Goal: Task Accomplishment & Management: Manage account settings

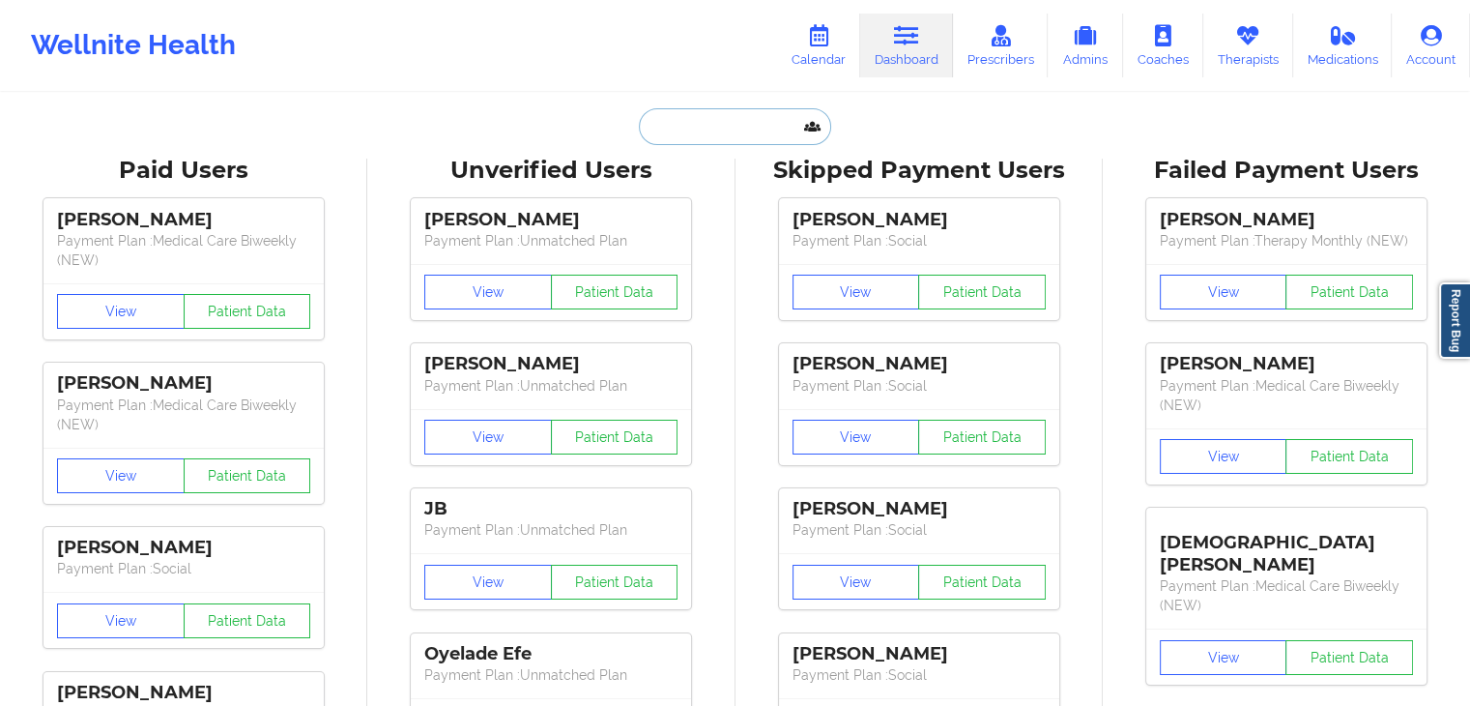
click at [679, 124] on input "text" at bounding box center [734, 126] width 191 height 37
paste input "frankhannah4@gmail.com"
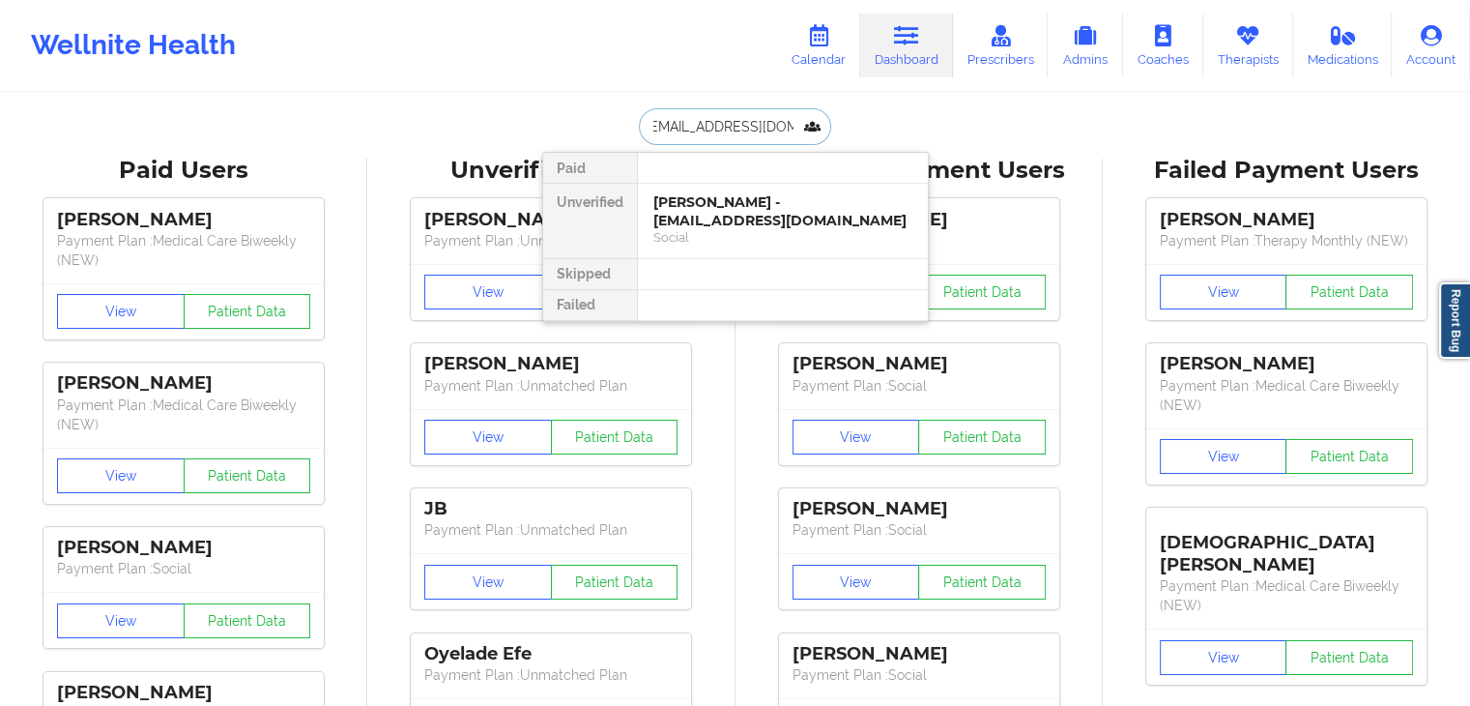
type input "frankhannah4@gmail.com"
click at [750, 210] on div "Duane S Frank - frankhannah4@gmail.com" at bounding box center [782, 211] width 259 height 36
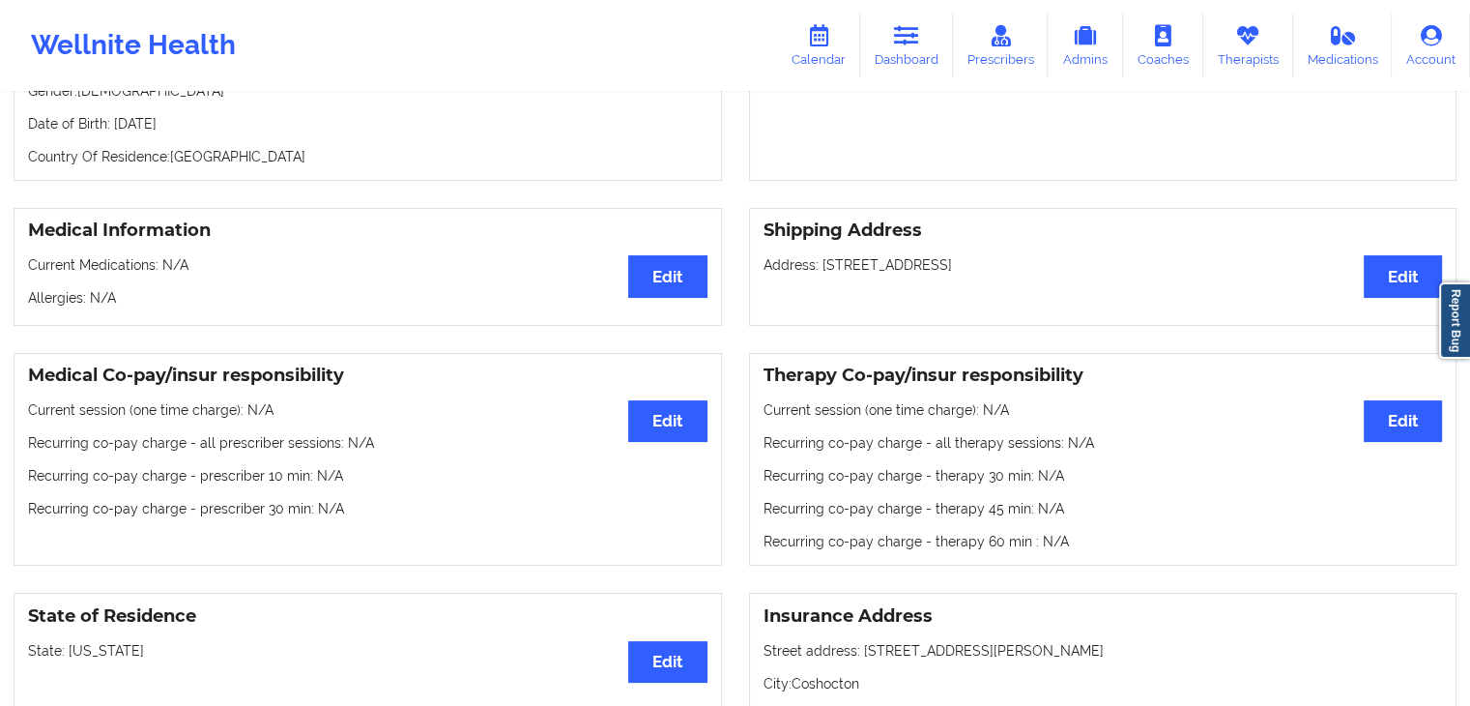
scroll to position [327, 0]
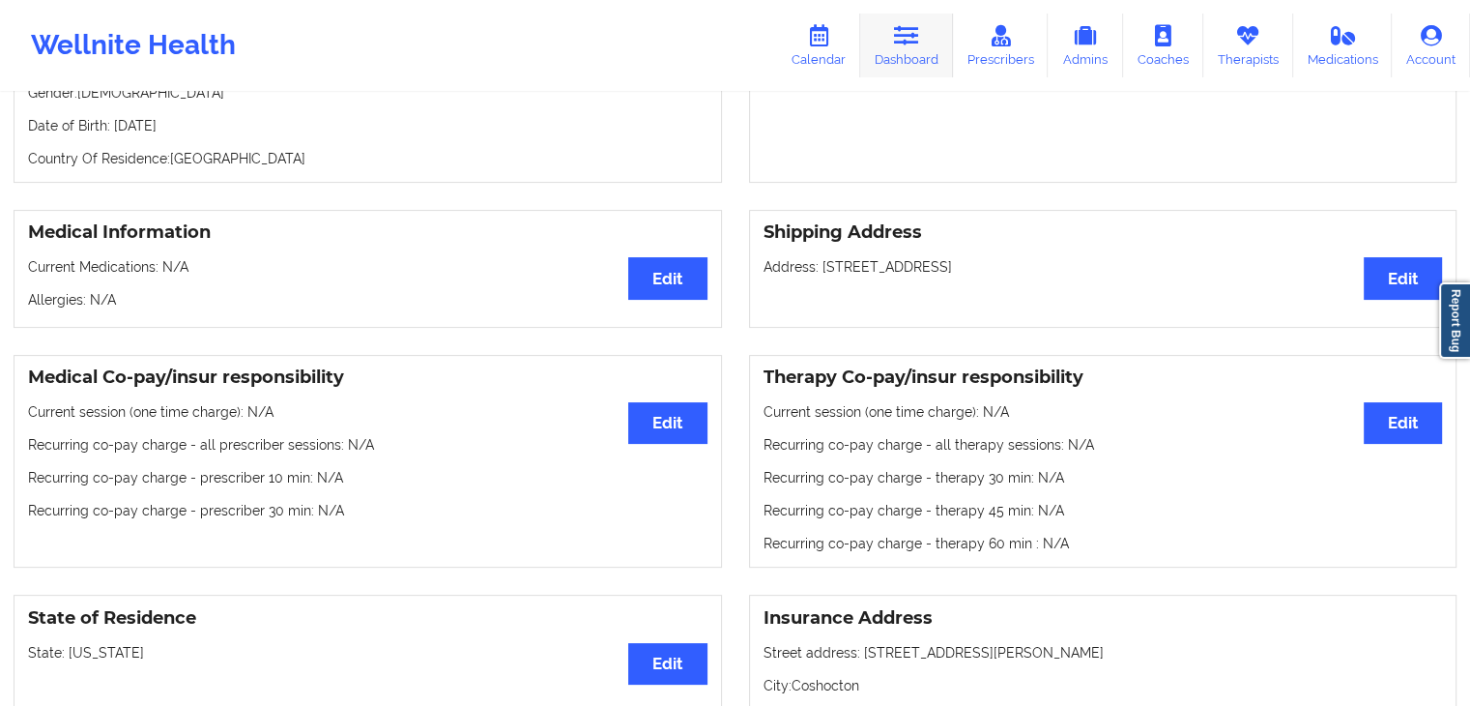
click at [887, 45] on link "Dashboard" at bounding box center [906, 46] width 93 height 64
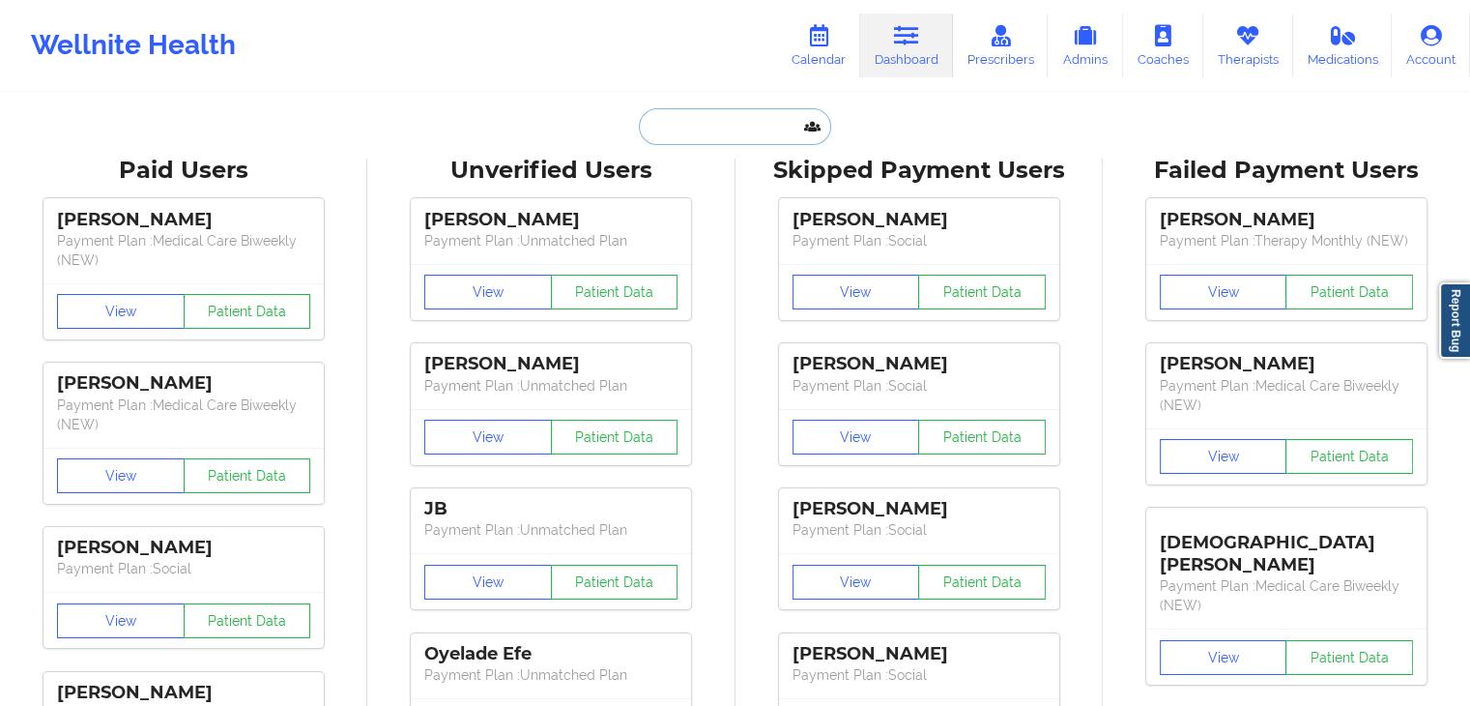
click at [695, 124] on input "text" at bounding box center [734, 126] width 191 height 37
paste input "rjackson819@hotmail.com"
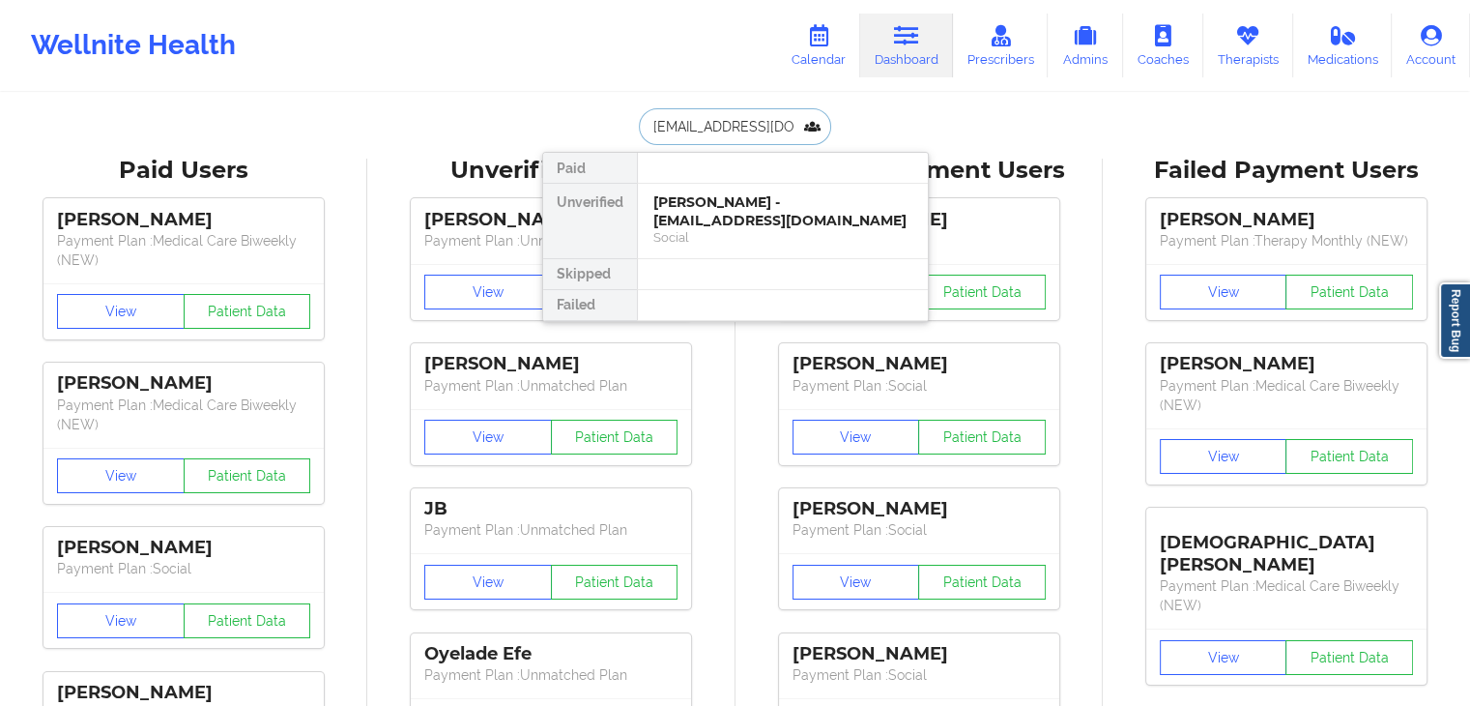
scroll to position [0, 9]
type input "rjackson819@hotmail.com"
click at [711, 201] on div "Roxanne Jackson - rjackson819@hotmail.com" at bounding box center [782, 211] width 259 height 36
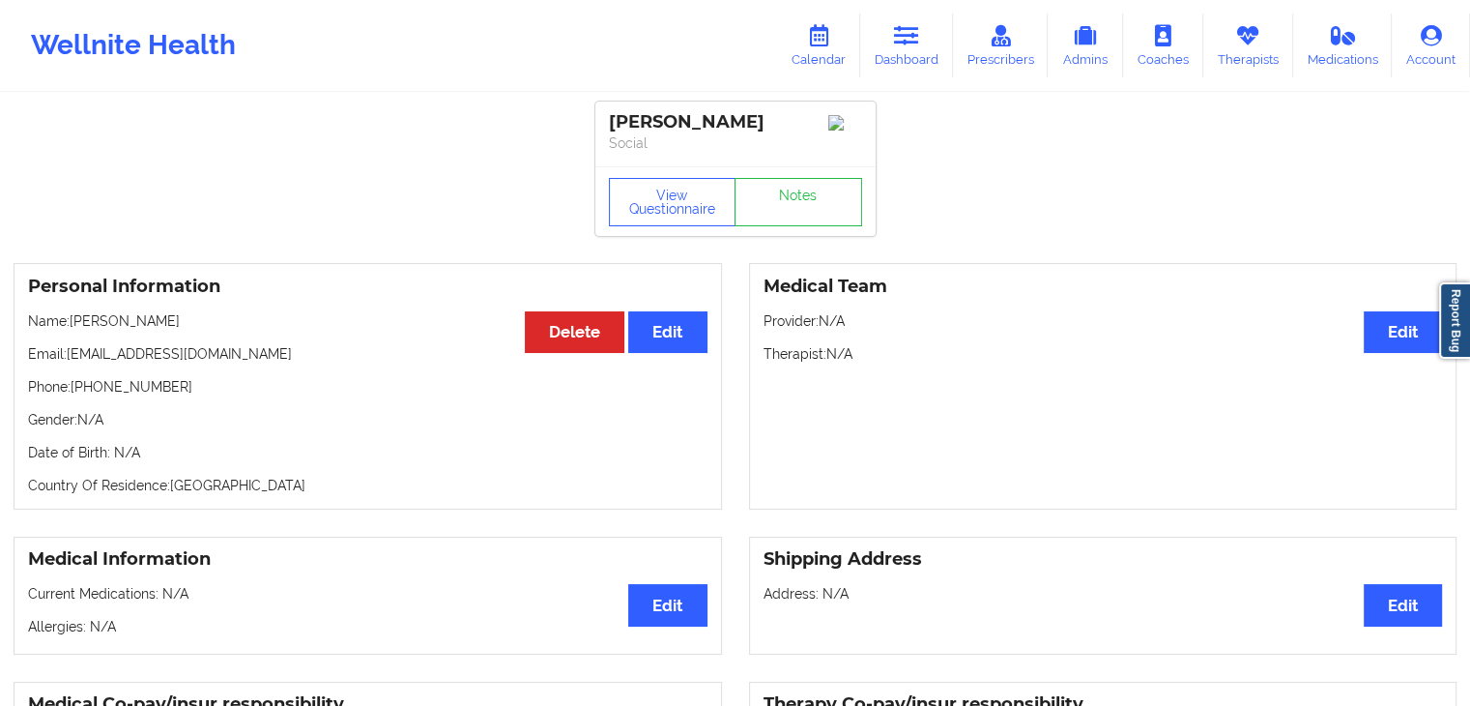
click at [458, 472] on div "Personal Information Edit Delete Name: Roxanne Jackson Email: rjackson819@hotma…" at bounding box center [368, 386] width 708 height 246
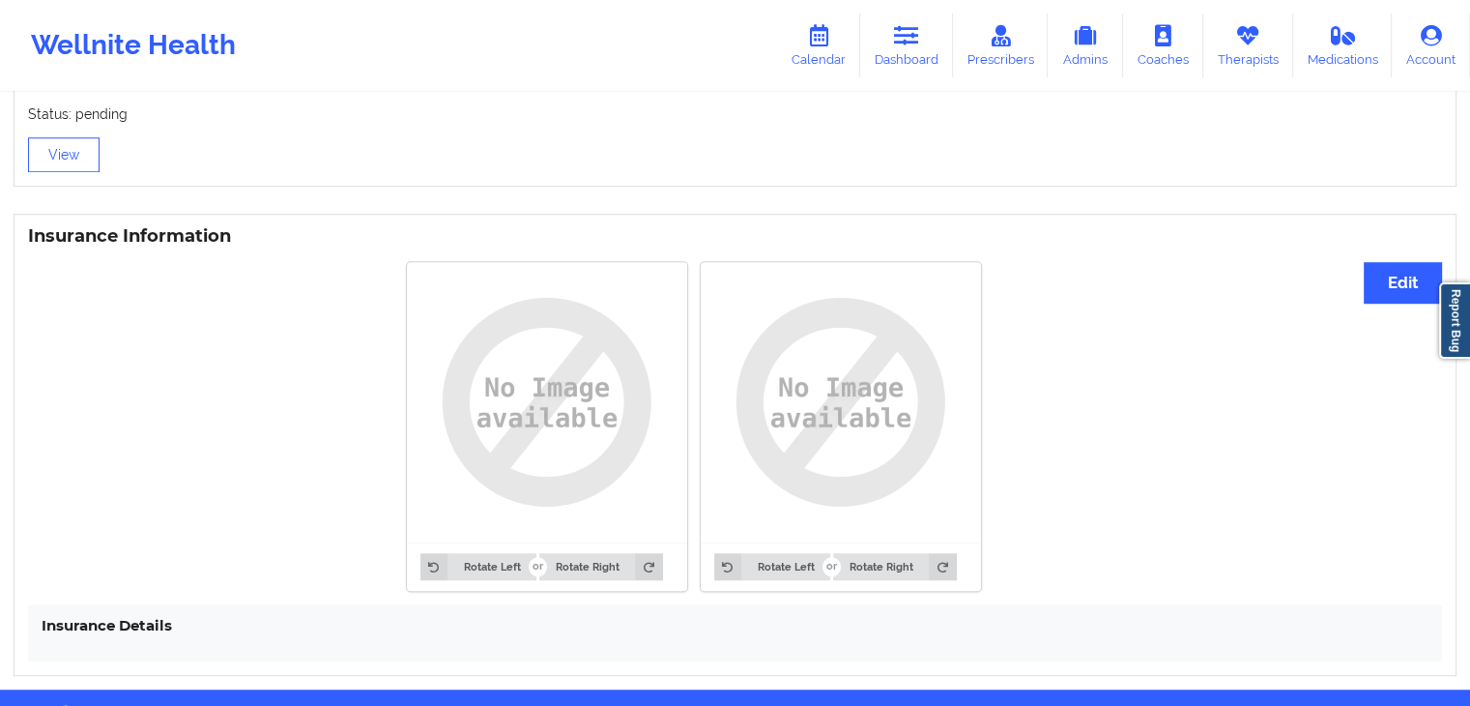
scroll to position [1378, 0]
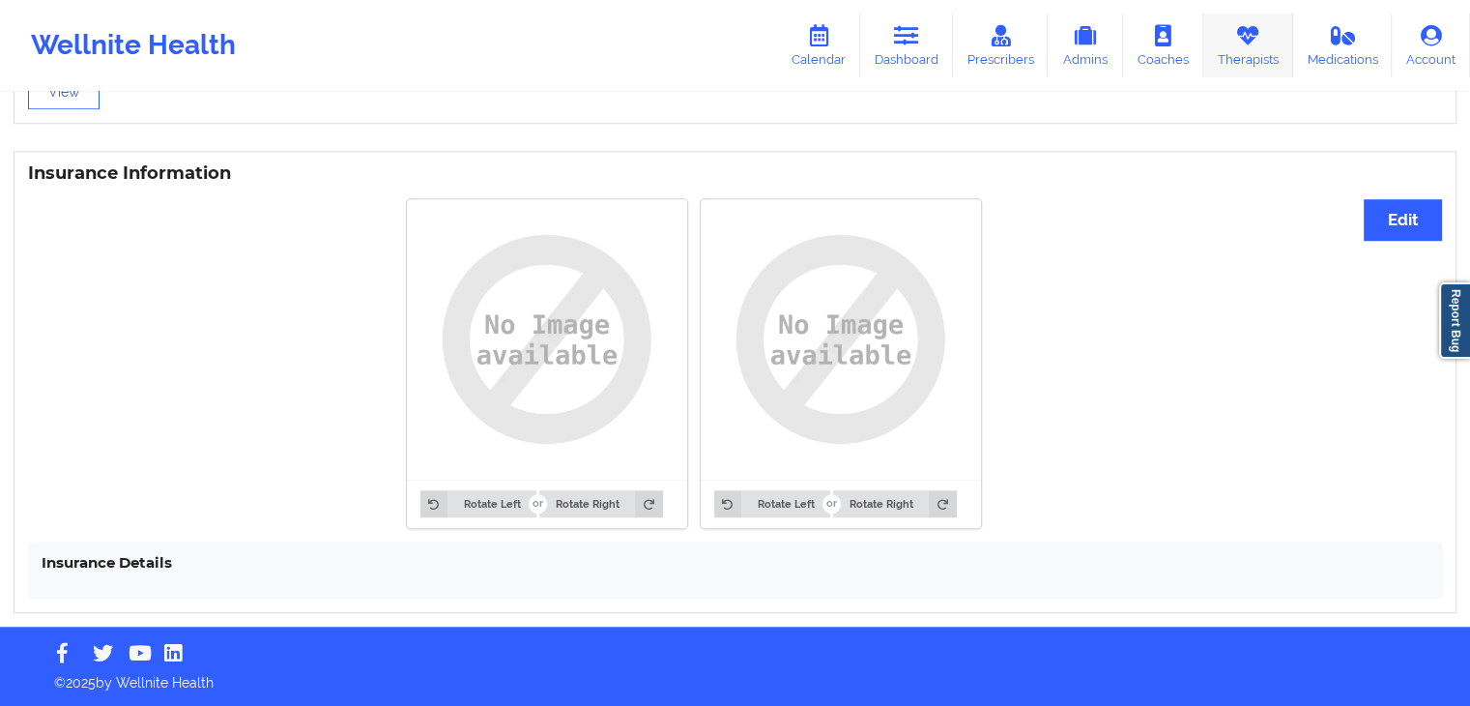
click at [1249, 32] on icon at bounding box center [1247, 35] width 25 height 21
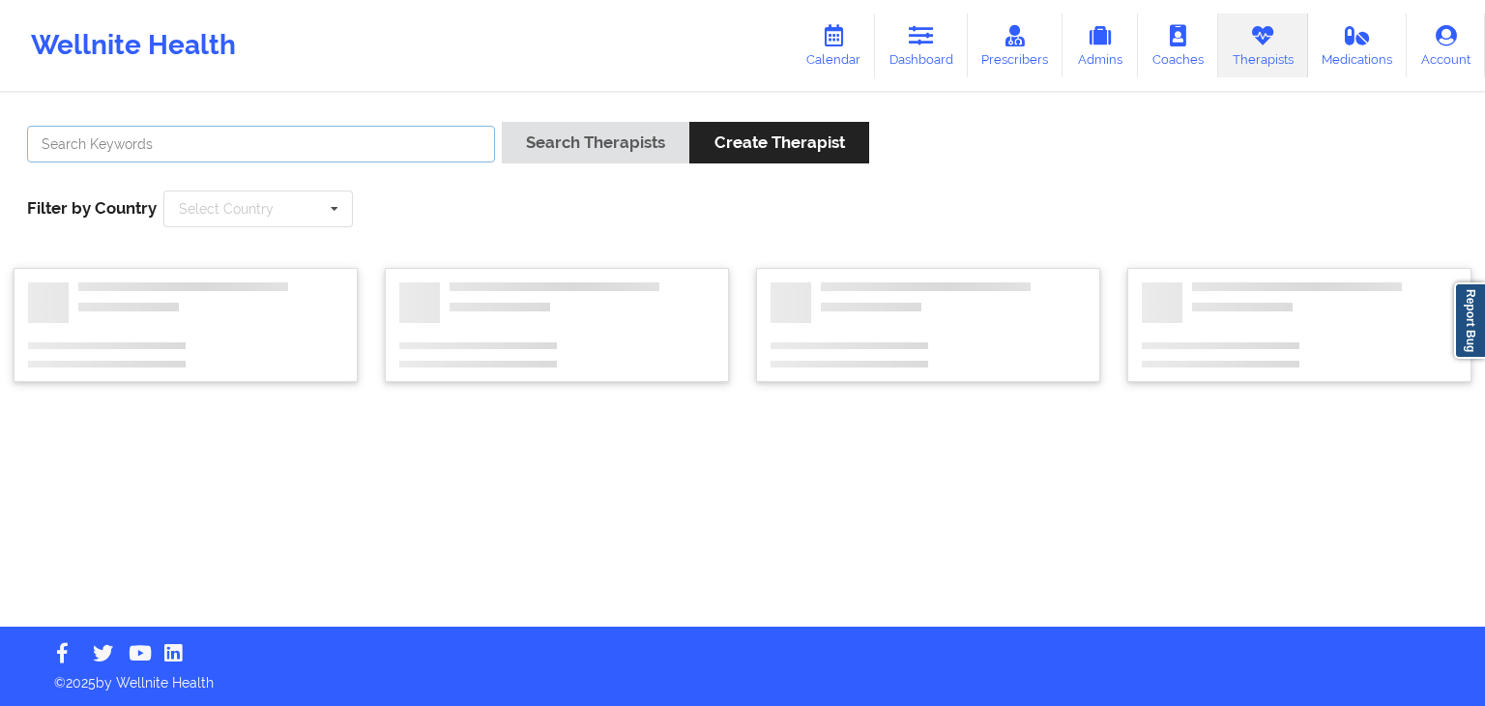
click at [375, 136] on input "text" at bounding box center [261, 144] width 468 height 37
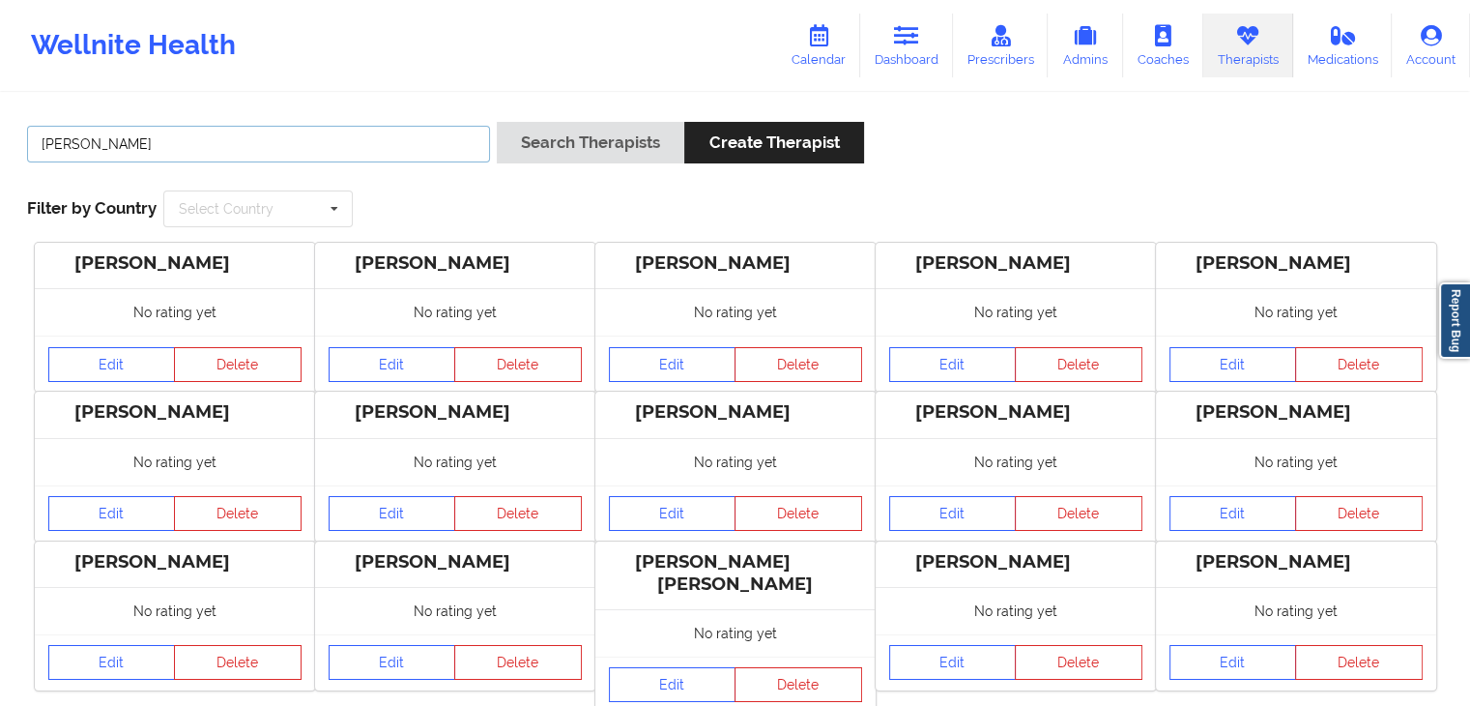
type input "lonnie"
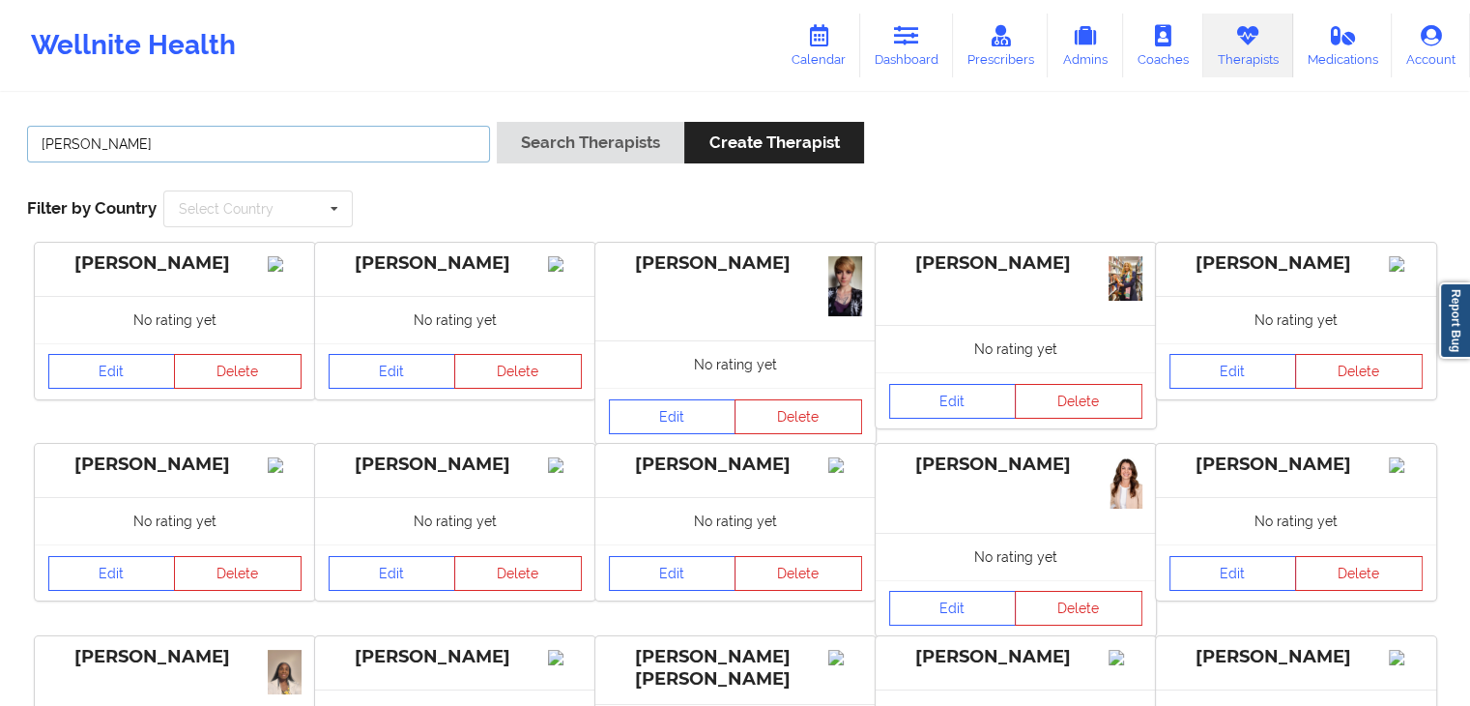
click at [497, 122] on button "Search Therapists" at bounding box center [591, 143] width 188 height 42
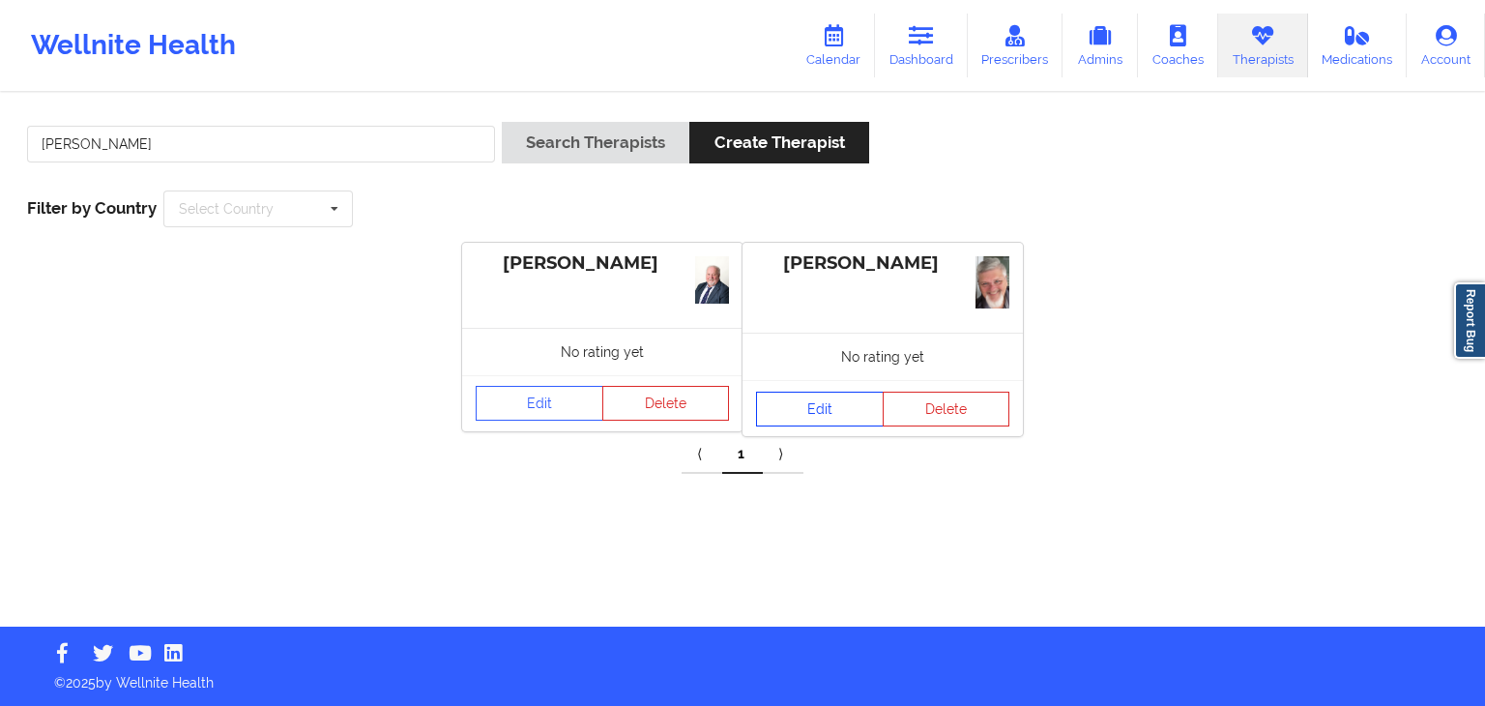
click at [785, 402] on link "Edit" at bounding box center [820, 408] width 128 height 35
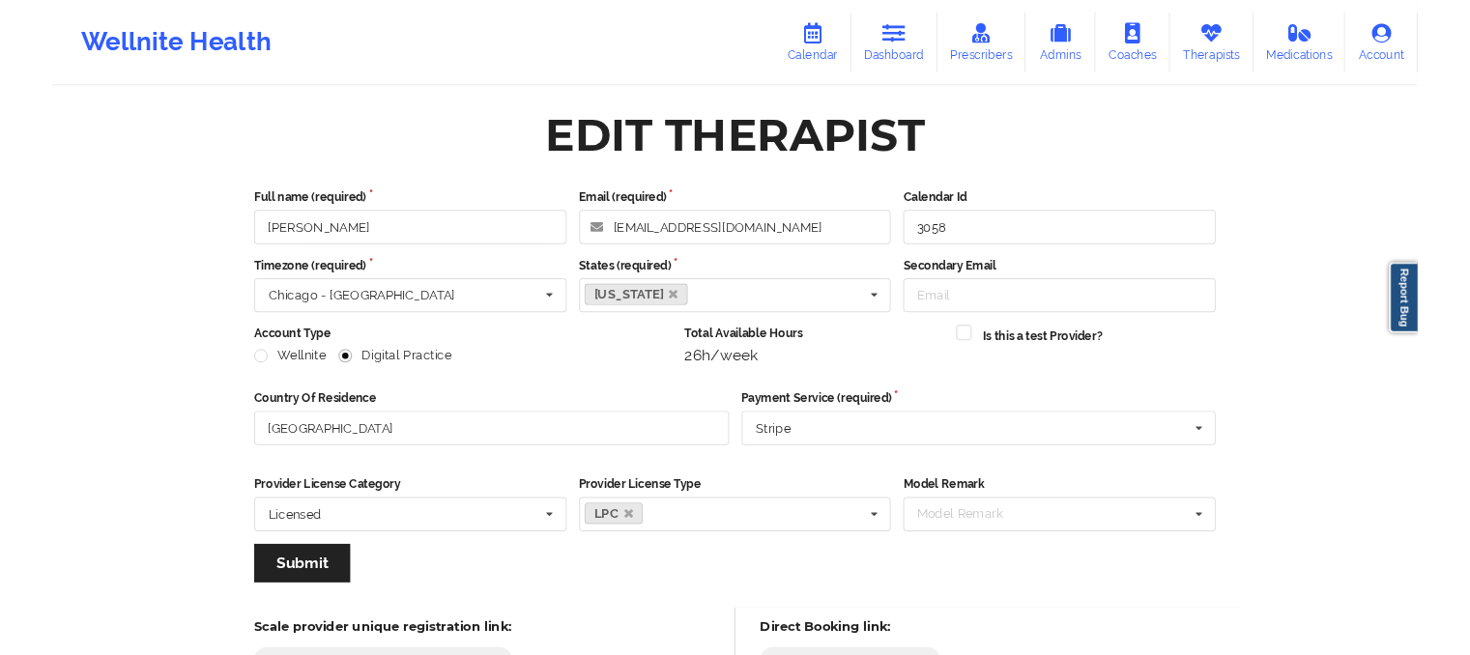
scroll to position [253, 0]
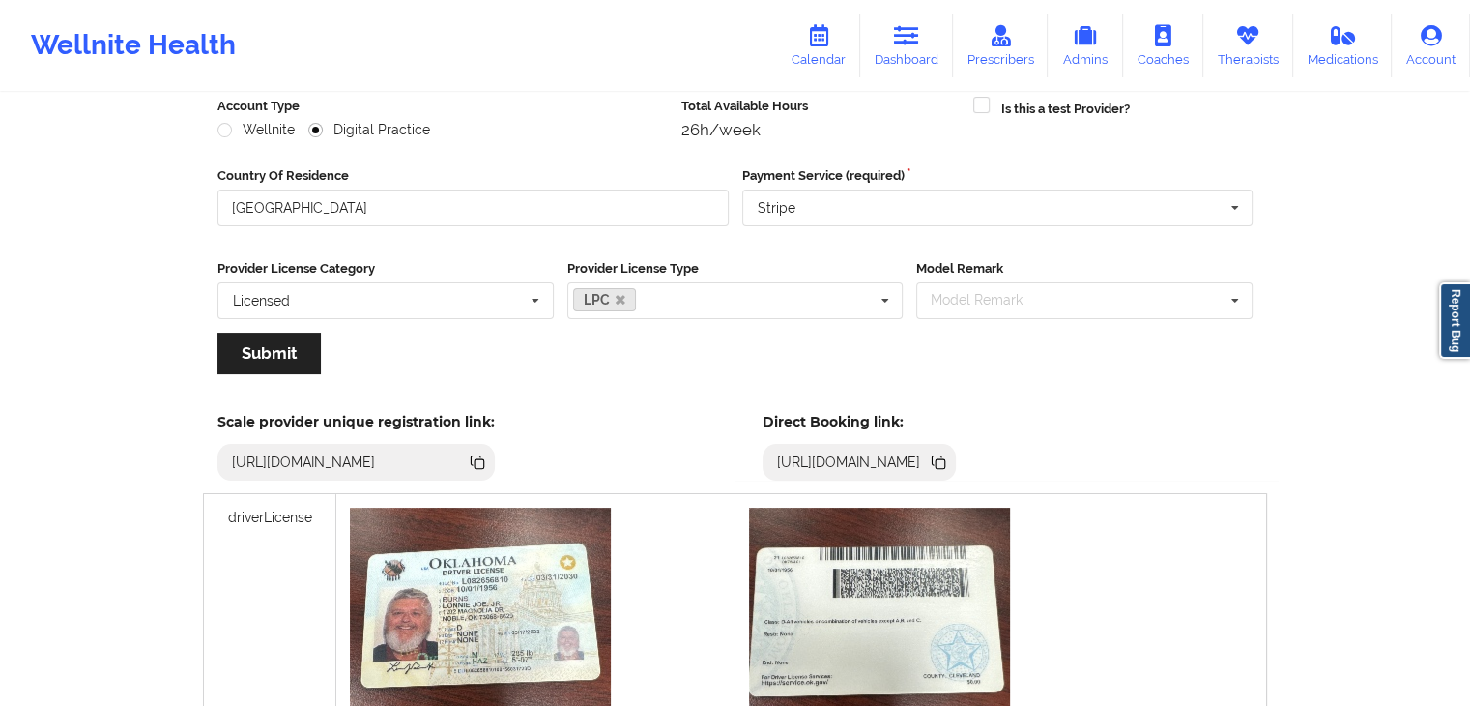
click at [957, 463] on div "https://www.wellnite.co/direct-booking/provider/6556c95acecdba45b60696c6" at bounding box center [860, 462] width 194 height 37
click at [945, 459] on icon at bounding box center [941, 464] width 10 height 10
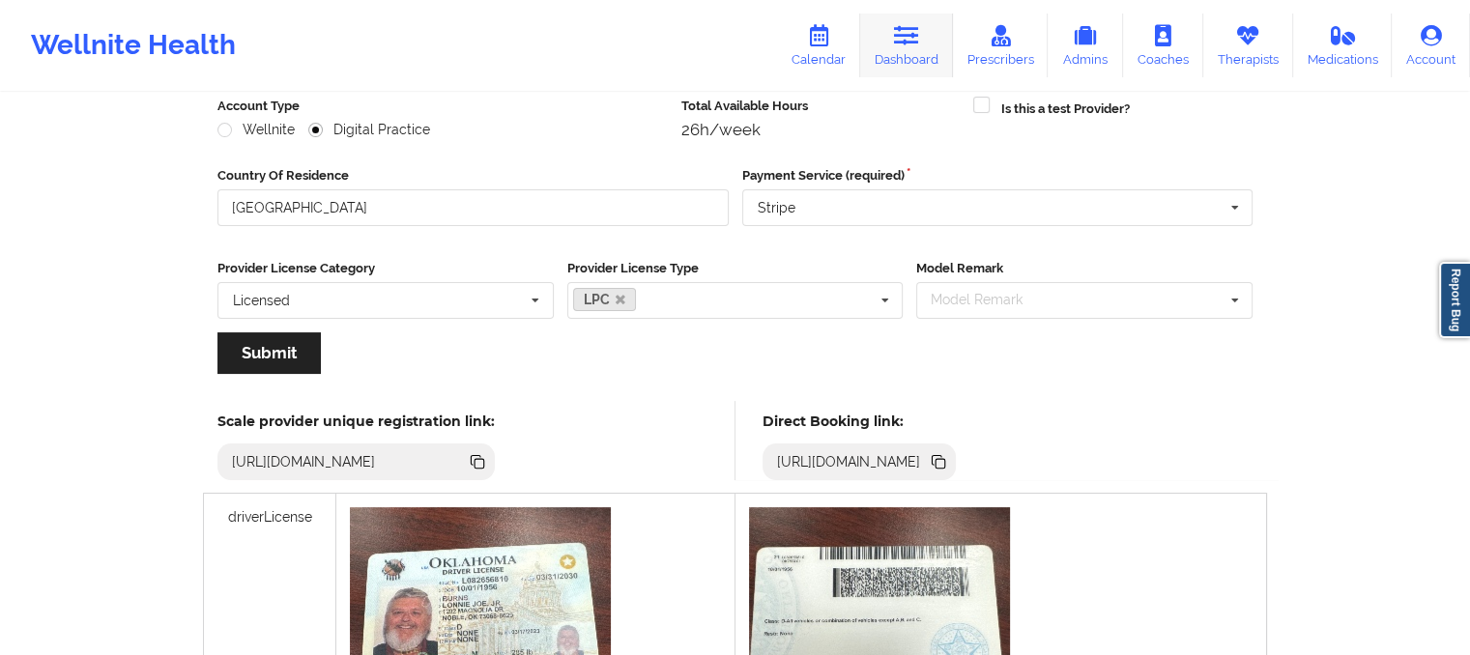
click at [909, 31] on icon at bounding box center [906, 35] width 25 height 21
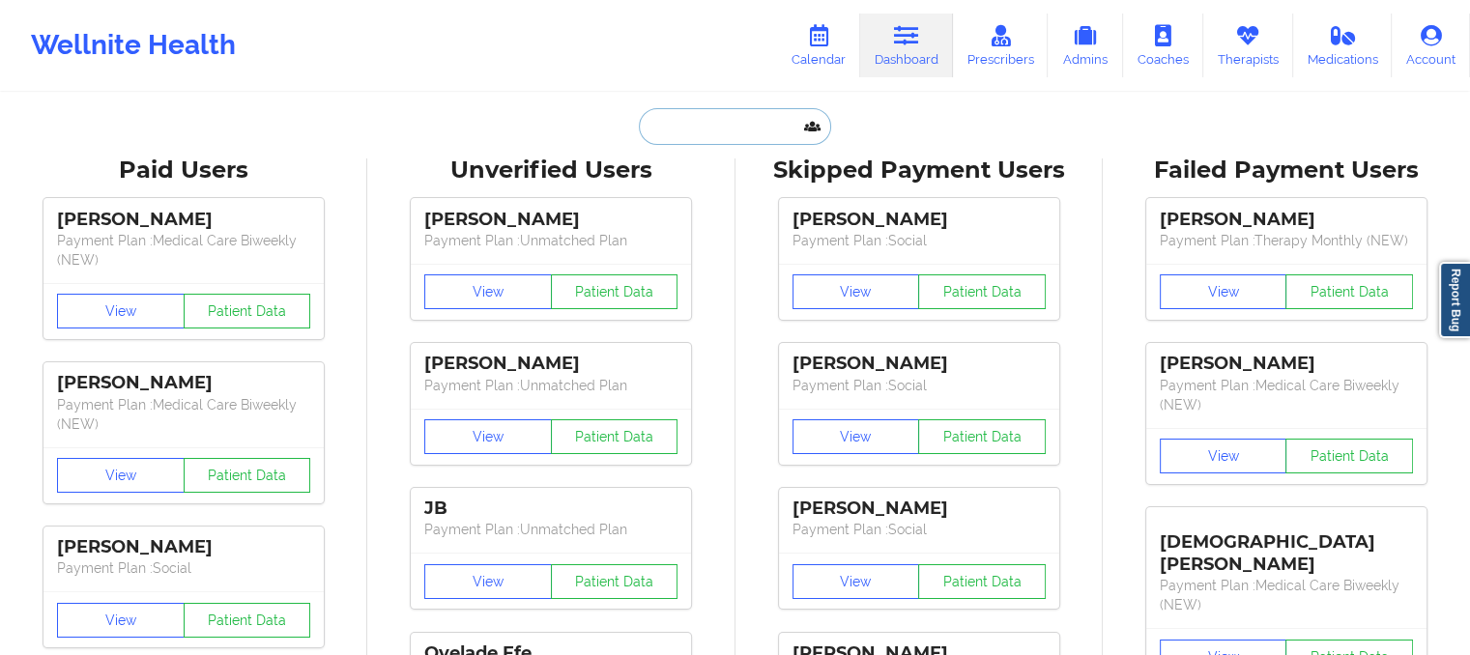
click at [708, 129] on input "text" at bounding box center [734, 126] width 191 height 37
paste input "frankhannah4@gmail.com"
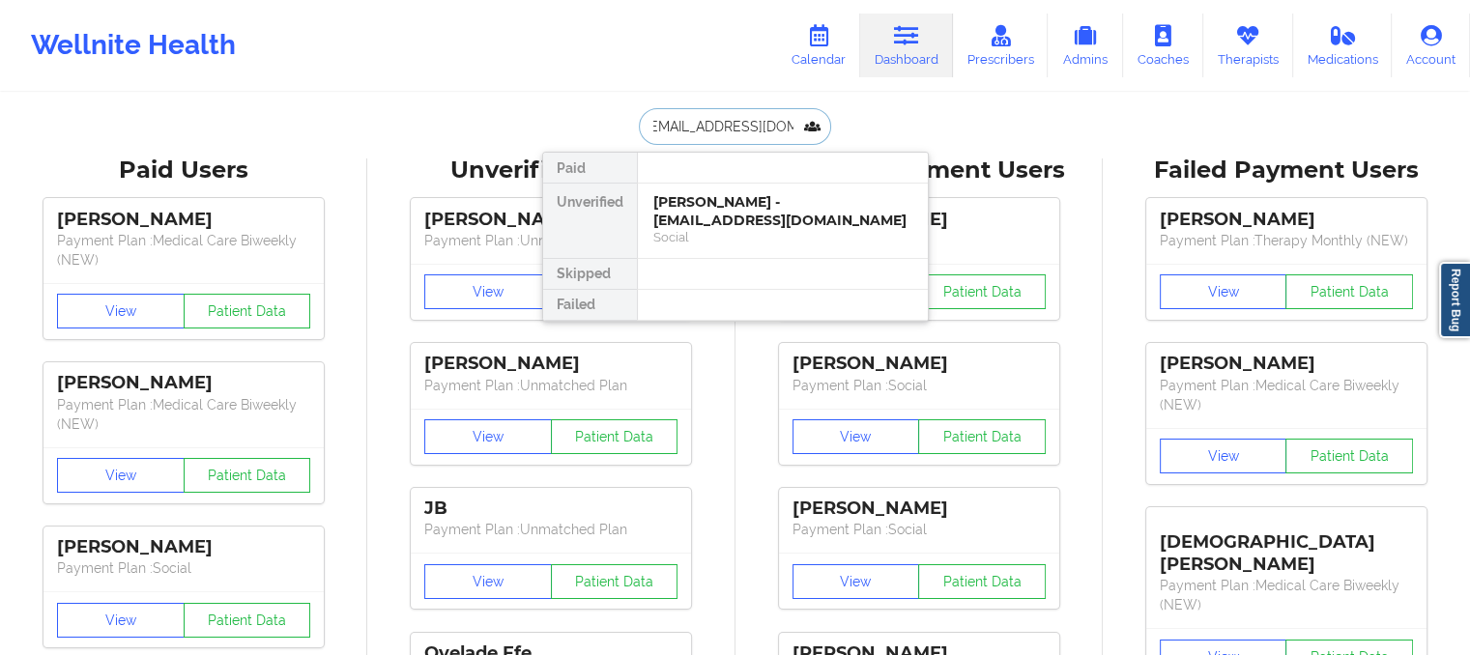
type input "frankhannah4@gmail.com"
click at [742, 223] on div "Duane S Frank - frankhannah4@gmail.com" at bounding box center [782, 211] width 259 height 36
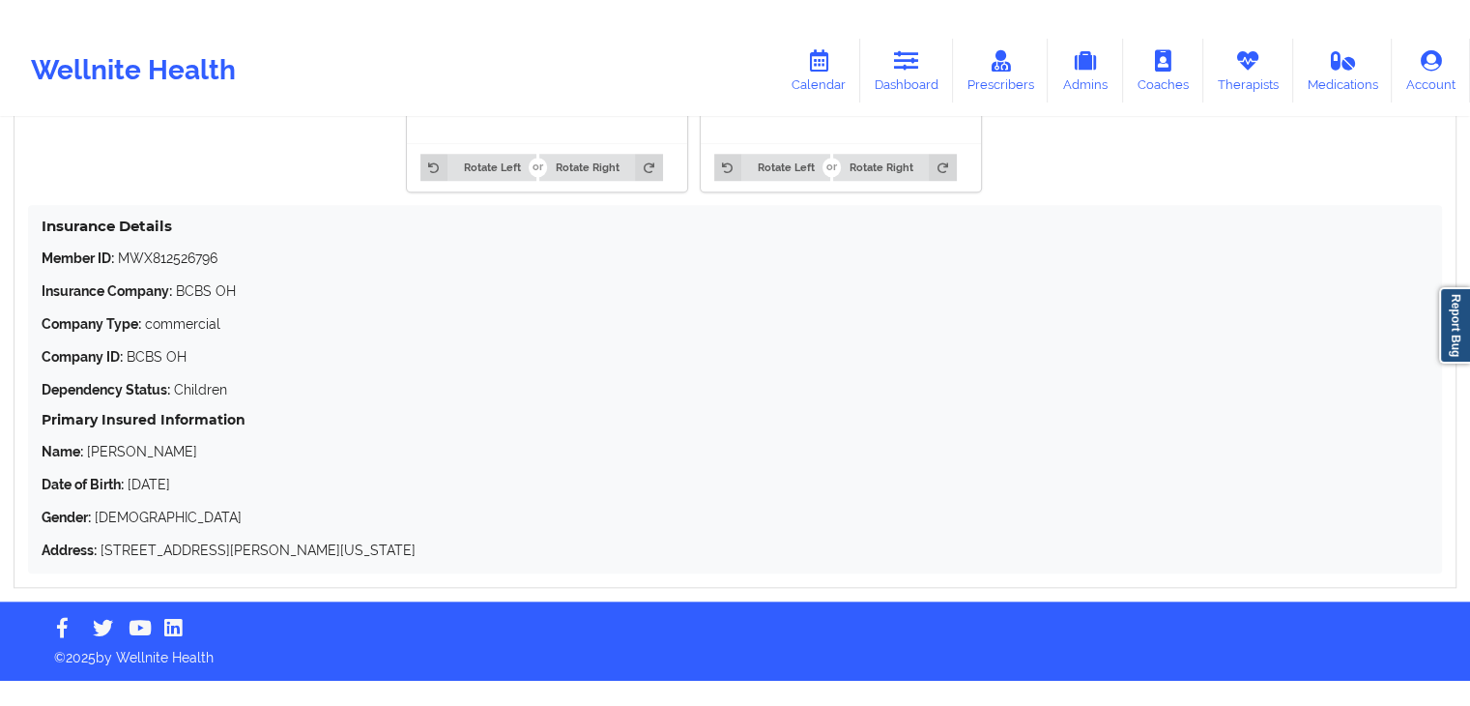
scroll to position [1697, 0]
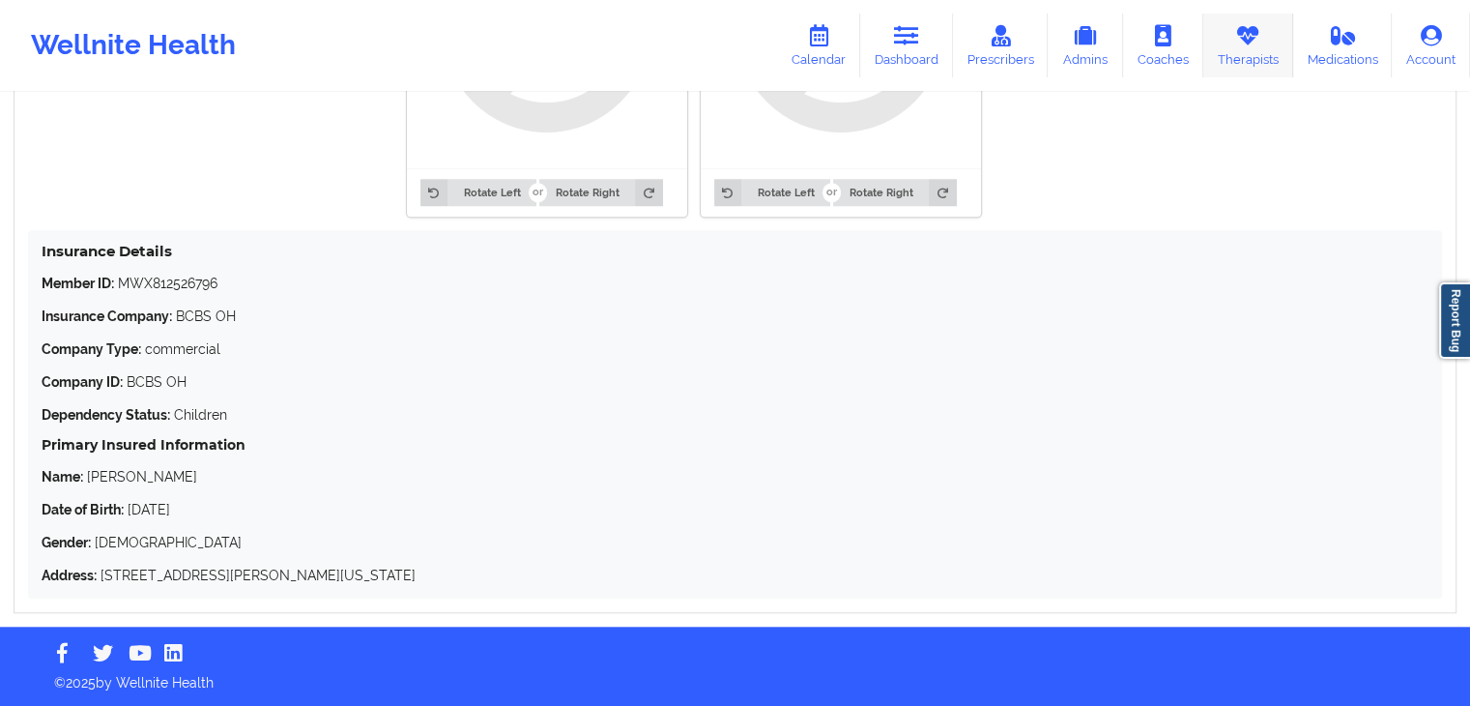
click at [1245, 57] on link "Therapists" at bounding box center [1248, 46] width 90 height 64
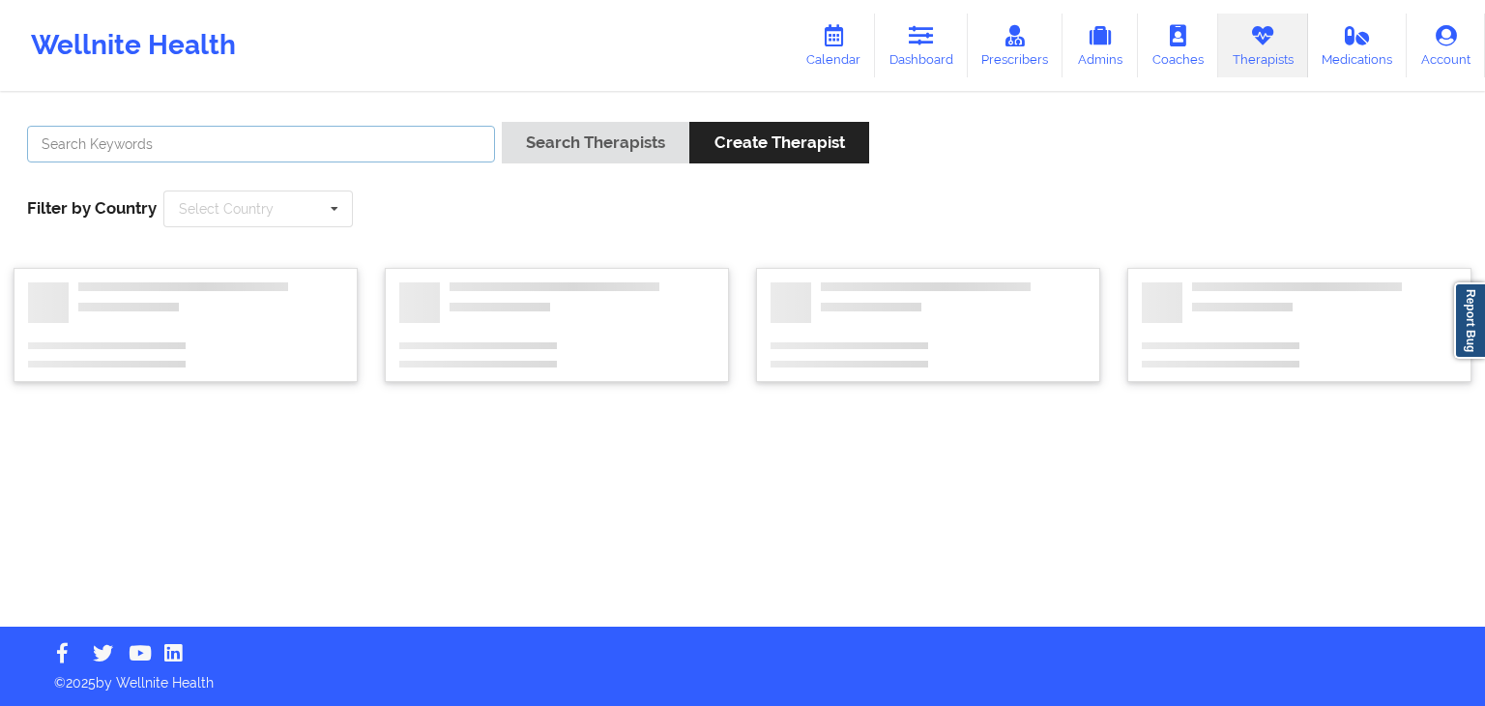
click at [255, 136] on input "text" at bounding box center [261, 144] width 468 height 37
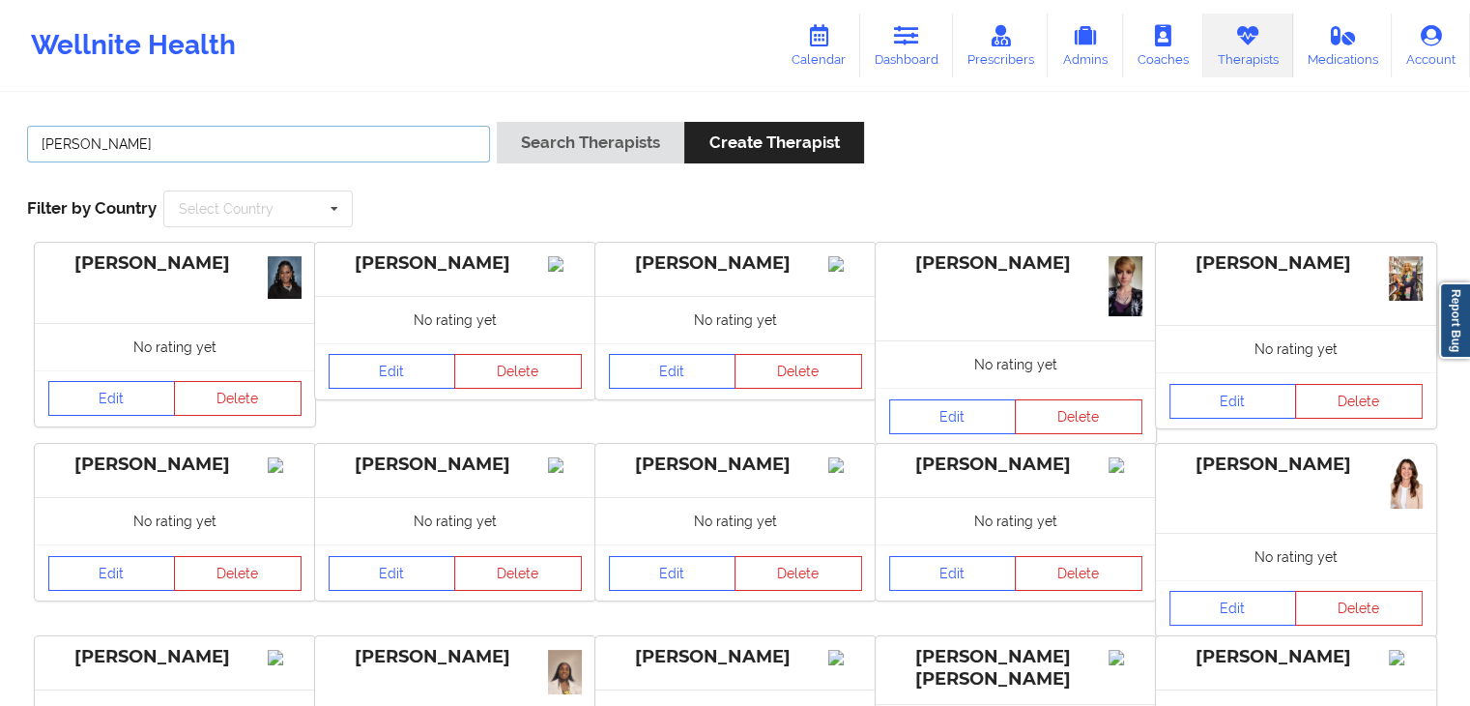
type input "[PERSON_NAME]"
click at [497, 122] on button "Search Therapists" at bounding box center [591, 143] width 188 height 42
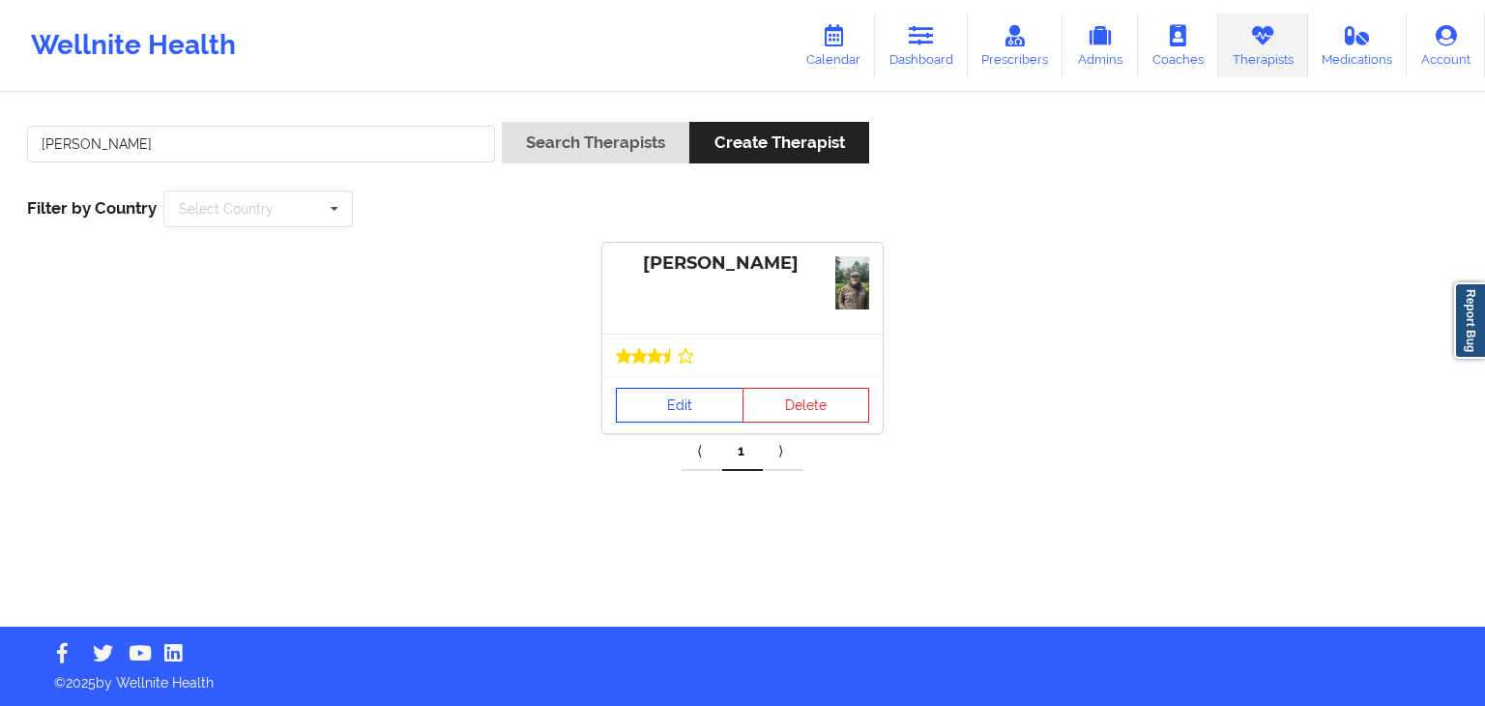
click at [660, 395] on link "Edit" at bounding box center [680, 405] width 128 height 35
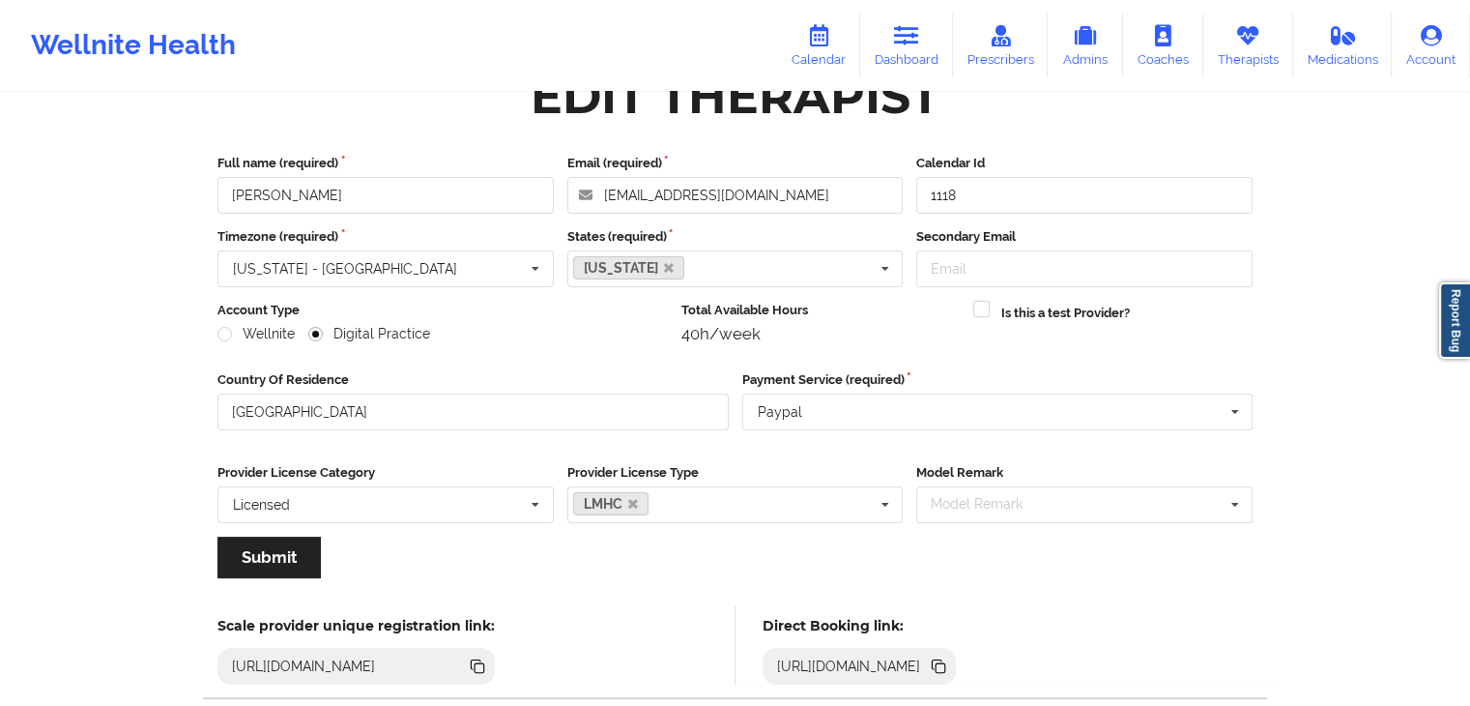
scroll to position [48, 0]
click at [786, 36] on link "Calendar" at bounding box center [818, 46] width 83 height 64
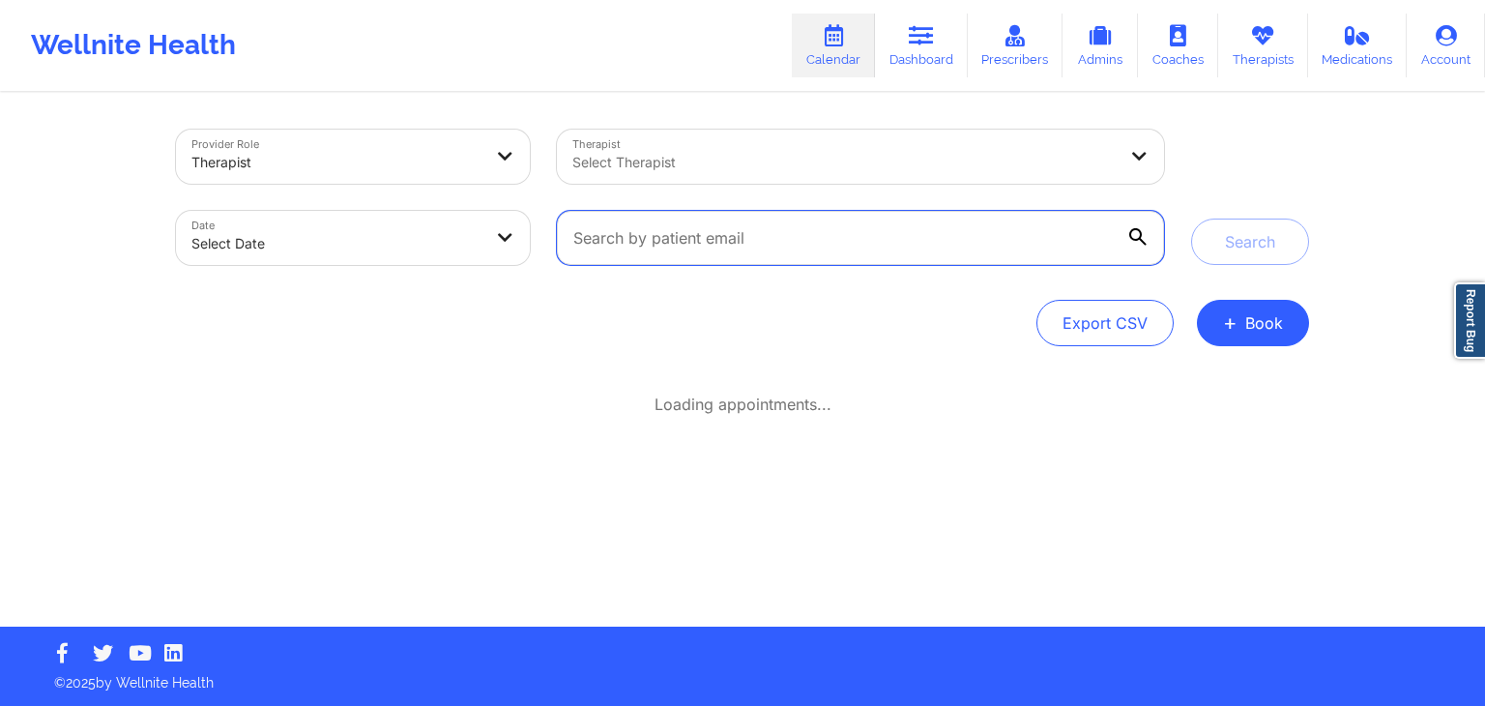
click at [646, 247] on input "text" at bounding box center [860, 238] width 607 height 54
paste input "[PERSON_NAME][EMAIL_ADDRESS][PERSON_NAME][DOMAIN_NAME]"
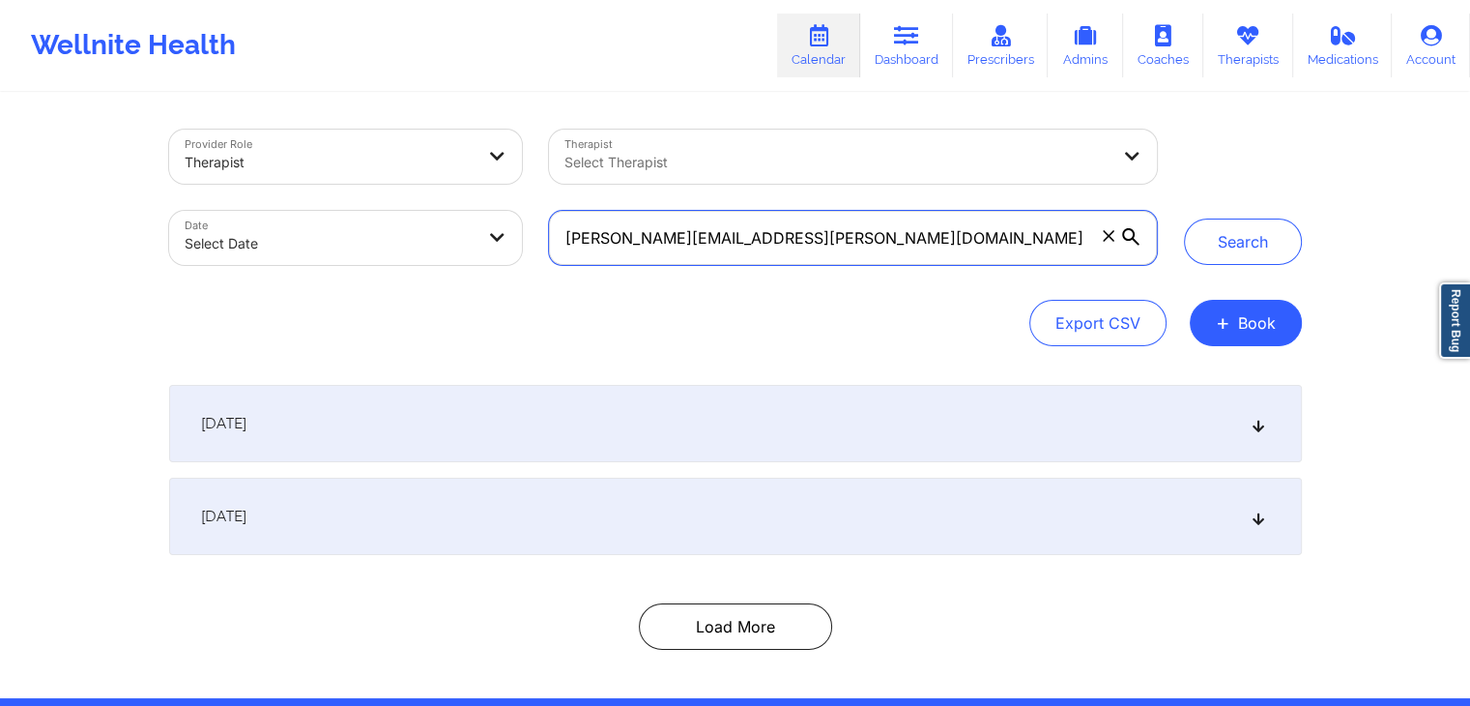
type input "[PERSON_NAME][EMAIL_ADDRESS][PERSON_NAME][DOMAIN_NAME]"
click at [1184, 218] on button "Search" at bounding box center [1243, 241] width 118 height 46
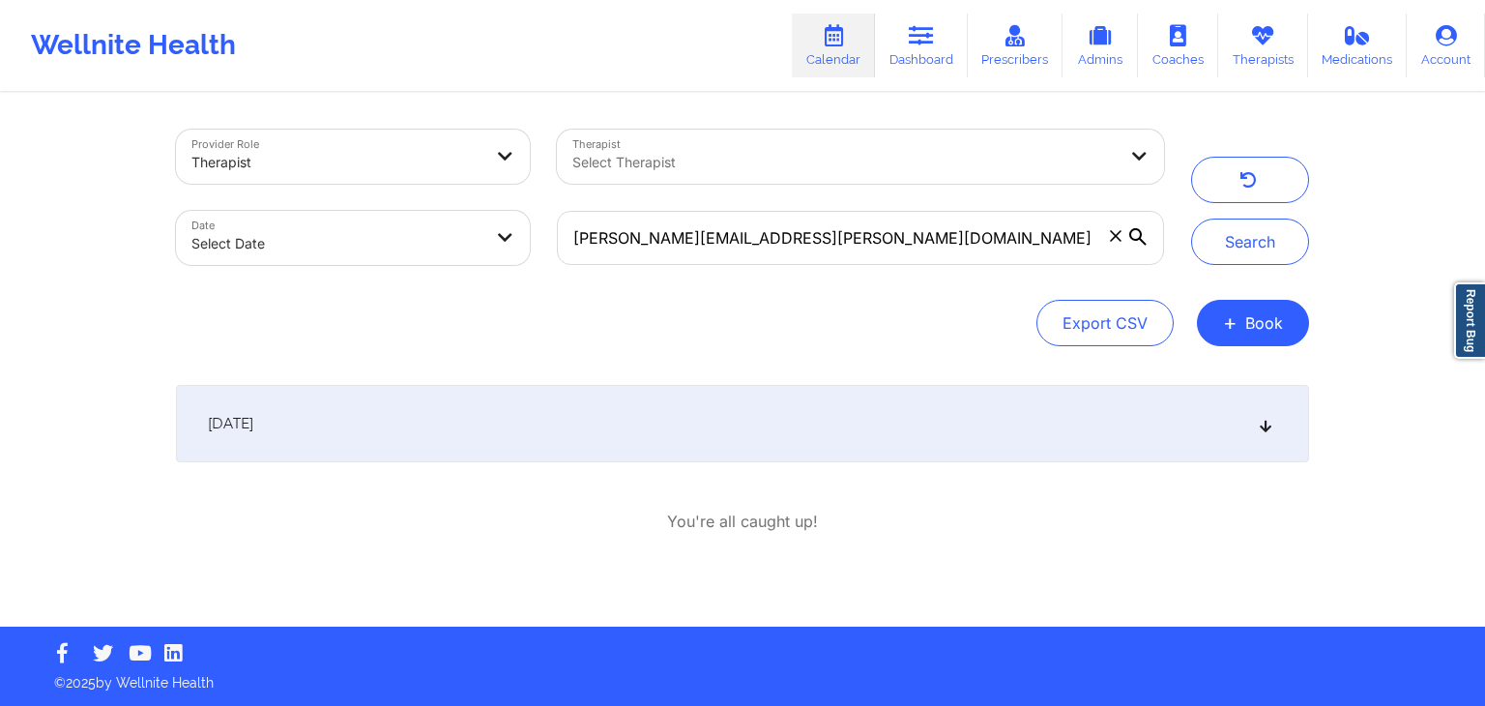
click at [905, 397] on div "[DATE]" at bounding box center [742, 423] width 1133 height 77
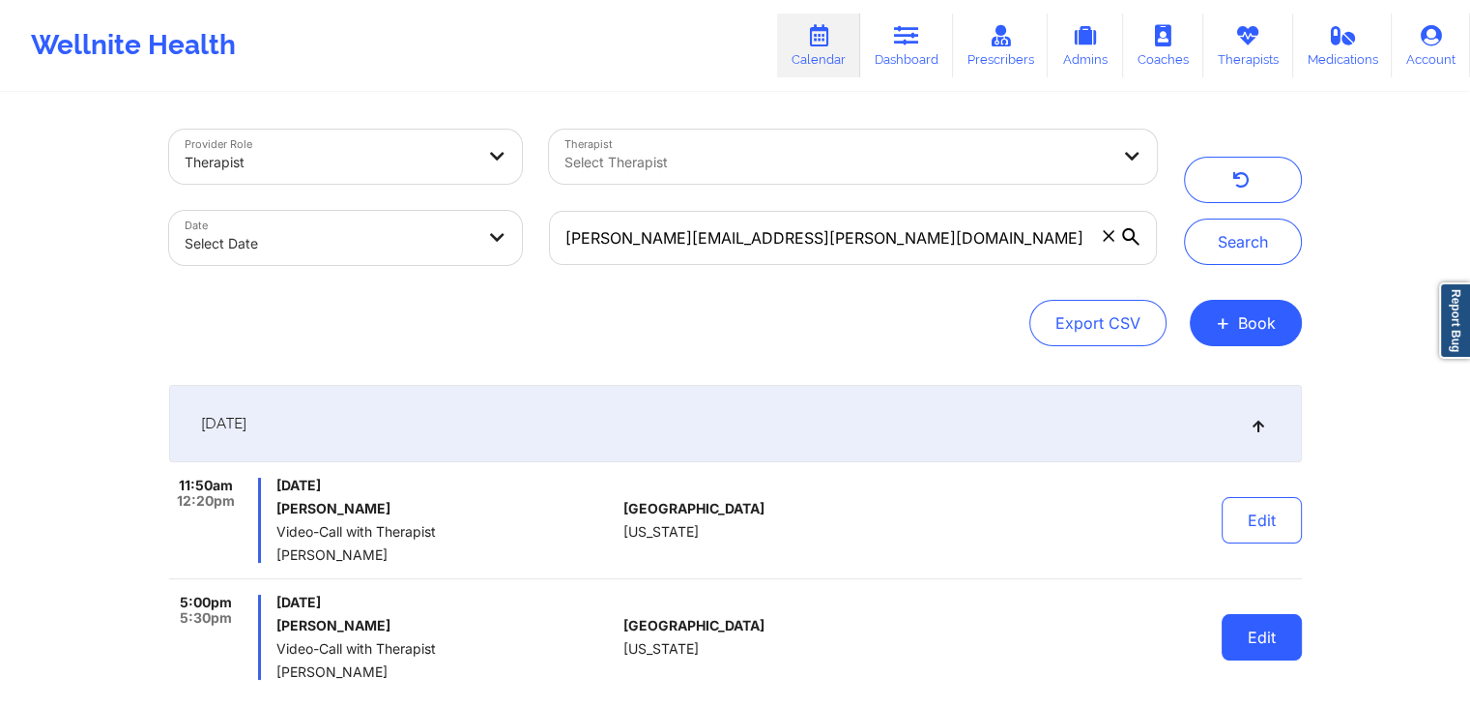
click at [1270, 634] on button "Edit" at bounding box center [1262, 637] width 80 height 46
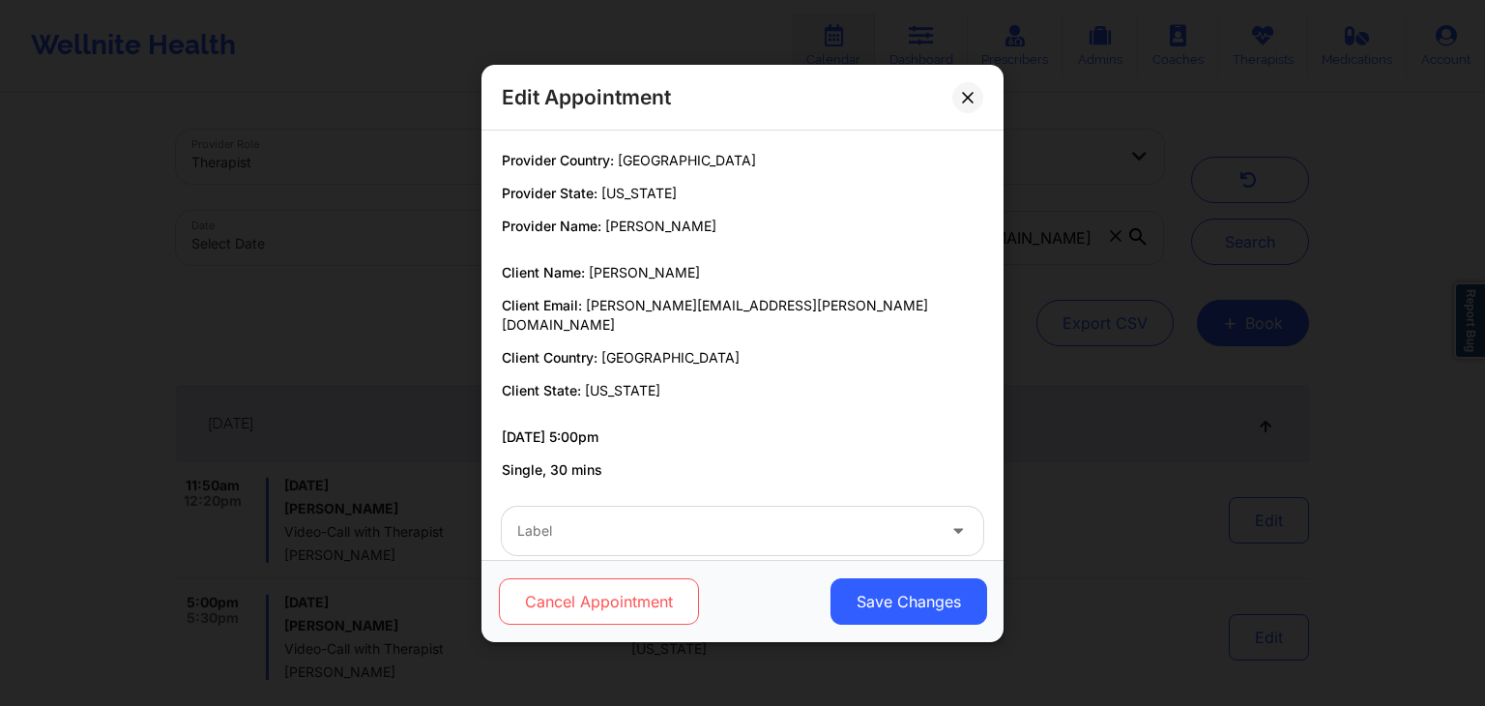
click at [597, 605] on button "Cancel Appointment" at bounding box center [599, 601] width 200 height 46
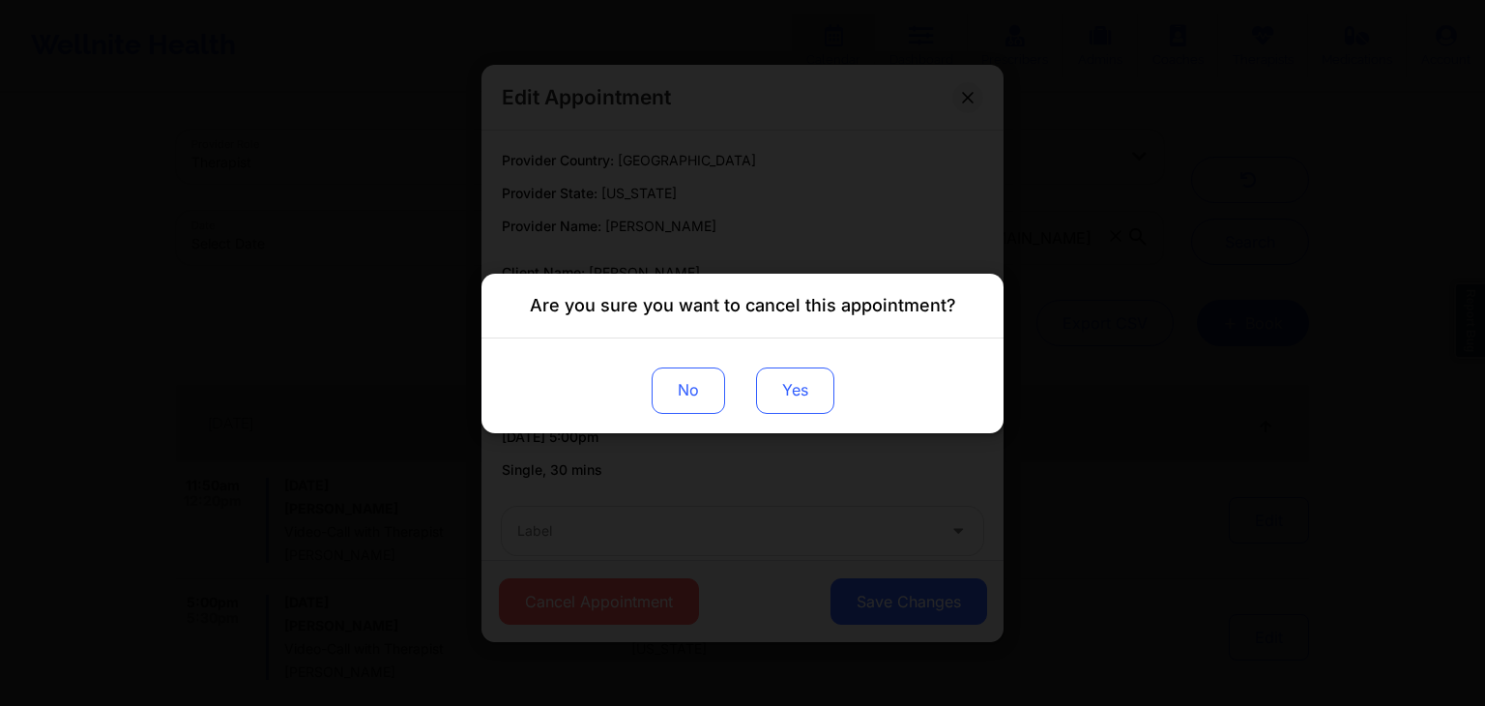
click at [795, 378] on button "Yes" at bounding box center [795, 389] width 78 height 46
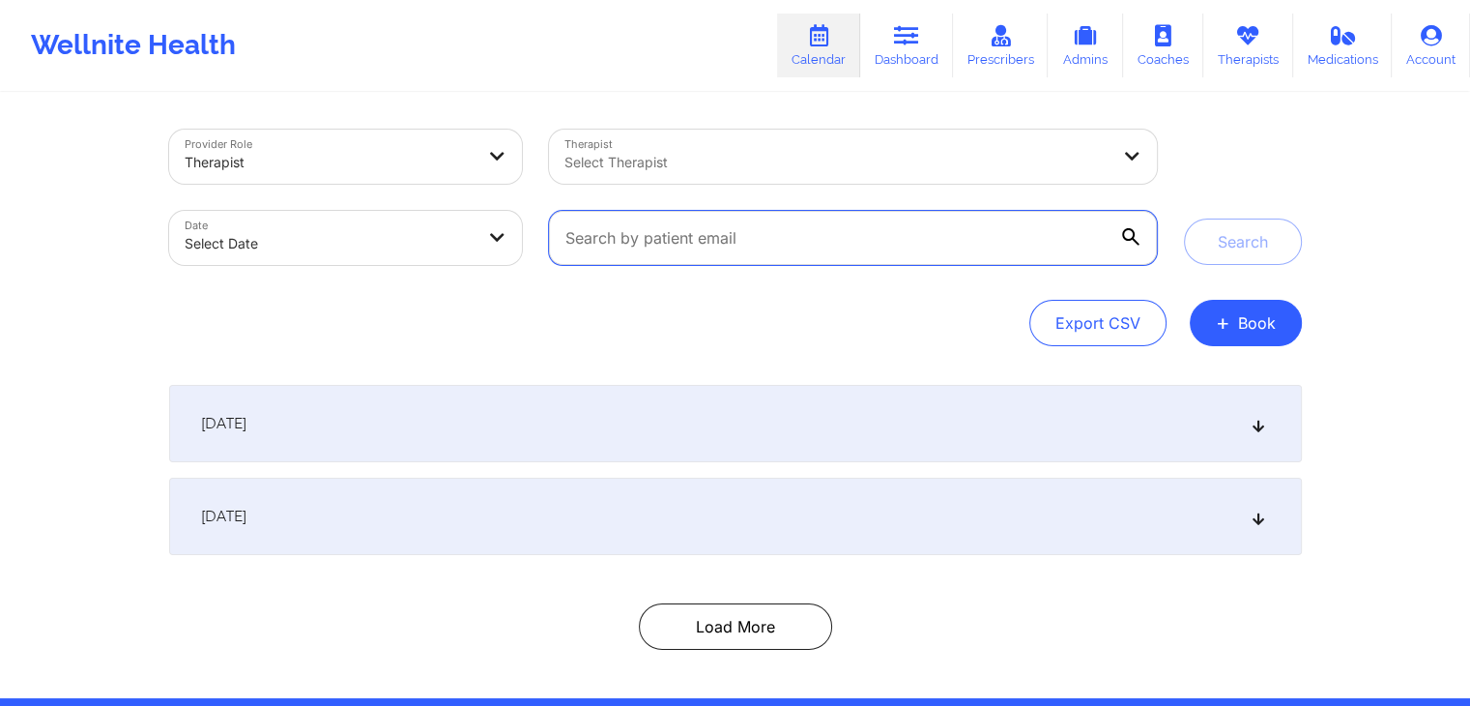
click at [761, 239] on input "text" at bounding box center [852, 238] width 607 height 54
paste input "September 26, 2025 11:50am"
type input "S"
click at [609, 240] on input "text" at bounding box center [852, 238] width 607 height 54
paste input "[PERSON_NAME][EMAIL_ADDRESS][PERSON_NAME][DOMAIN_NAME]"
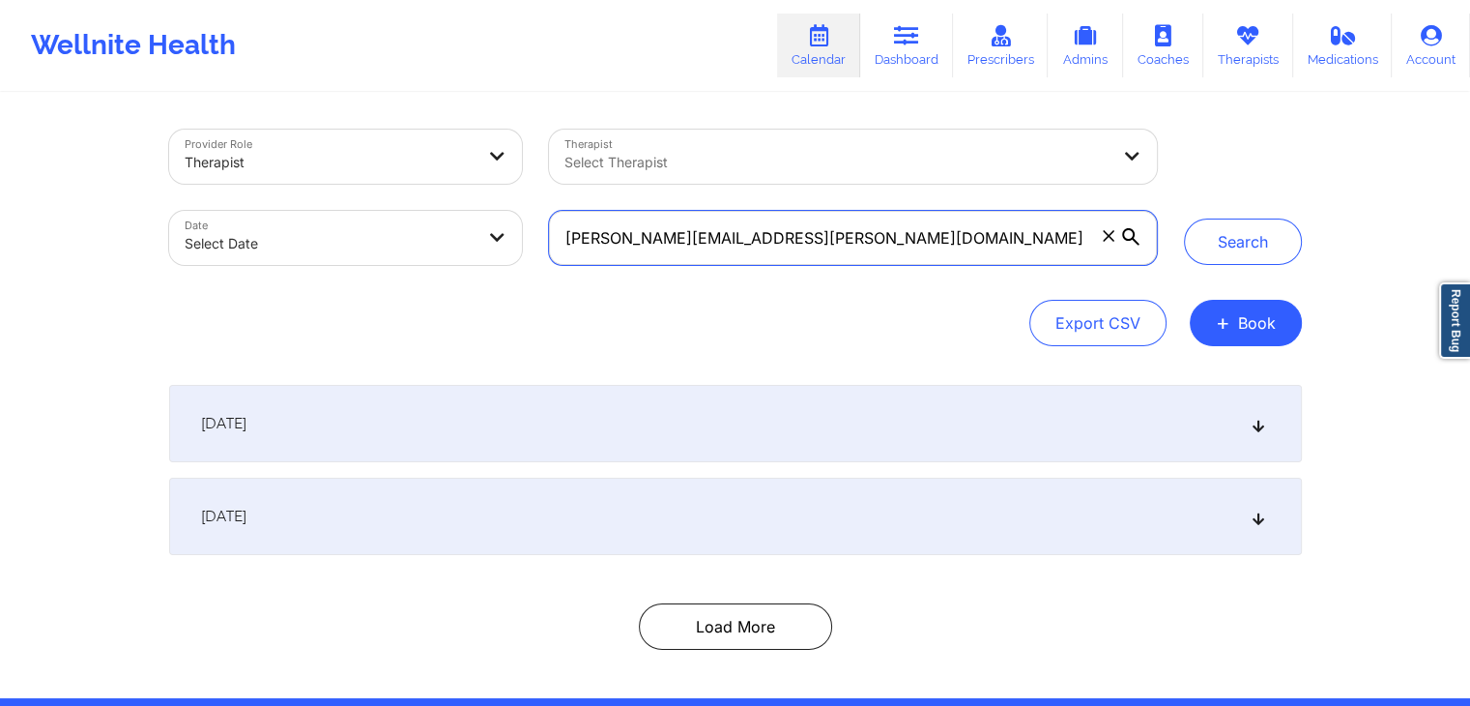
type input "[PERSON_NAME][EMAIL_ADDRESS][PERSON_NAME][DOMAIN_NAME]"
click at [1184, 218] on button "Search" at bounding box center [1243, 241] width 118 height 46
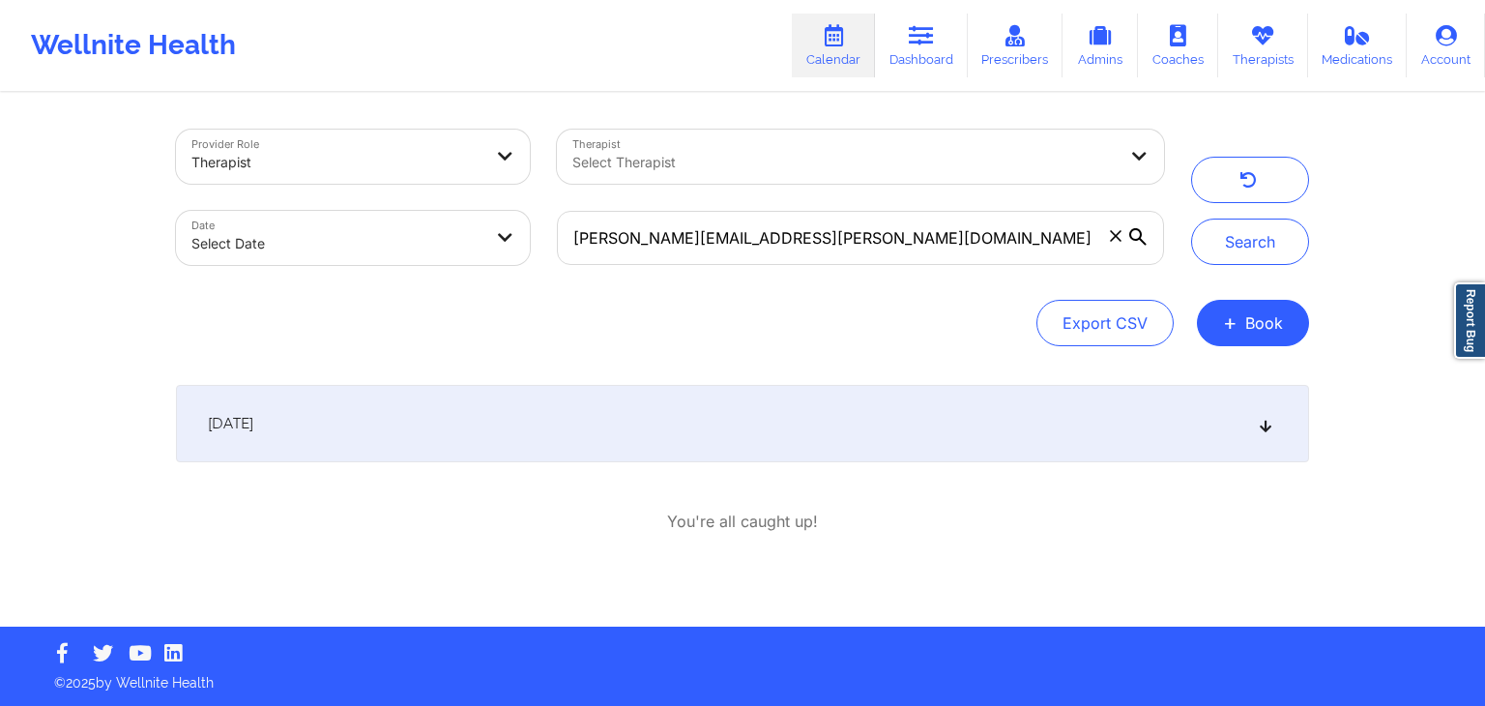
click at [737, 438] on div "September 26, 2025" at bounding box center [742, 423] width 1133 height 77
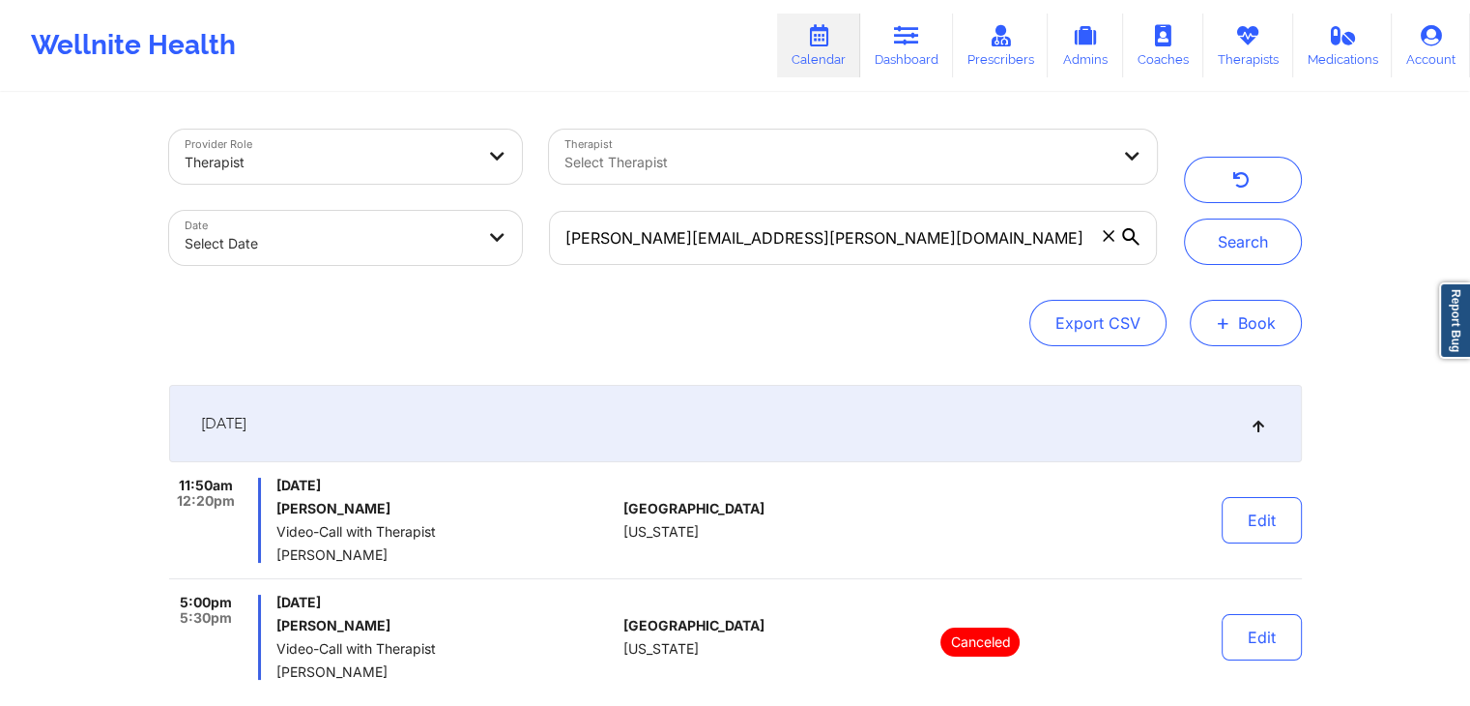
click at [1245, 326] on button "+ Book" at bounding box center [1246, 323] width 112 height 46
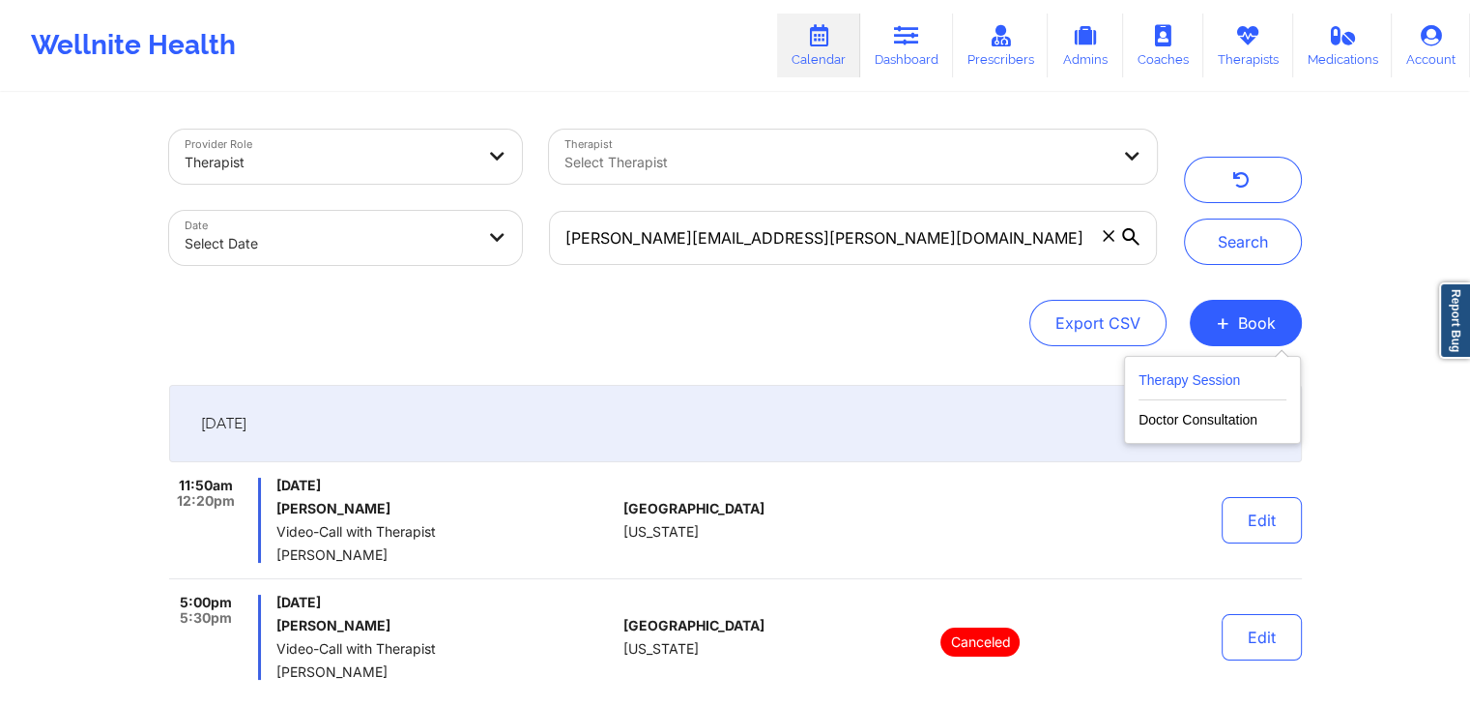
click at [1170, 380] on button "Therapy Session" at bounding box center [1213, 384] width 148 height 32
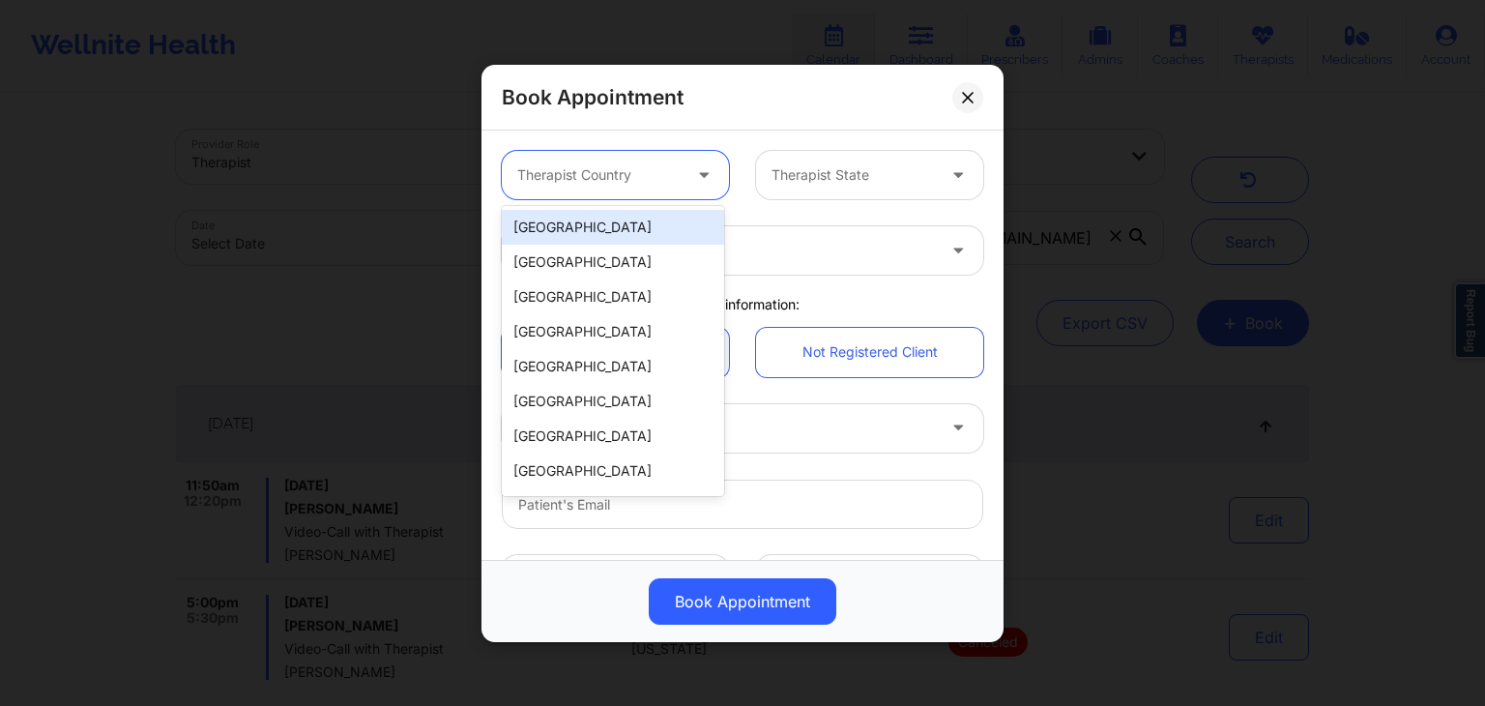
click at [596, 176] on div at bounding box center [598, 174] width 163 height 23
click at [615, 220] on div "[GEOGRAPHIC_DATA]" at bounding box center [613, 227] width 222 height 35
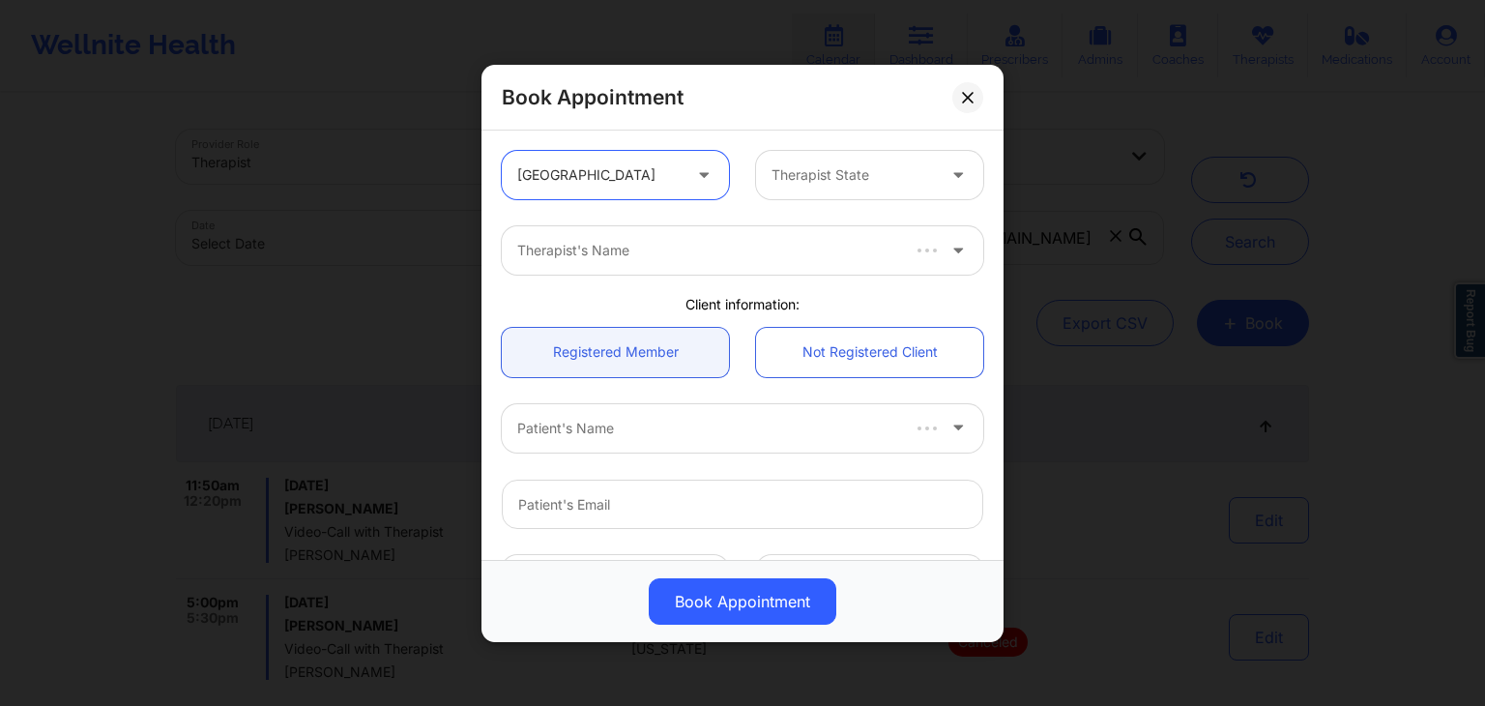
click at [875, 160] on div "Therapist State" at bounding box center [846, 175] width 181 height 48
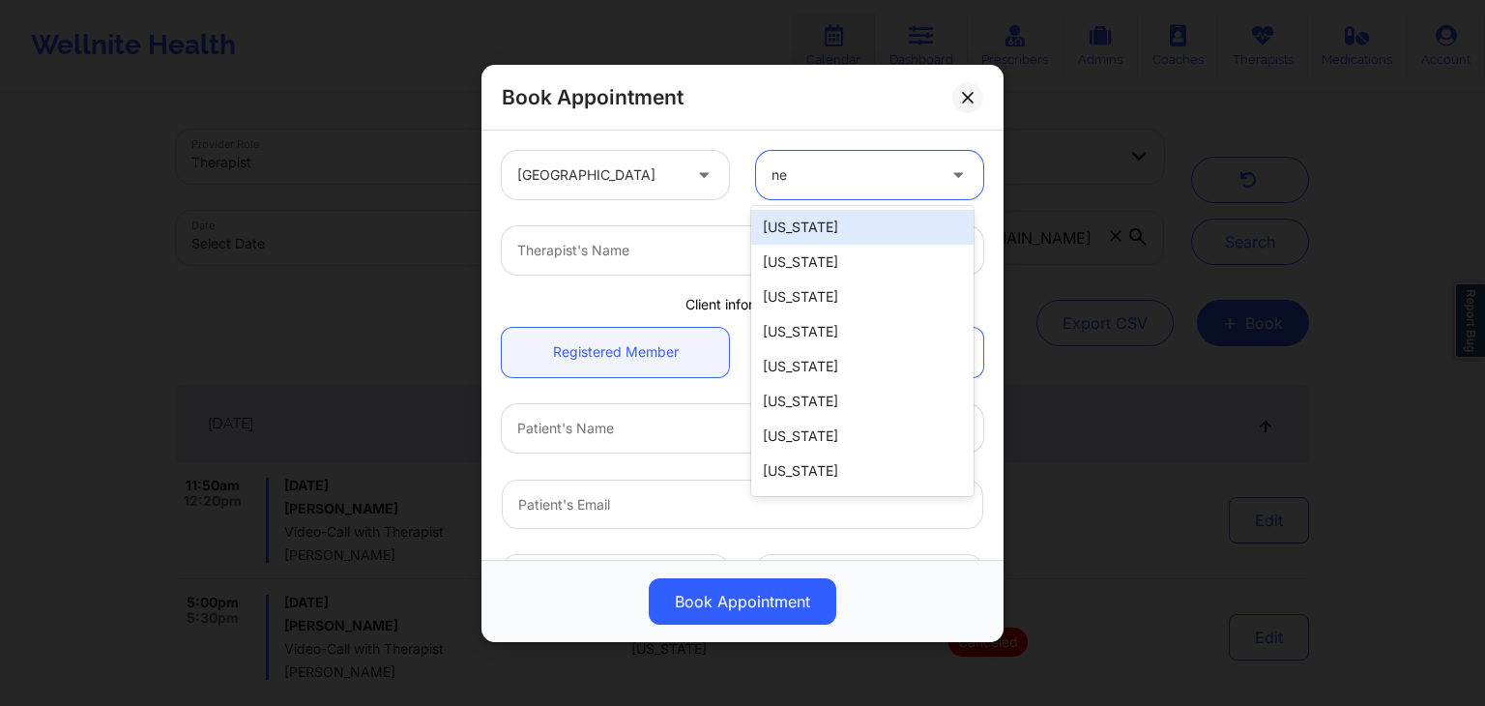
type input "new"
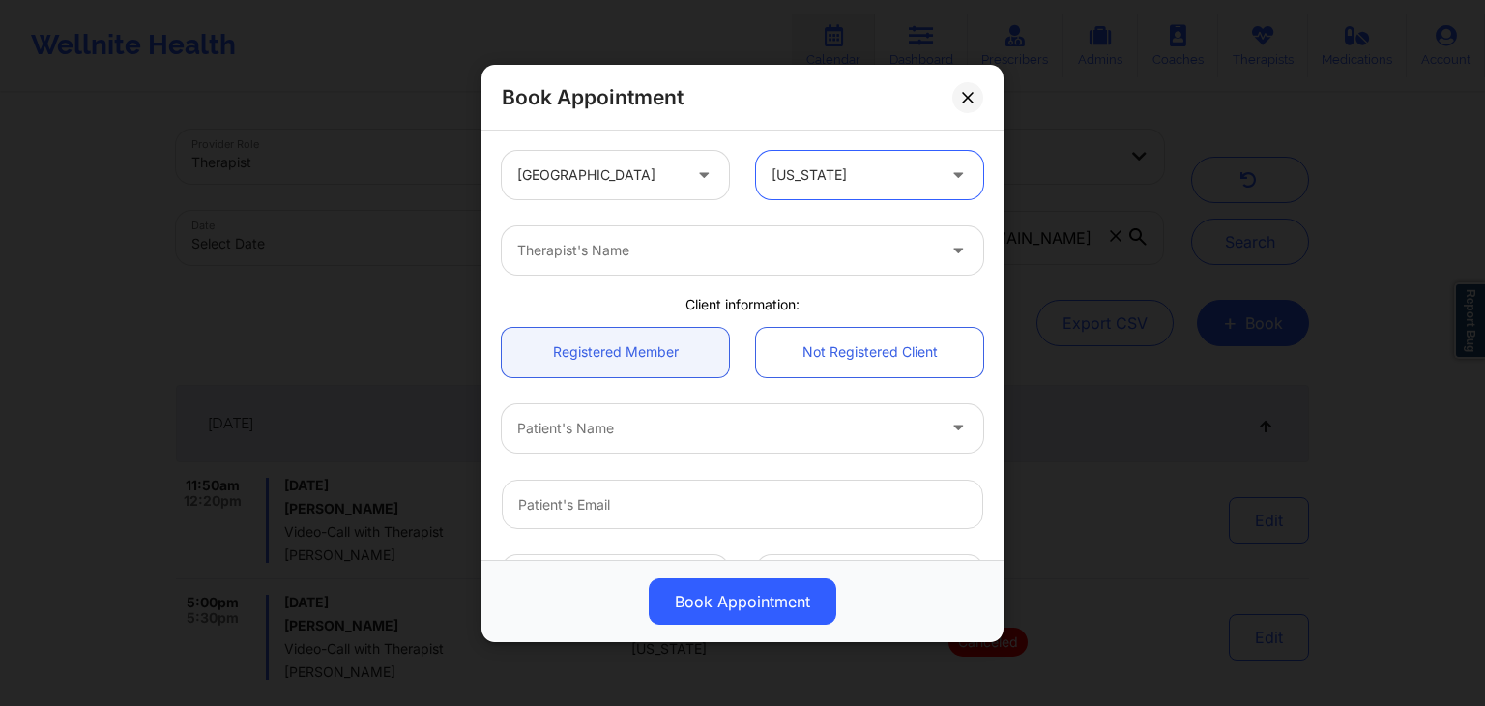
click at [815, 267] on div "Therapist's Name" at bounding box center [719, 250] width 435 height 48
type input "[PERSON_NAME]"
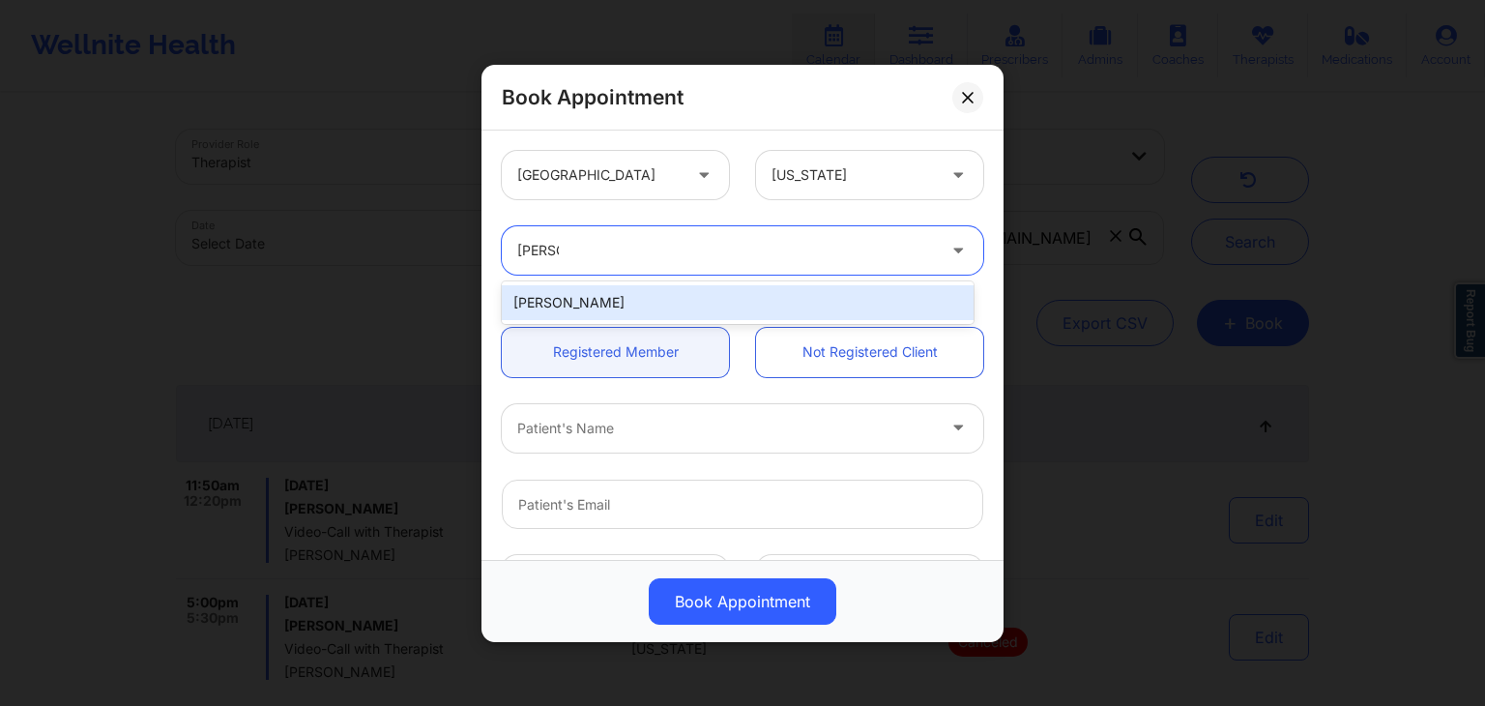
click at [786, 297] on div "[PERSON_NAME]" at bounding box center [738, 302] width 472 height 35
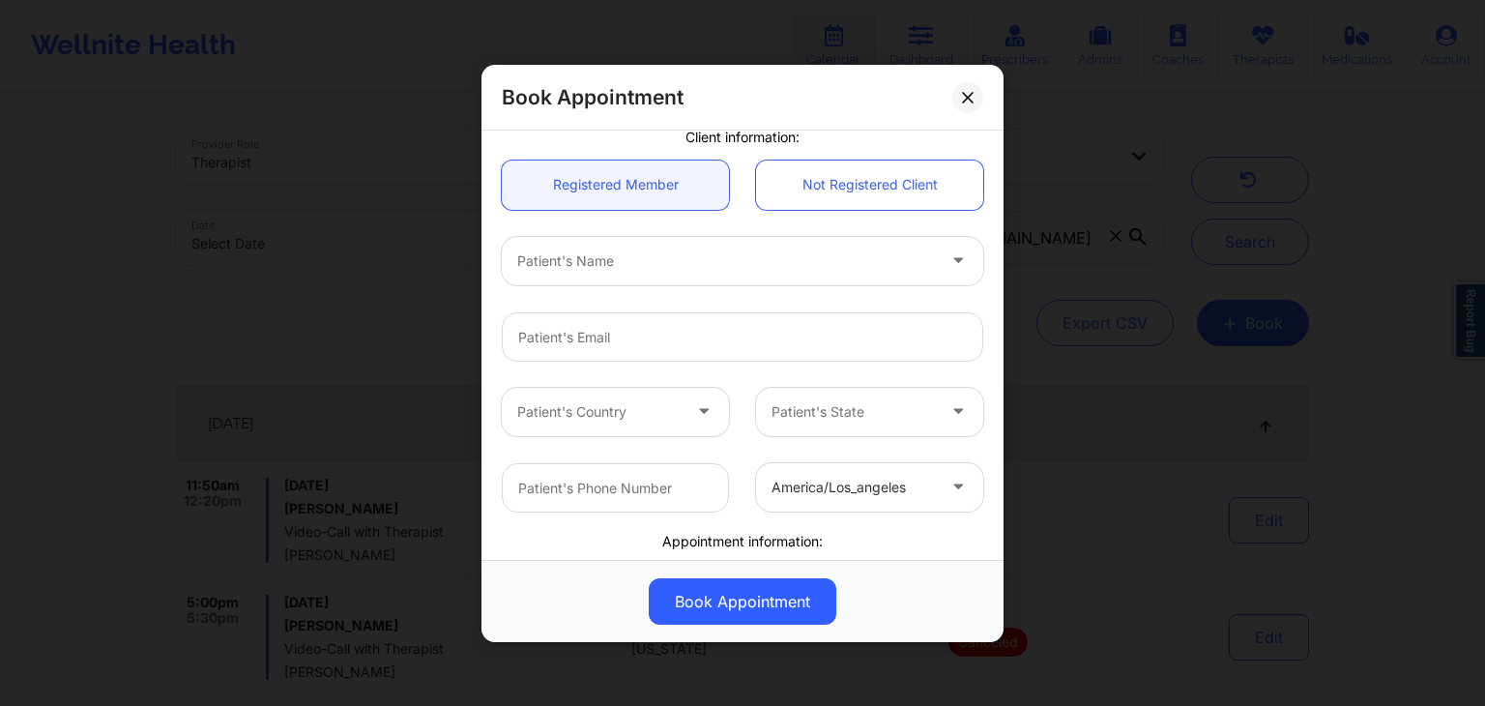
scroll to position [172, 0]
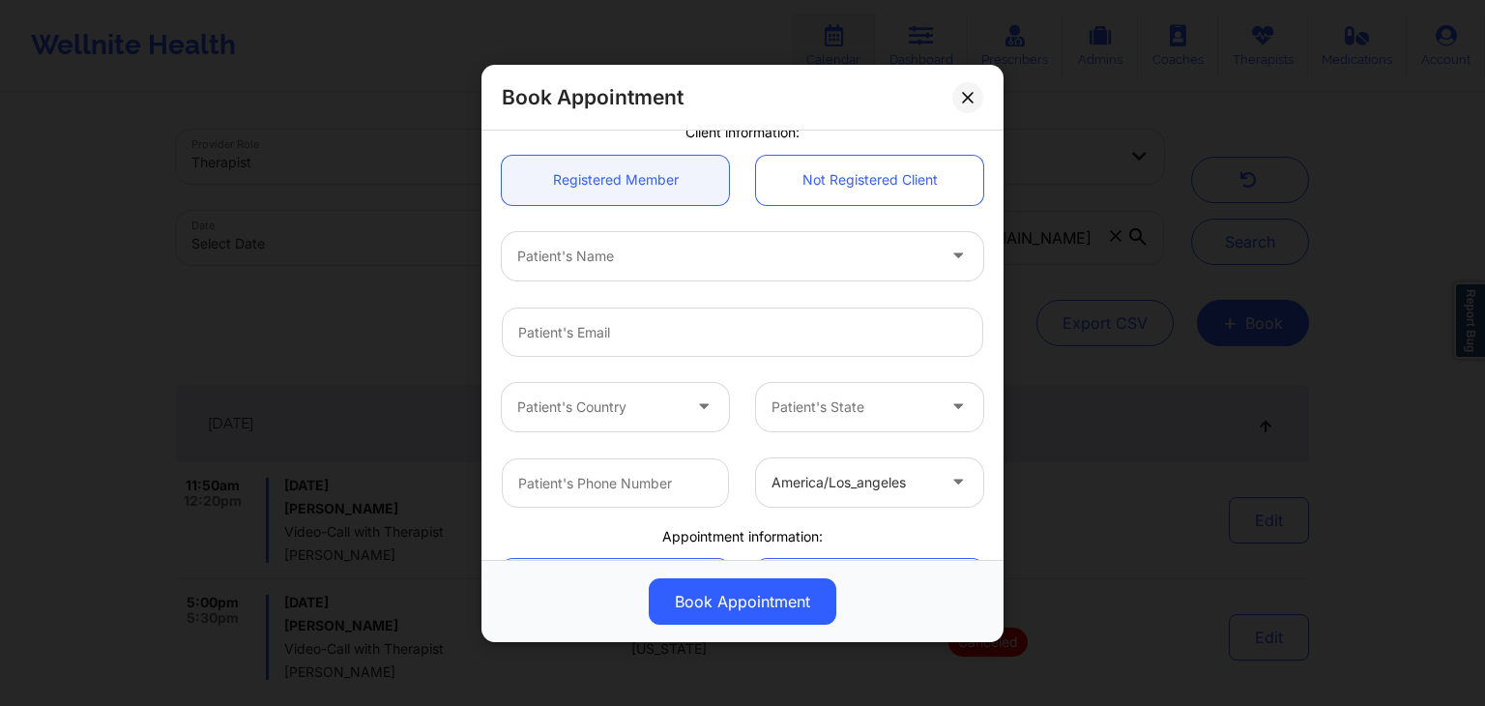
click at [612, 252] on div at bounding box center [726, 255] width 418 height 23
type input "lill"
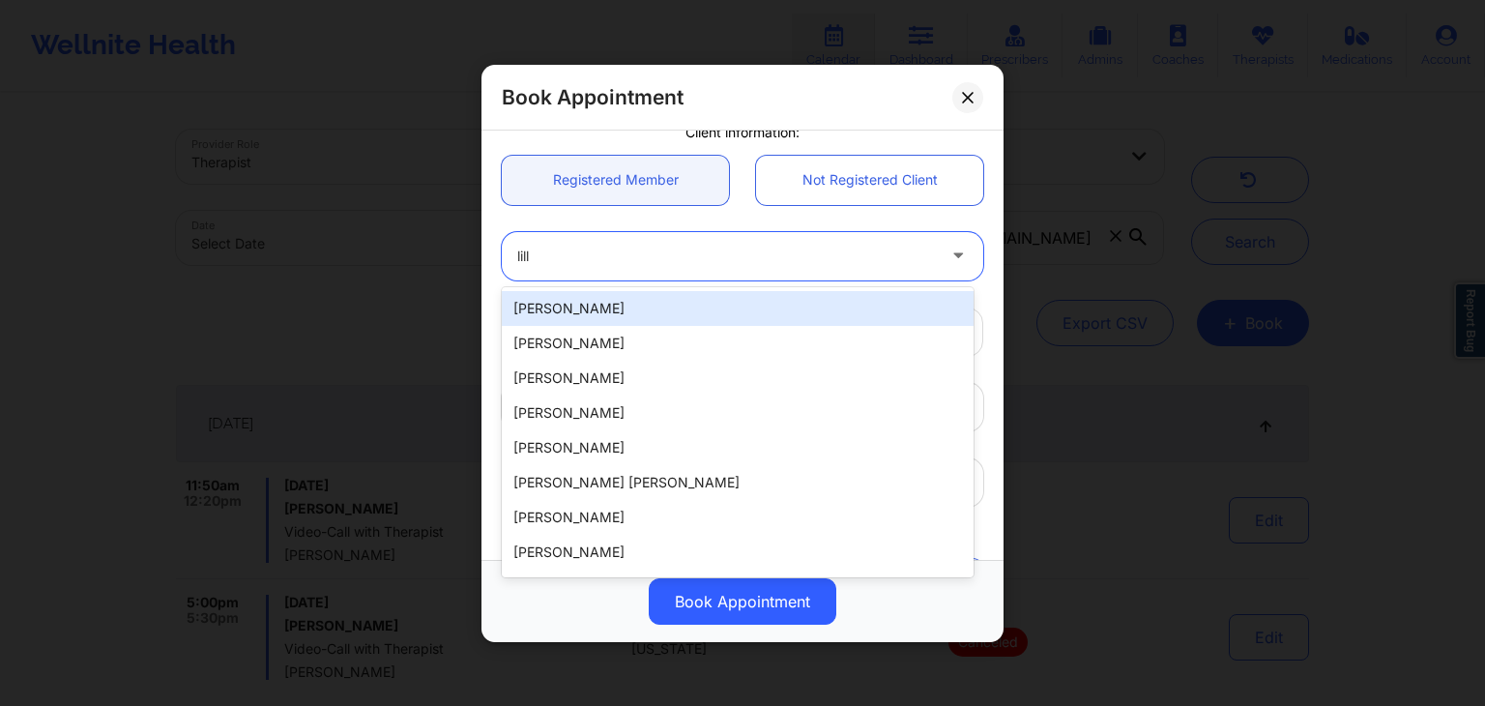
click at [584, 303] on div "[PERSON_NAME]" at bounding box center [738, 308] width 472 height 35
type input "[PERSON_NAME][EMAIL_ADDRESS][PERSON_NAME][DOMAIN_NAME]"
type input "[PHONE_NUMBER]"
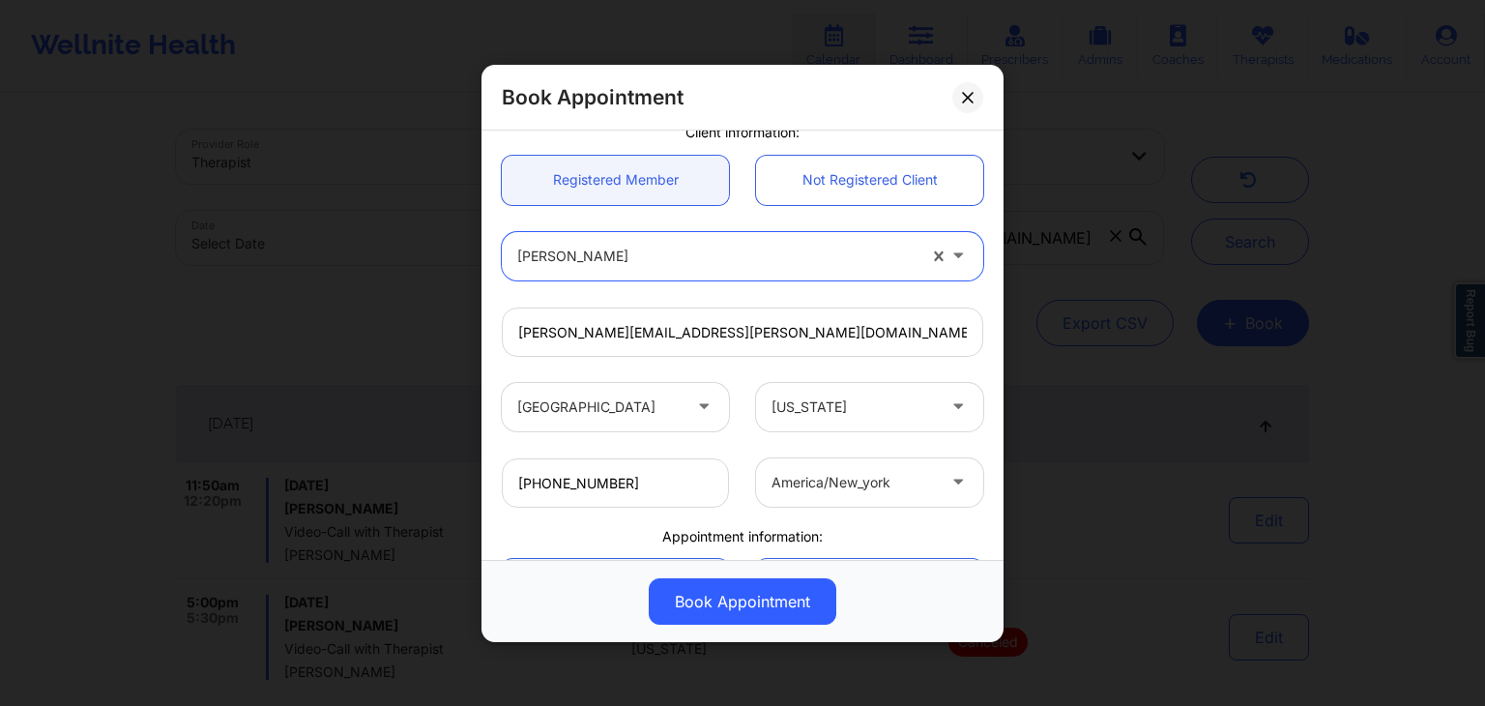
scroll to position [391, 0]
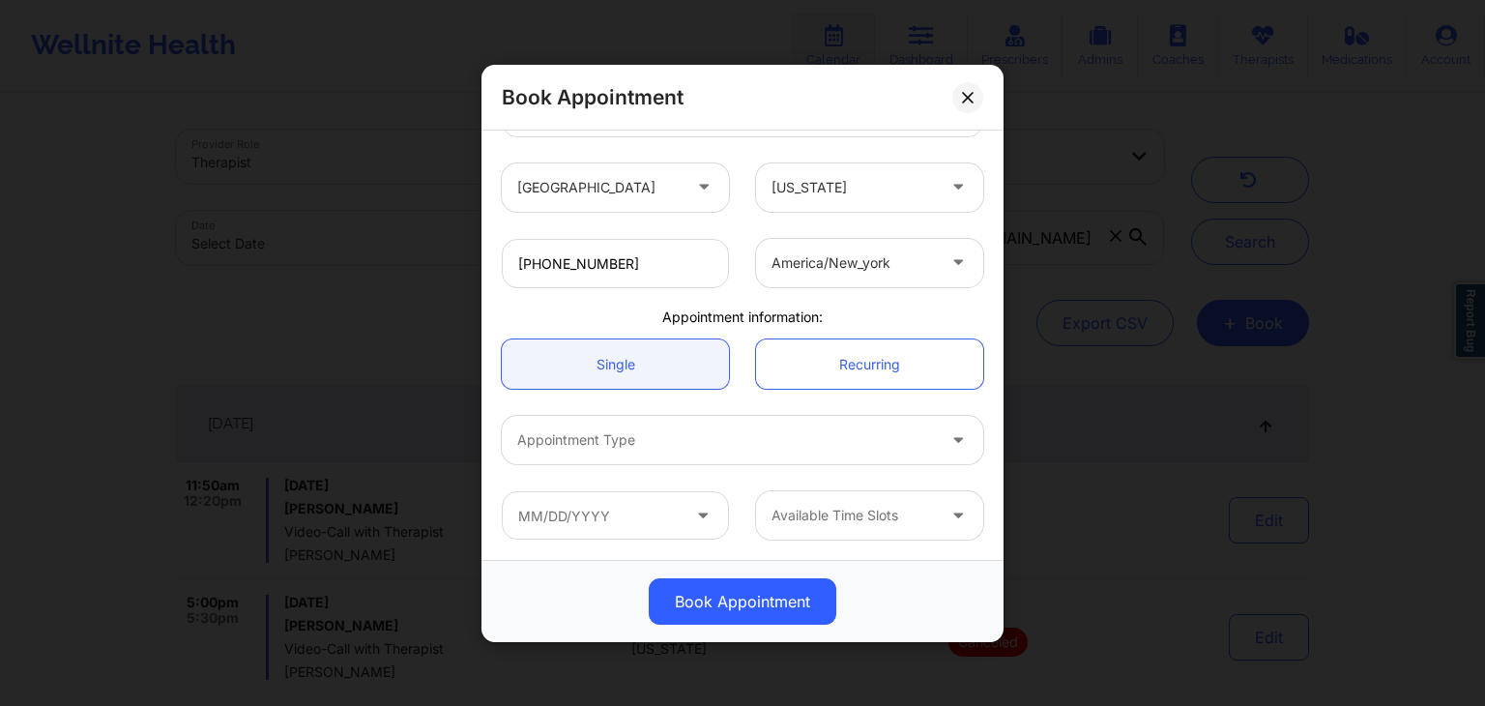
click at [617, 430] on div at bounding box center [726, 439] width 418 height 23
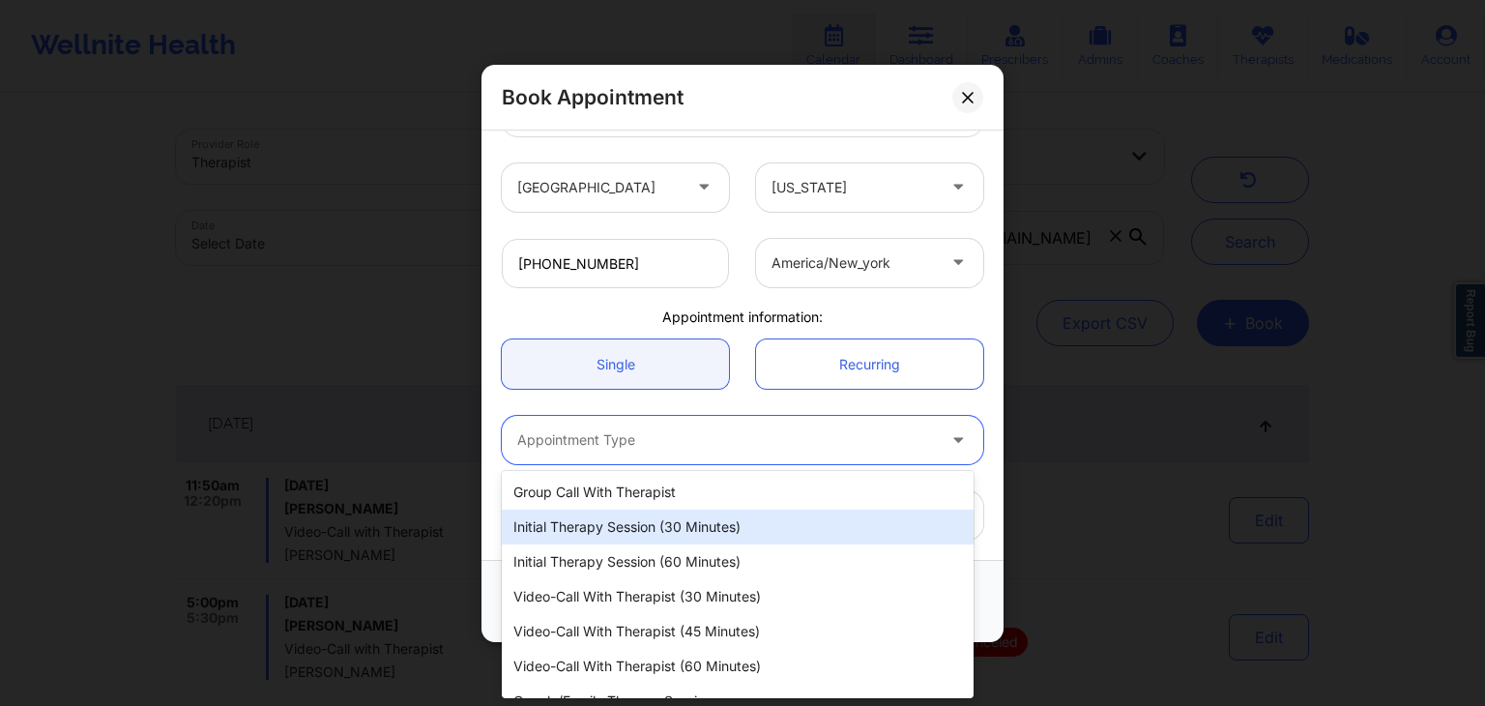
click at [599, 522] on div "Initial Therapy Session (30 minutes)" at bounding box center [738, 526] width 472 height 35
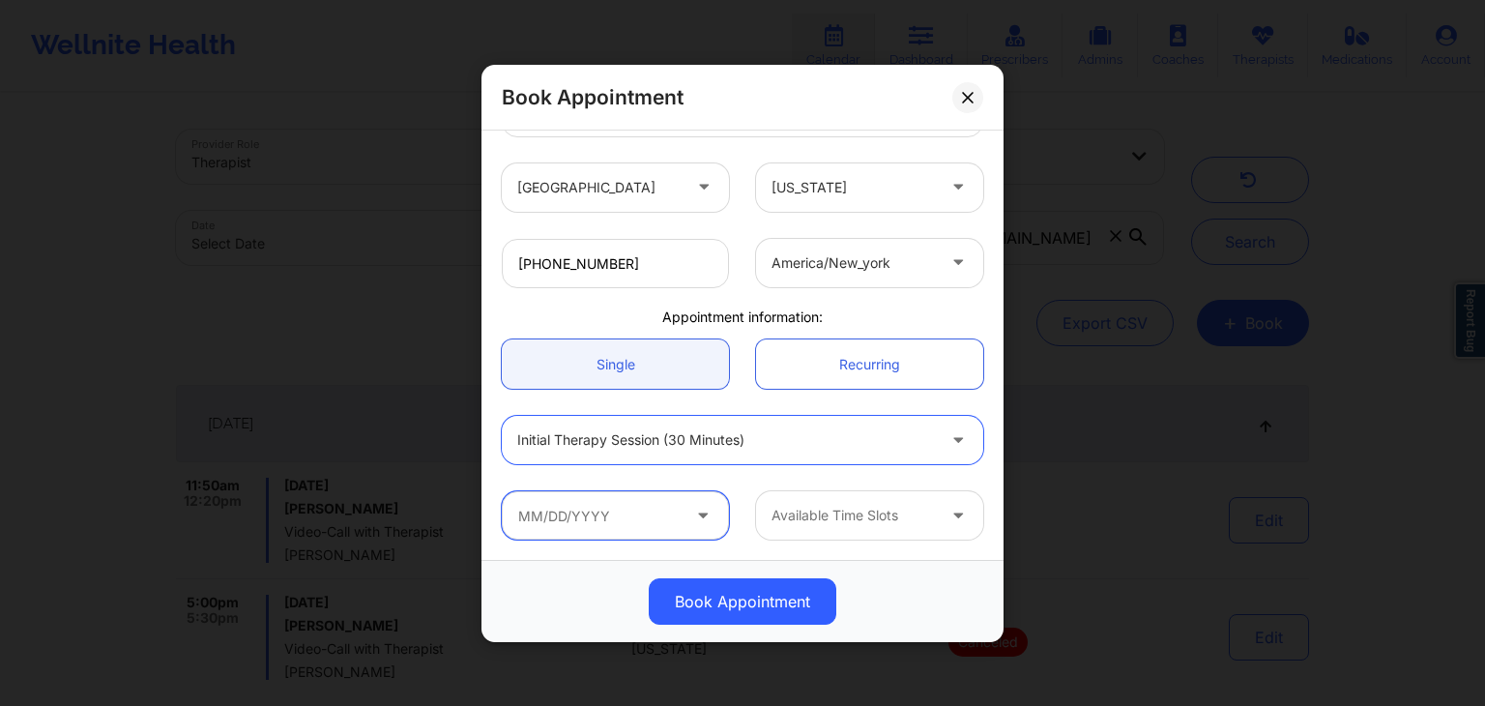
click at [579, 516] on input "text" at bounding box center [615, 515] width 227 height 48
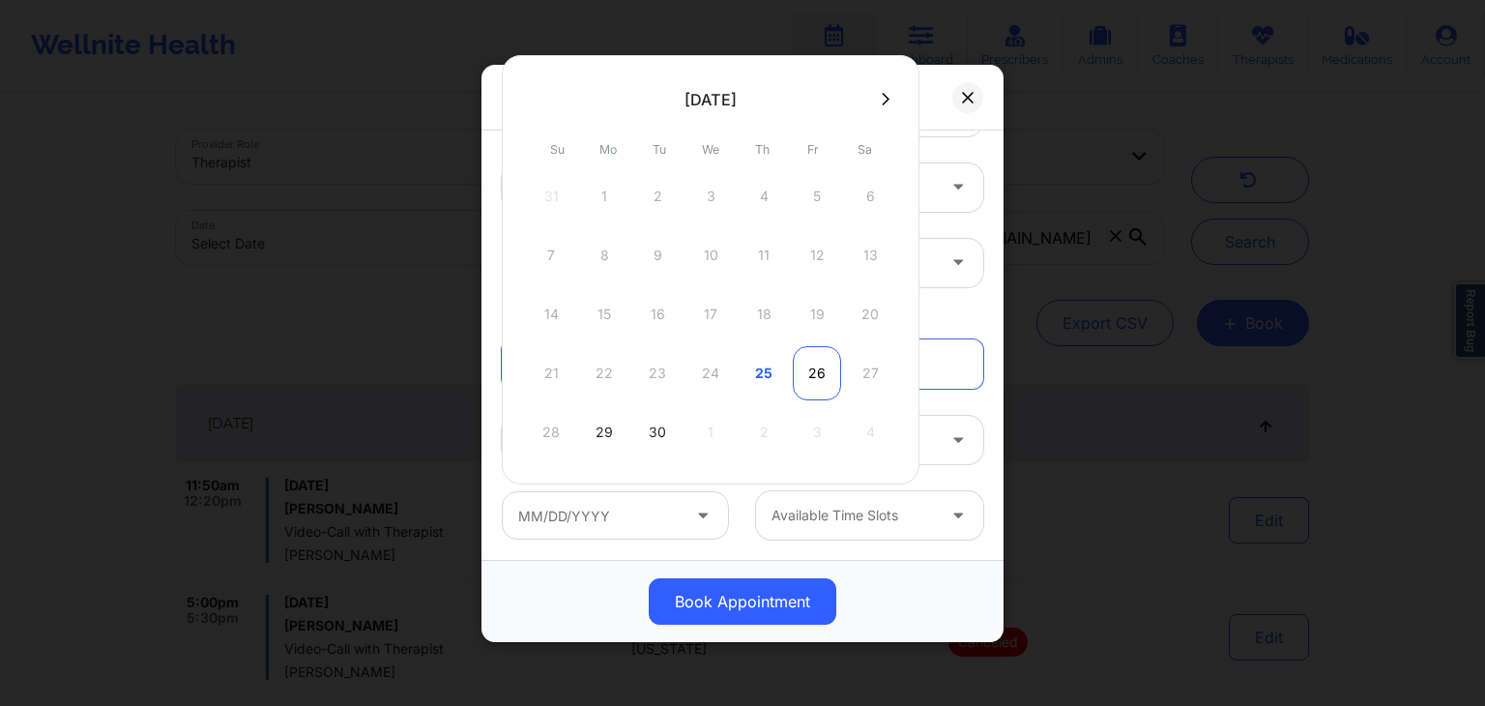
click at [795, 372] on div "26" at bounding box center [817, 373] width 48 height 54
type input "[DATE]"
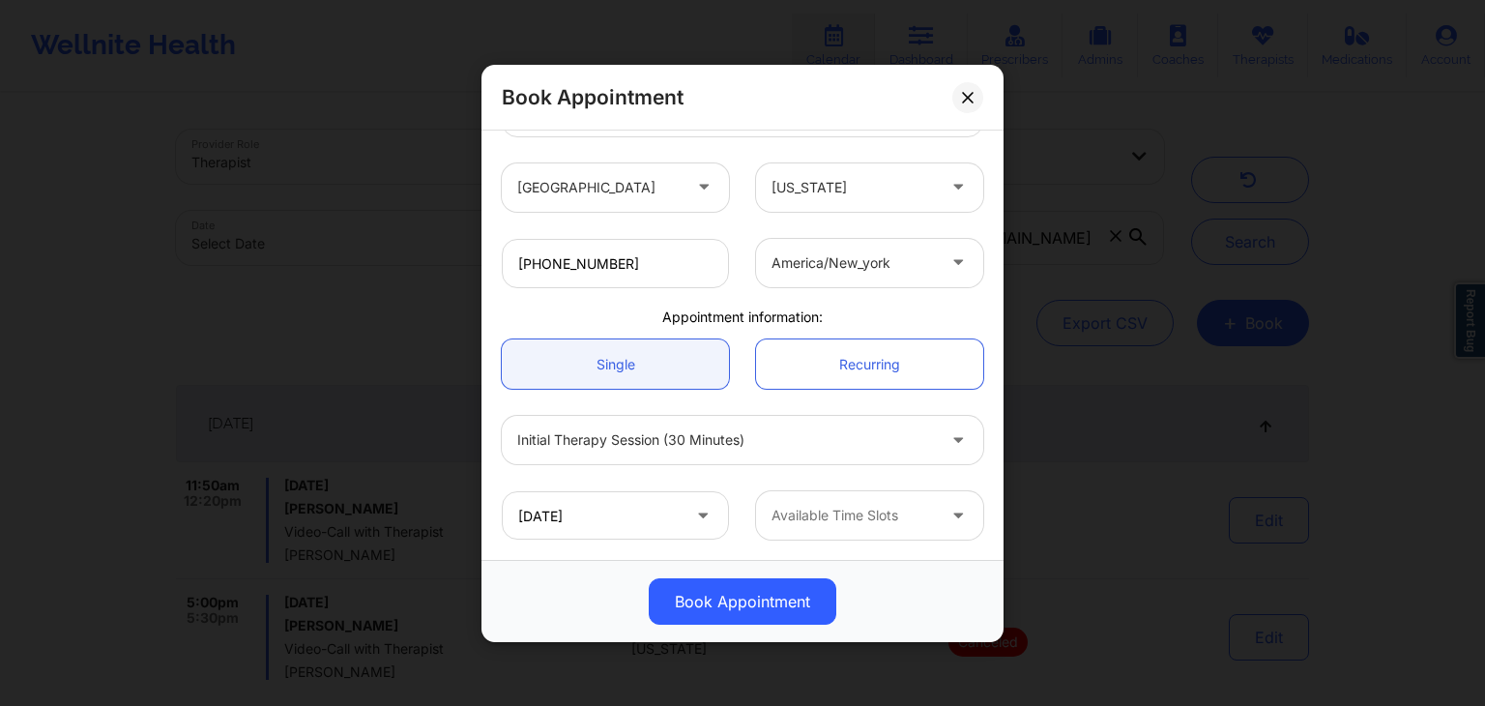
click at [822, 510] on div at bounding box center [852, 515] width 163 height 23
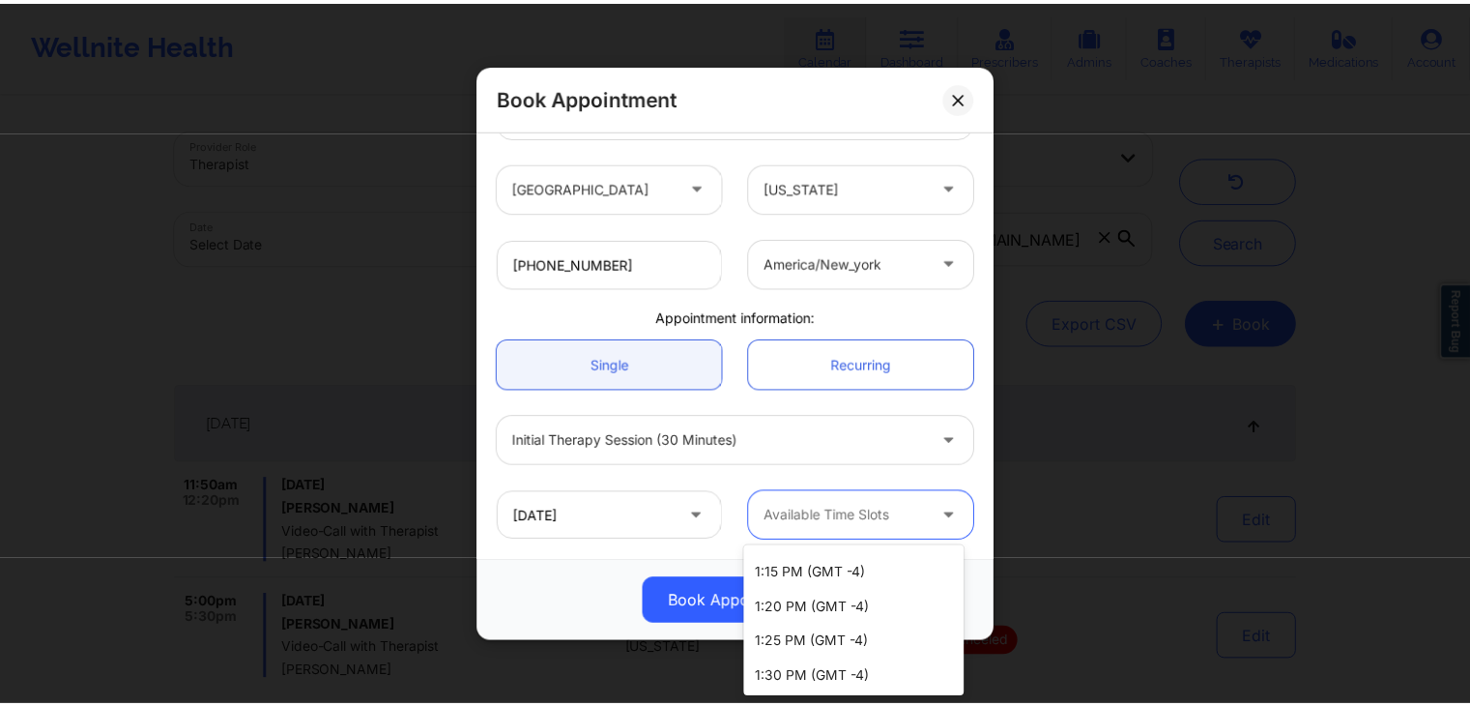
scroll to position [1178, 0]
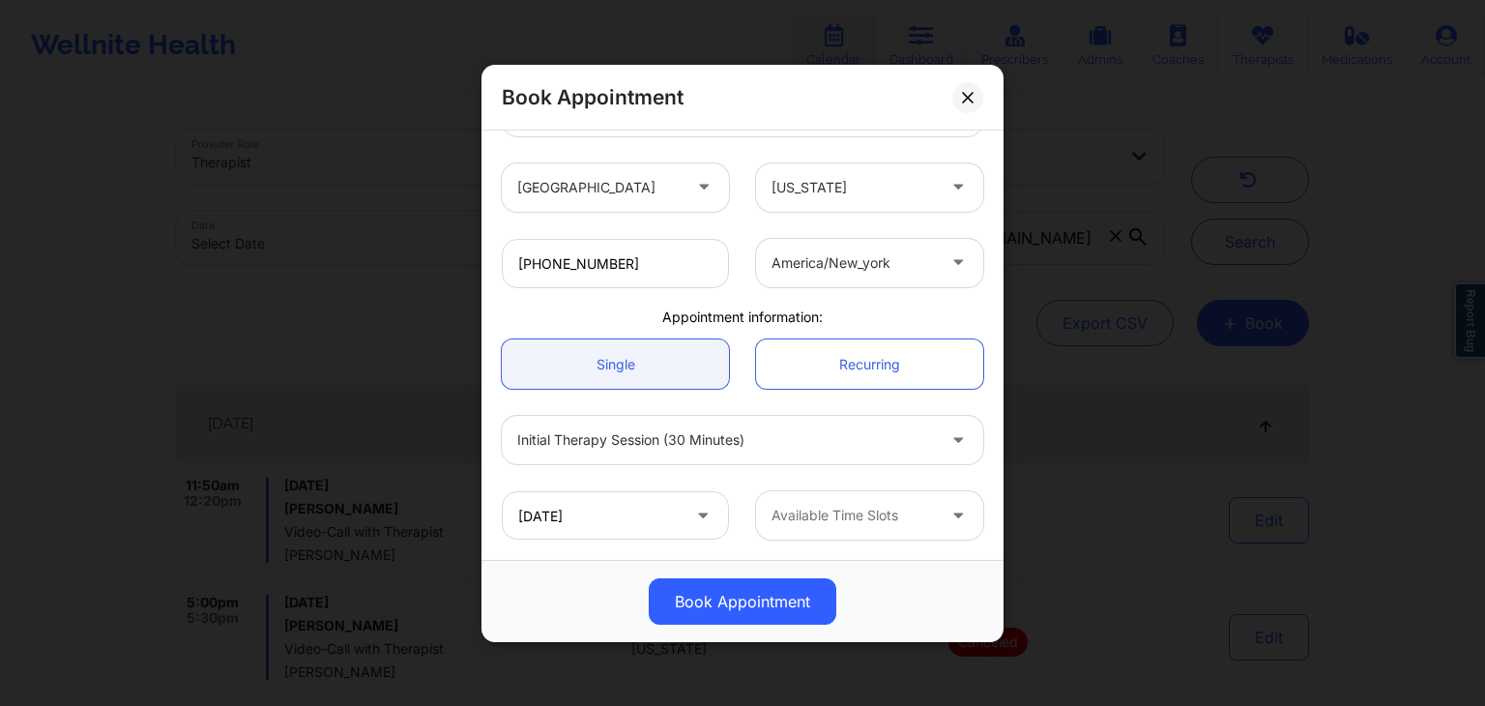
click at [958, 109] on div "Book Appointment" at bounding box center [742, 98] width 522 height 66
click at [964, 91] on icon at bounding box center [968, 97] width 12 height 12
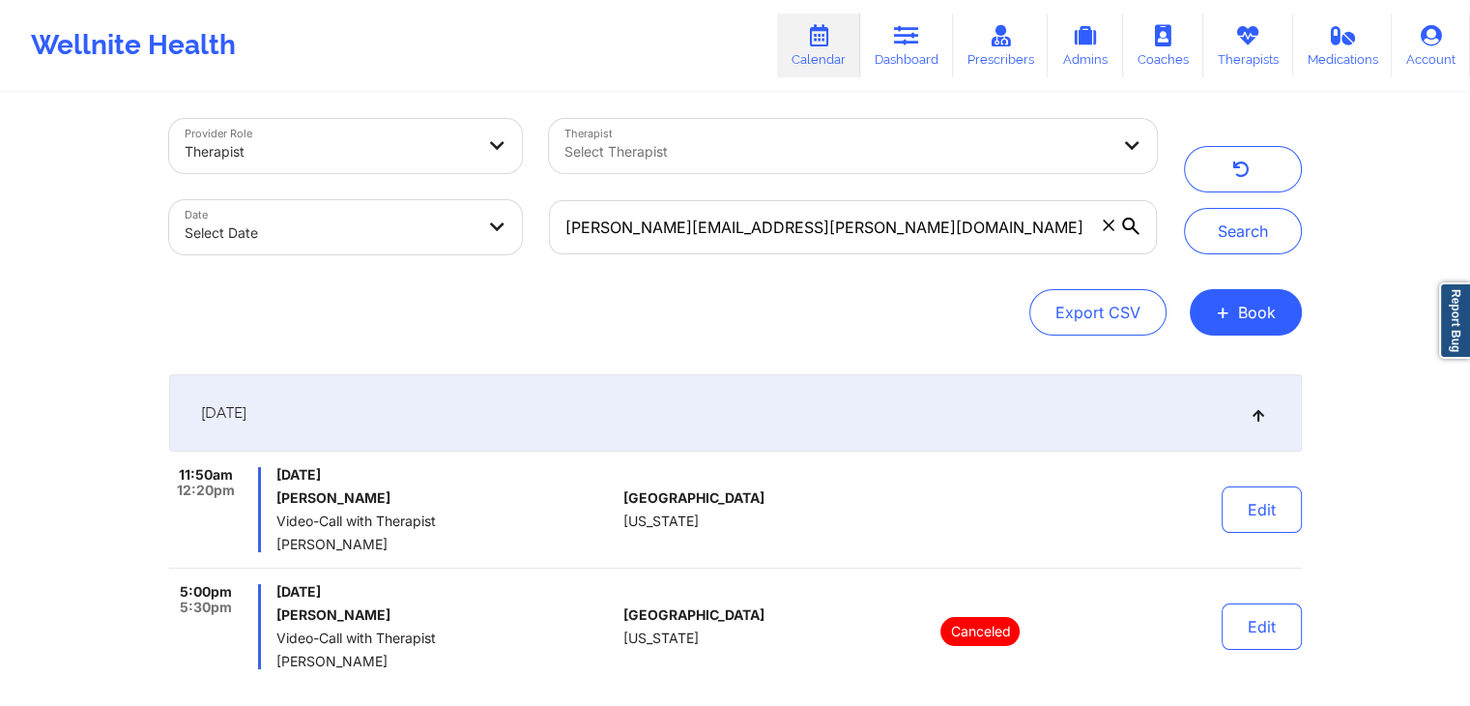
scroll to position [171, 0]
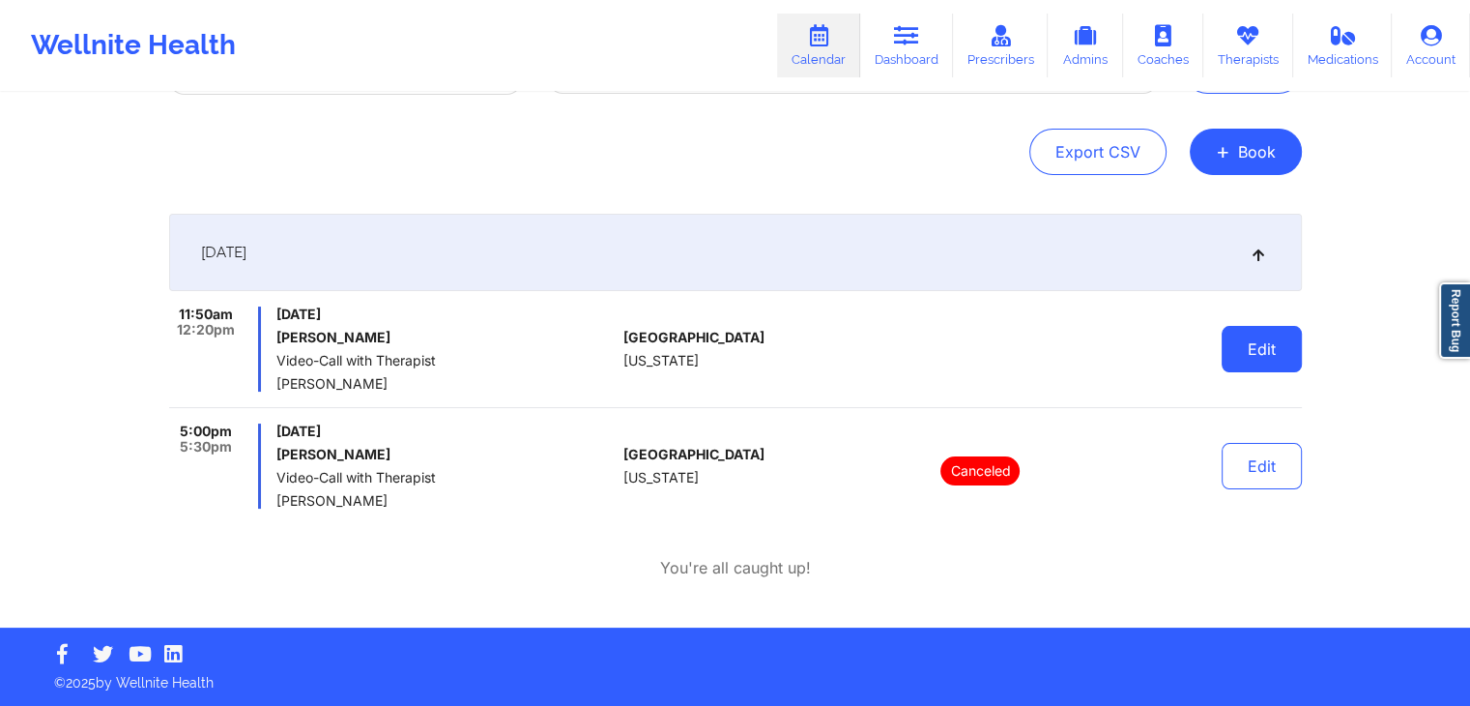
click at [1260, 352] on button "Edit" at bounding box center [1262, 349] width 80 height 46
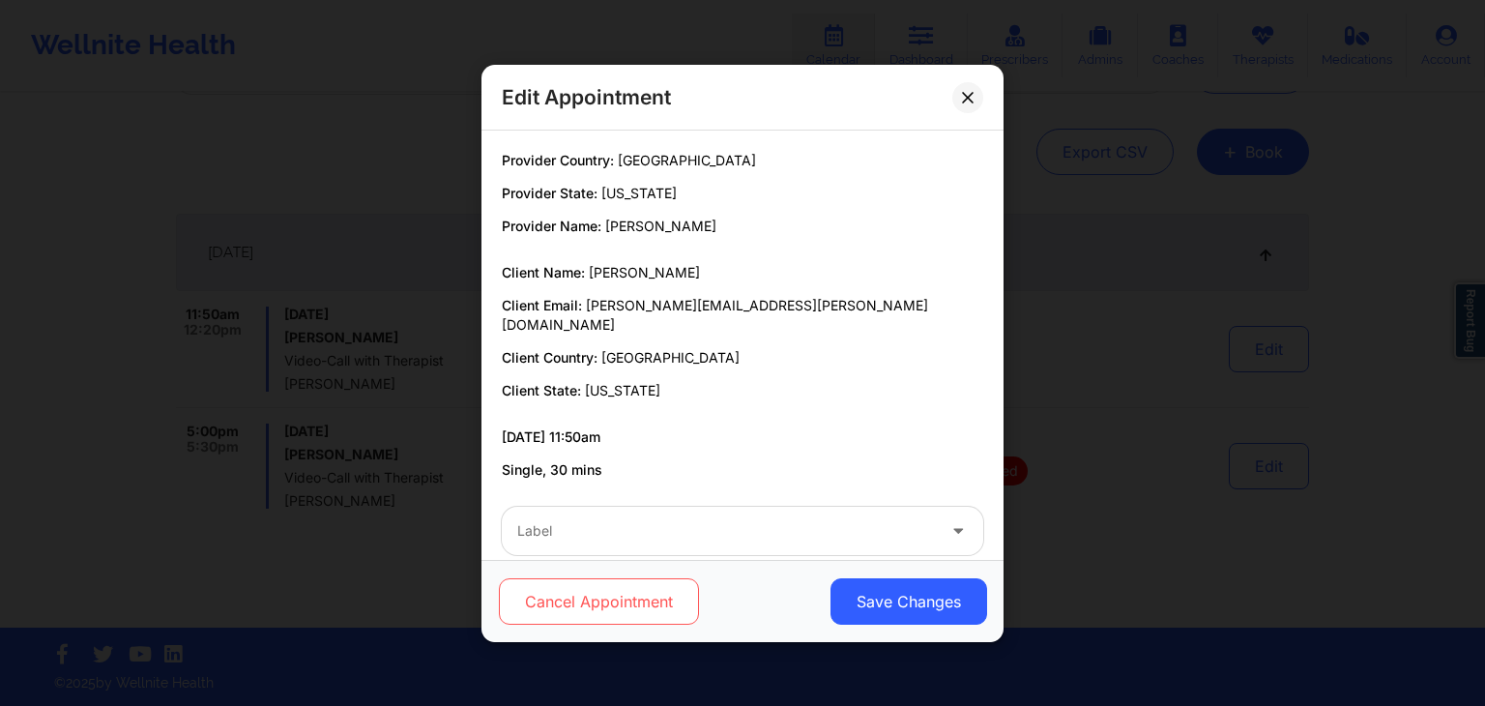
click at [635, 596] on button "Cancel Appointment" at bounding box center [599, 601] width 200 height 46
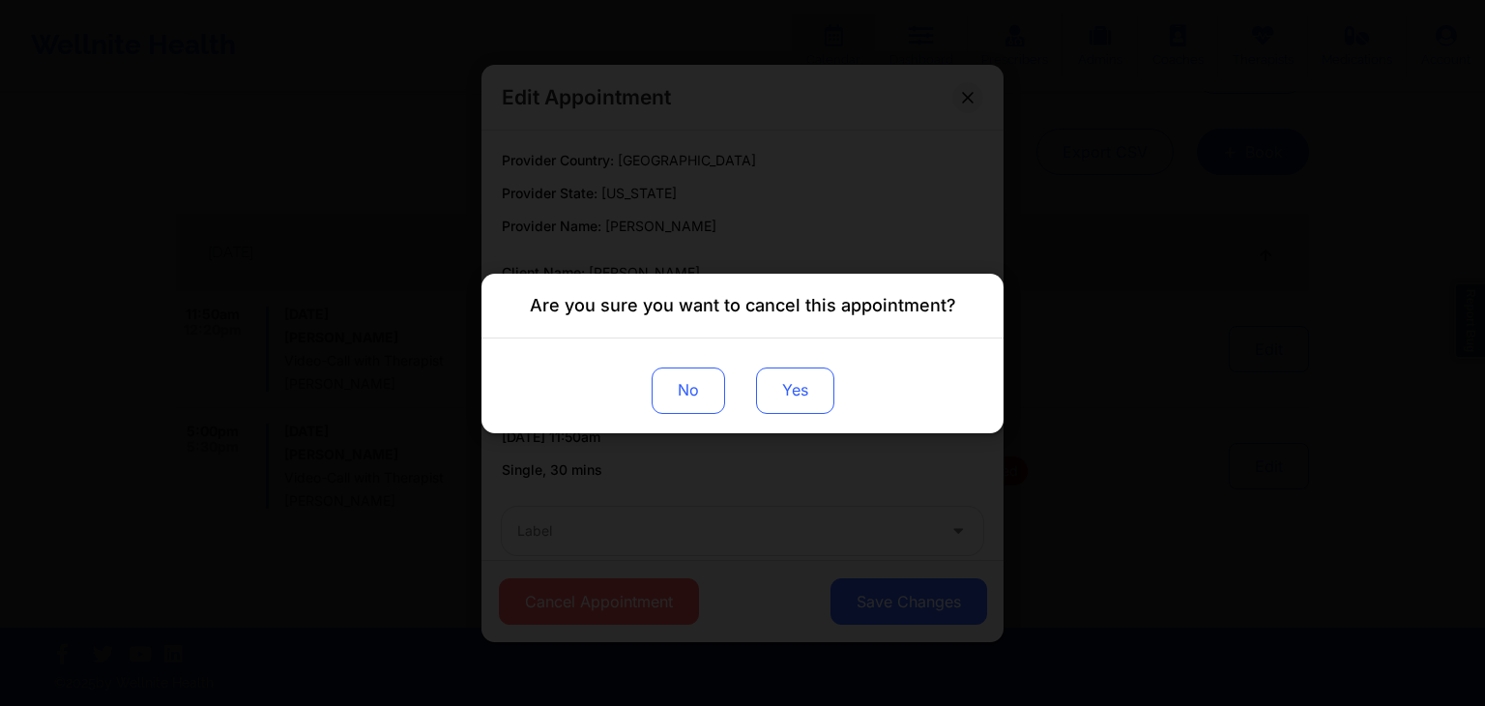
click at [789, 392] on button "Yes" at bounding box center [795, 389] width 78 height 46
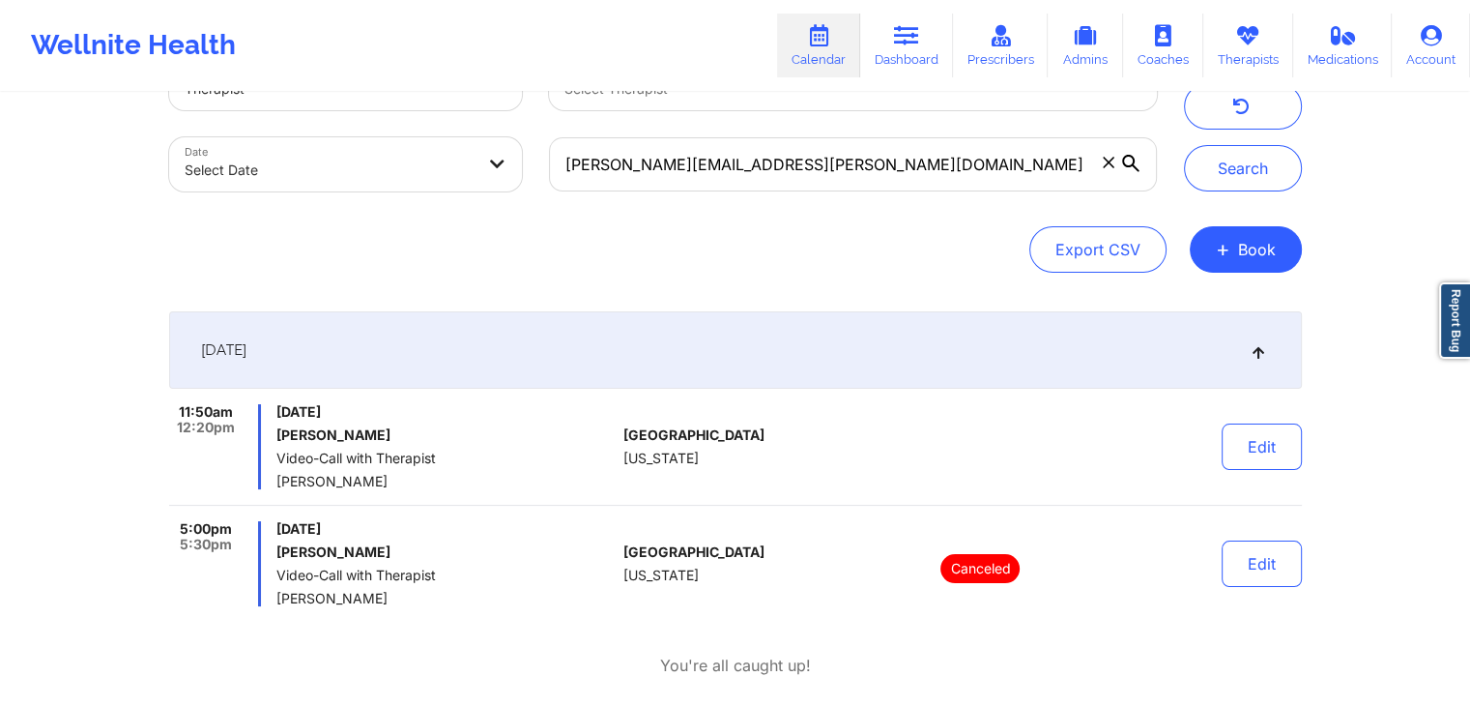
scroll to position [0, 0]
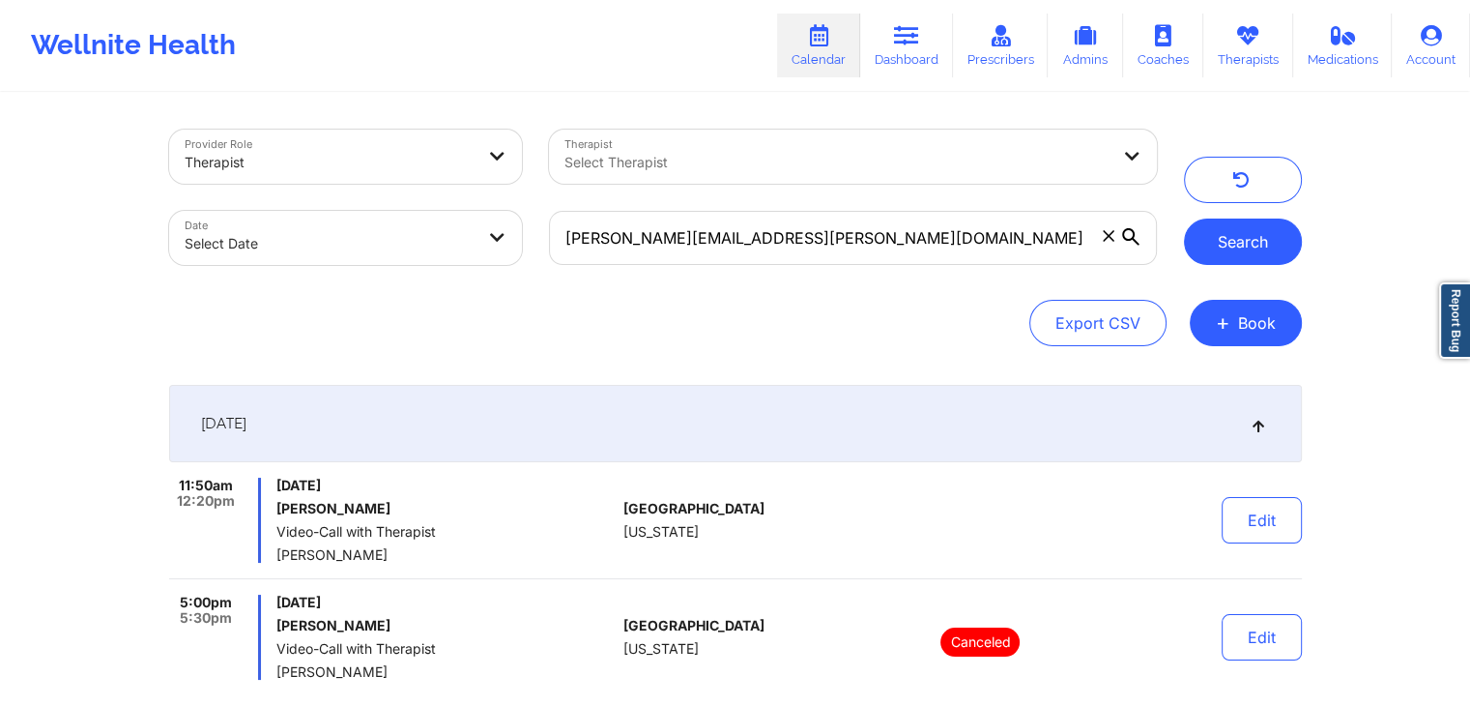
click at [1260, 236] on button "Search" at bounding box center [1243, 241] width 118 height 46
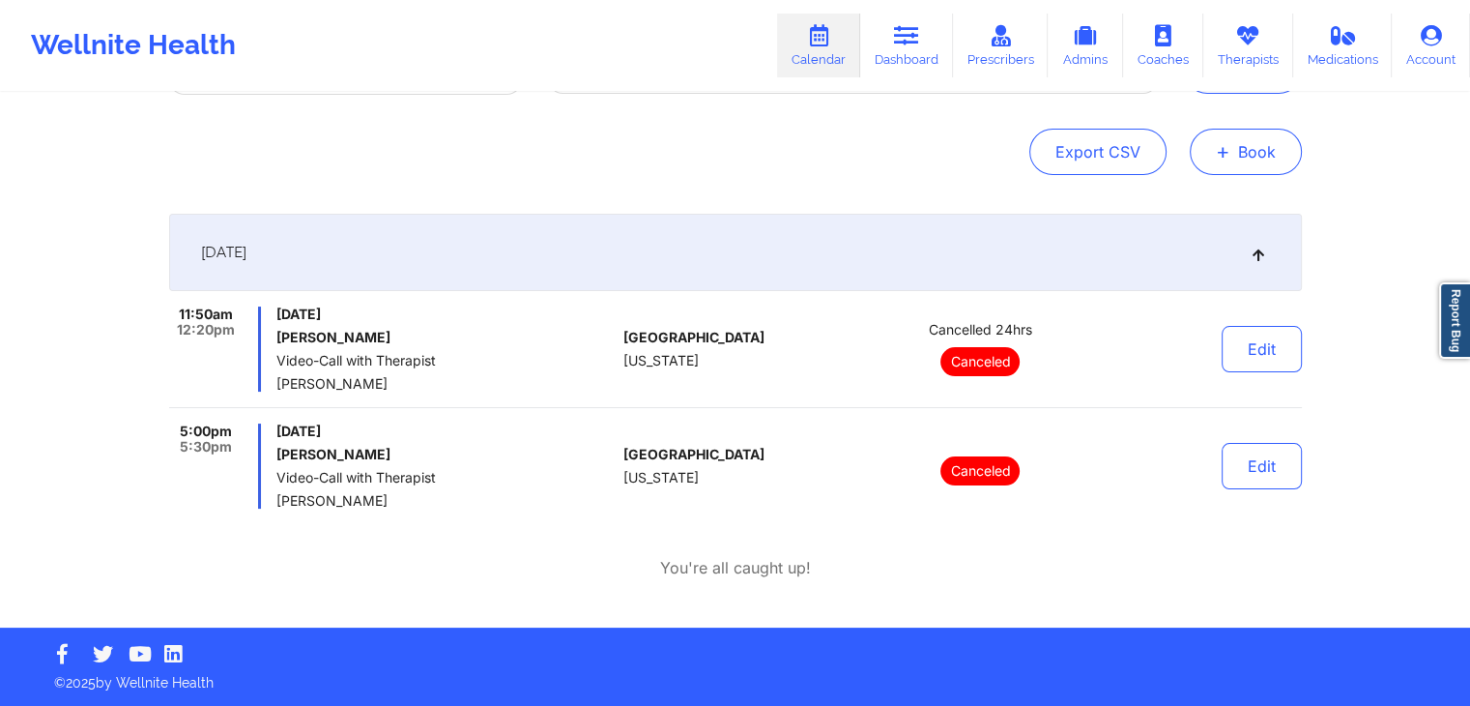
click at [1229, 171] on button "+ Book" at bounding box center [1246, 152] width 112 height 46
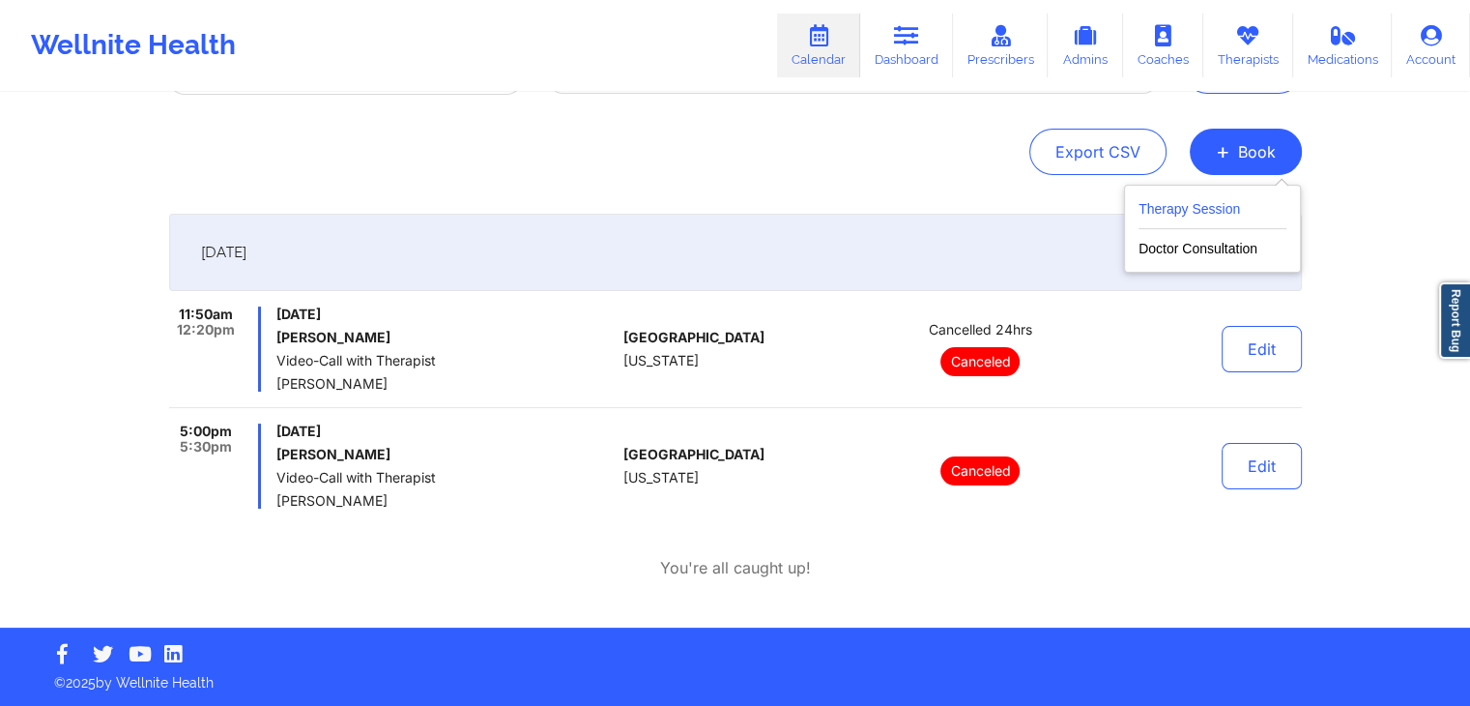
click at [1147, 213] on button "Therapy Session" at bounding box center [1213, 213] width 148 height 32
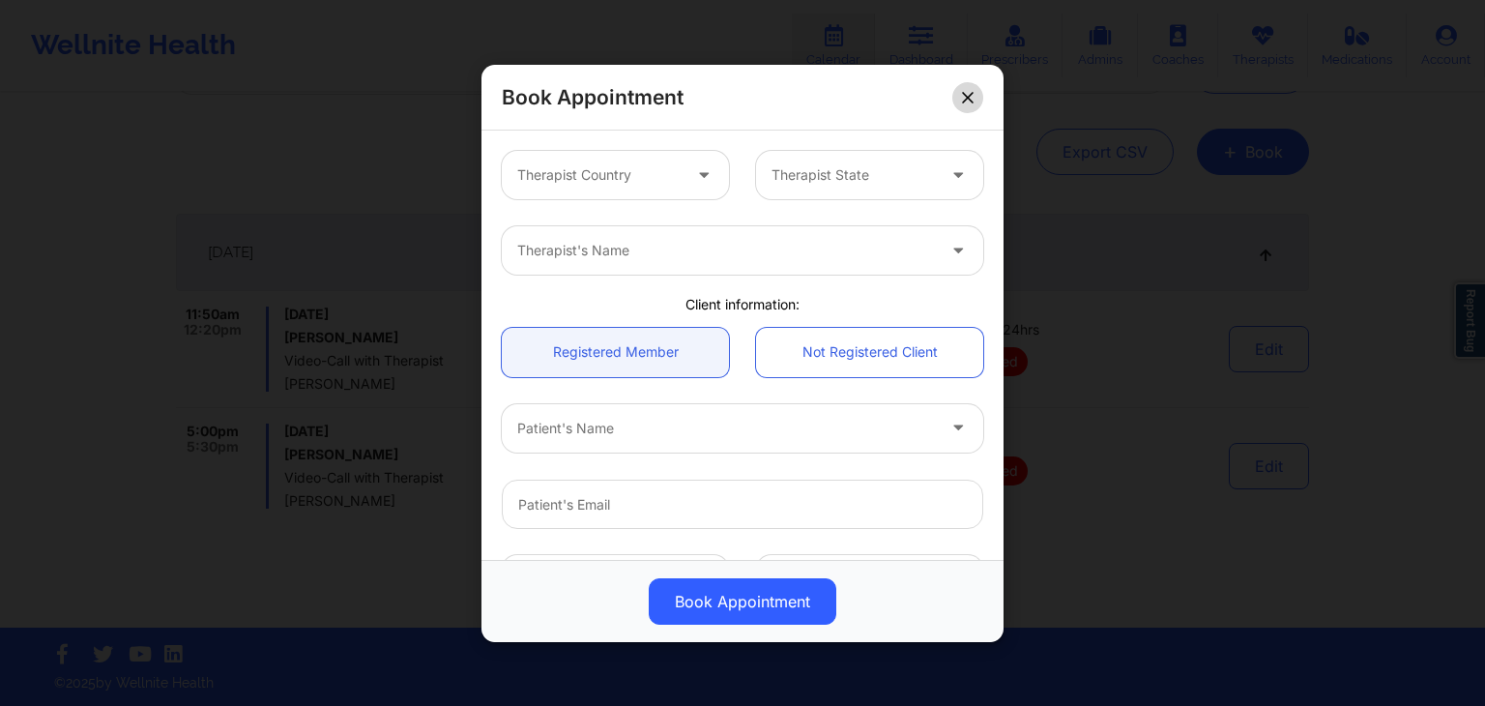
click at [967, 99] on icon at bounding box center [968, 97] width 12 height 12
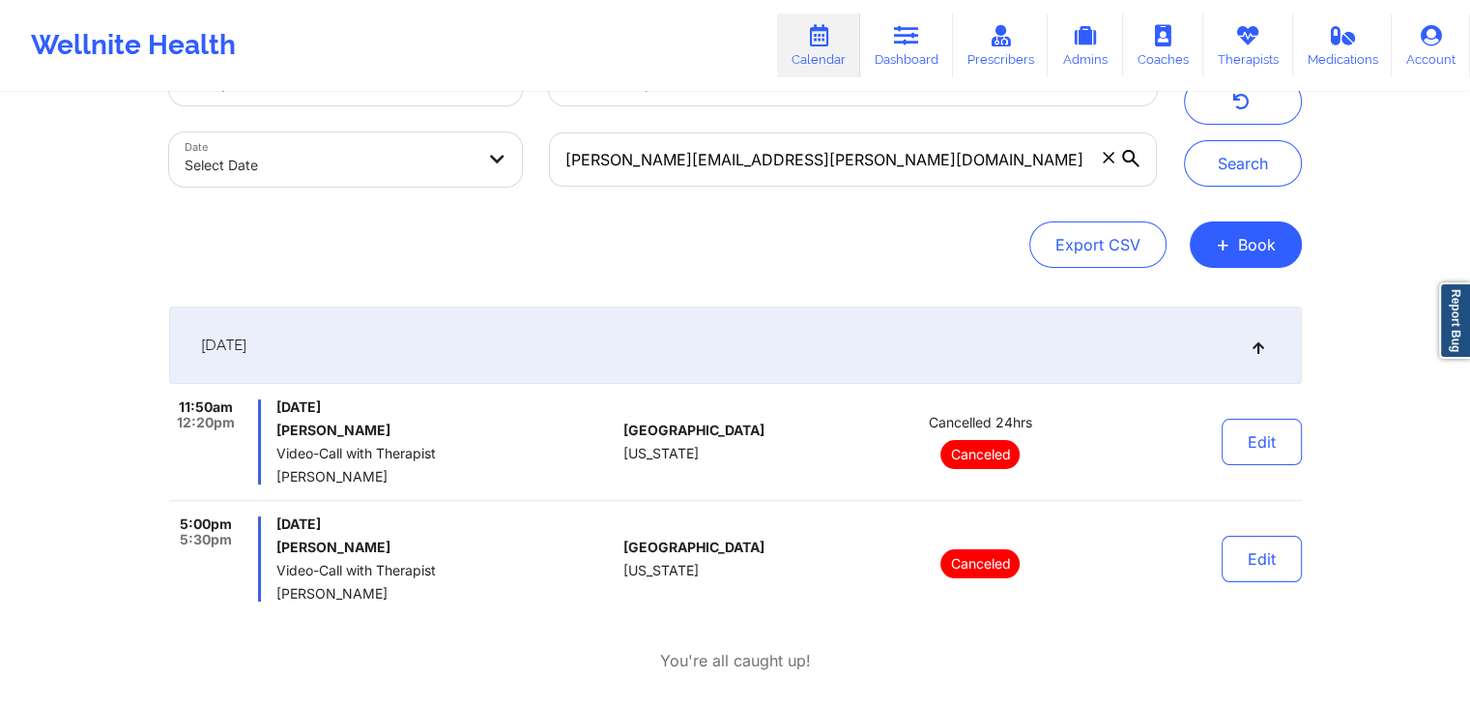
scroll to position [54, 0]
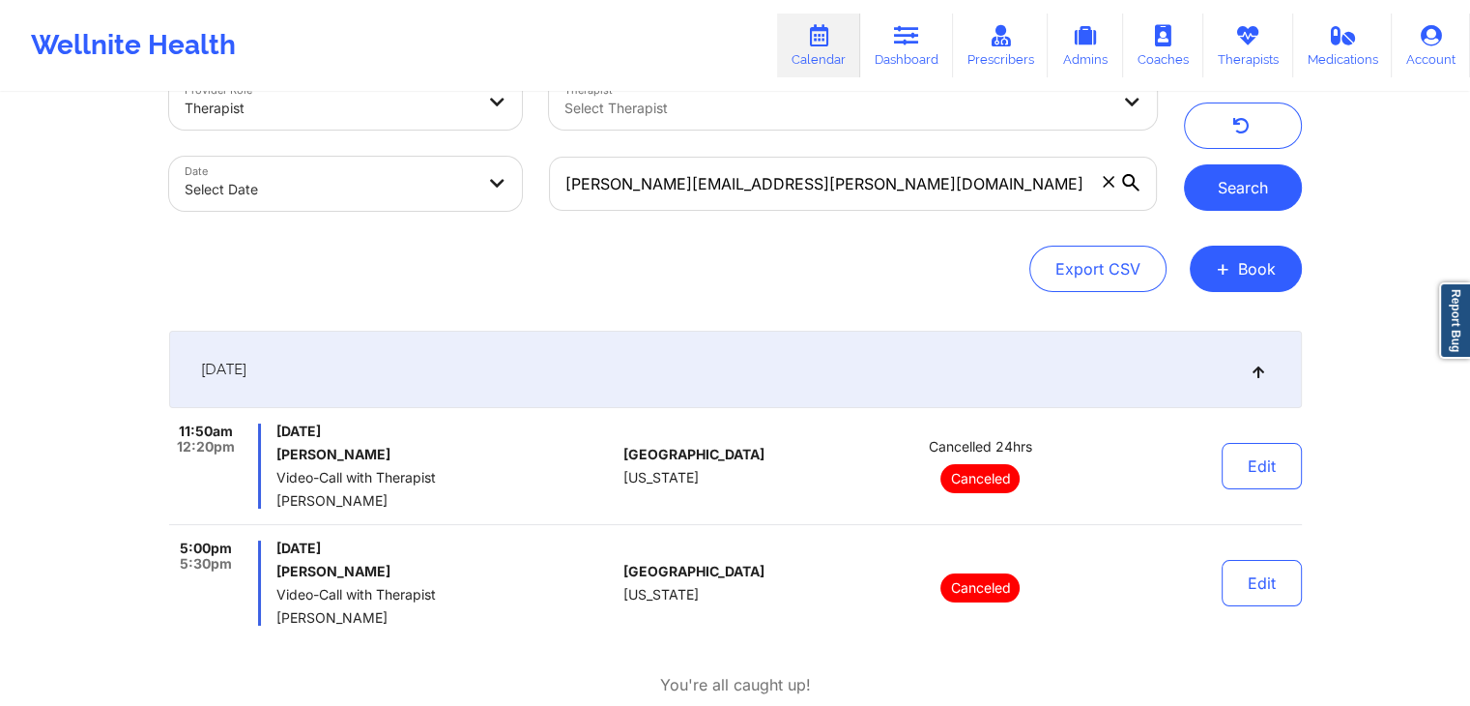
click at [1209, 204] on button "Search" at bounding box center [1243, 187] width 118 height 46
click at [1204, 206] on button "Search" at bounding box center [1243, 187] width 118 height 46
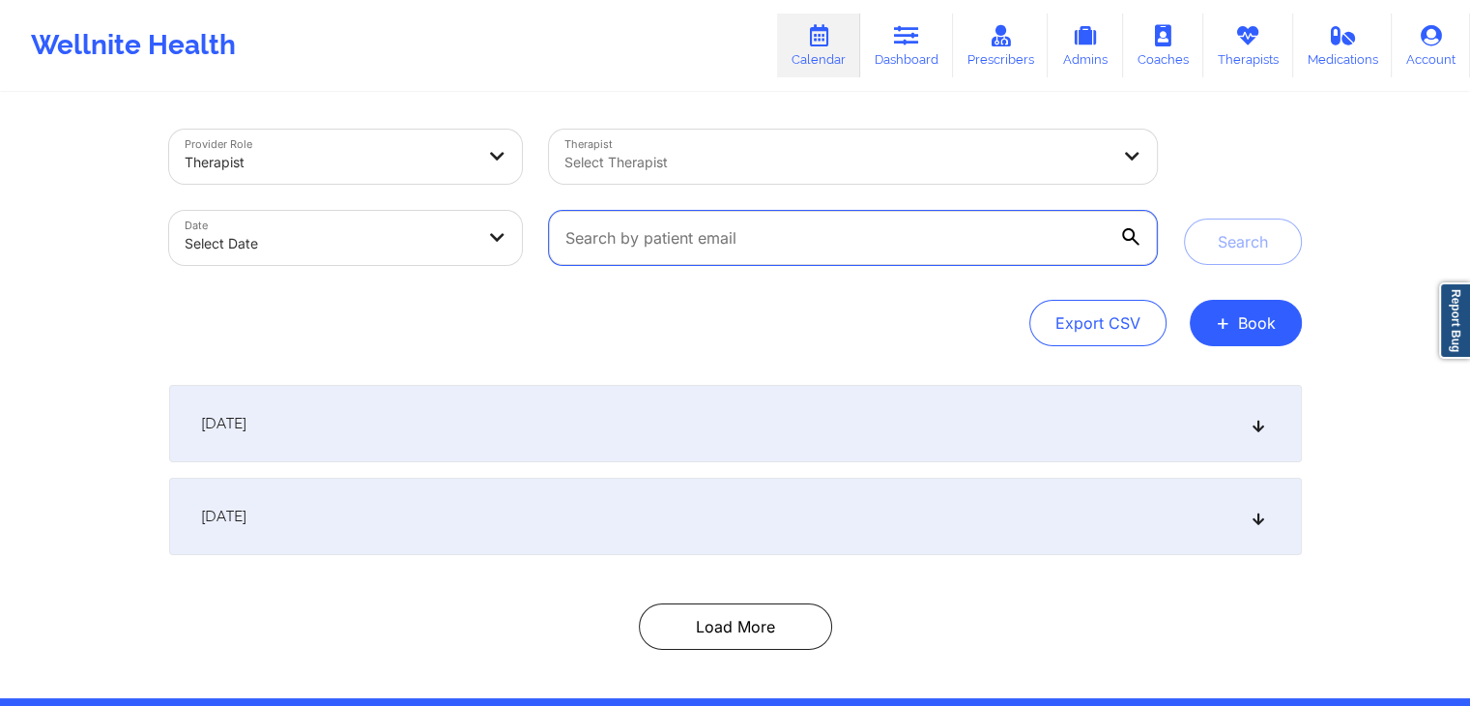
click at [791, 246] on input "text" at bounding box center [852, 238] width 607 height 54
paste input "[PERSON_NAME][EMAIL_ADDRESS][PERSON_NAME][DOMAIN_NAME]"
type input "[PERSON_NAME][EMAIL_ADDRESS][PERSON_NAME][DOMAIN_NAME]"
click at [1184, 218] on button "Search" at bounding box center [1243, 241] width 118 height 46
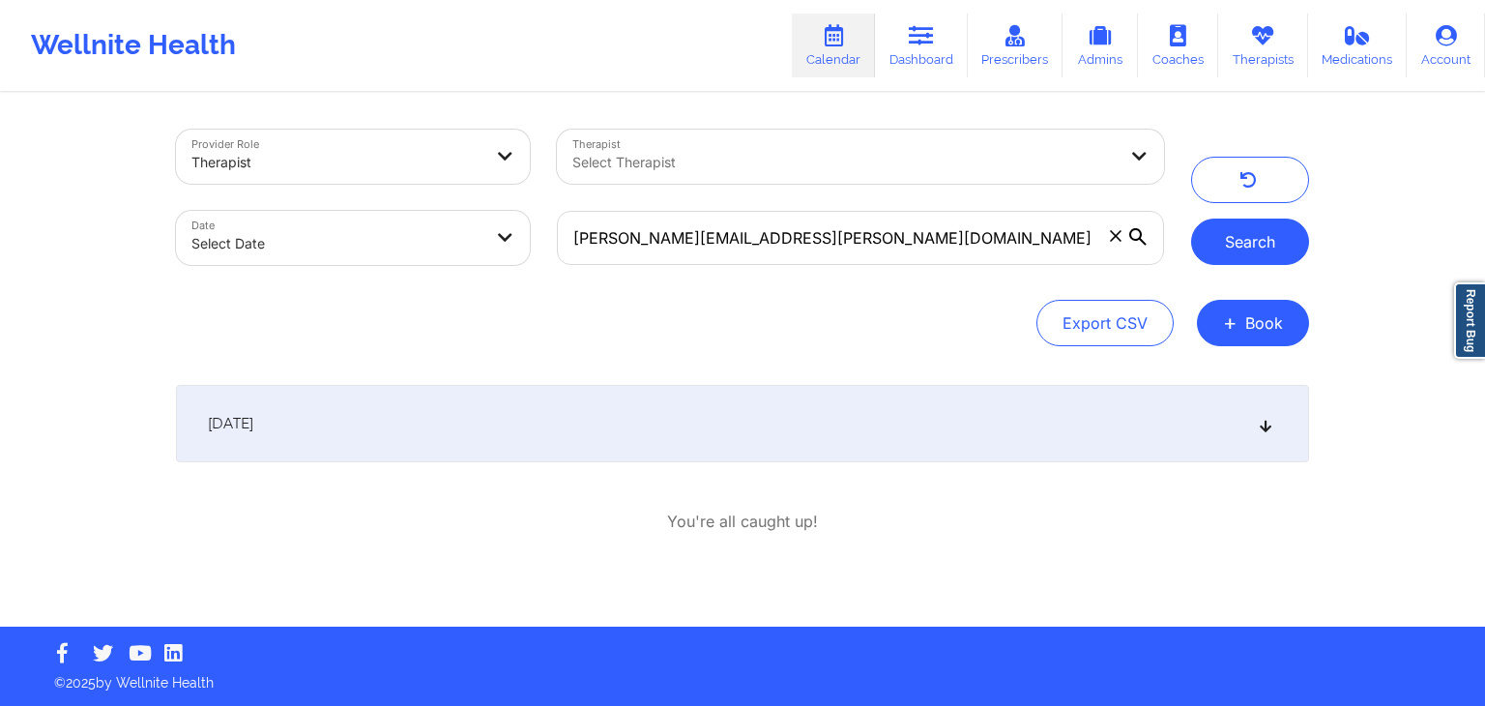
click at [1262, 231] on button "Search" at bounding box center [1250, 241] width 118 height 46
click at [996, 459] on div "September 26, 2025" at bounding box center [742, 423] width 1133 height 77
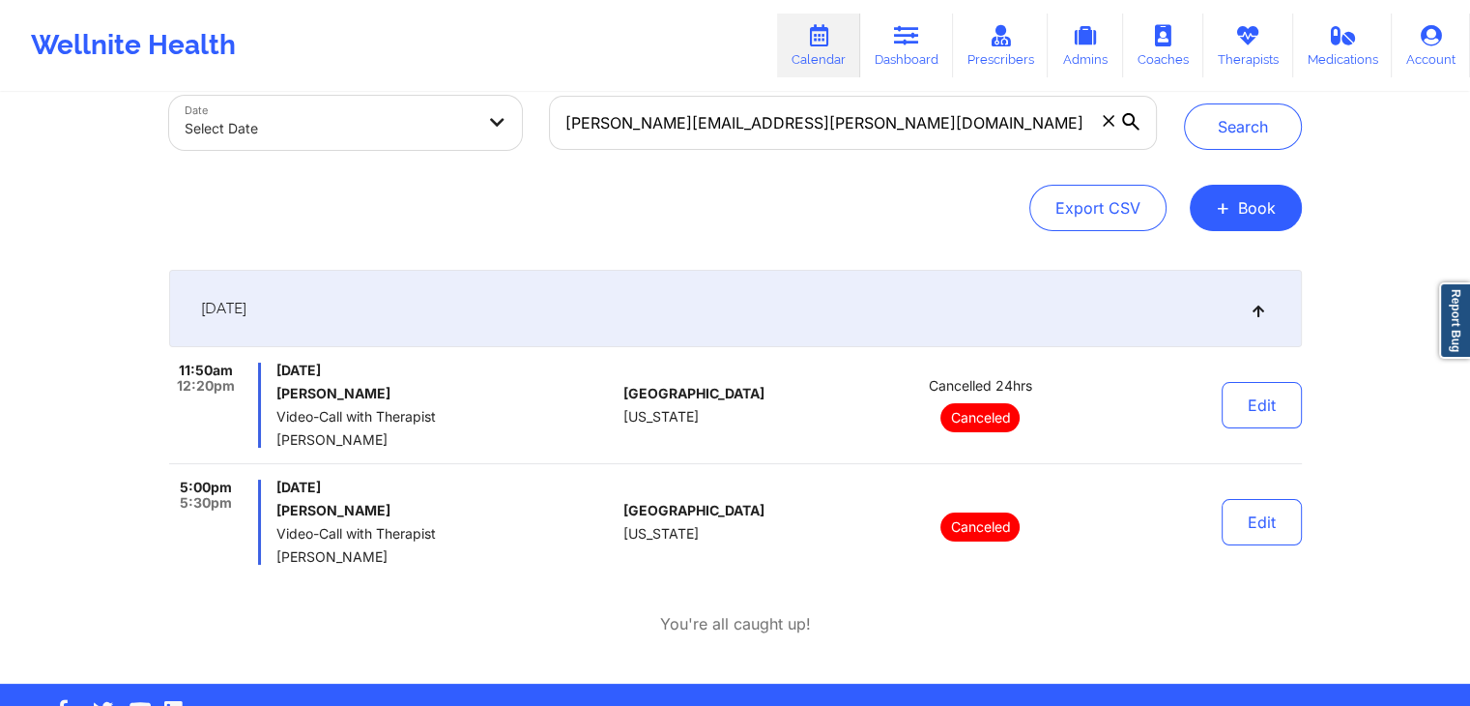
scroll to position [101, 0]
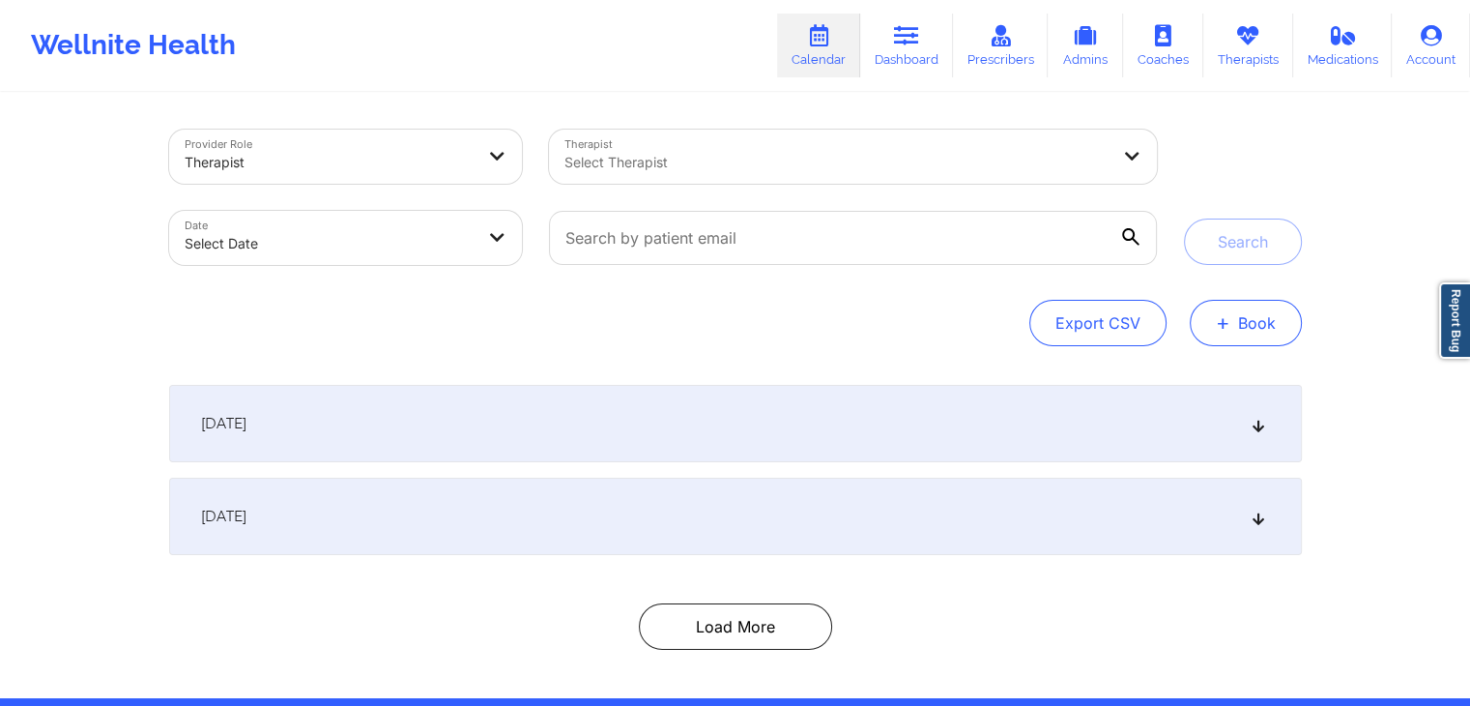
click at [1253, 312] on button "+ Book" at bounding box center [1246, 323] width 112 height 46
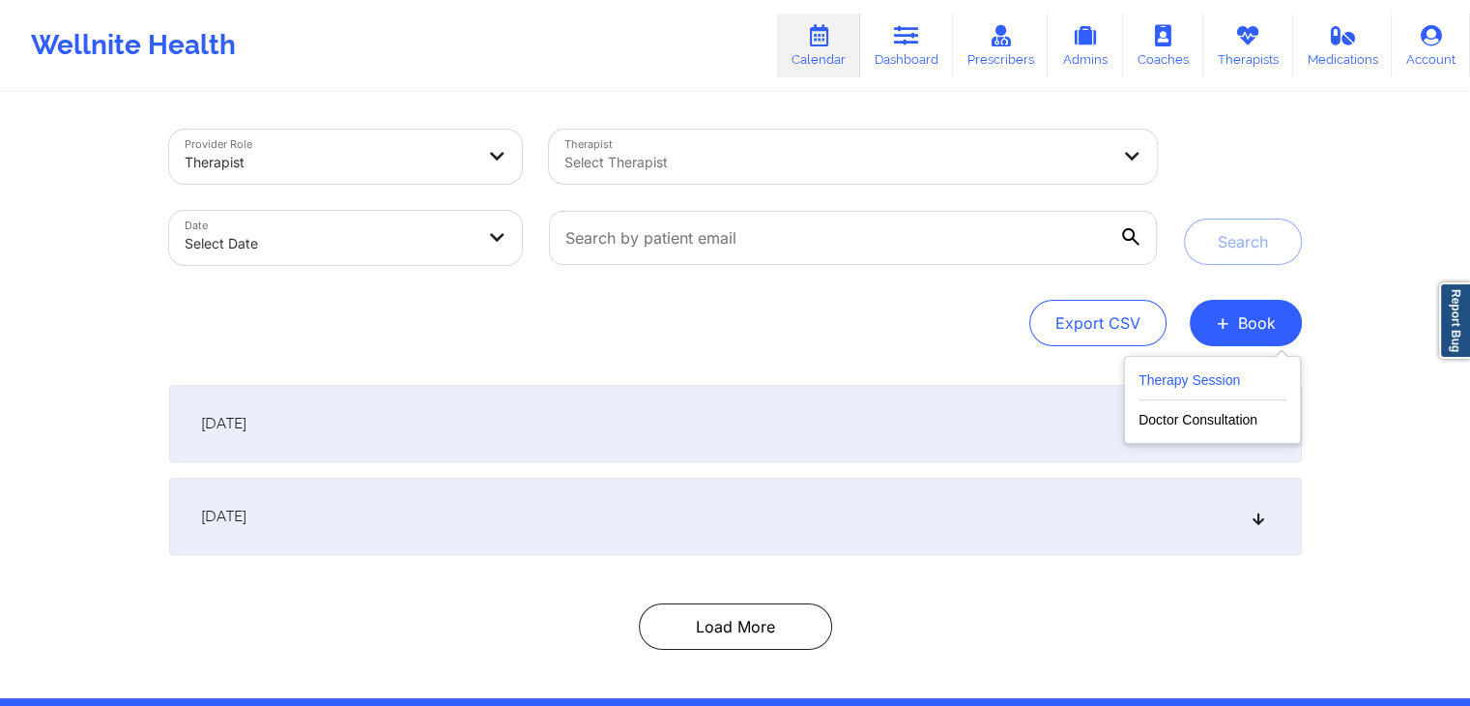
click at [1226, 390] on button "Therapy Session" at bounding box center [1213, 384] width 148 height 32
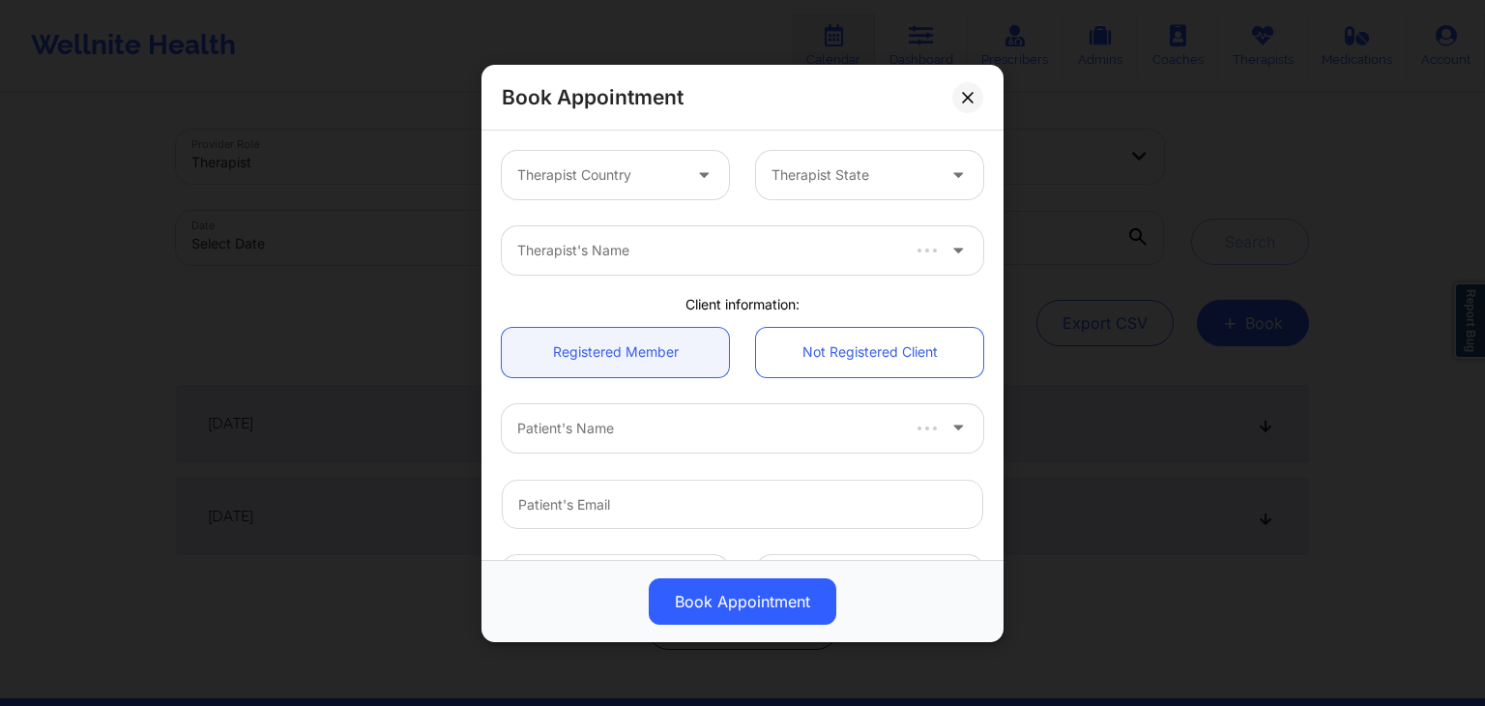
click at [648, 188] on div "Therapist Country" at bounding box center [592, 175] width 181 height 48
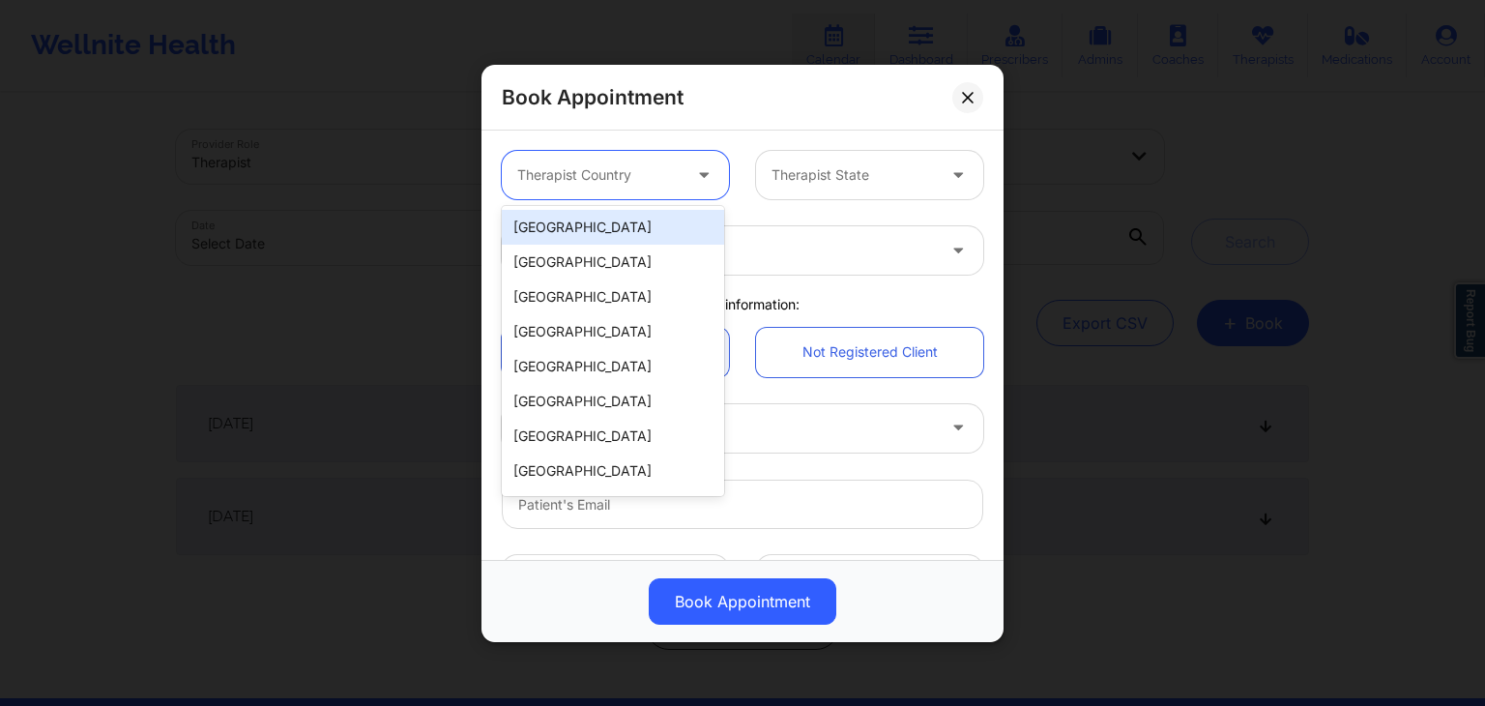
click at [628, 231] on div "[GEOGRAPHIC_DATA]" at bounding box center [613, 227] width 222 height 35
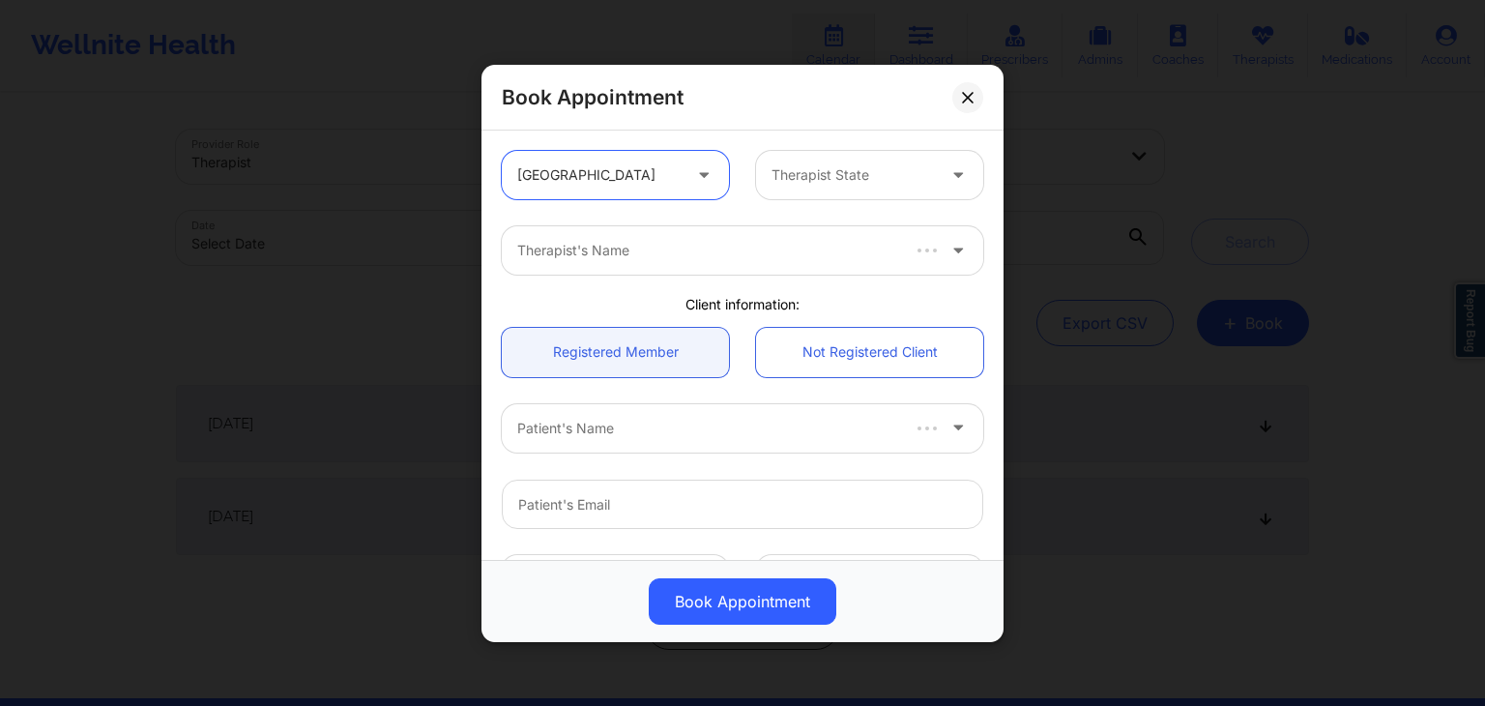
click at [928, 167] on div "Therapist State" at bounding box center [846, 175] width 181 height 48
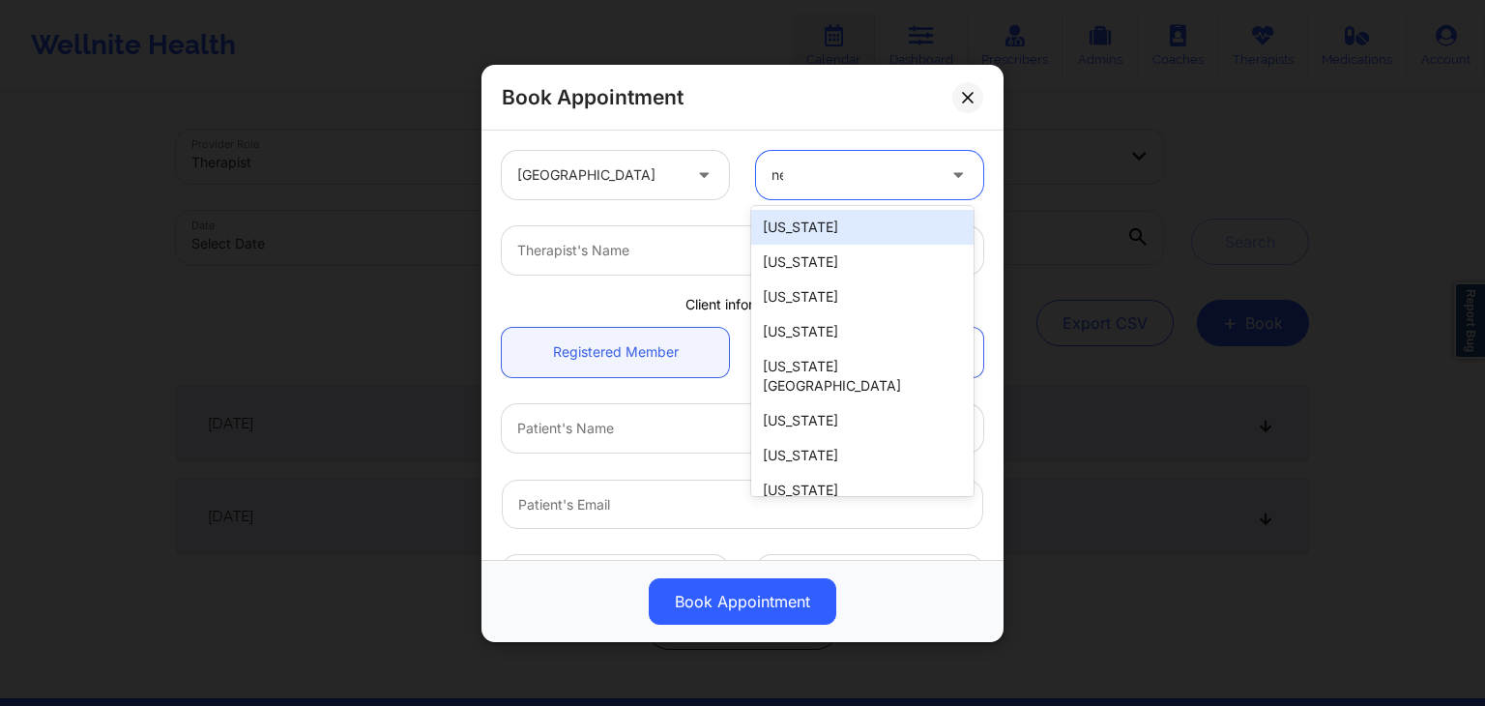
type input "new"
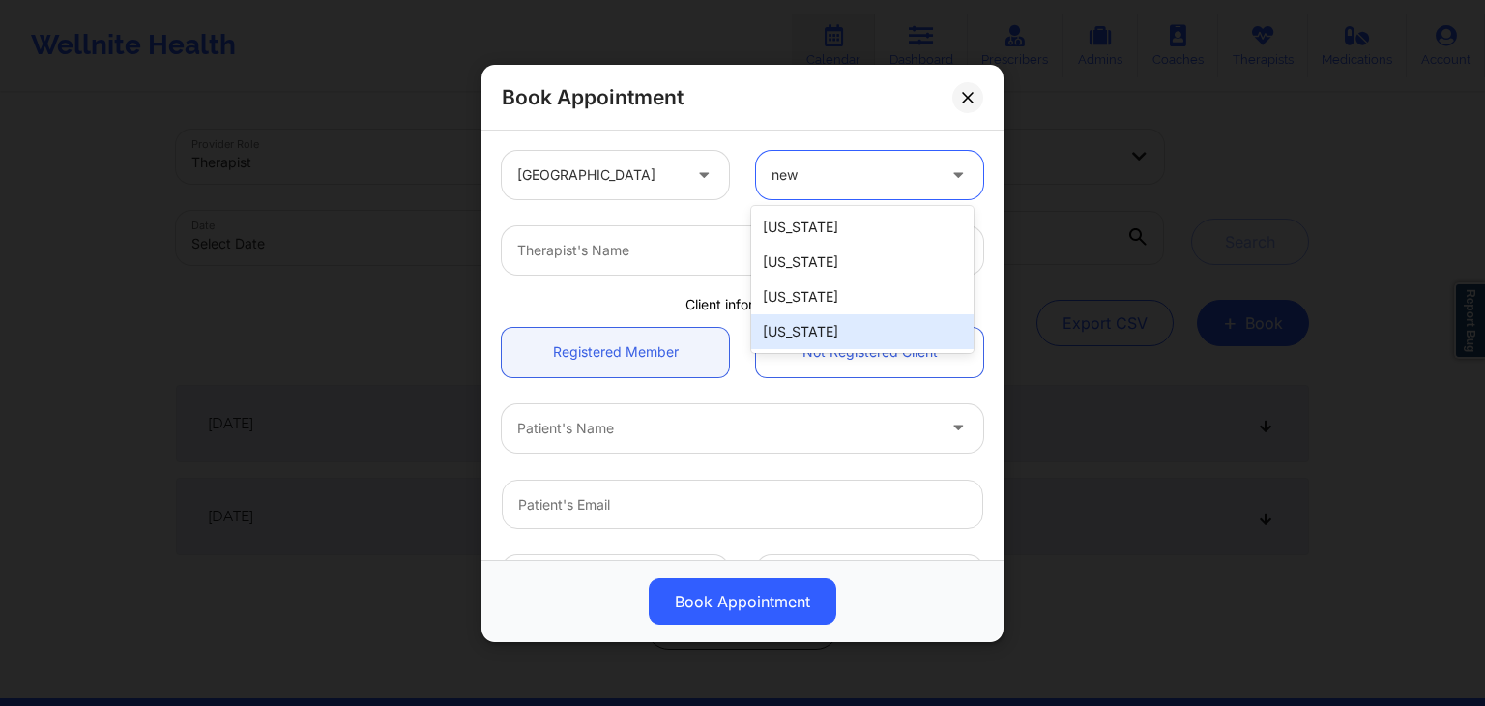
click at [838, 324] on div "[US_STATE]" at bounding box center [862, 331] width 222 height 35
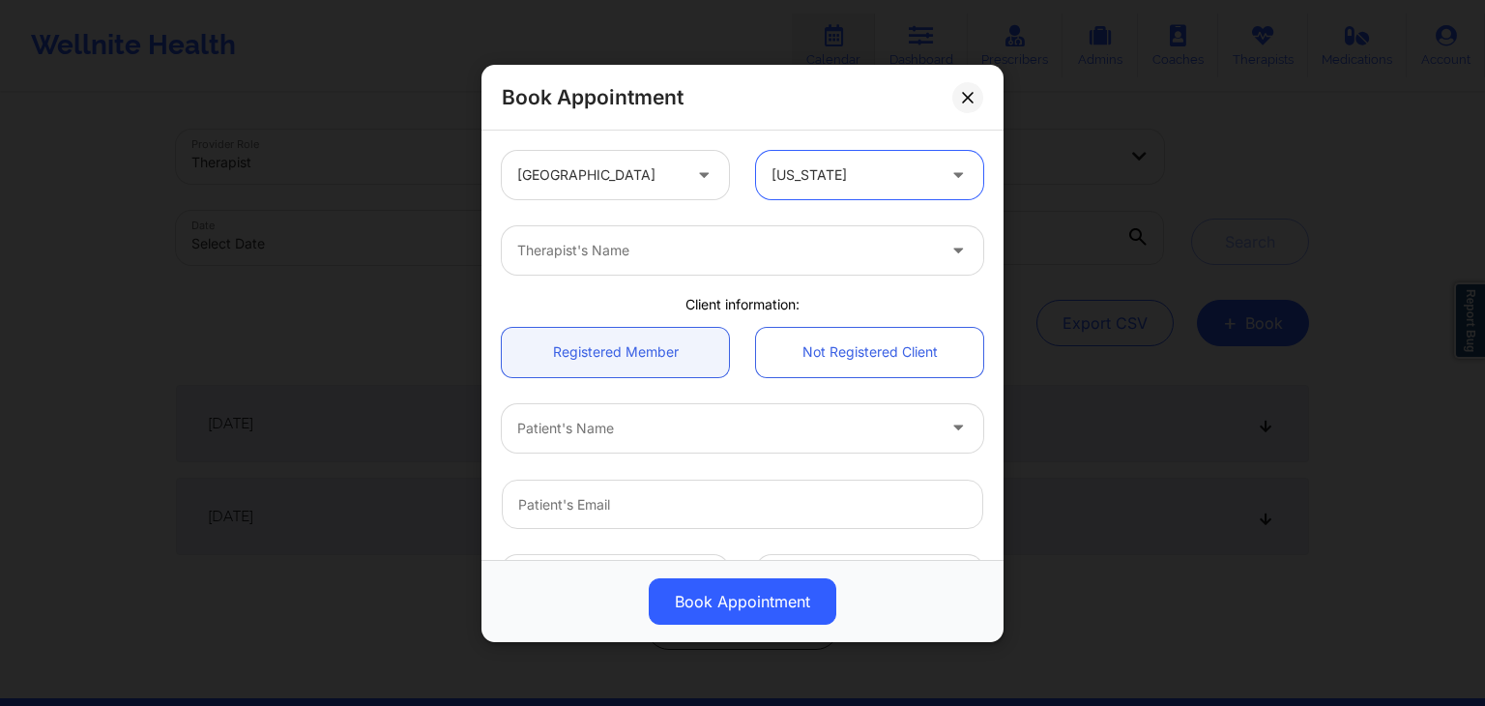
click at [657, 257] on div at bounding box center [726, 250] width 418 height 23
type input "[PERSON_NAME]"
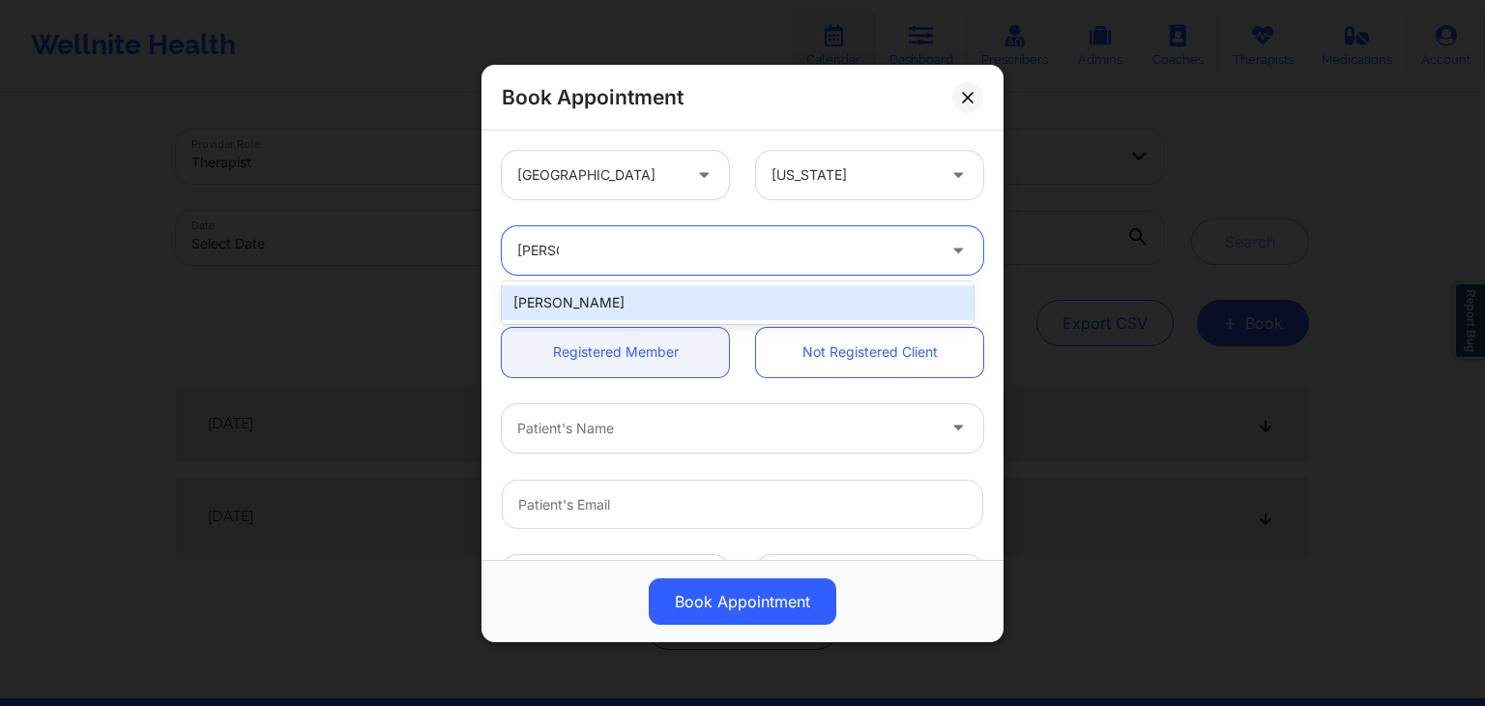
click at [660, 295] on div "[PERSON_NAME]" at bounding box center [738, 302] width 472 height 35
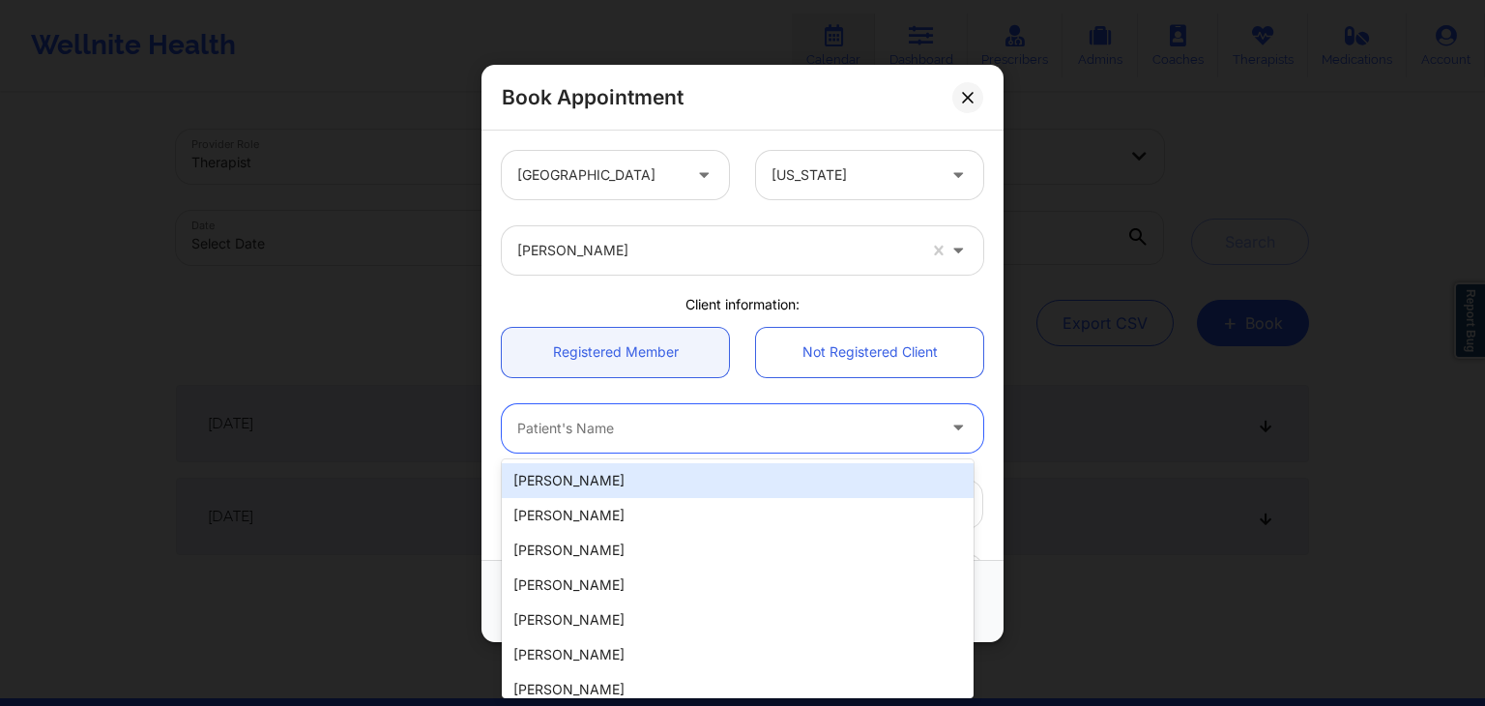
click at [626, 419] on div at bounding box center [726, 427] width 418 height 23
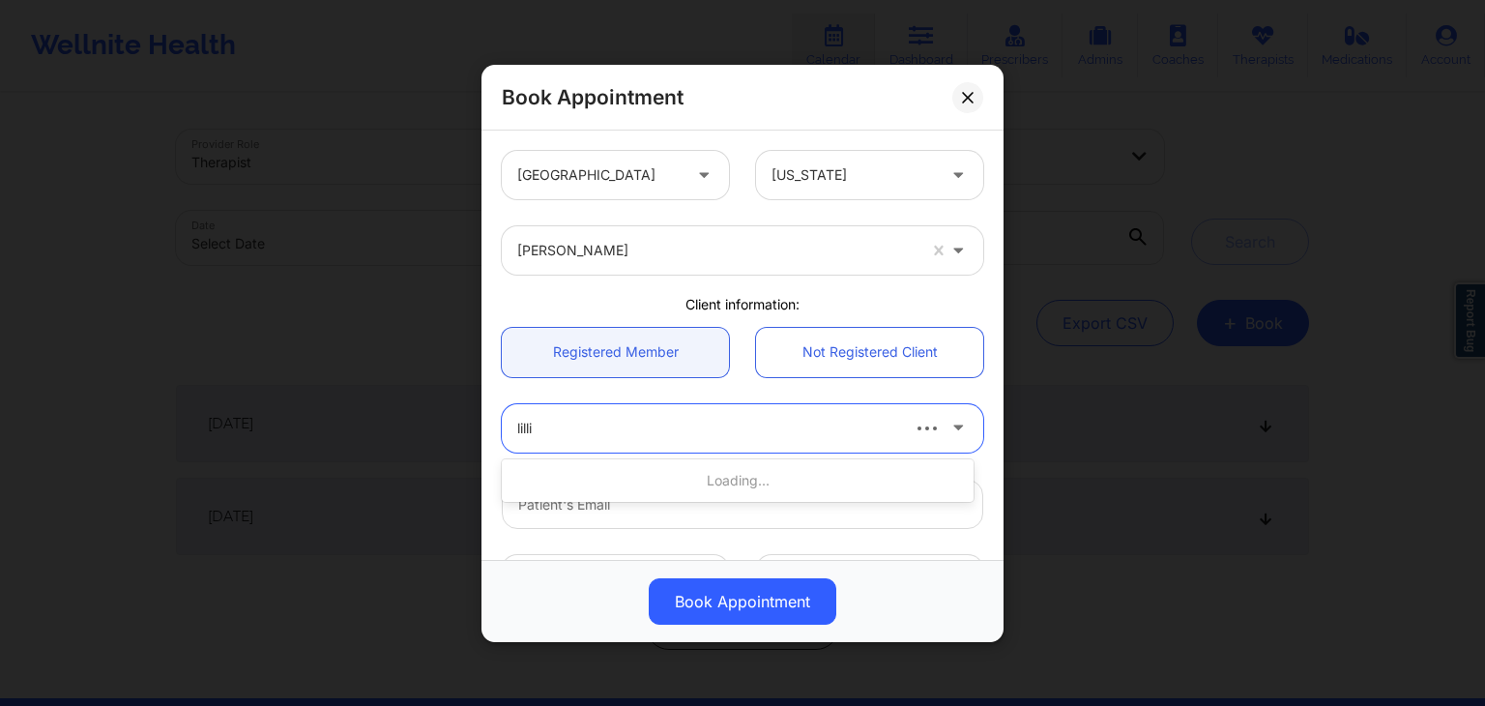
type input "[PERSON_NAME]"
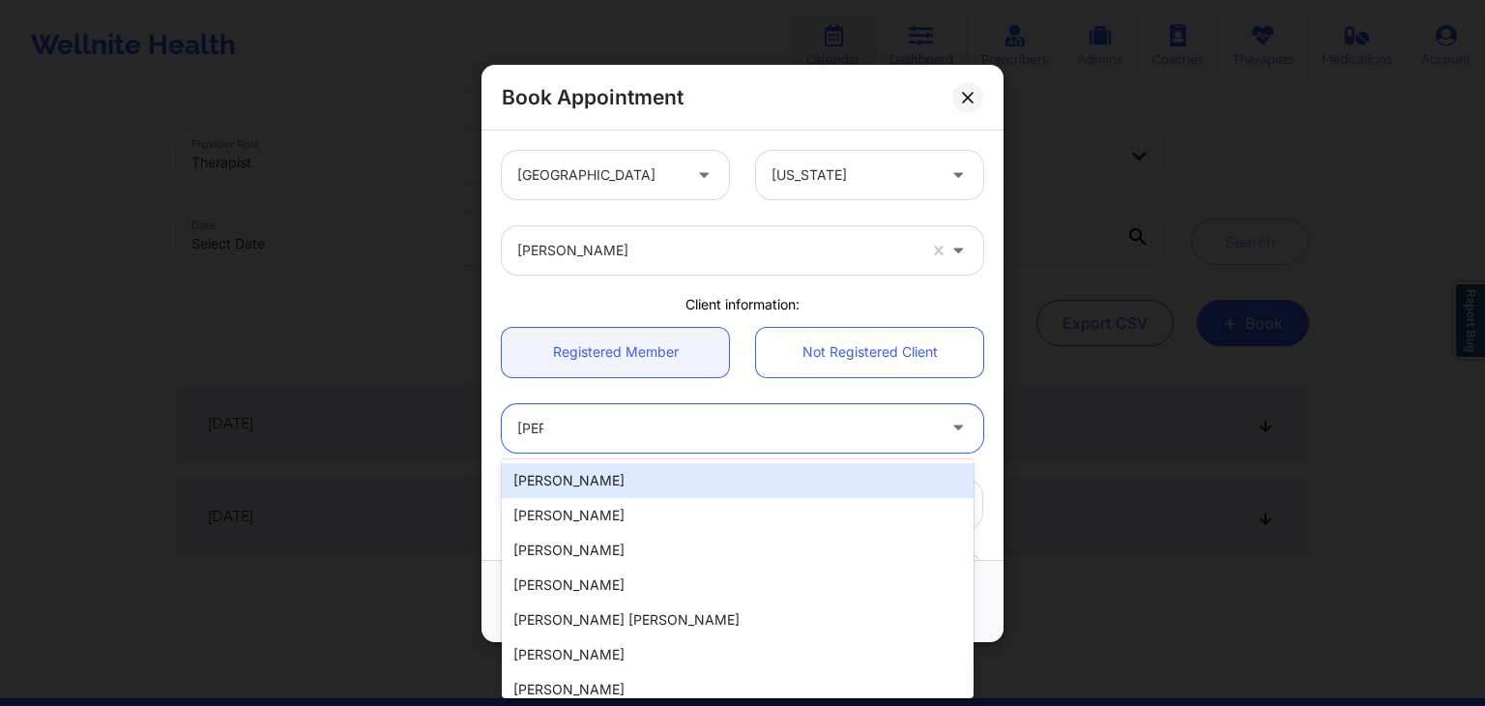
click at [616, 473] on div "[PERSON_NAME]" at bounding box center [738, 480] width 472 height 35
type input "[PERSON_NAME][EMAIL_ADDRESS][PERSON_NAME][DOMAIN_NAME]"
type input "[PHONE_NUMBER]"
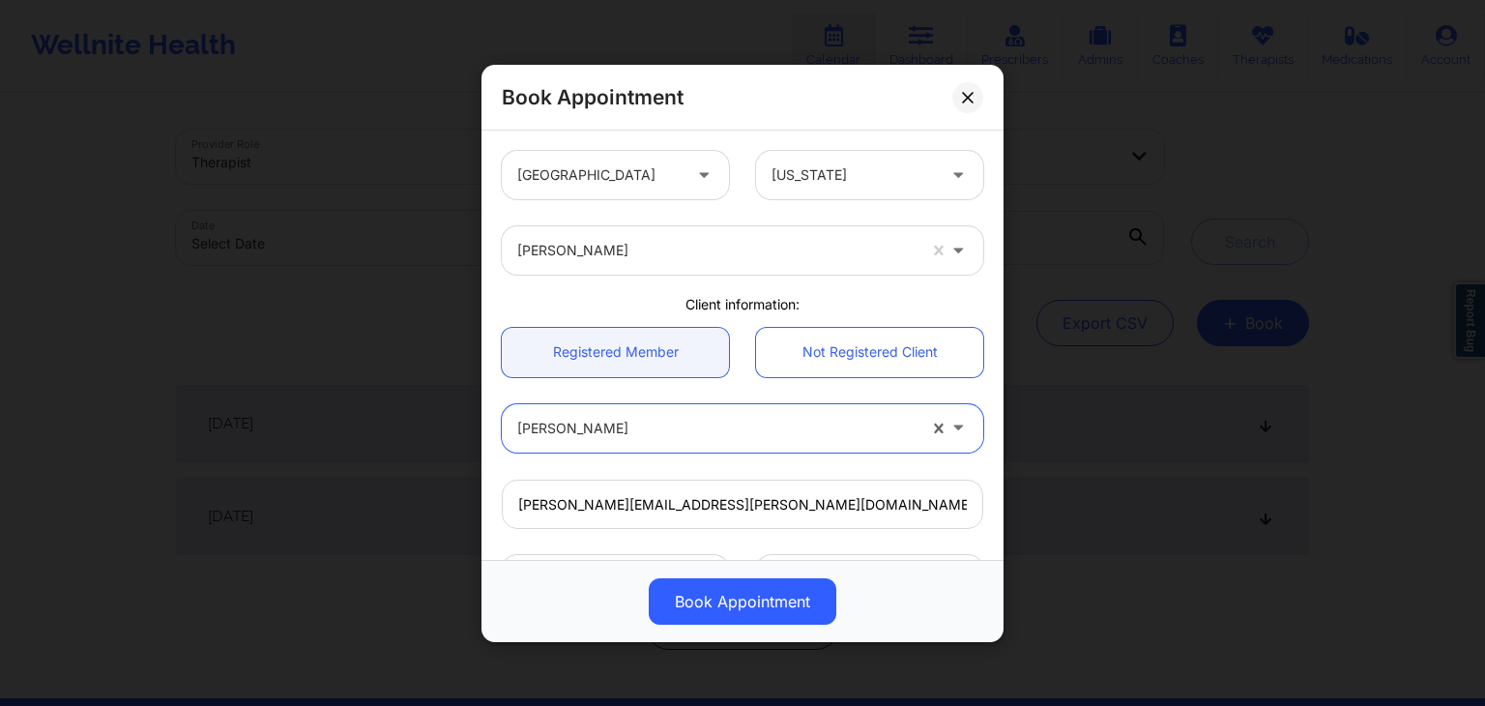
scroll to position [391, 0]
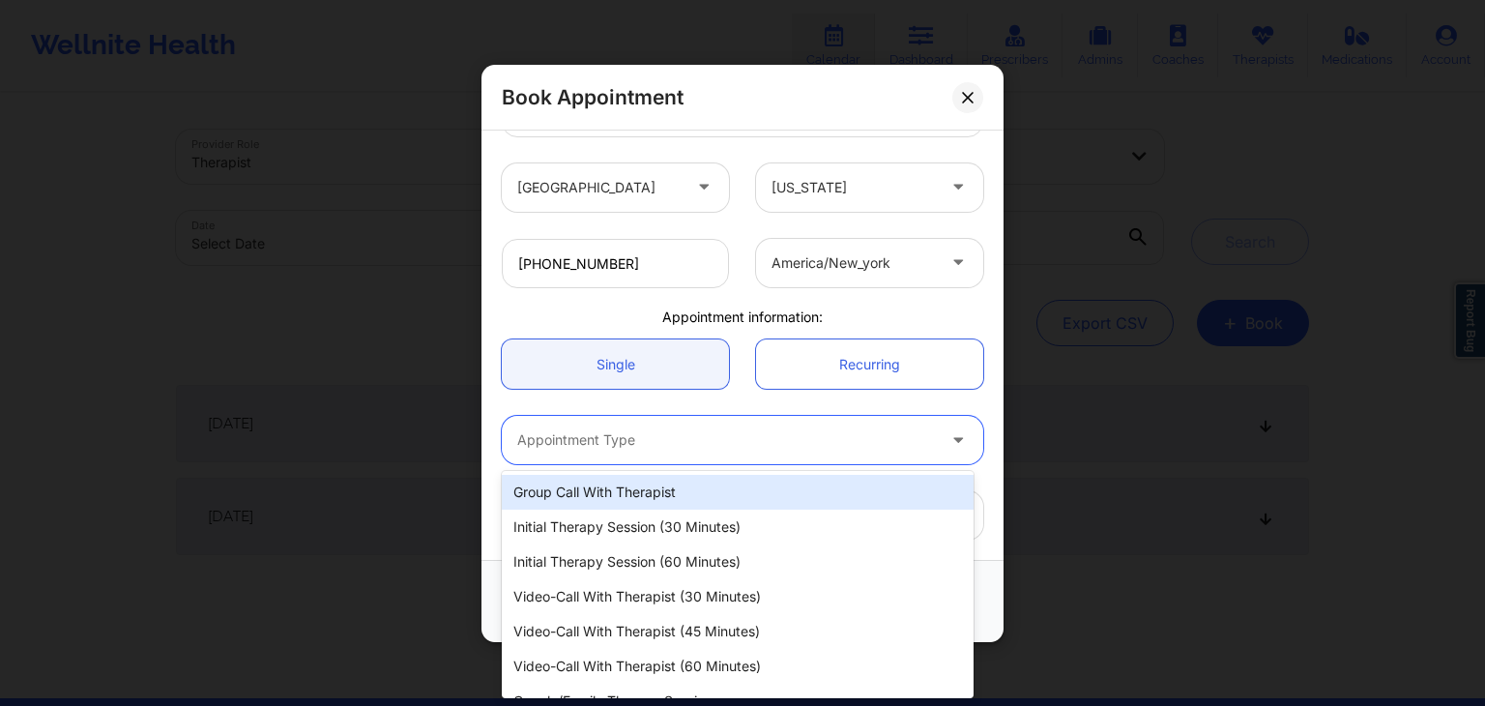
click at [542, 450] on div "Appointment Type" at bounding box center [719, 440] width 435 height 48
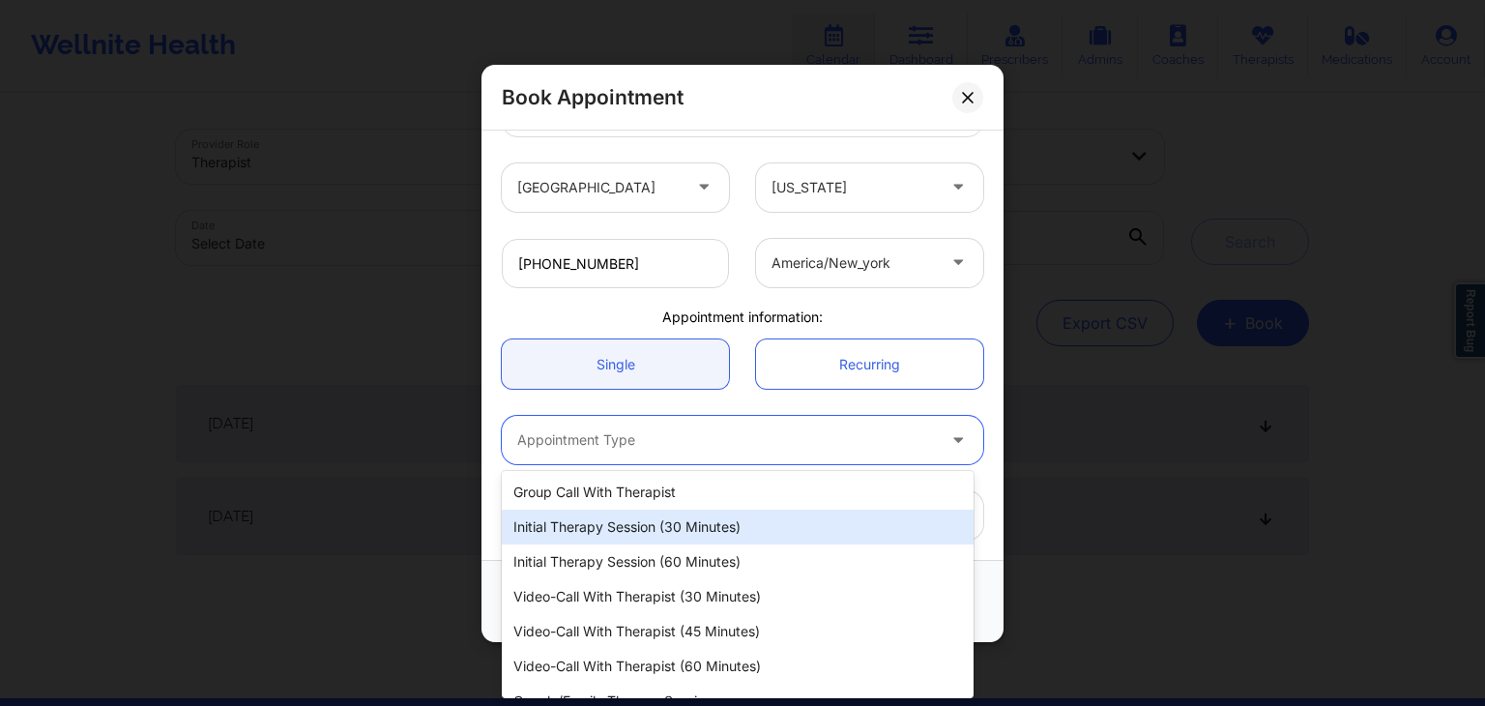
click at [551, 515] on div "Initial Therapy Session (30 minutes)" at bounding box center [738, 526] width 472 height 35
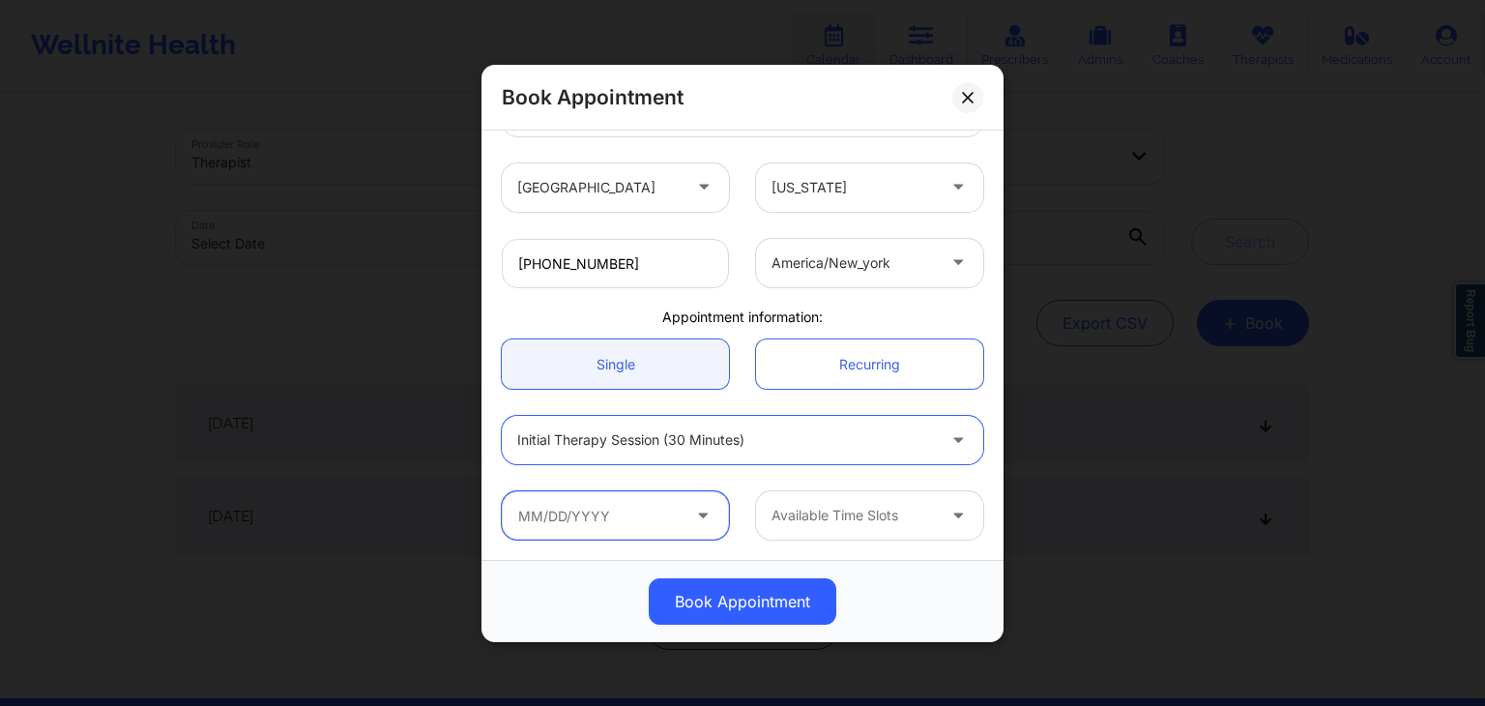
click at [551, 515] on input "text" at bounding box center [615, 515] width 227 height 48
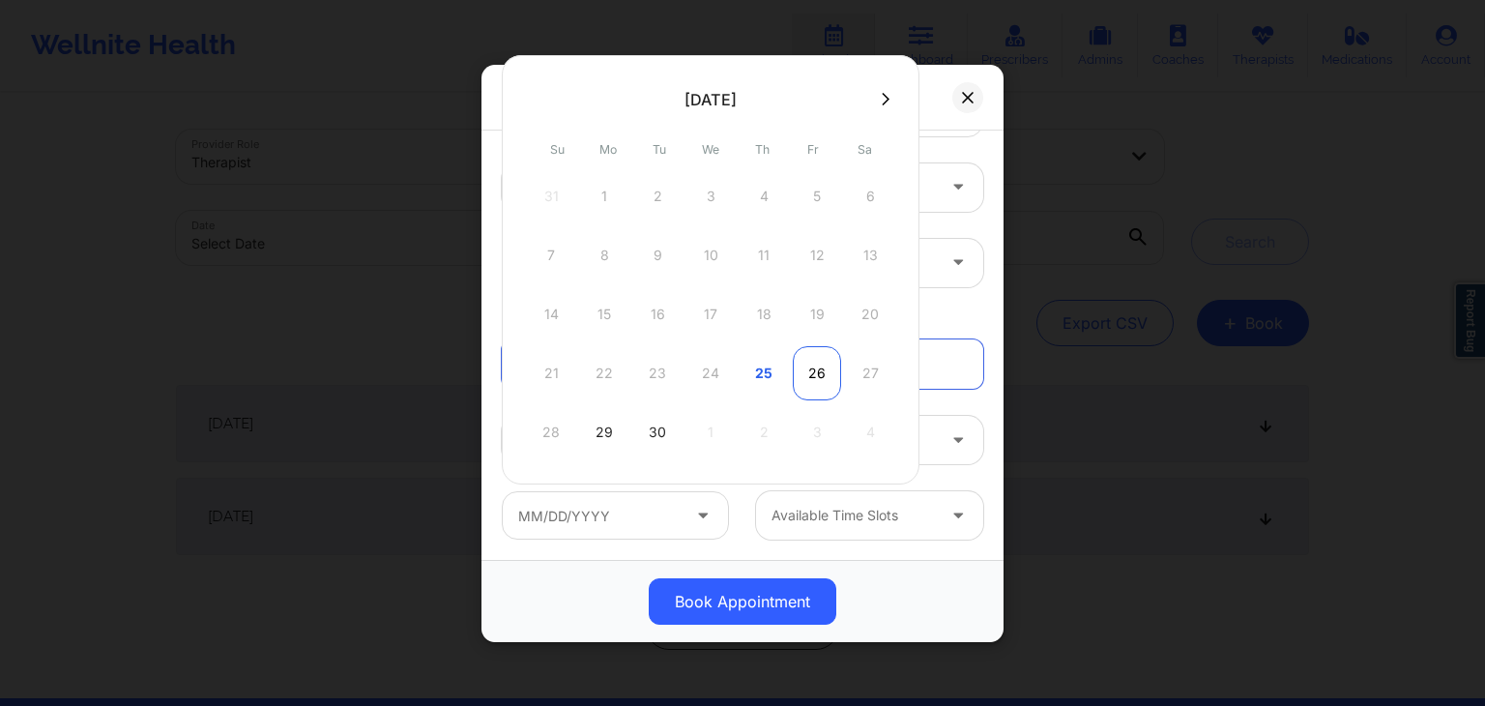
click at [821, 373] on div "26" at bounding box center [817, 373] width 48 height 54
type input "[DATE]"
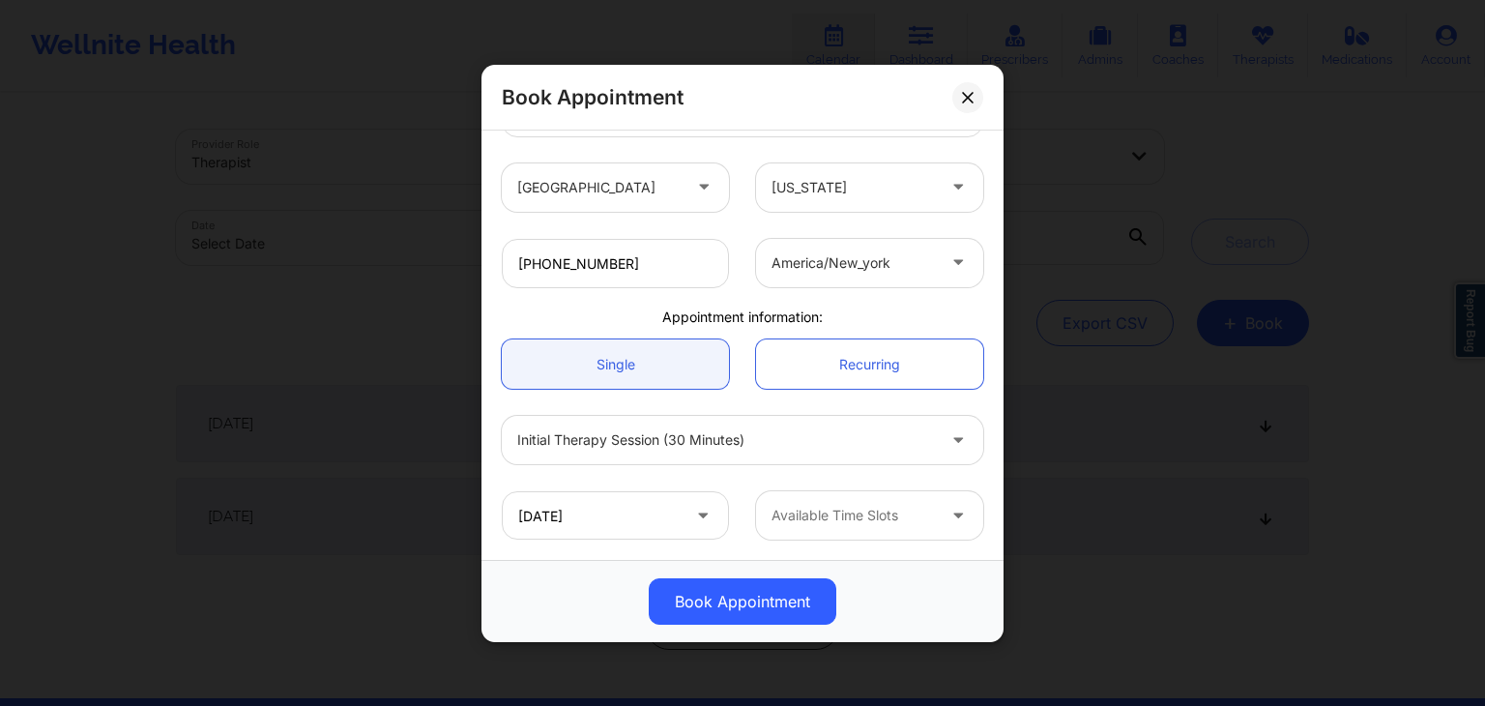
click at [858, 519] on div at bounding box center [852, 515] width 163 height 23
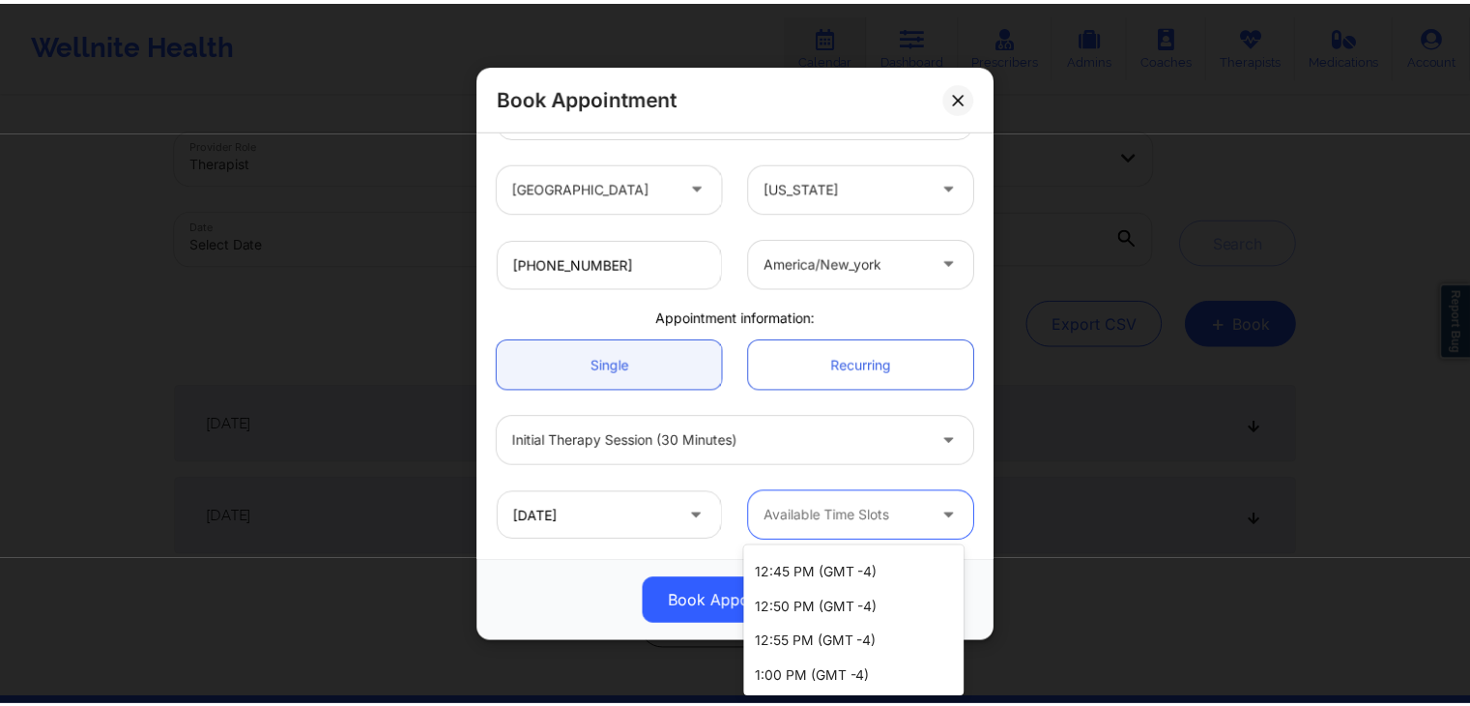
scroll to position [1558, 0]
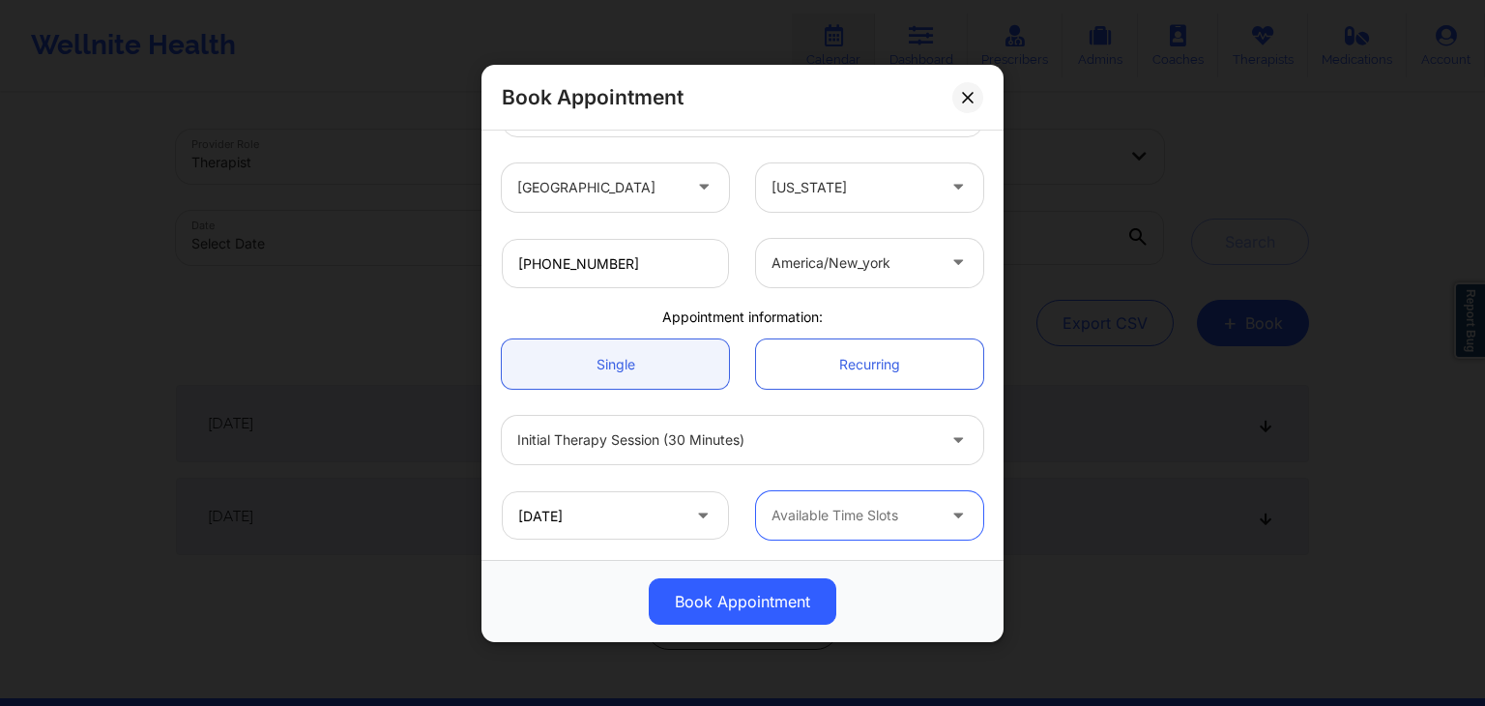
click at [984, 91] on div "Book Appointment" at bounding box center [742, 98] width 522 height 66
click at [974, 94] on button at bounding box center [967, 96] width 31 height 31
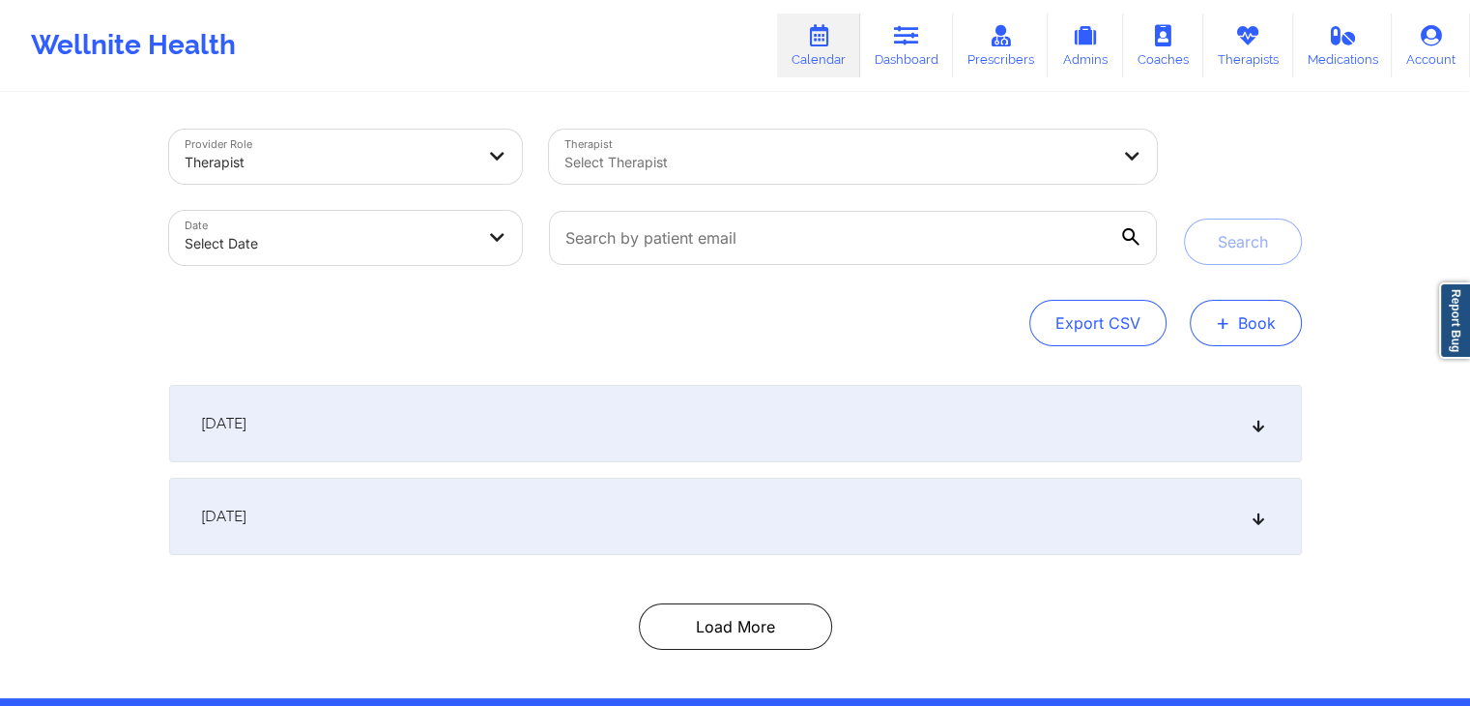
click at [1234, 316] on button "+ Book" at bounding box center [1246, 323] width 112 height 46
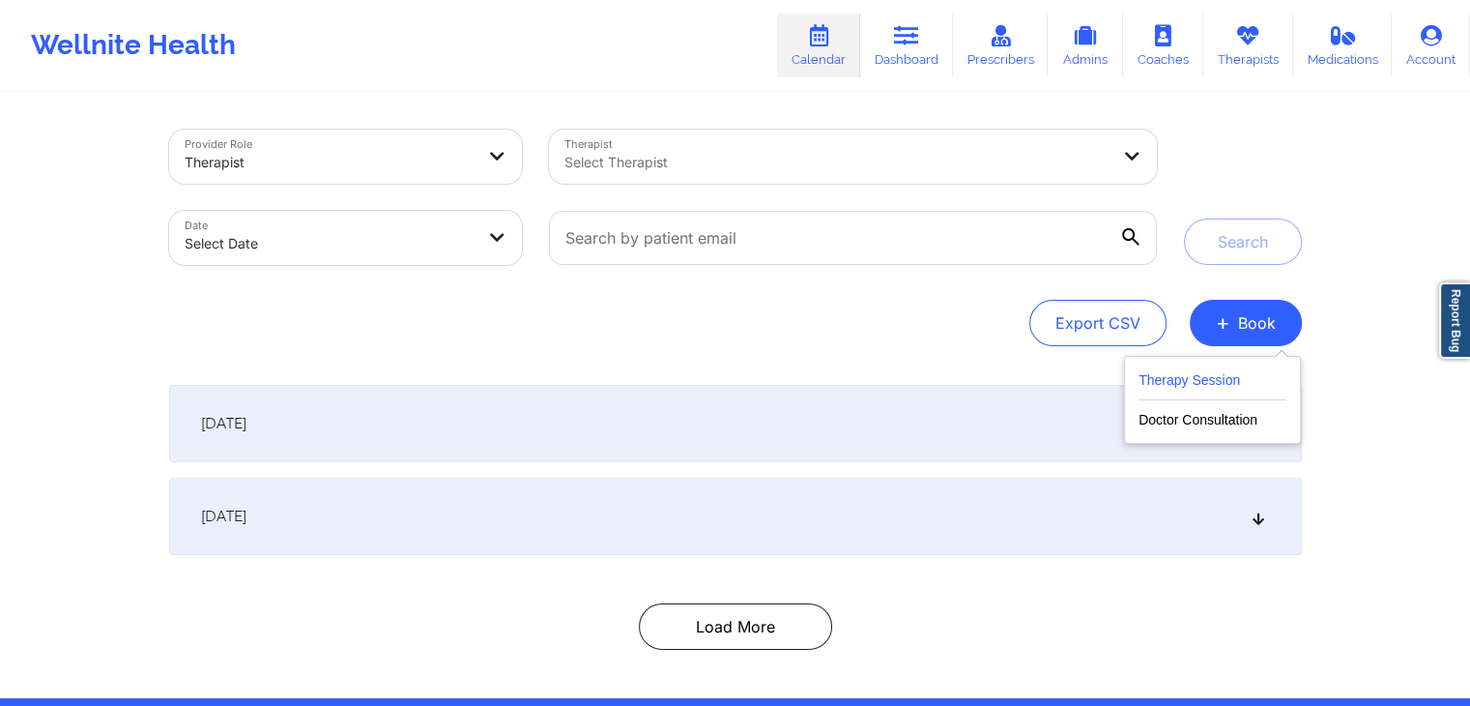
click at [1176, 372] on button "Therapy Session" at bounding box center [1213, 384] width 148 height 32
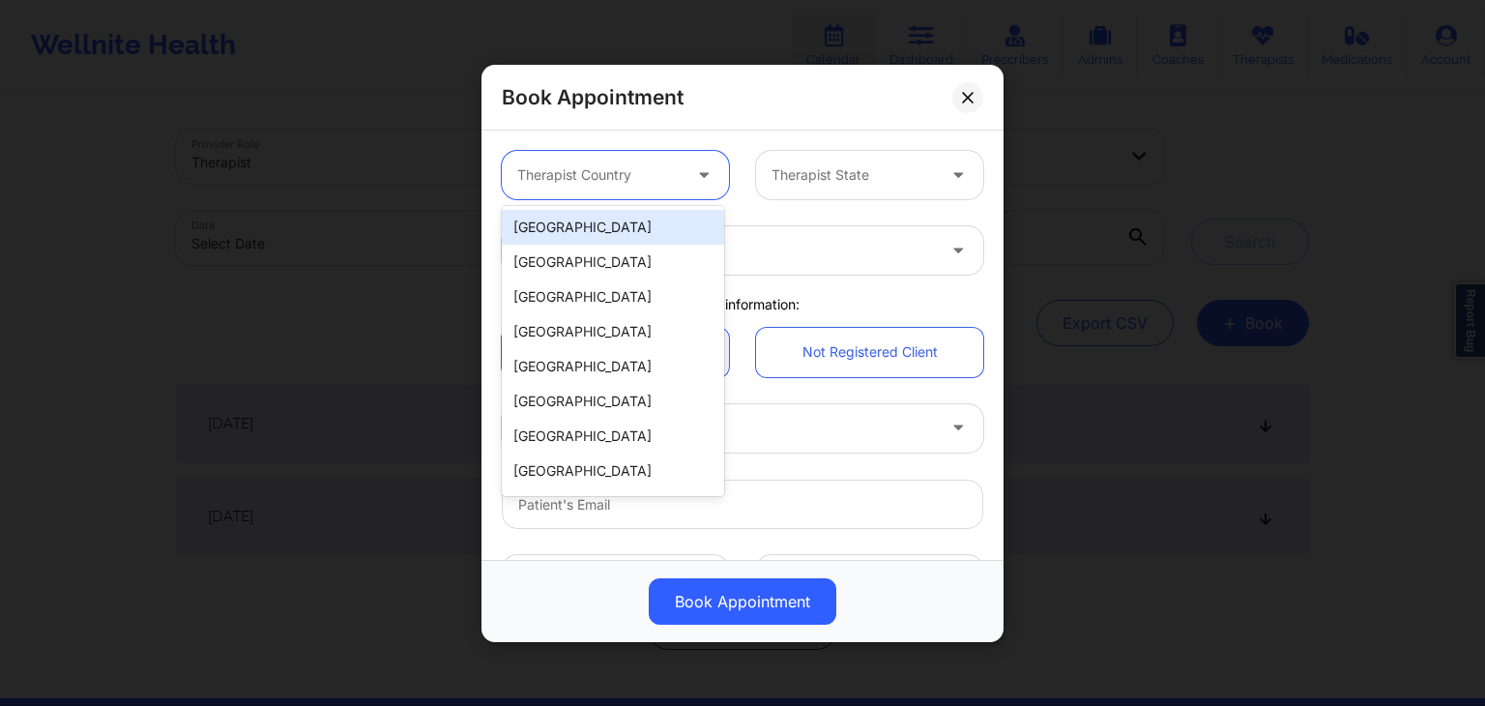
click at [677, 178] on div "Therapist Country" at bounding box center [592, 175] width 181 height 48
click at [634, 233] on div "[GEOGRAPHIC_DATA]" at bounding box center [613, 227] width 222 height 35
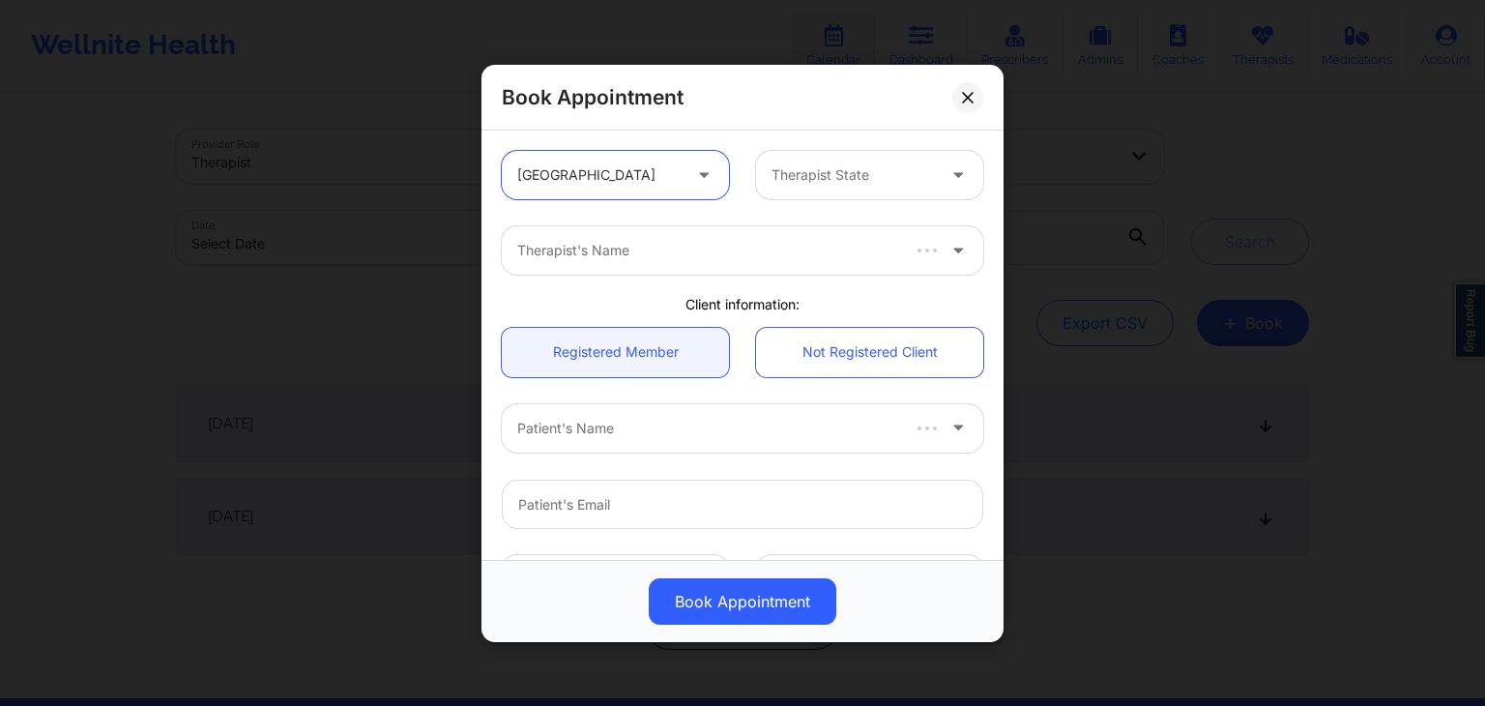
click at [811, 190] on div "Therapist State" at bounding box center [846, 175] width 181 height 48
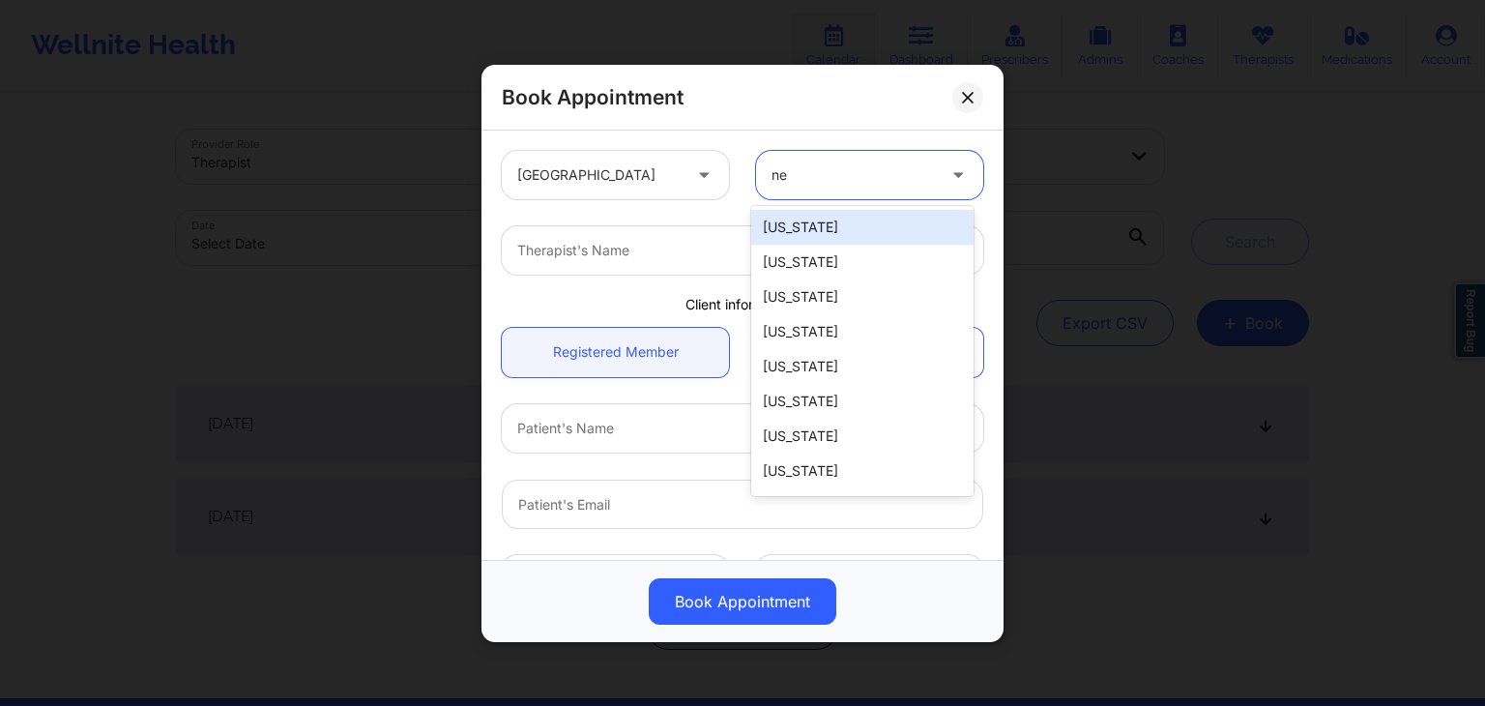
type input "new"
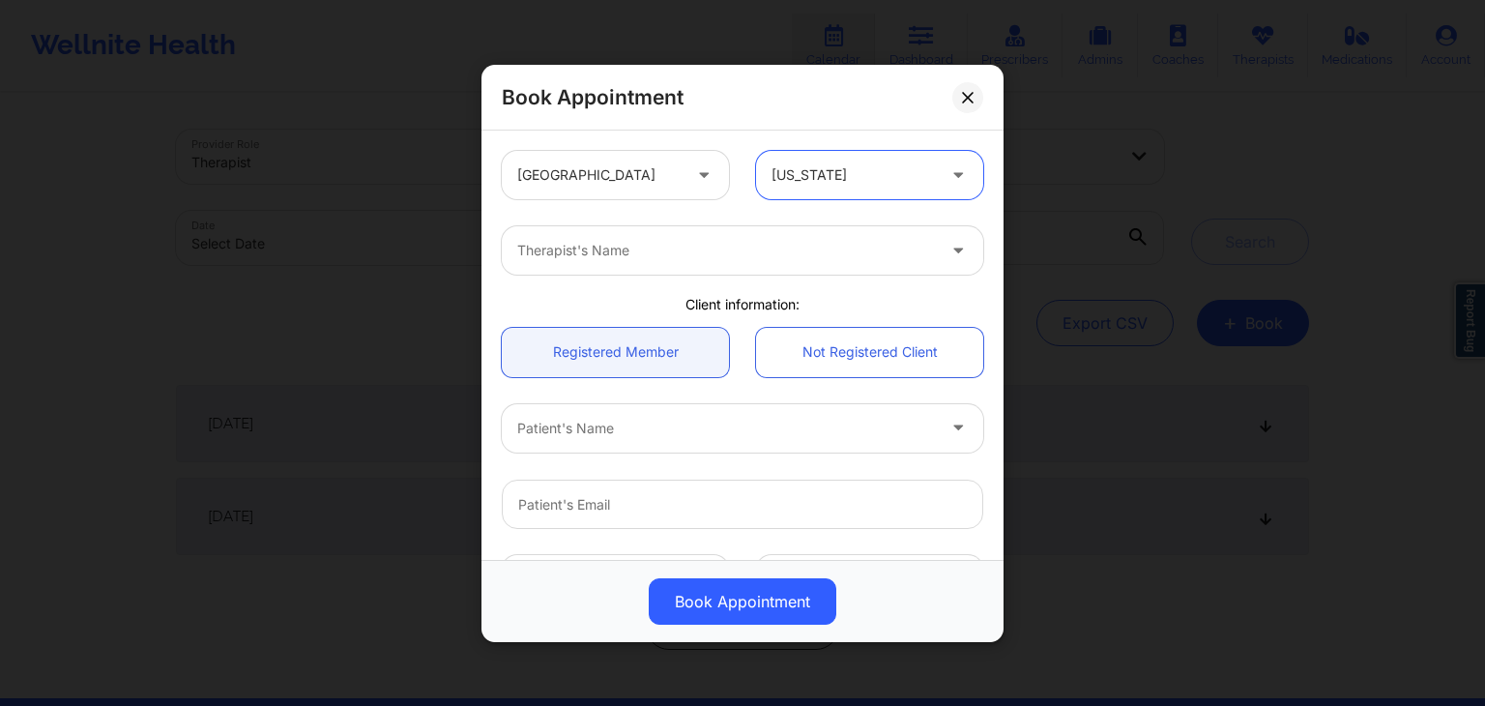
click at [796, 249] on div at bounding box center [726, 250] width 418 height 23
type input "[PERSON_NAME]"
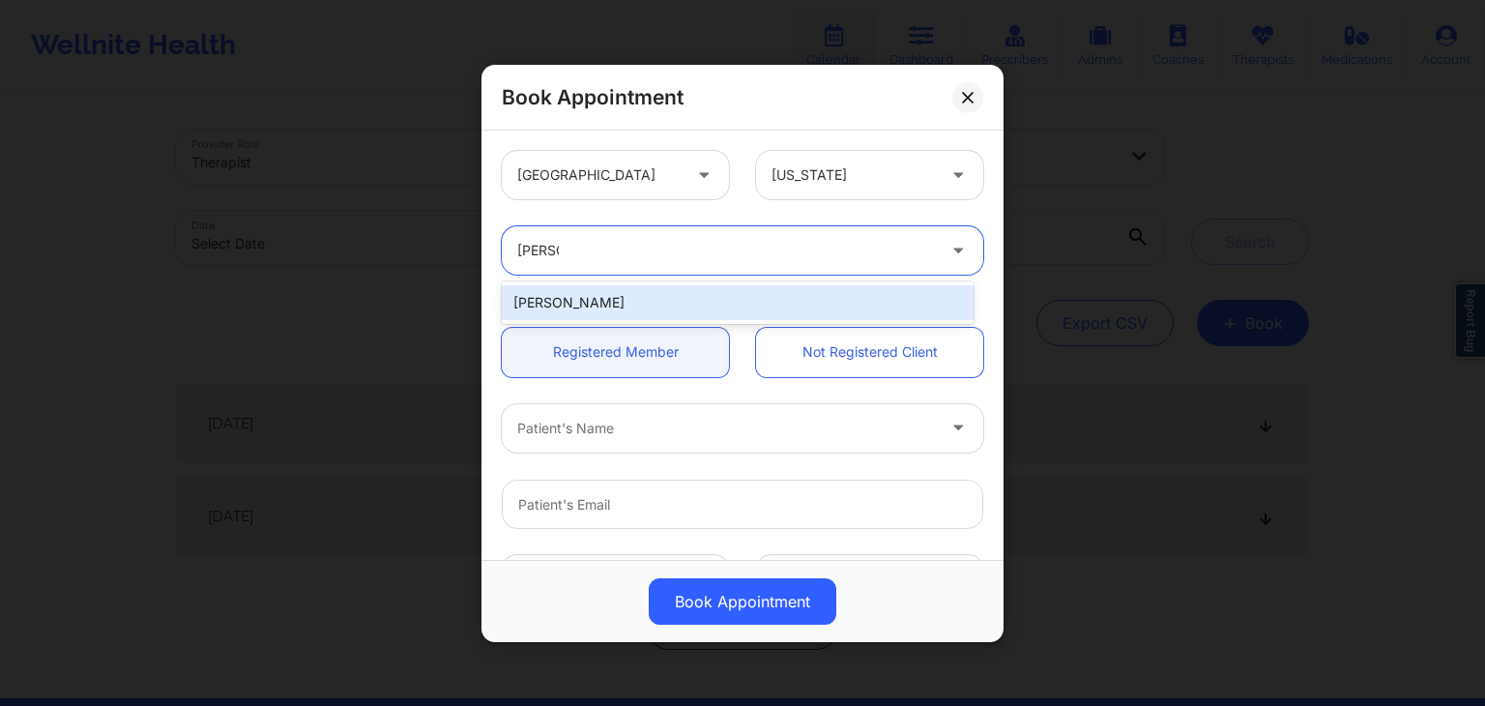
click at [730, 299] on div "[PERSON_NAME]" at bounding box center [738, 302] width 472 height 35
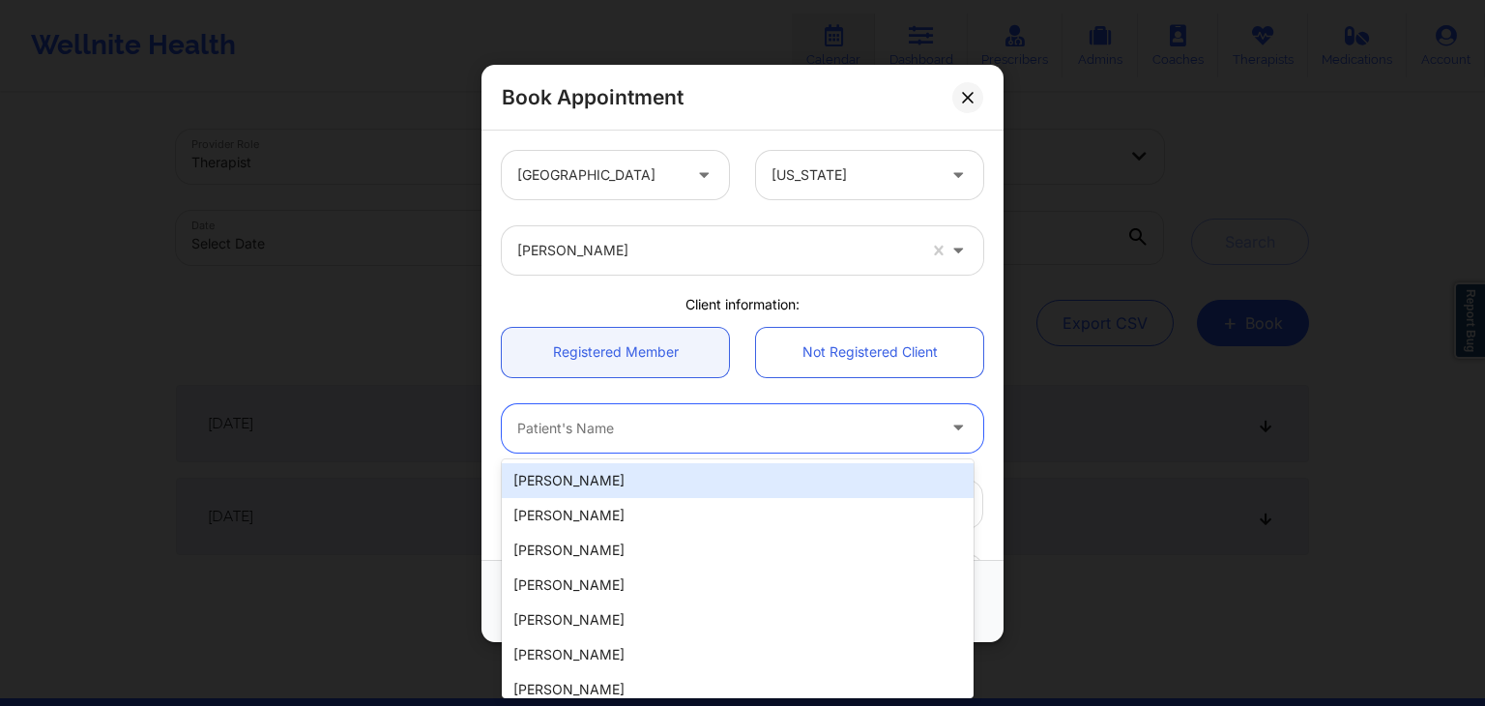
click at [700, 429] on div at bounding box center [726, 427] width 418 height 23
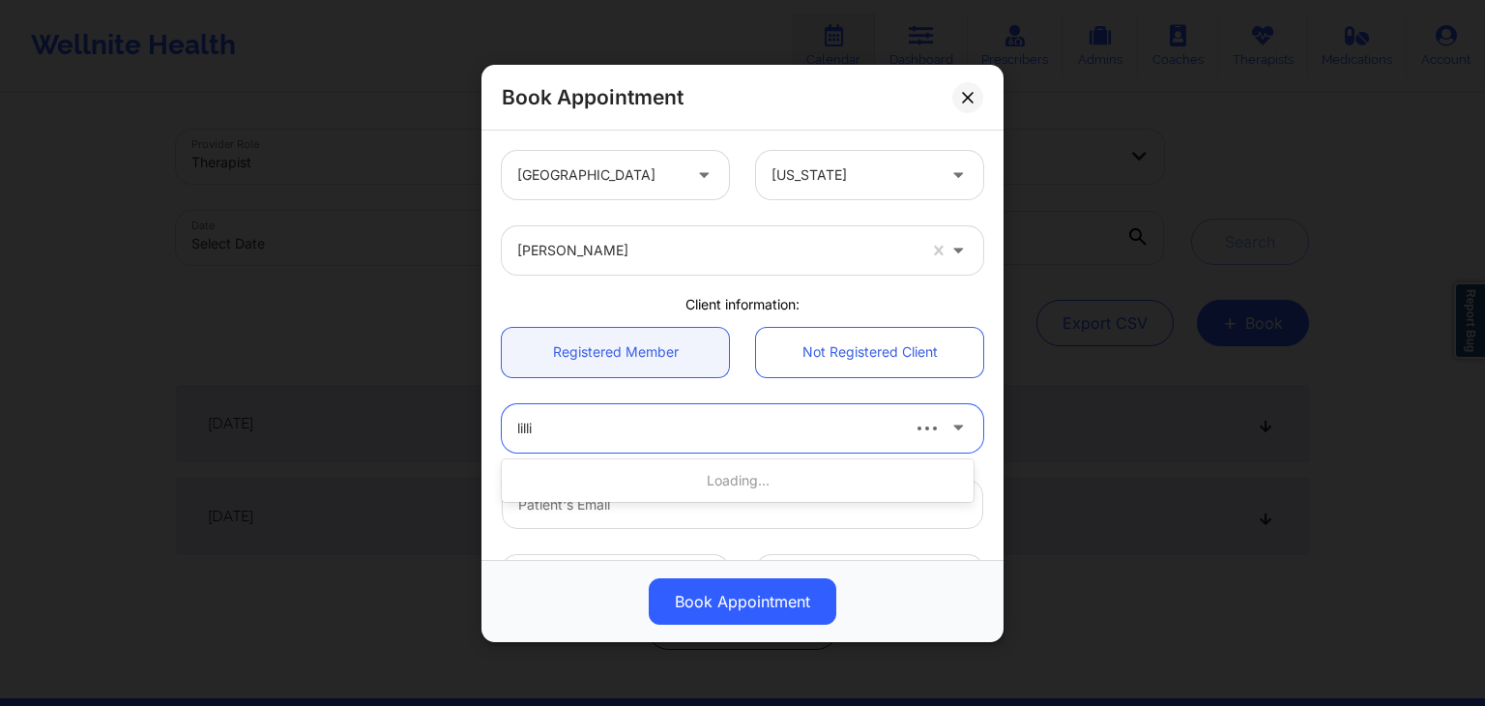
type input "[PERSON_NAME]"
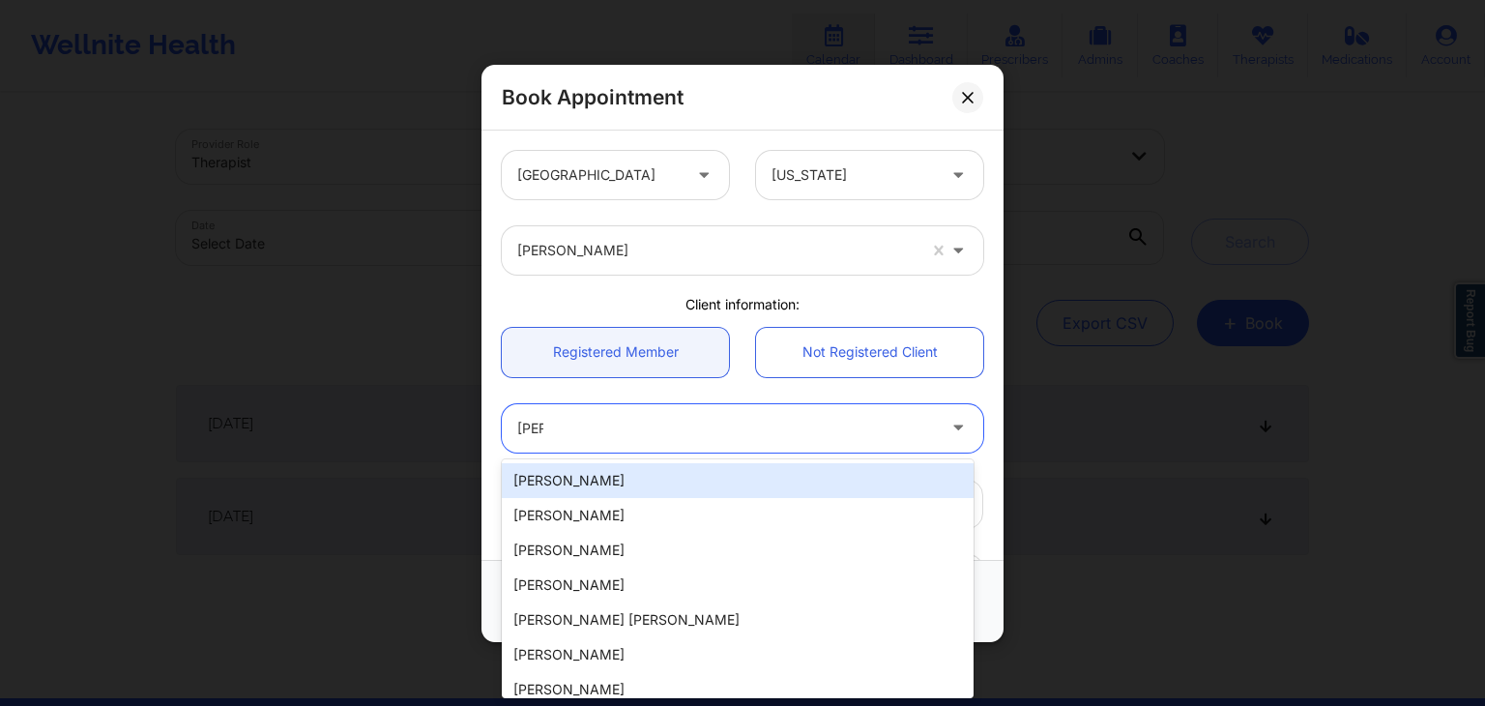
click at [679, 469] on div "[PERSON_NAME]" at bounding box center [738, 480] width 472 height 35
type input "[PERSON_NAME][EMAIL_ADDRESS][PERSON_NAME][DOMAIN_NAME]"
type input "[PHONE_NUMBER]"
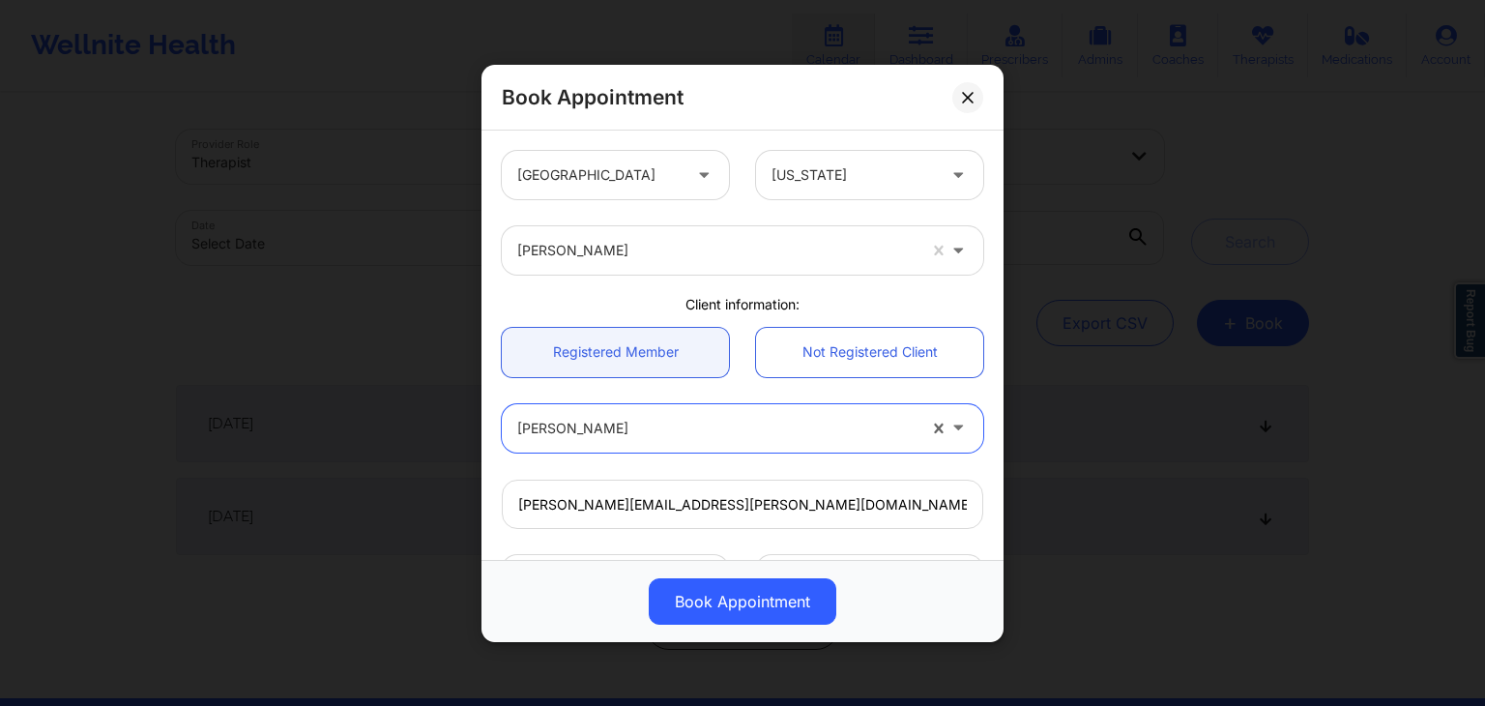
scroll to position [391, 0]
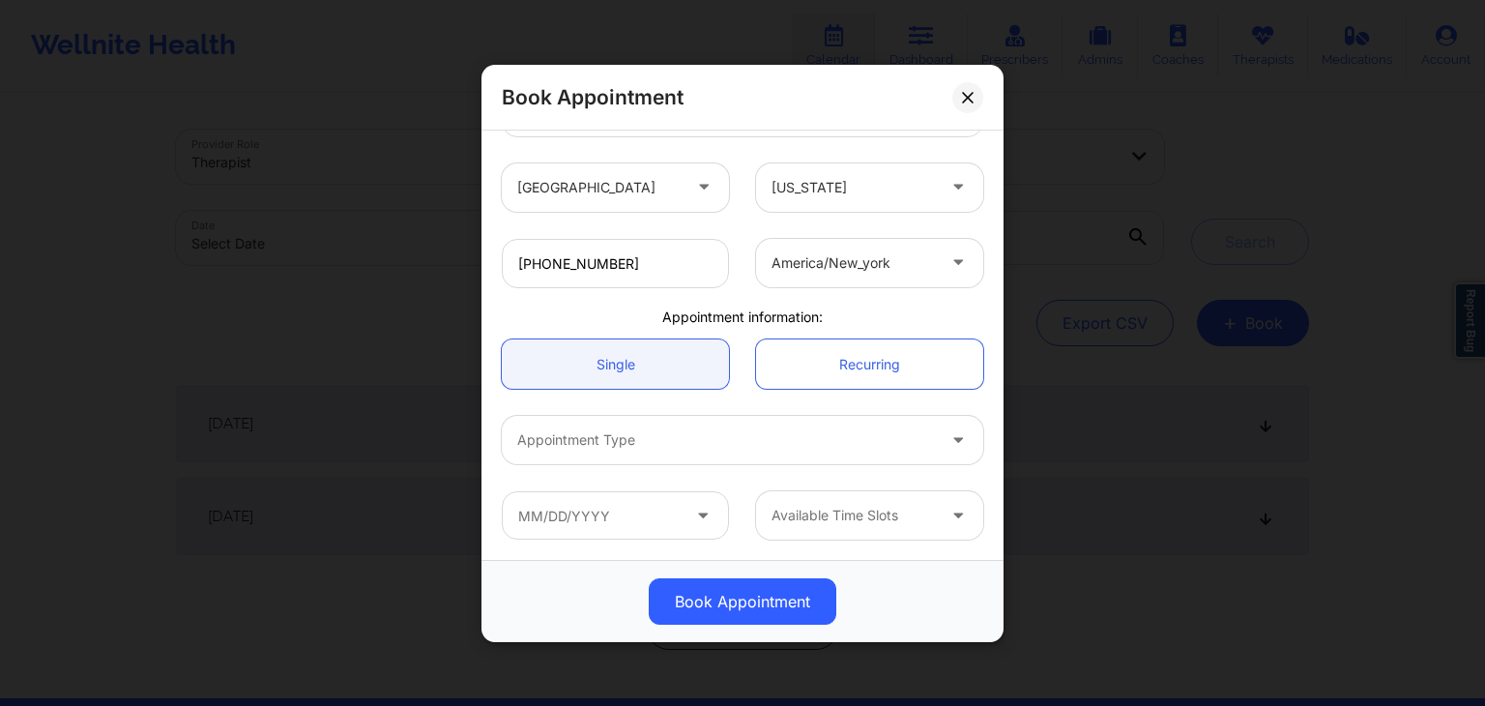
click at [715, 451] on div "Appointment Type" at bounding box center [719, 440] width 435 height 48
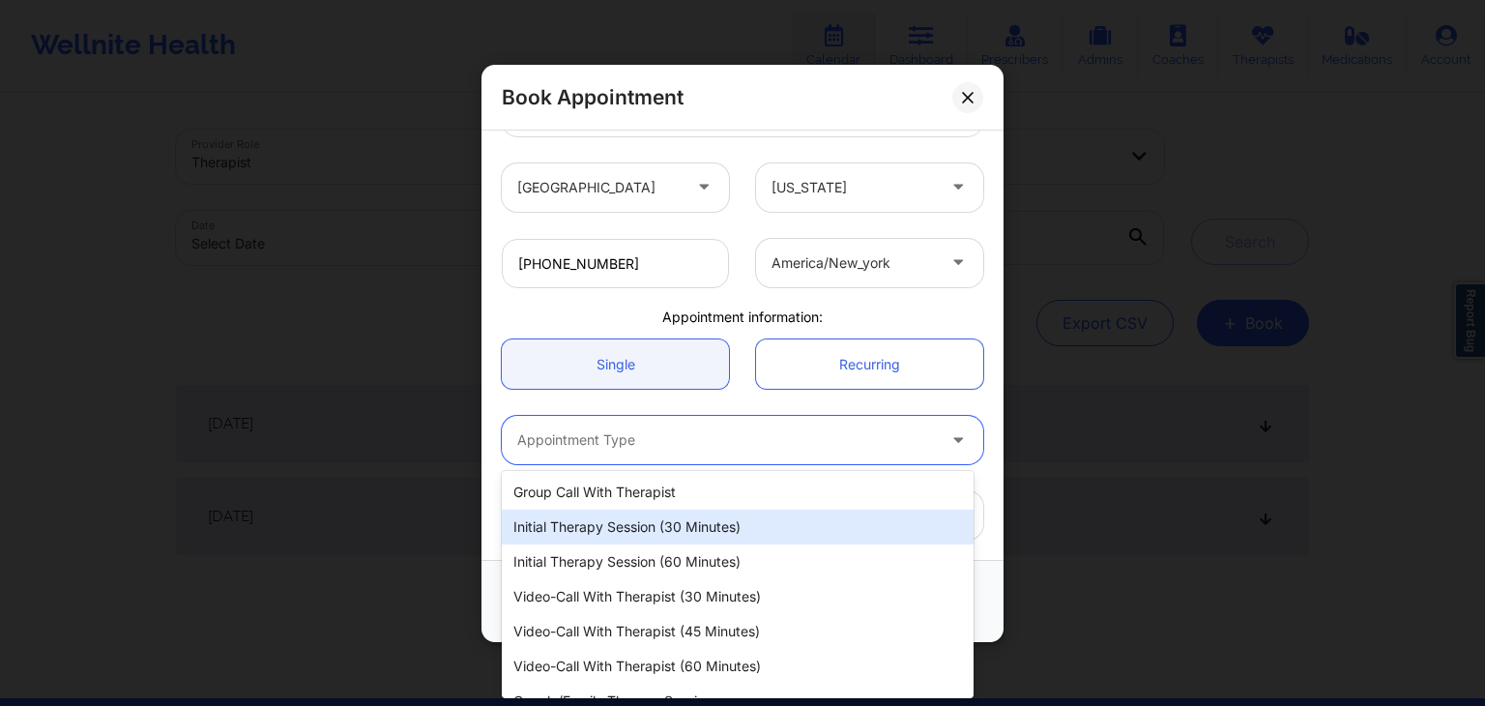
click at [638, 523] on div "Initial Therapy Session (30 minutes)" at bounding box center [738, 526] width 472 height 35
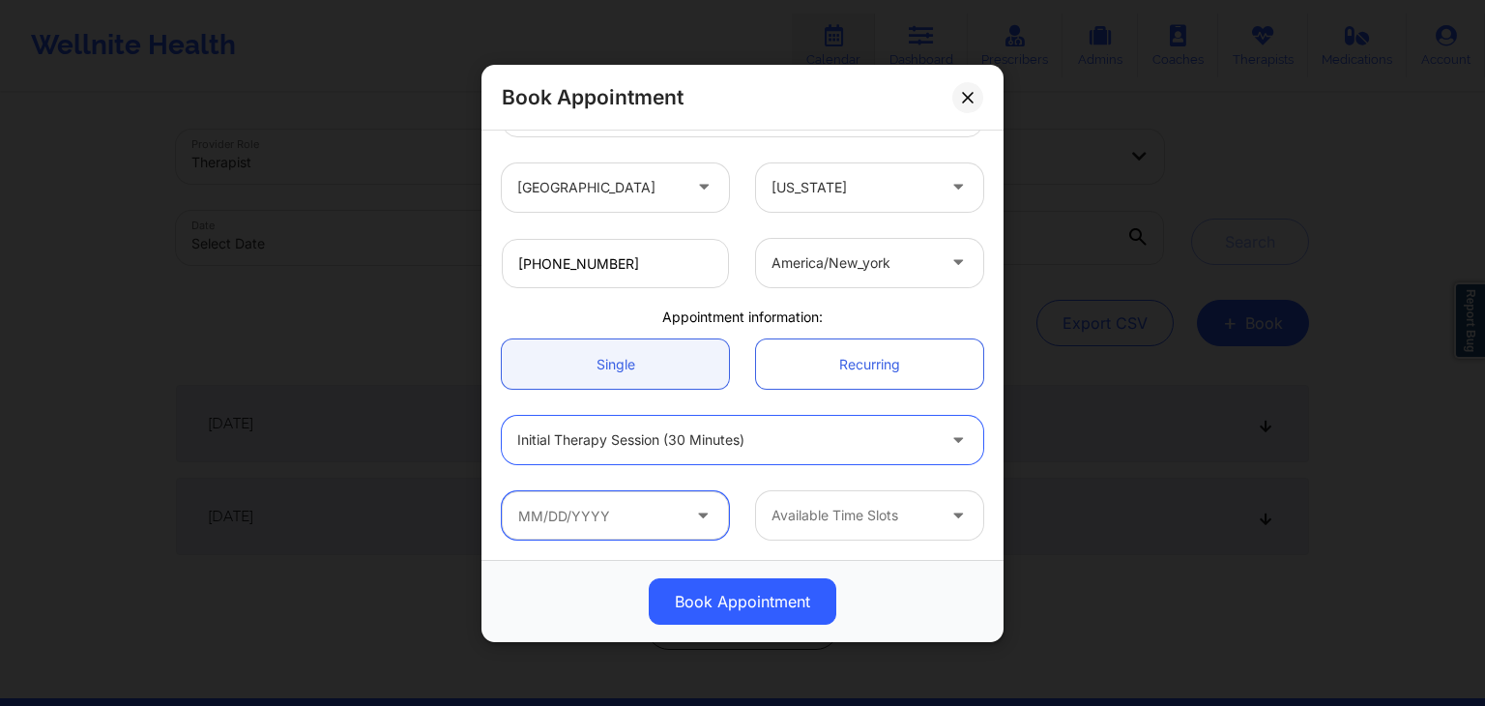
click at [615, 506] on input "text" at bounding box center [615, 515] width 227 height 48
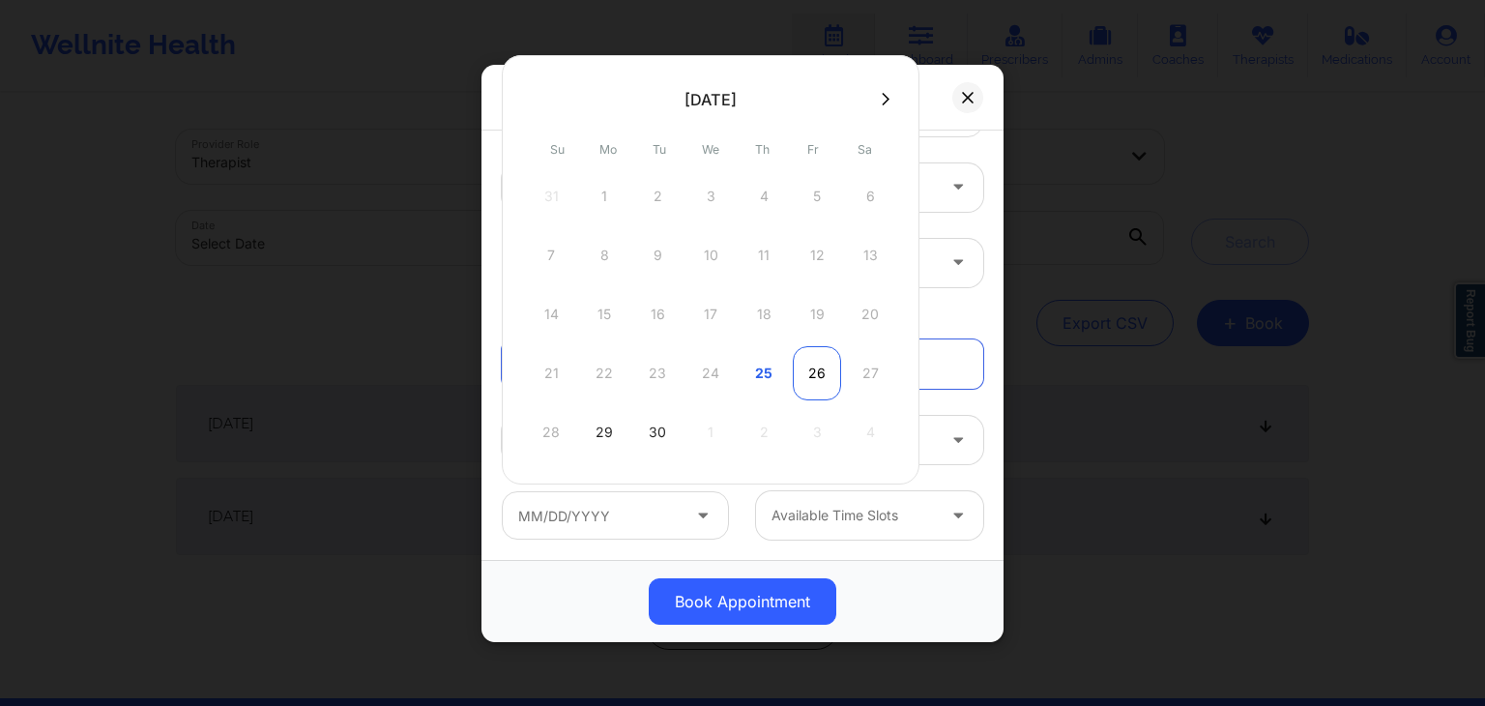
click at [808, 377] on div "26" at bounding box center [817, 373] width 48 height 54
type input "09/26/2025"
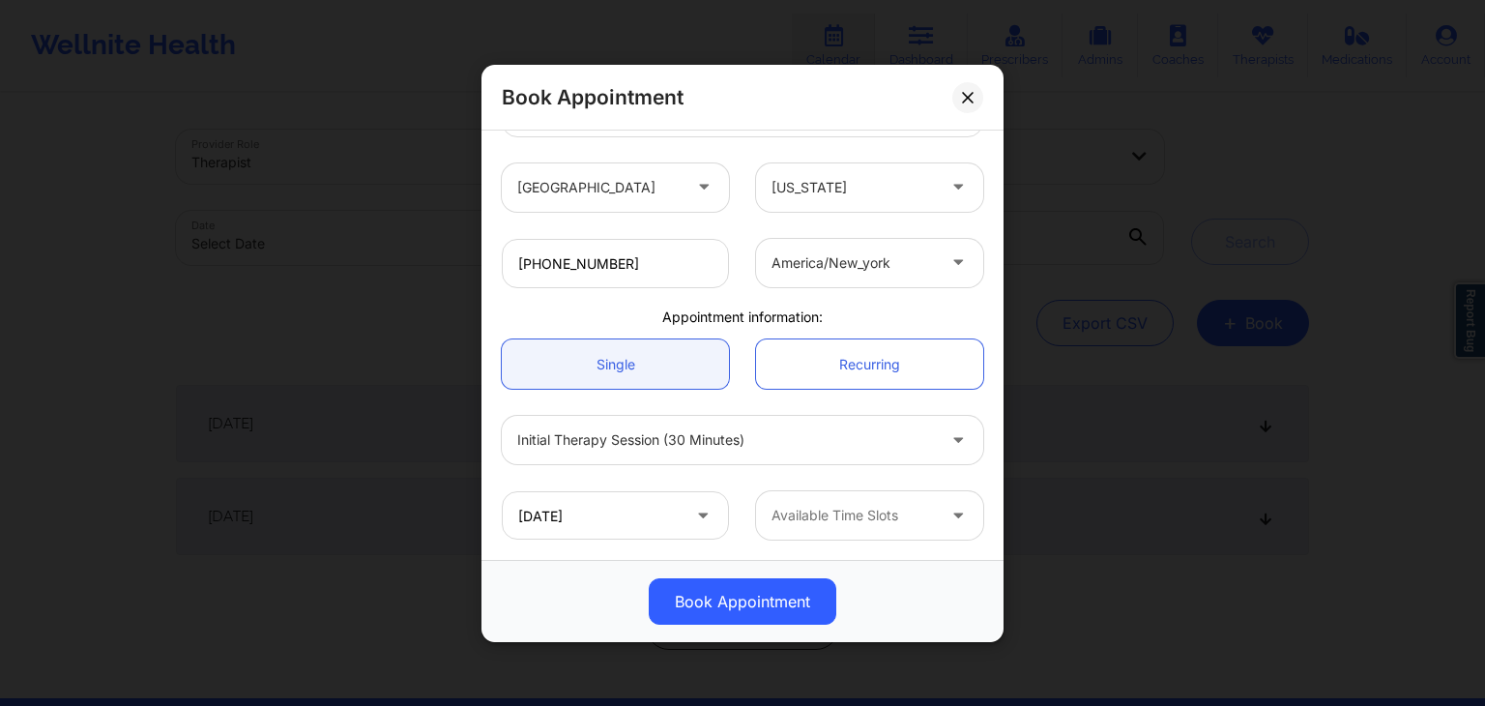
click at [835, 497] on div "Available Time Slots" at bounding box center [846, 515] width 181 height 48
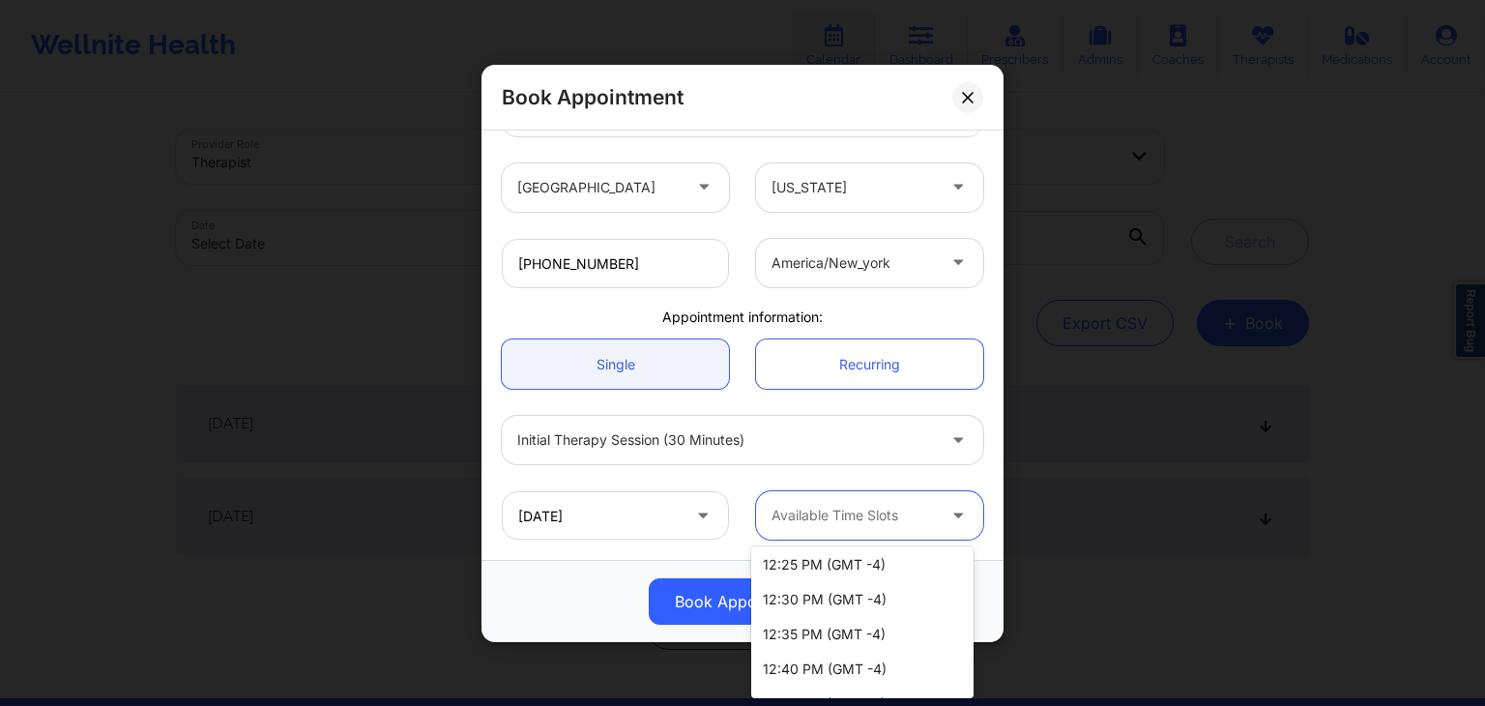
scroll to position [1560, 0]
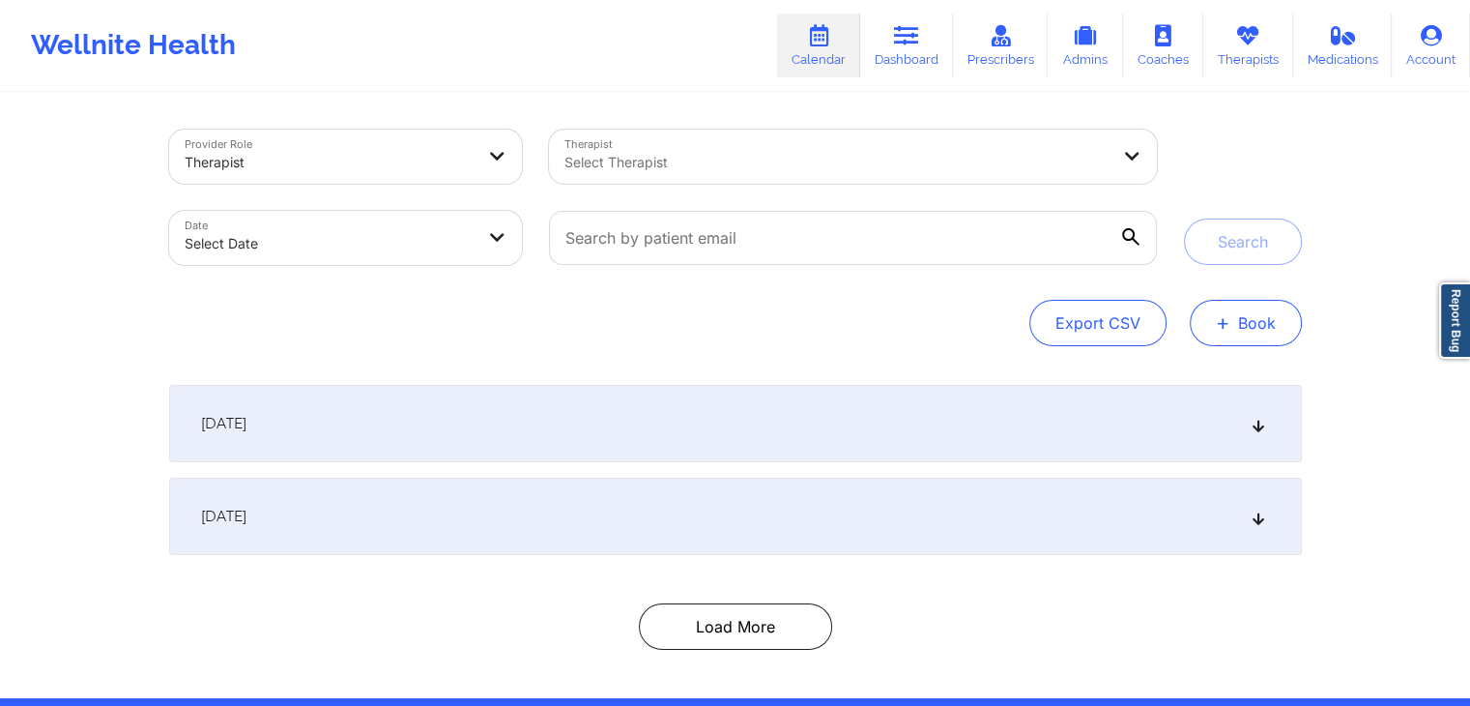
click at [1199, 318] on button "+ Book" at bounding box center [1246, 323] width 112 height 46
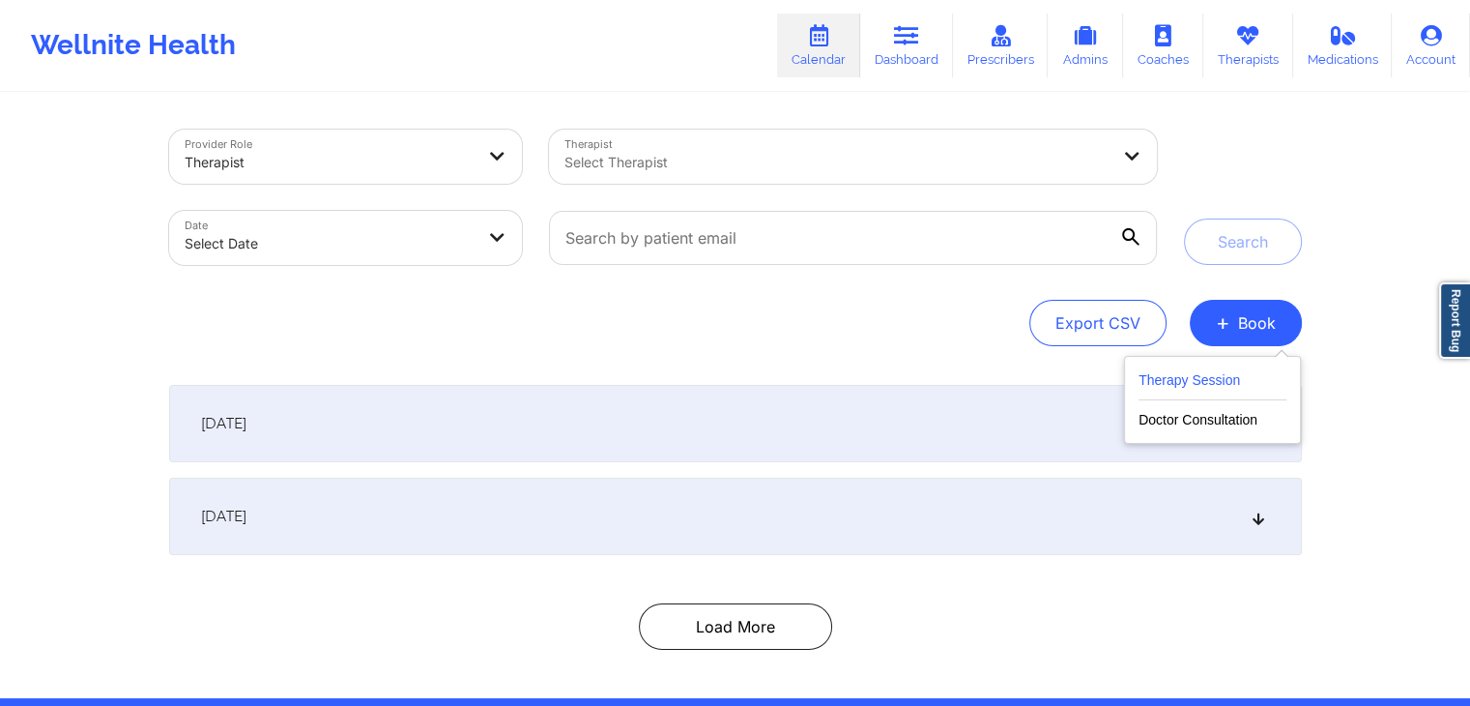
click at [1147, 380] on button "Therapy Session" at bounding box center [1213, 384] width 148 height 32
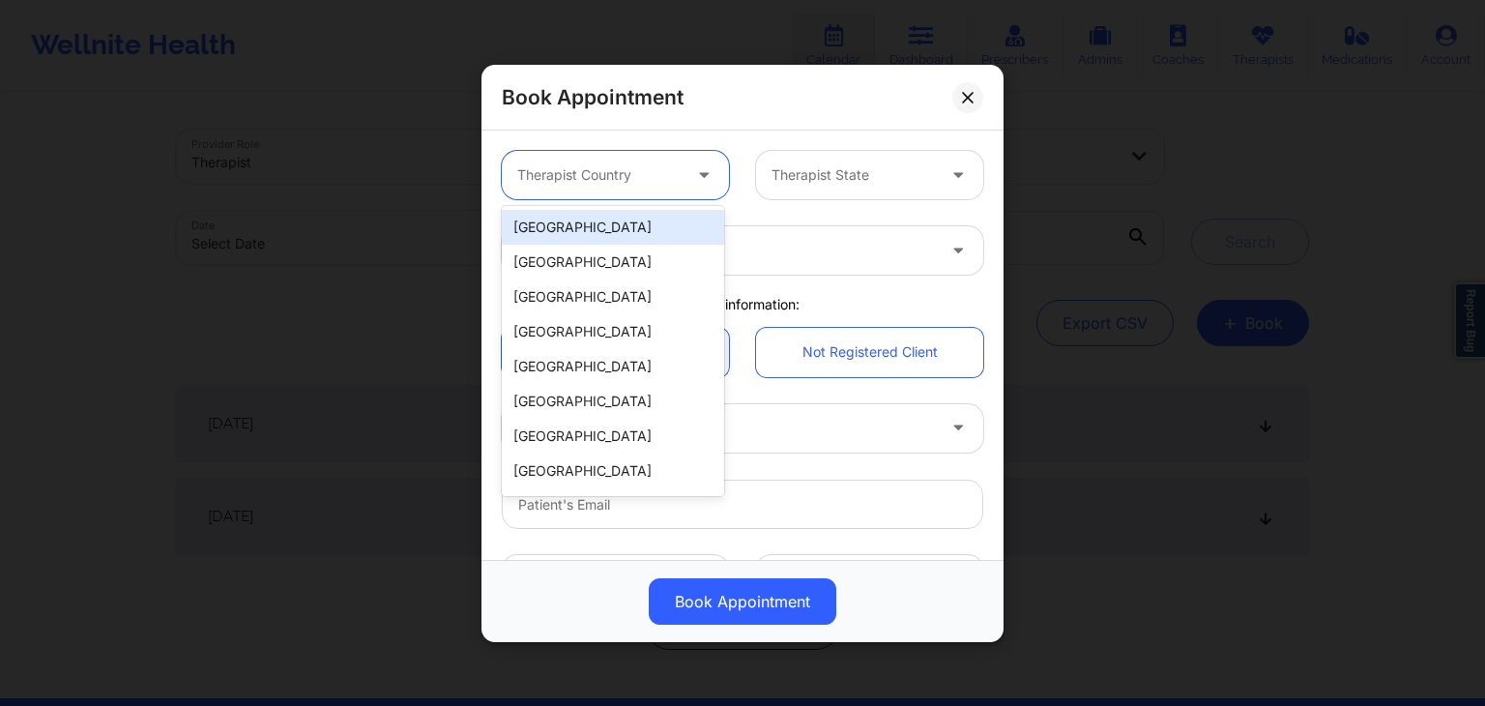
click at [595, 190] on div "Therapist Country" at bounding box center [592, 175] width 181 height 48
click at [585, 235] on div "[GEOGRAPHIC_DATA]" at bounding box center [613, 227] width 222 height 35
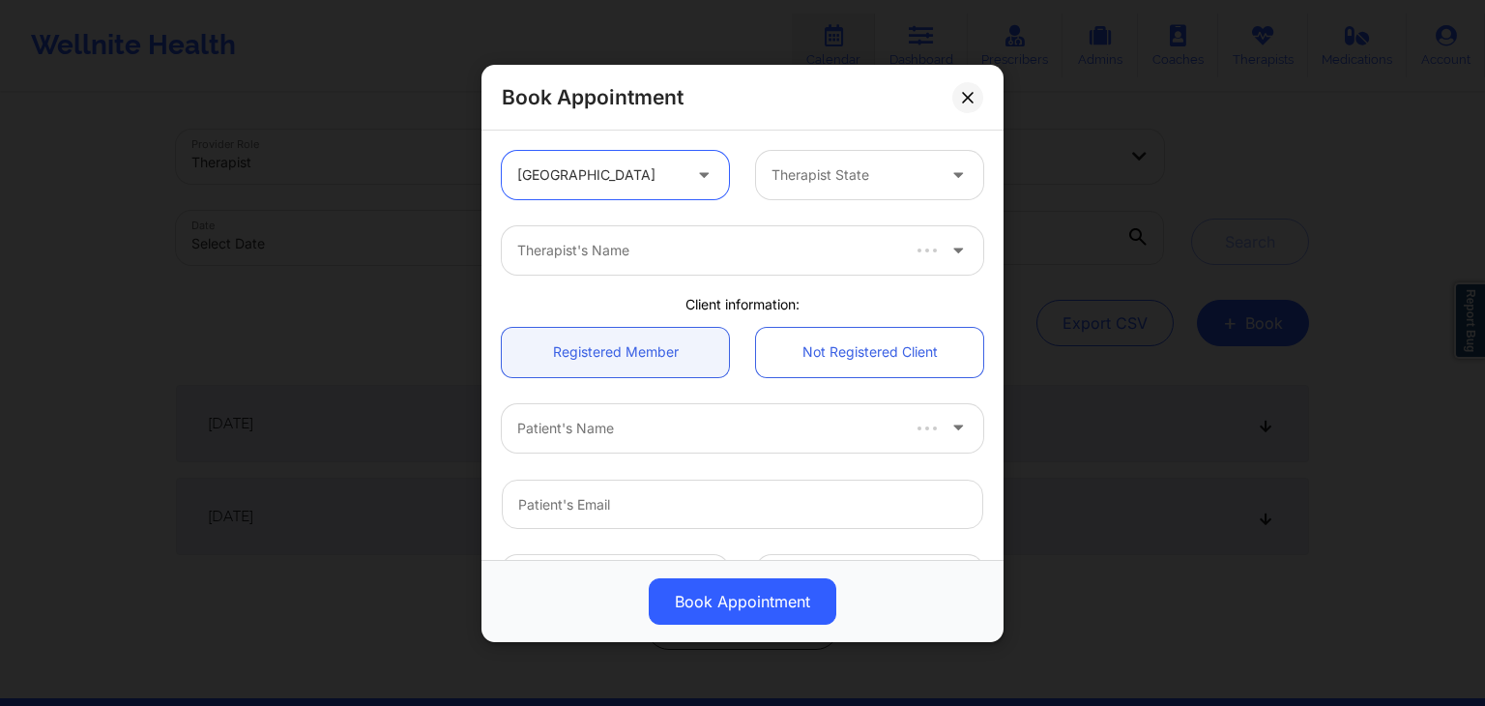
click at [824, 183] on div at bounding box center [852, 174] width 163 height 23
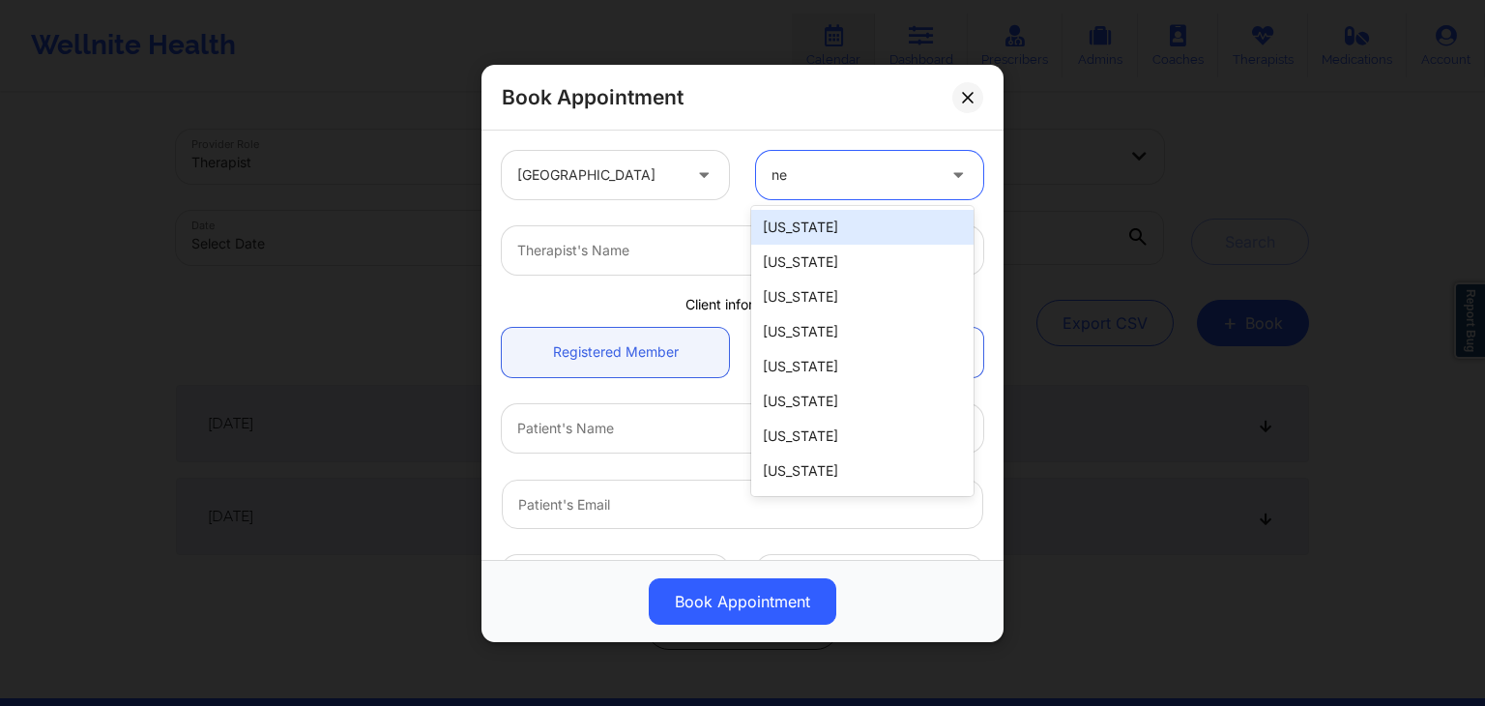
type input "new"
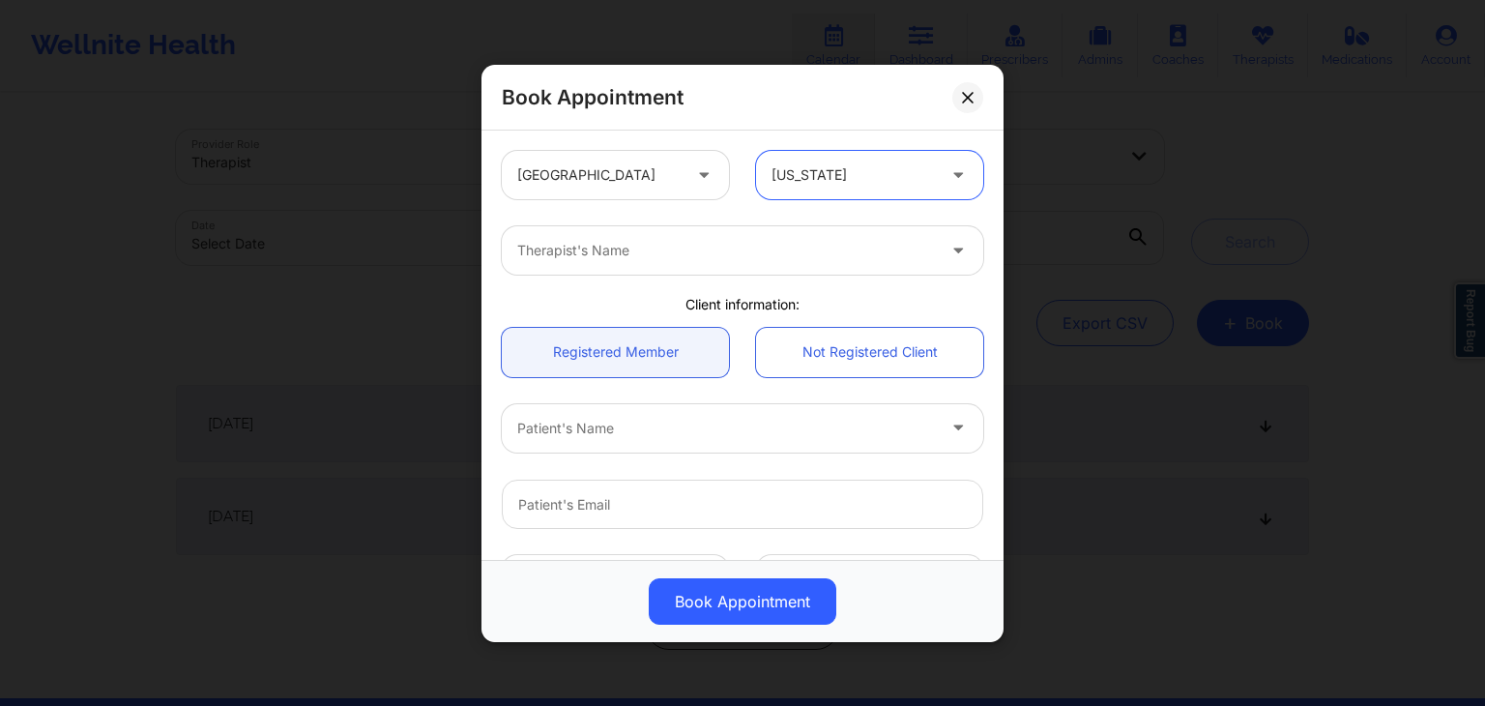
click at [815, 258] on div at bounding box center [726, 250] width 418 height 23
type input "[PERSON_NAME]"
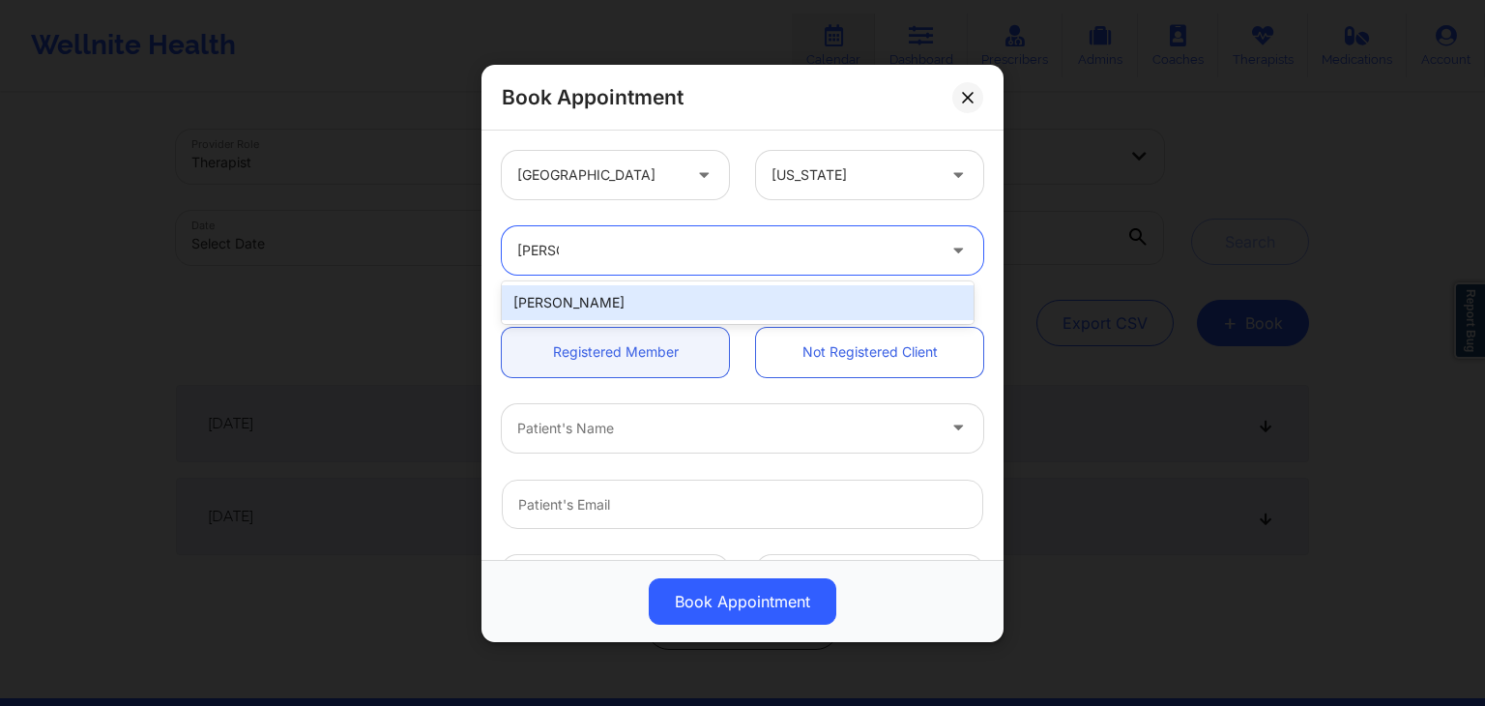
click at [677, 294] on div "[PERSON_NAME]" at bounding box center [738, 302] width 472 height 35
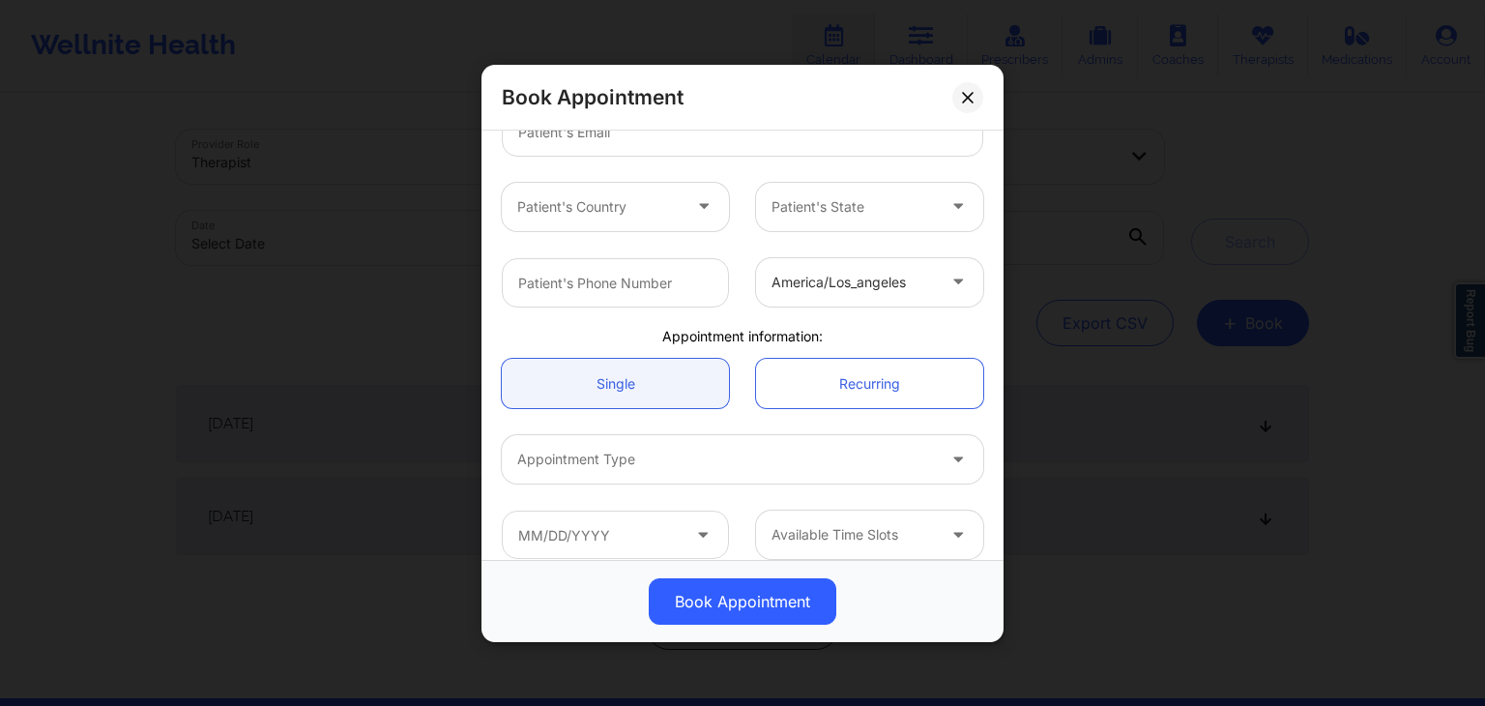
scroll to position [391, 0]
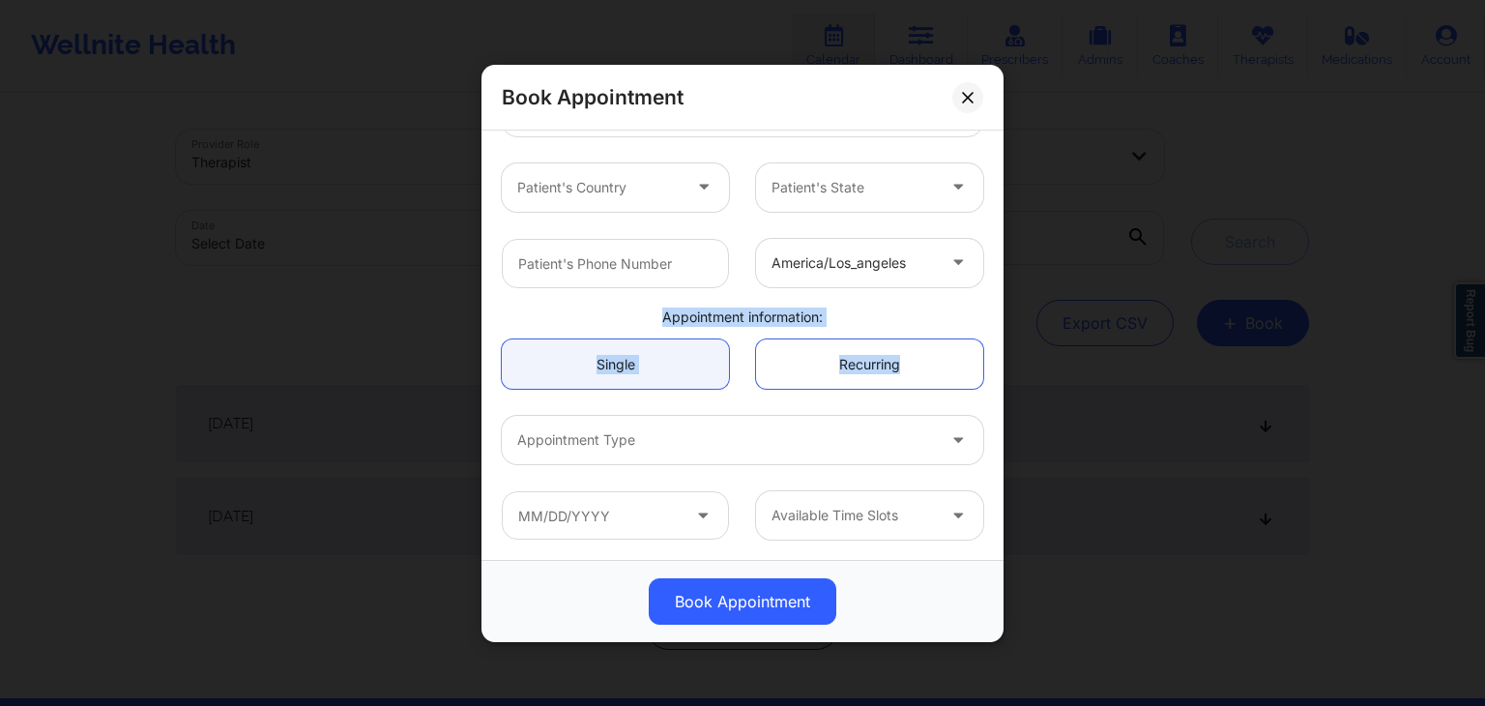
drag, startPoint x: 990, startPoint y: 356, endPoint x: 985, endPoint y: 254, distance: 101.6
click at [985, 254] on div "[GEOGRAPHIC_DATA] [US_STATE] [PERSON_NAME] Client information: Registered Membe…" at bounding box center [742, 344] width 522 height 429
click at [985, 339] on div "Recurring" at bounding box center [869, 363] width 254 height 49
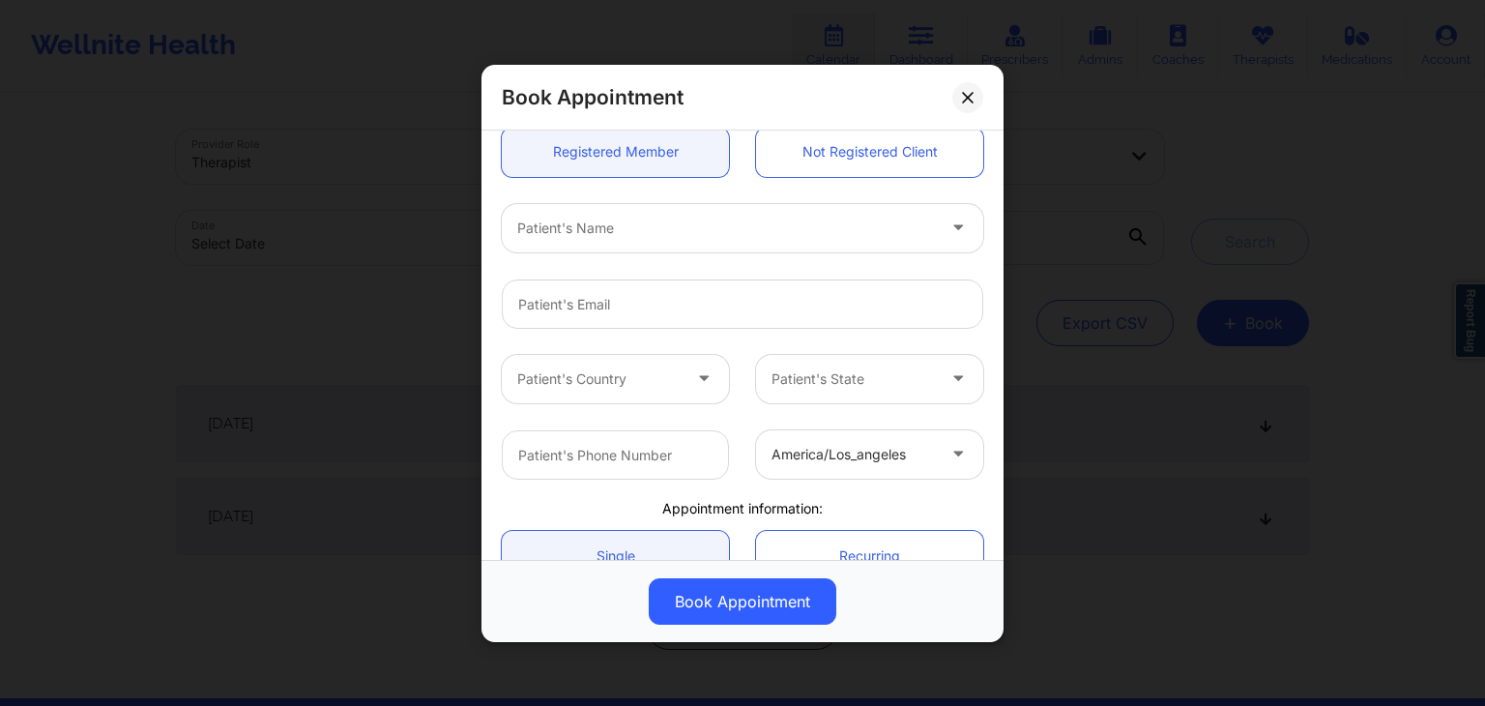
scroll to position [188, 0]
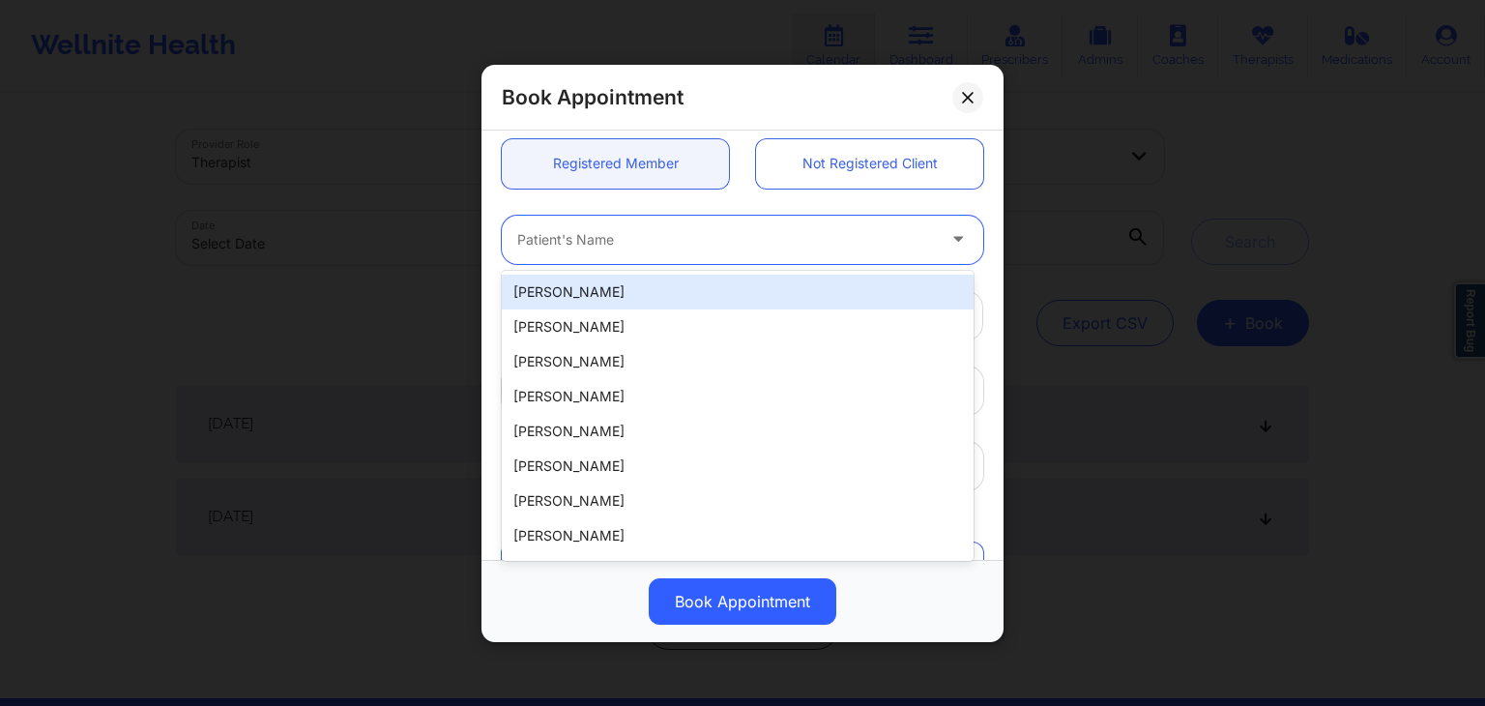
click at [686, 225] on div "Patient's Name" at bounding box center [719, 239] width 435 height 48
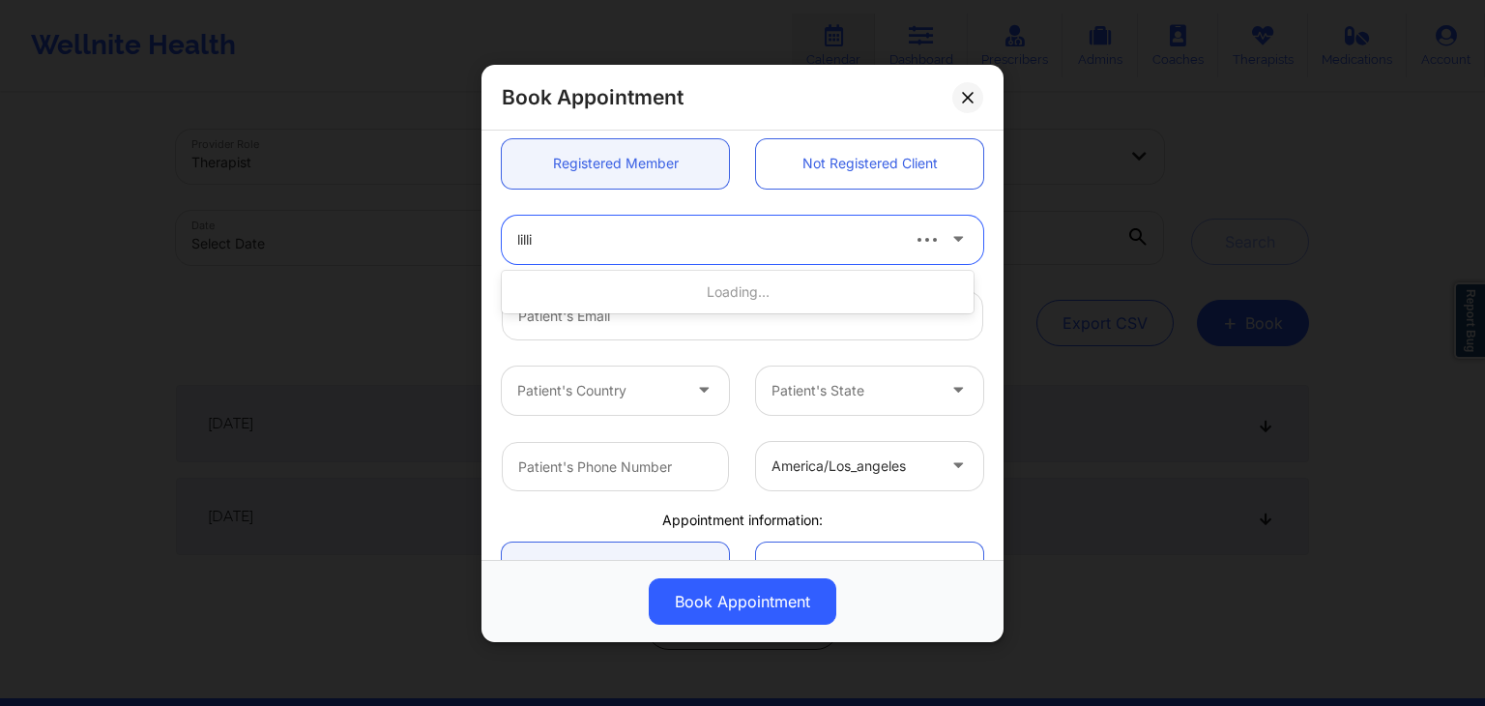
type input "[PERSON_NAME]"
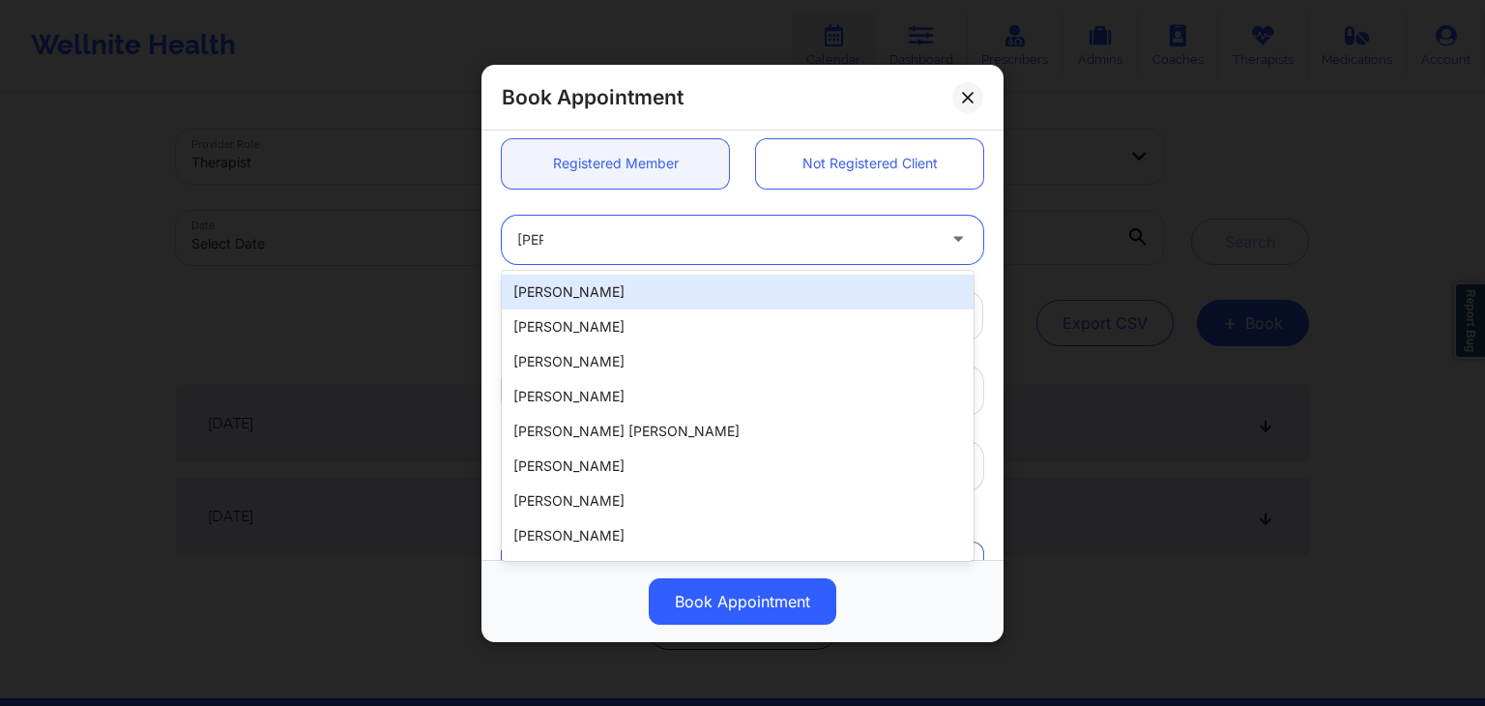
click at [652, 284] on div "[PERSON_NAME]" at bounding box center [738, 292] width 472 height 35
type input "[PERSON_NAME][EMAIL_ADDRESS][PERSON_NAME][DOMAIN_NAME]"
type input "[PHONE_NUMBER]"
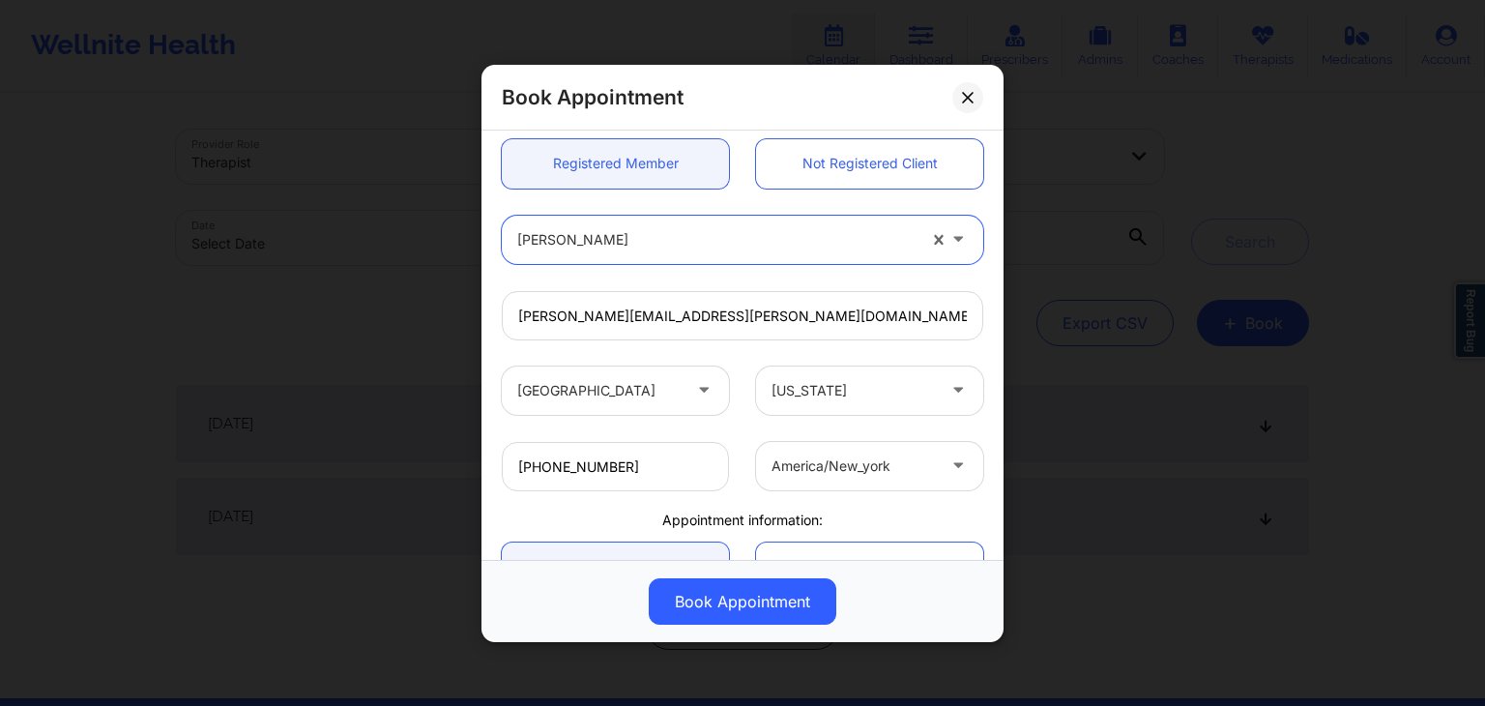
scroll to position [391, 0]
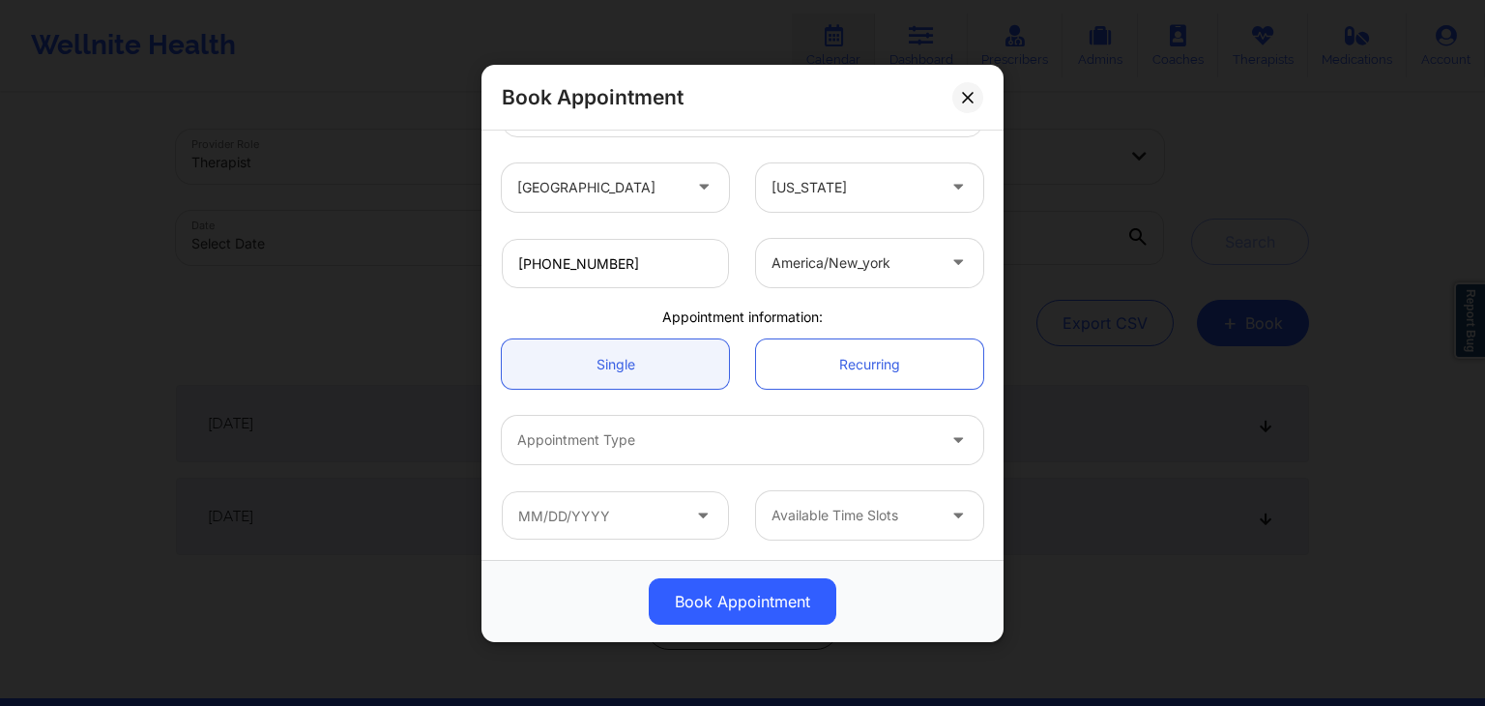
click at [646, 449] on div at bounding box center [726, 439] width 418 height 23
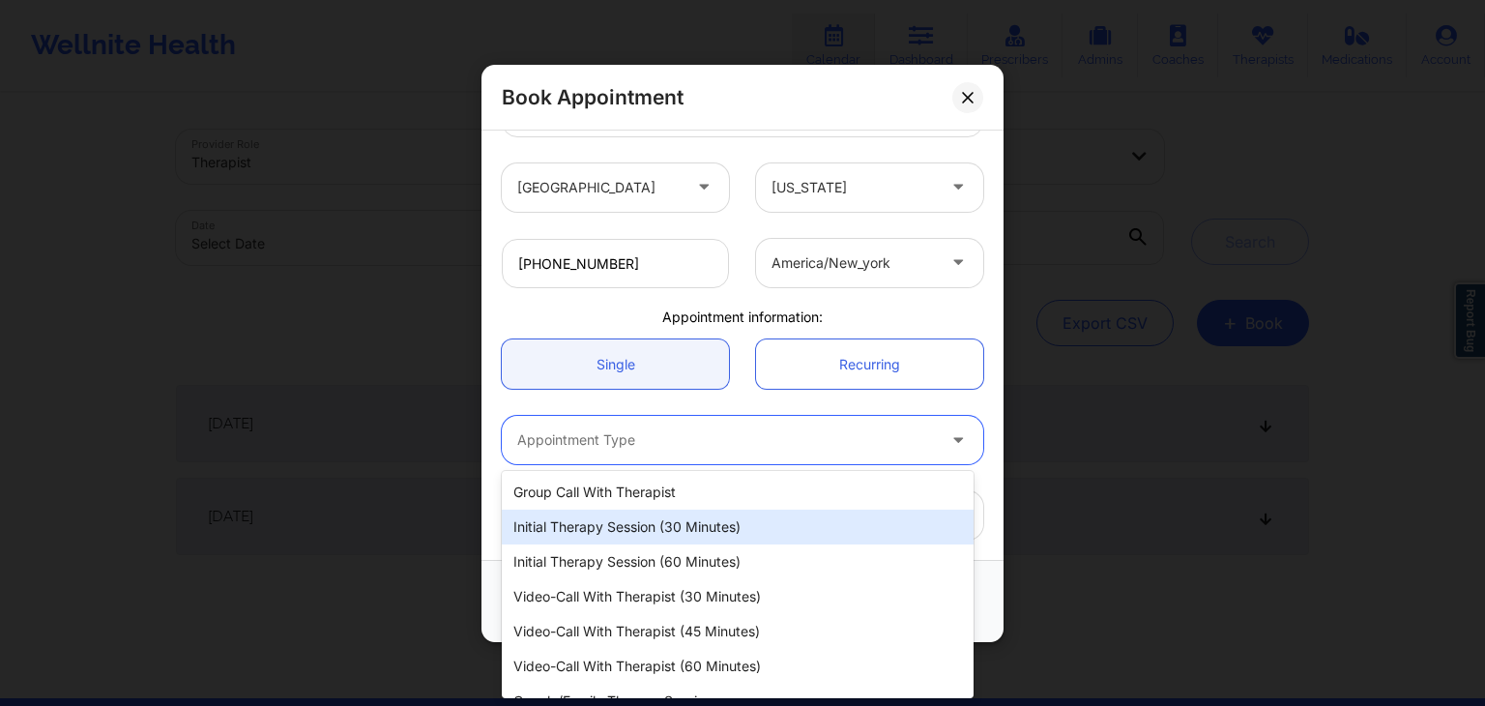
click at [629, 528] on div "Initial Therapy Session (30 minutes)" at bounding box center [738, 526] width 472 height 35
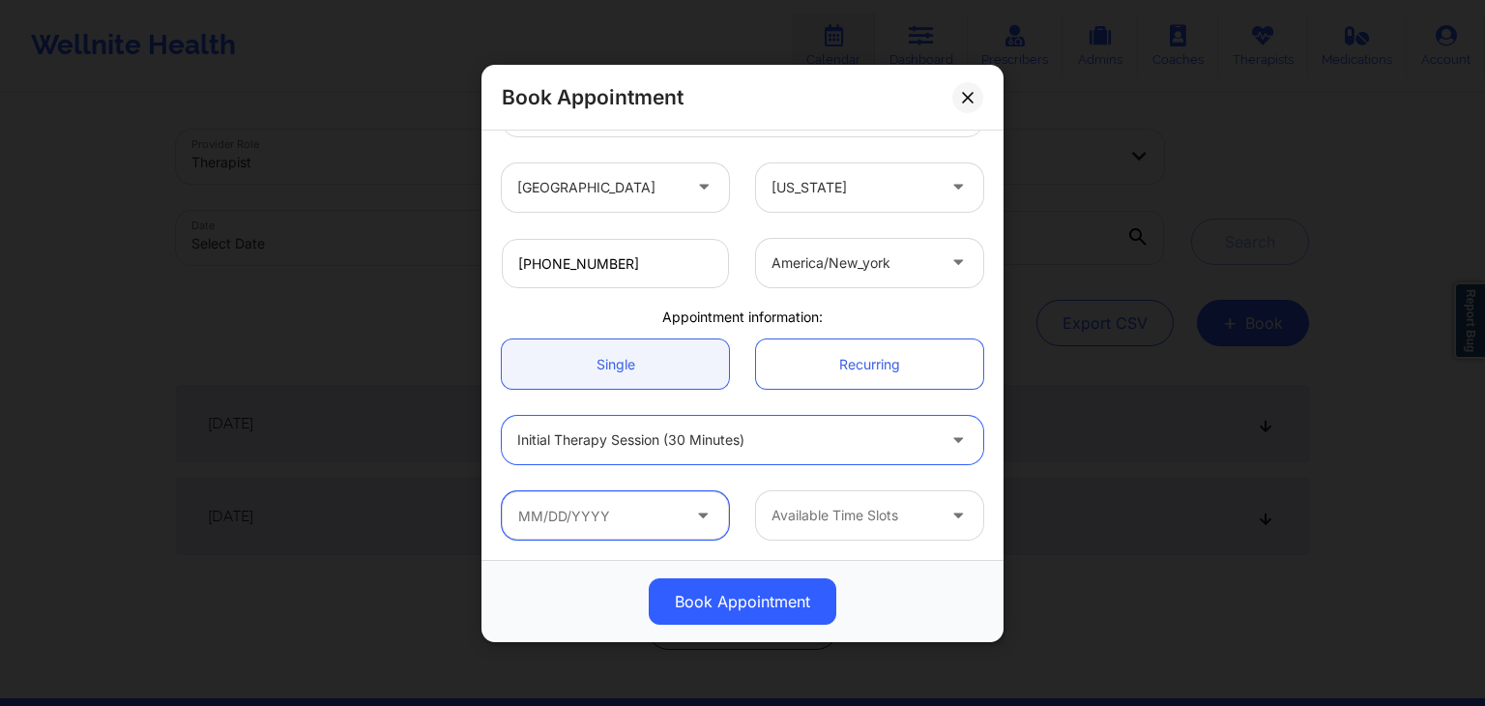
click at [603, 513] on input "text" at bounding box center [615, 515] width 227 height 48
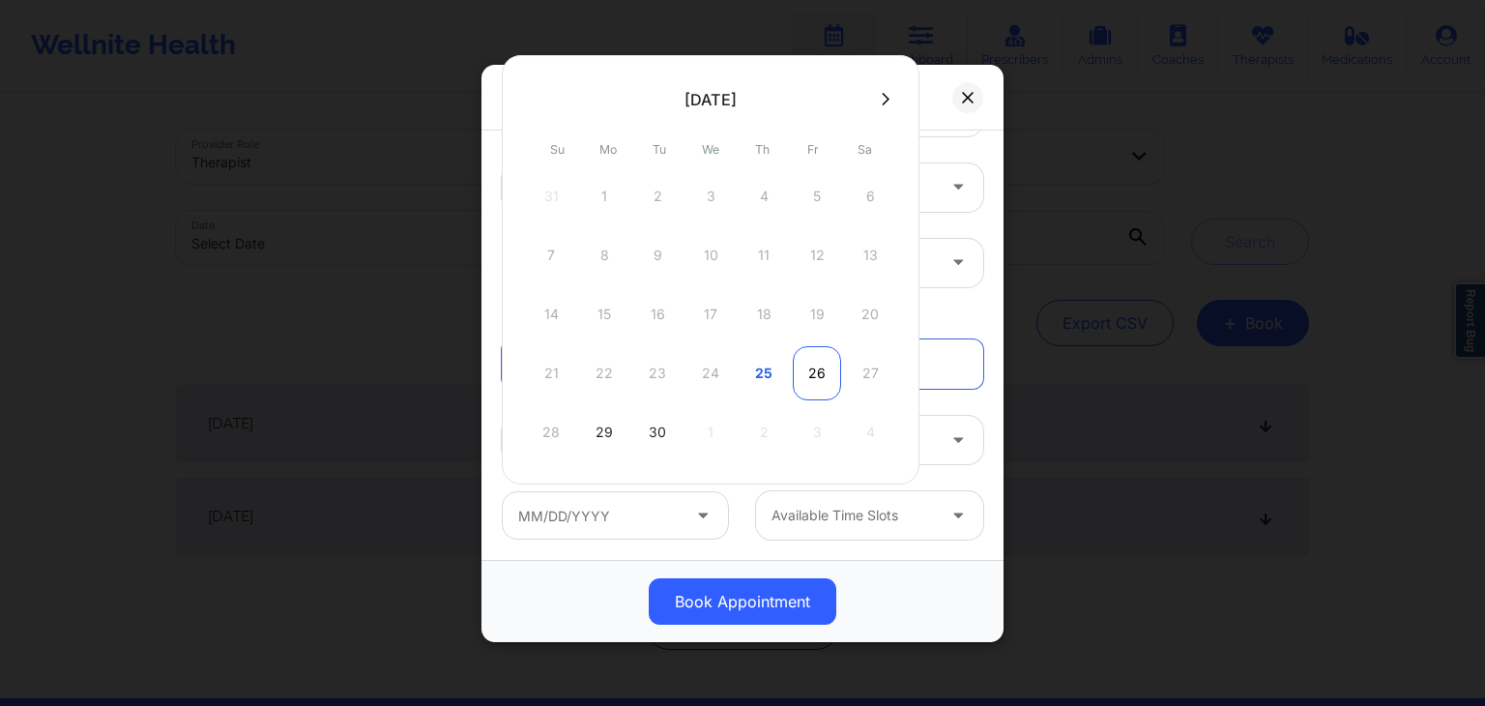
click at [812, 368] on div "26" at bounding box center [817, 373] width 48 height 54
type input "[DATE]"
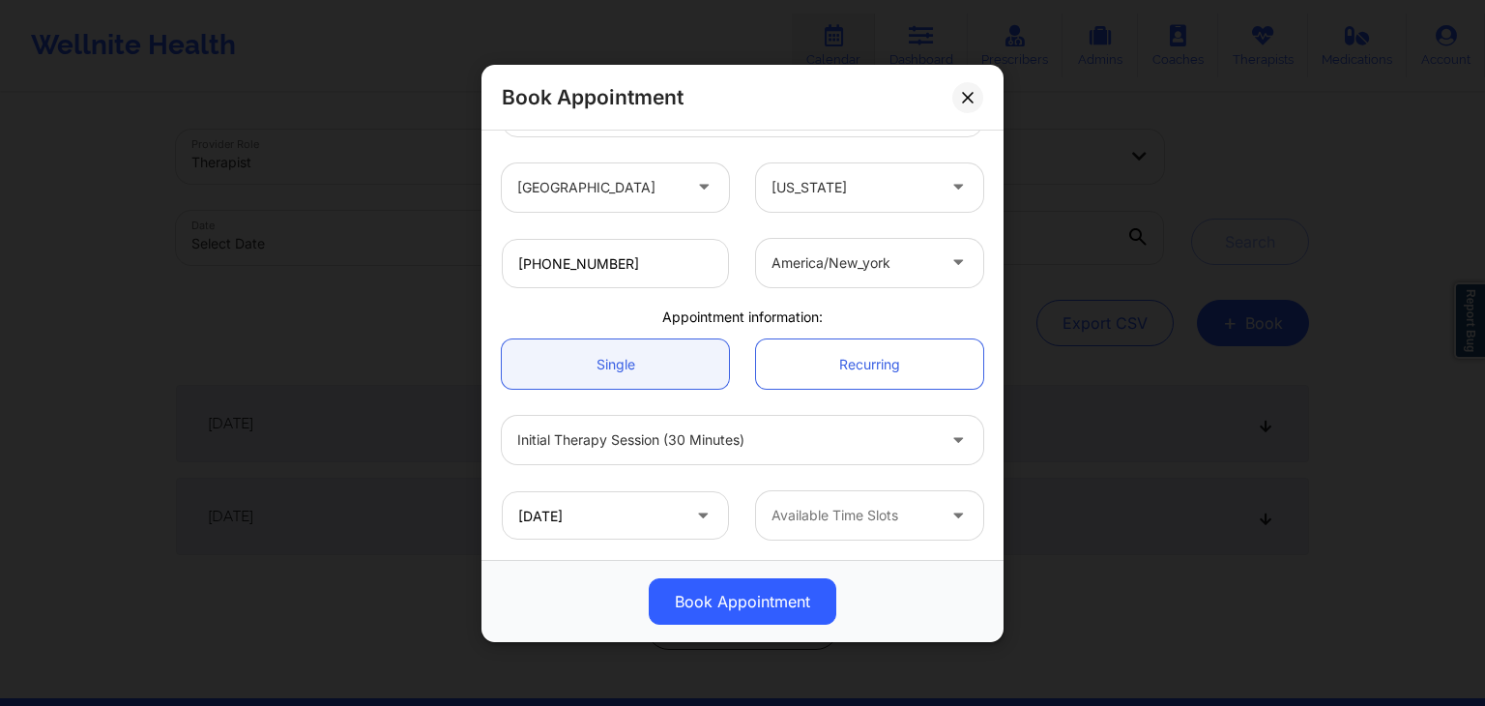
click at [847, 500] on div "Available Time Slots" at bounding box center [846, 515] width 181 height 48
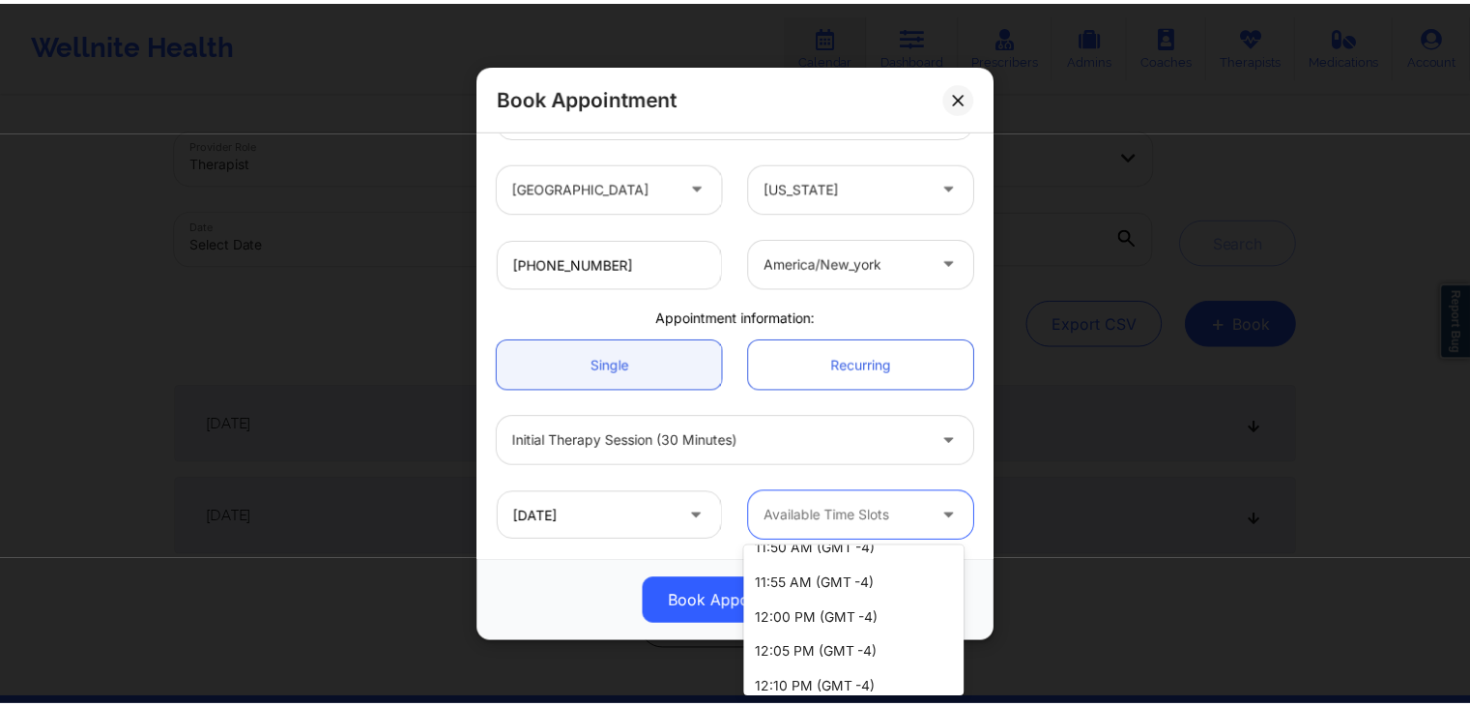
scroll to position [1560, 0]
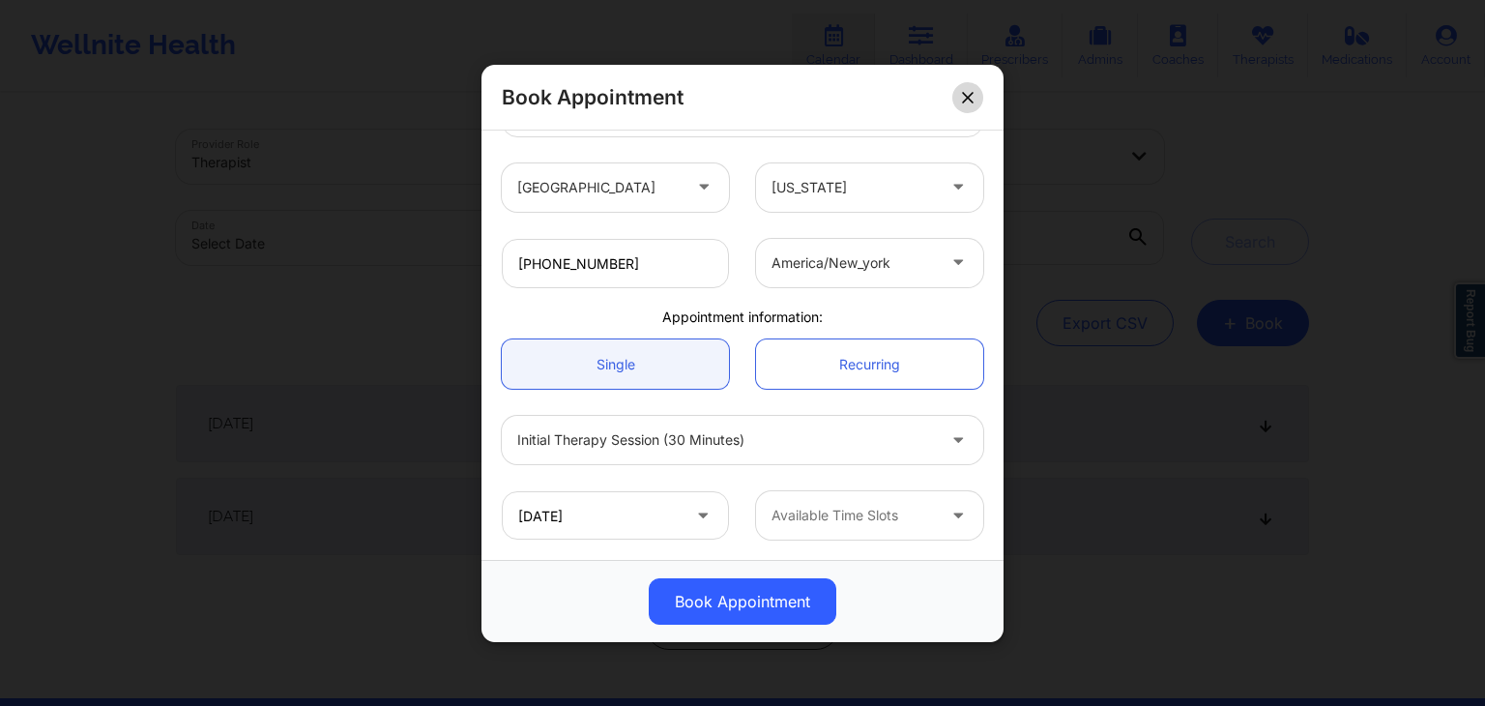
click at [973, 96] on icon at bounding box center [968, 97] width 12 height 12
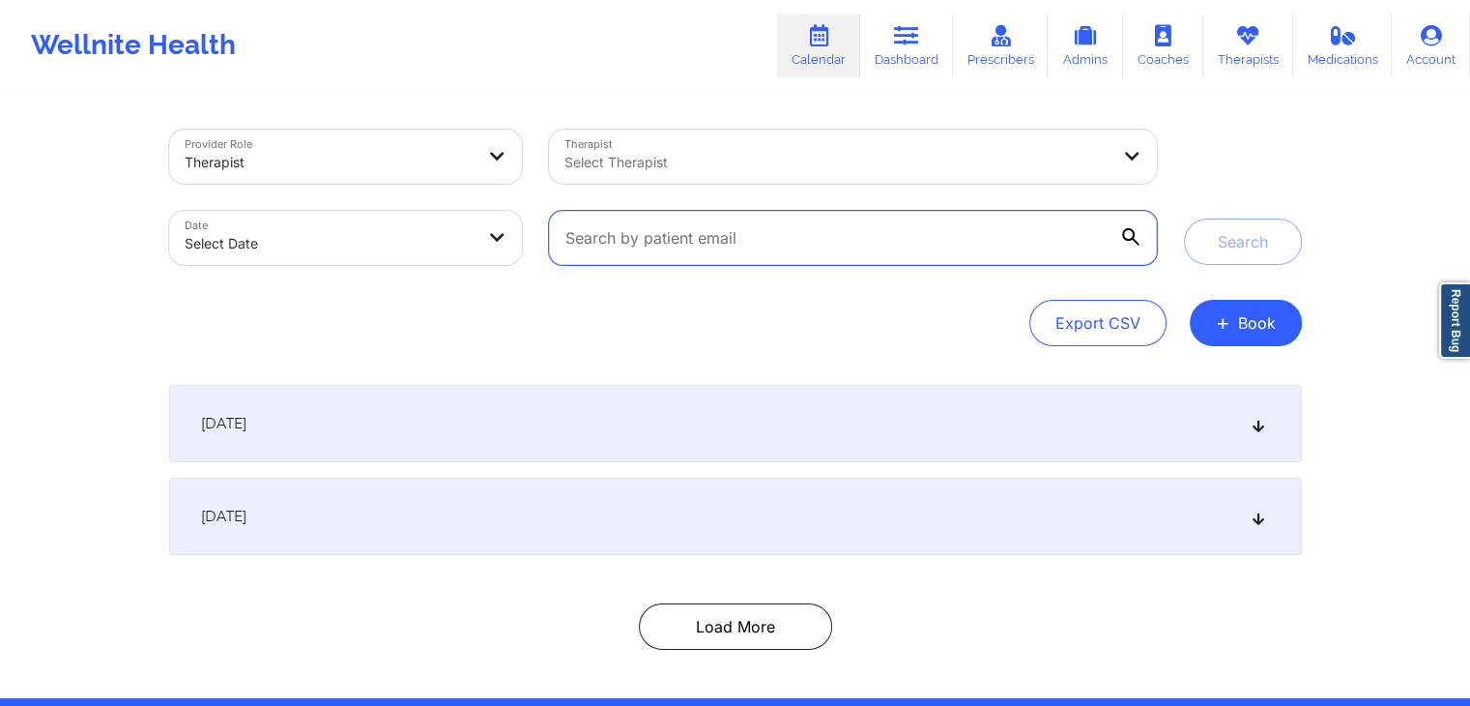
click at [826, 234] on input "text" at bounding box center [852, 238] width 607 height 54
paste input "[PERSON_NAME][EMAIL_ADDRESS][PERSON_NAME][DOMAIN_NAME]"
type input "[PERSON_NAME][EMAIL_ADDRESS][PERSON_NAME][DOMAIN_NAME]"
click at [1184, 218] on button "Search" at bounding box center [1243, 241] width 118 height 46
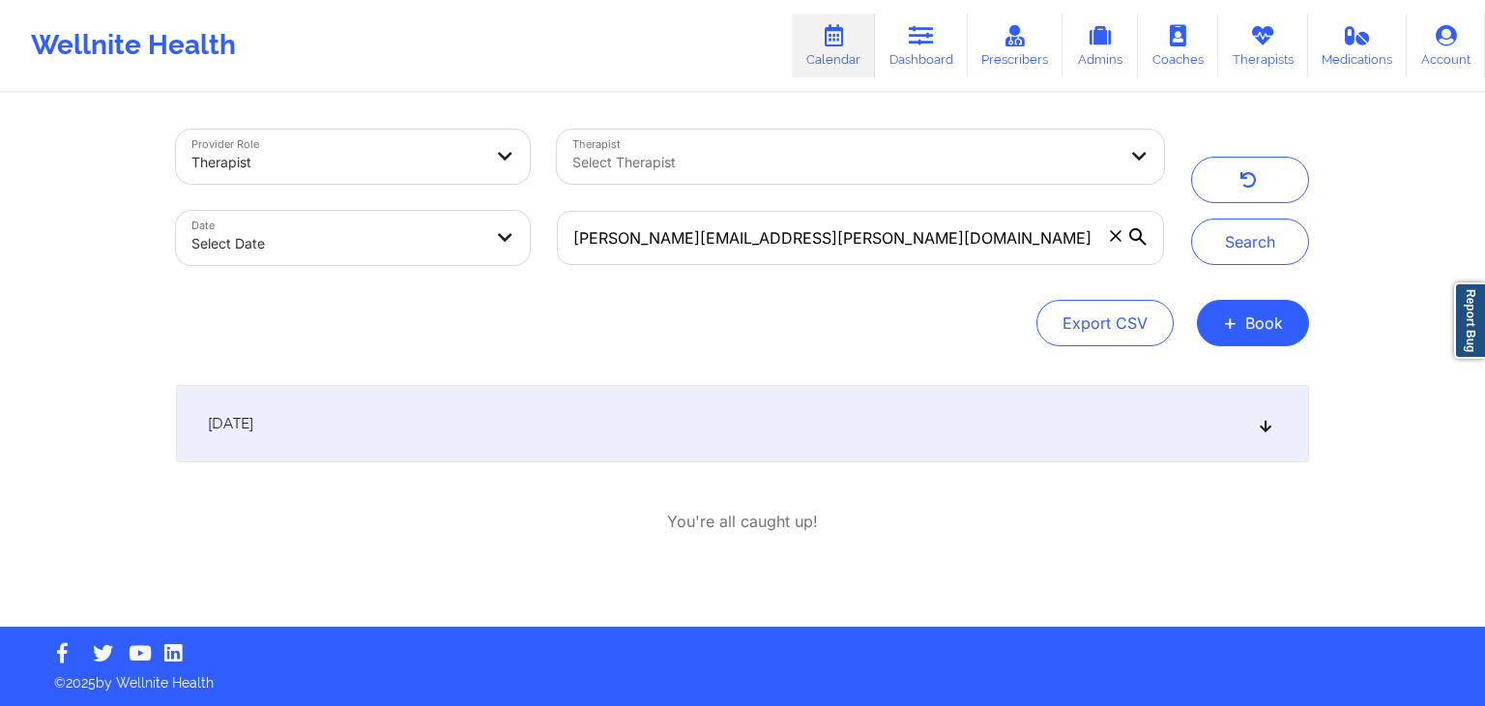
click at [1063, 444] on div "[DATE]" at bounding box center [742, 423] width 1133 height 77
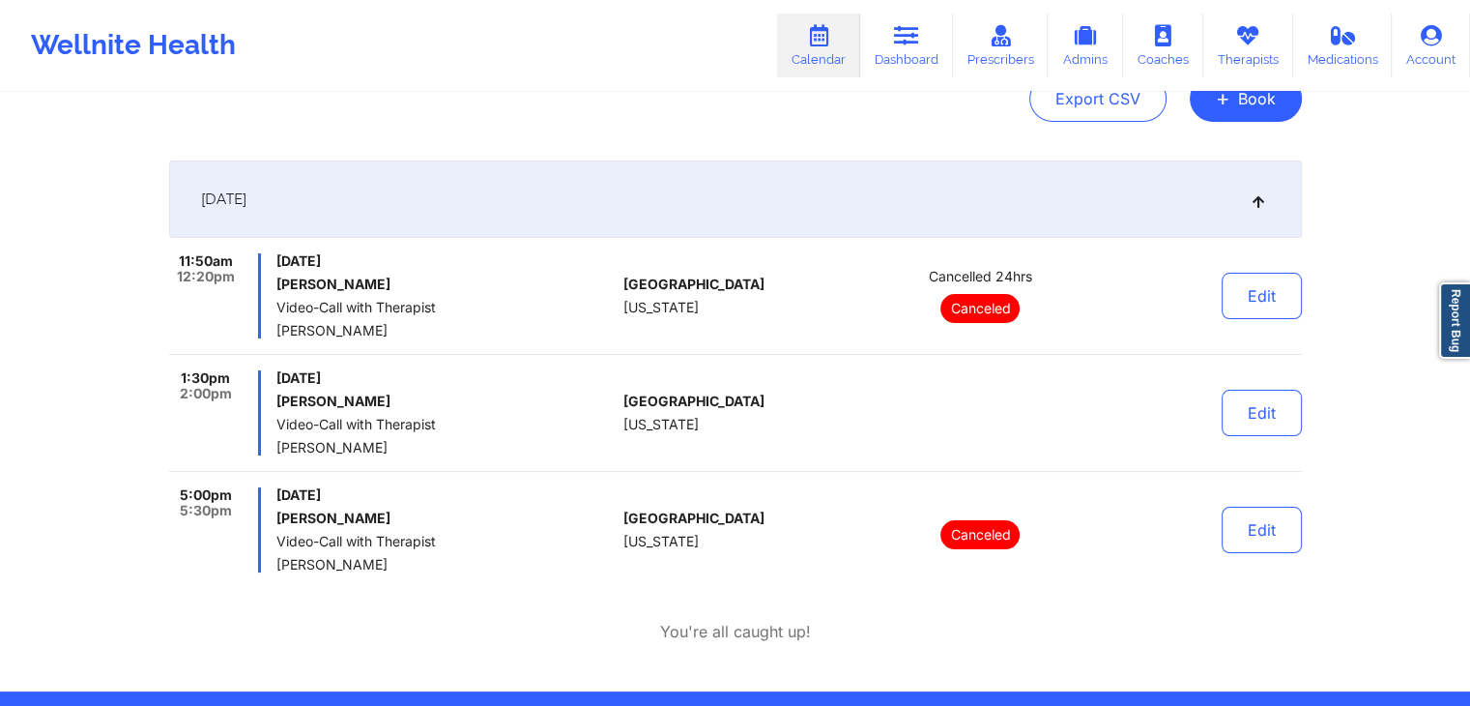
scroll to position [225, 0]
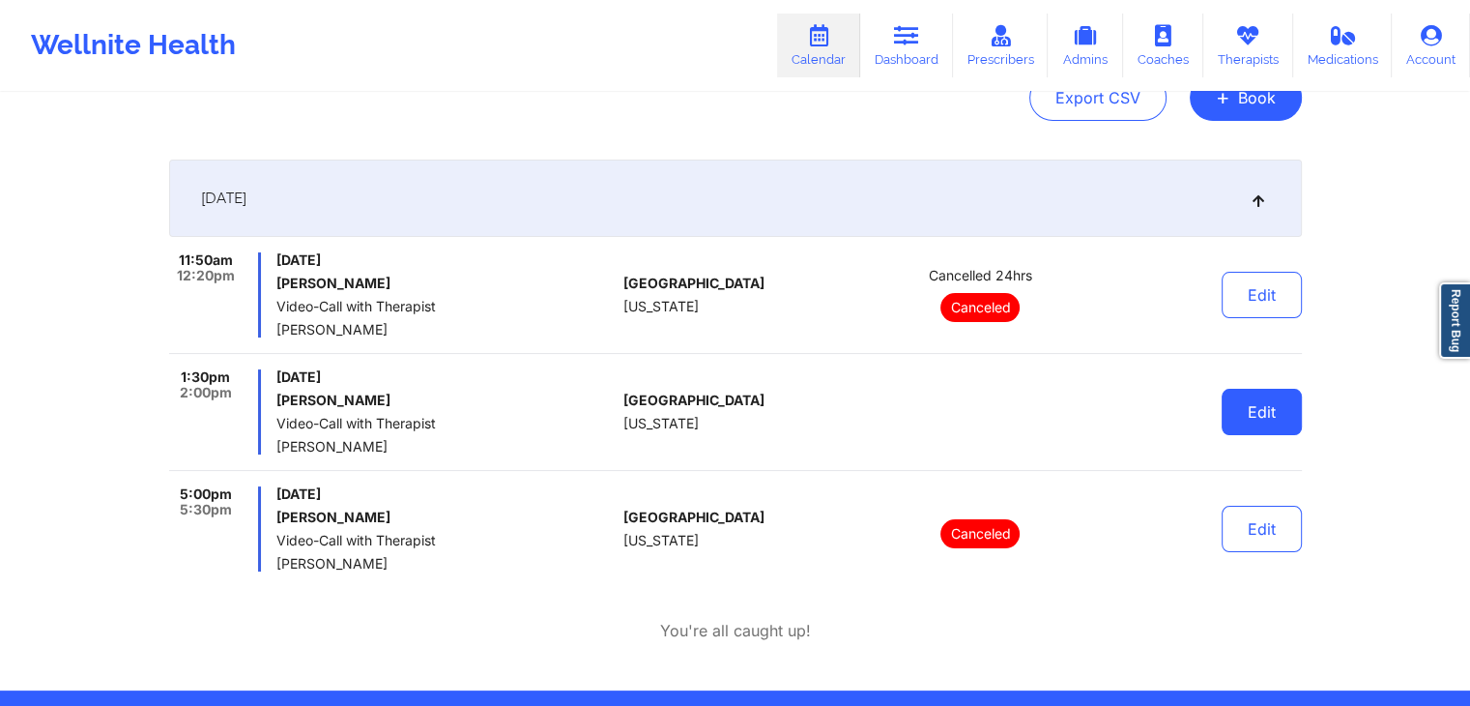
click at [1250, 421] on button "Edit" at bounding box center [1262, 412] width 80 height 46
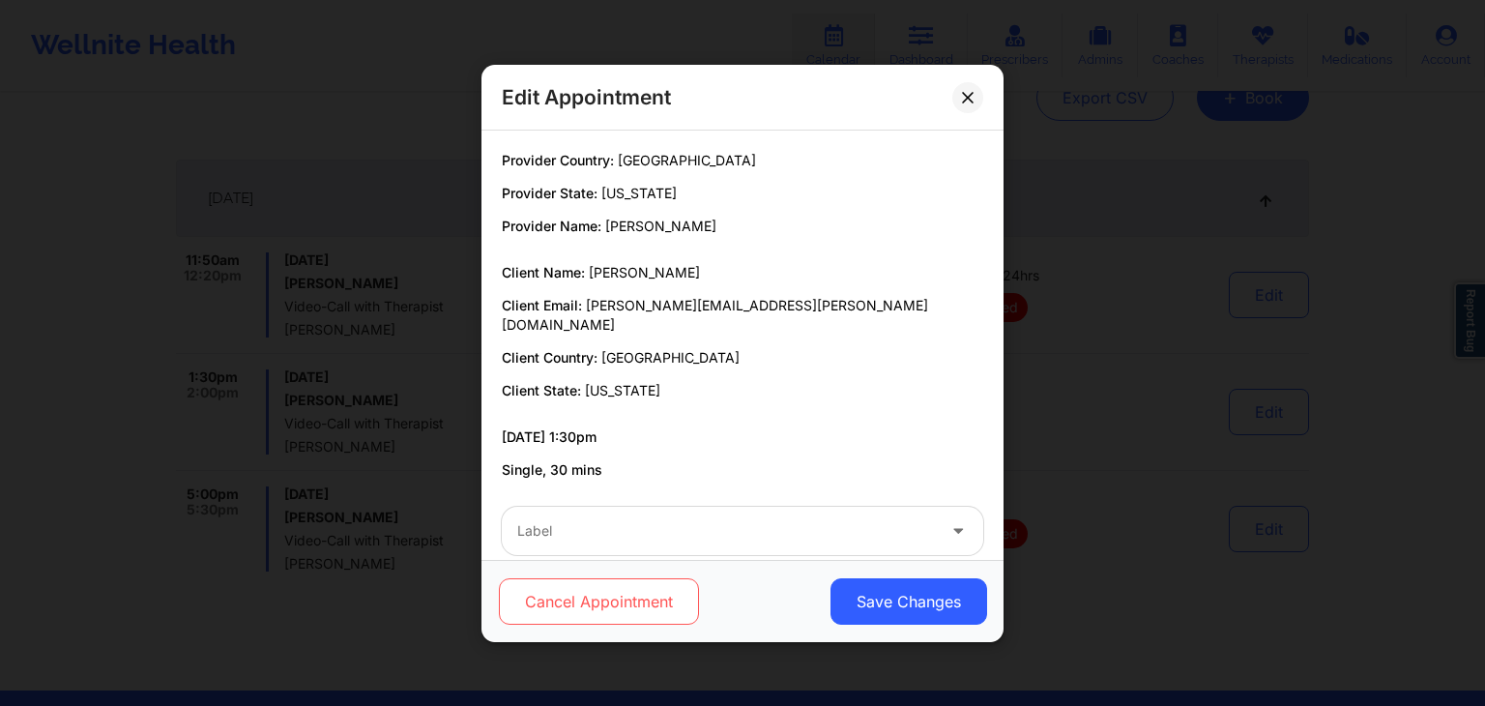
click at [569, 600] on button "Cancel Appointment" at bounding box center [599, 601] width 200 height 46
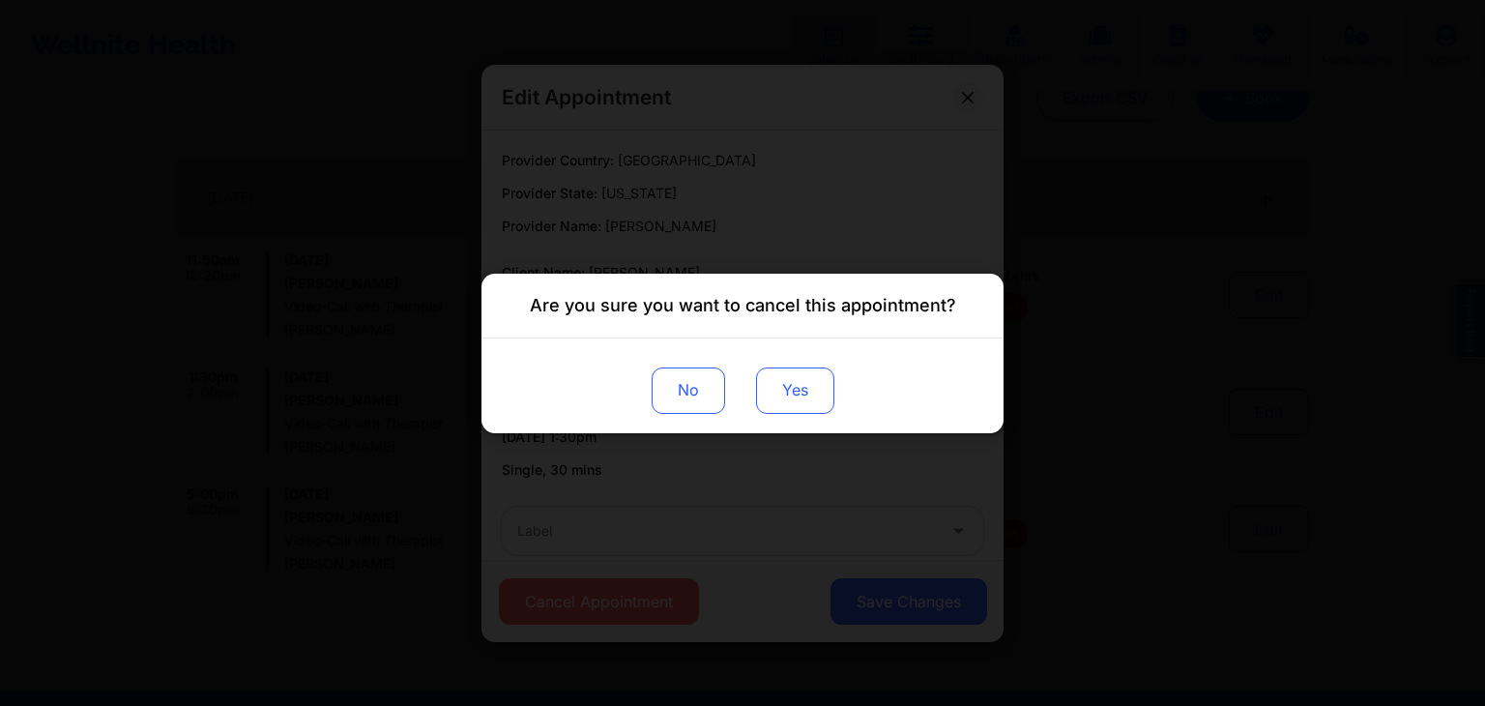
click at [800, 402] on button "Yes" at bounding box center [795, 389] width 78 height 46
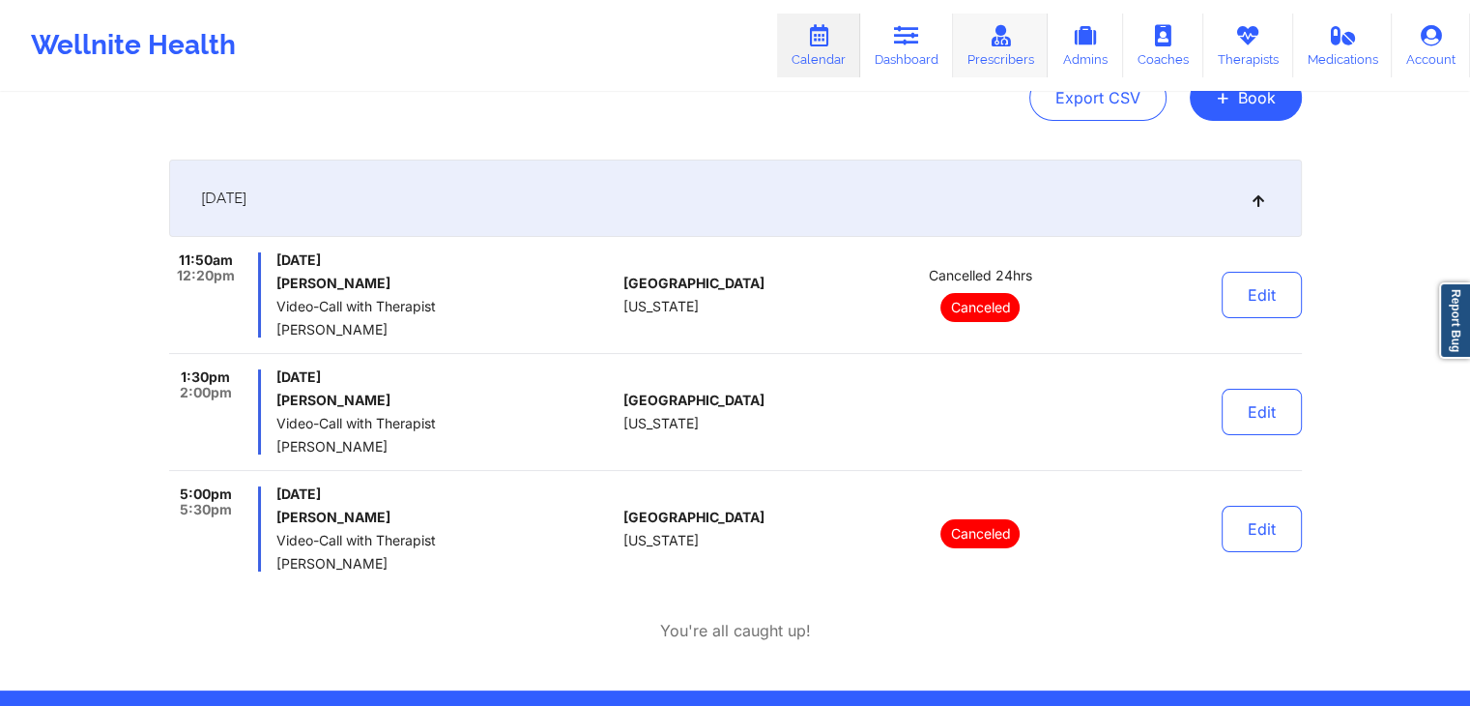
click at [986, 45] on link "Prescribers" at bounding box center [1001, 46] width 96 height 64
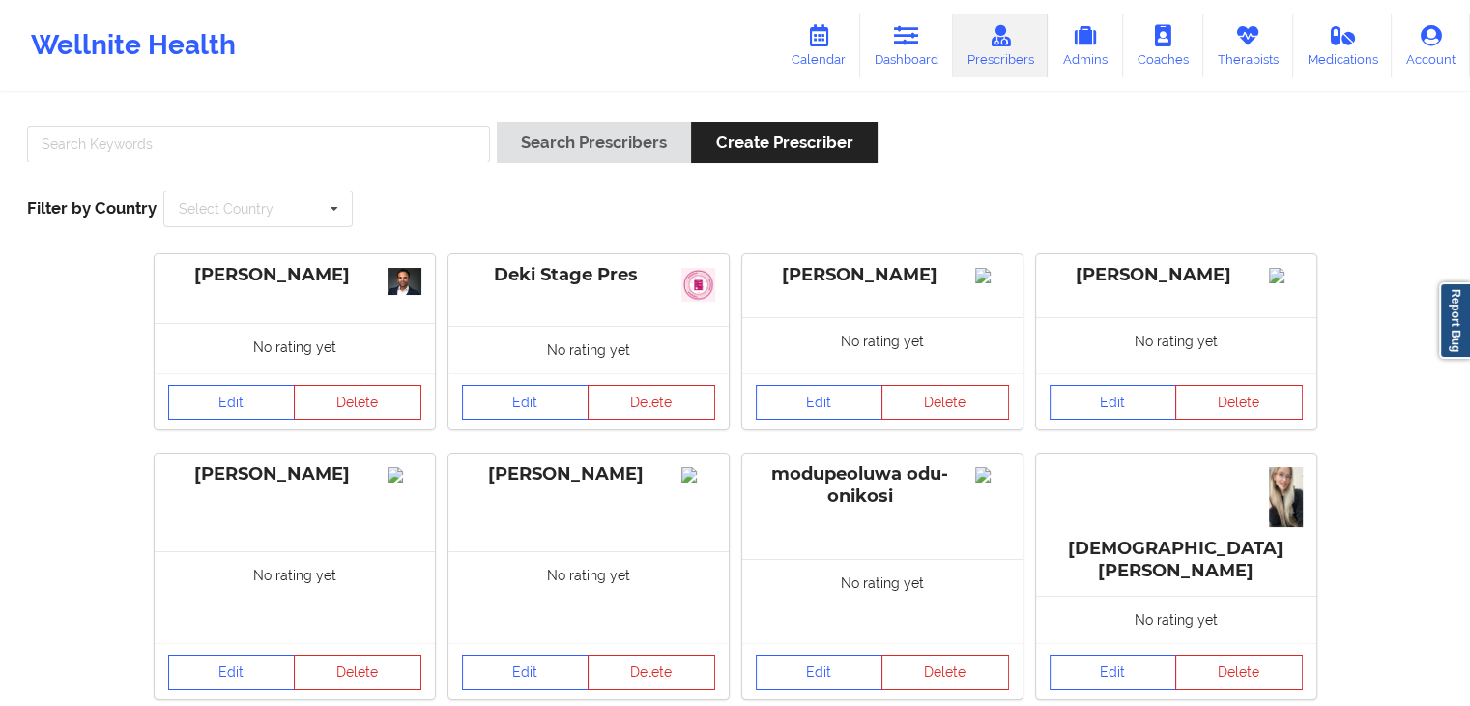
click at [361, 125] on div at bounding box center [258, 149] width 477 height 55
click at [361, 129] on input "text" at bounding box center [258, 144] width 463 height 37
click at [497, 122] on button "Search Prescribers" at bounding box center [594, 143] width 194 height 42
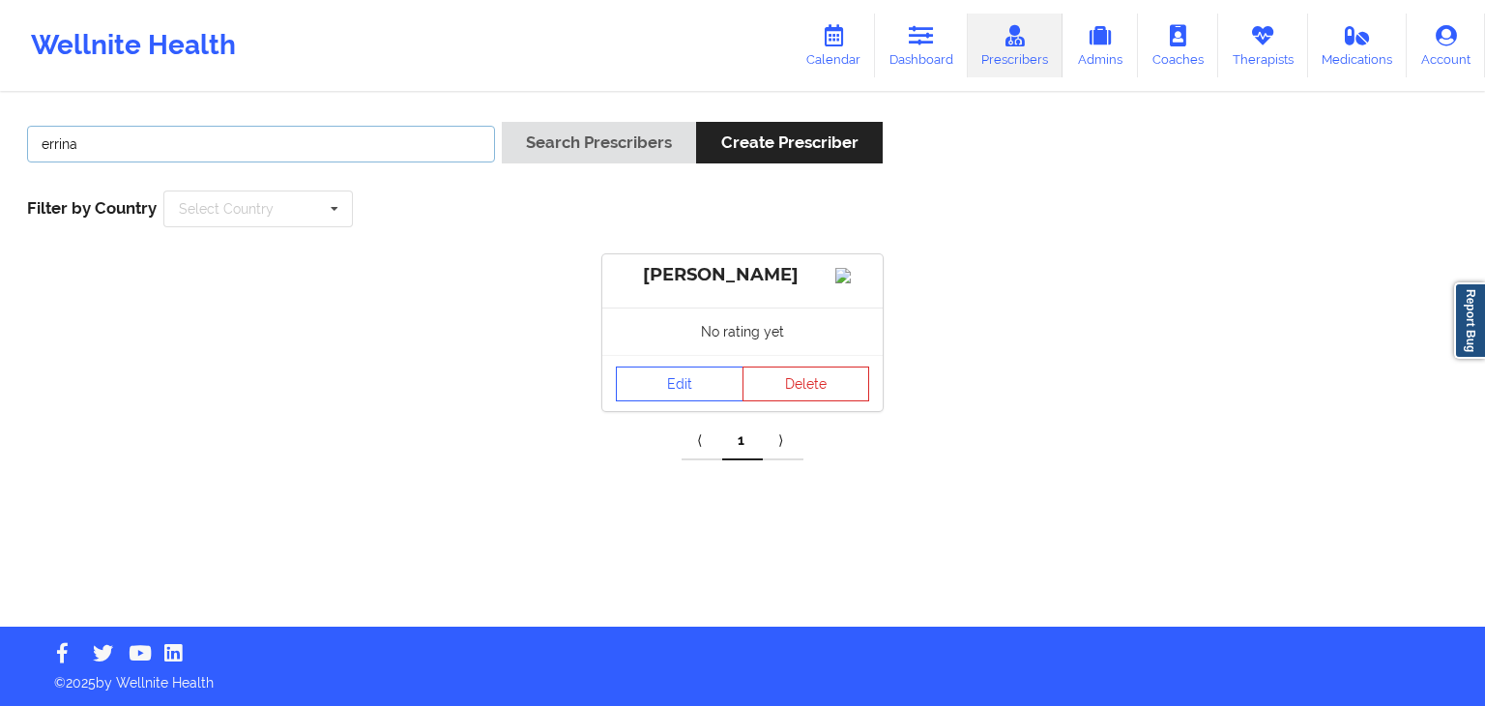
type input "errina"
click at [502, 122] on button "Search Prescribers" at bounding box center [599, 143] width 194 height 42
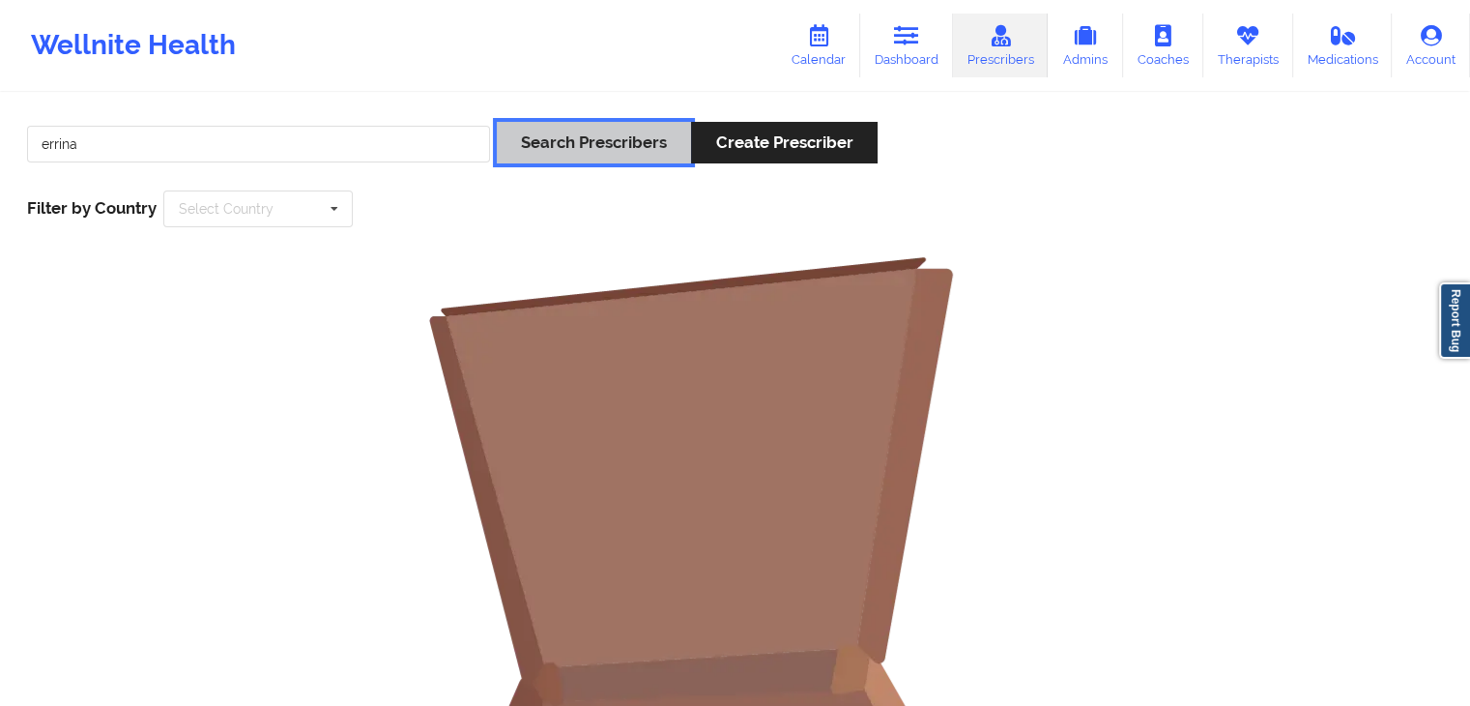
click at [547, 159] on button "Search Prescribers" at bounding box center [594, 143] width 194 height 42
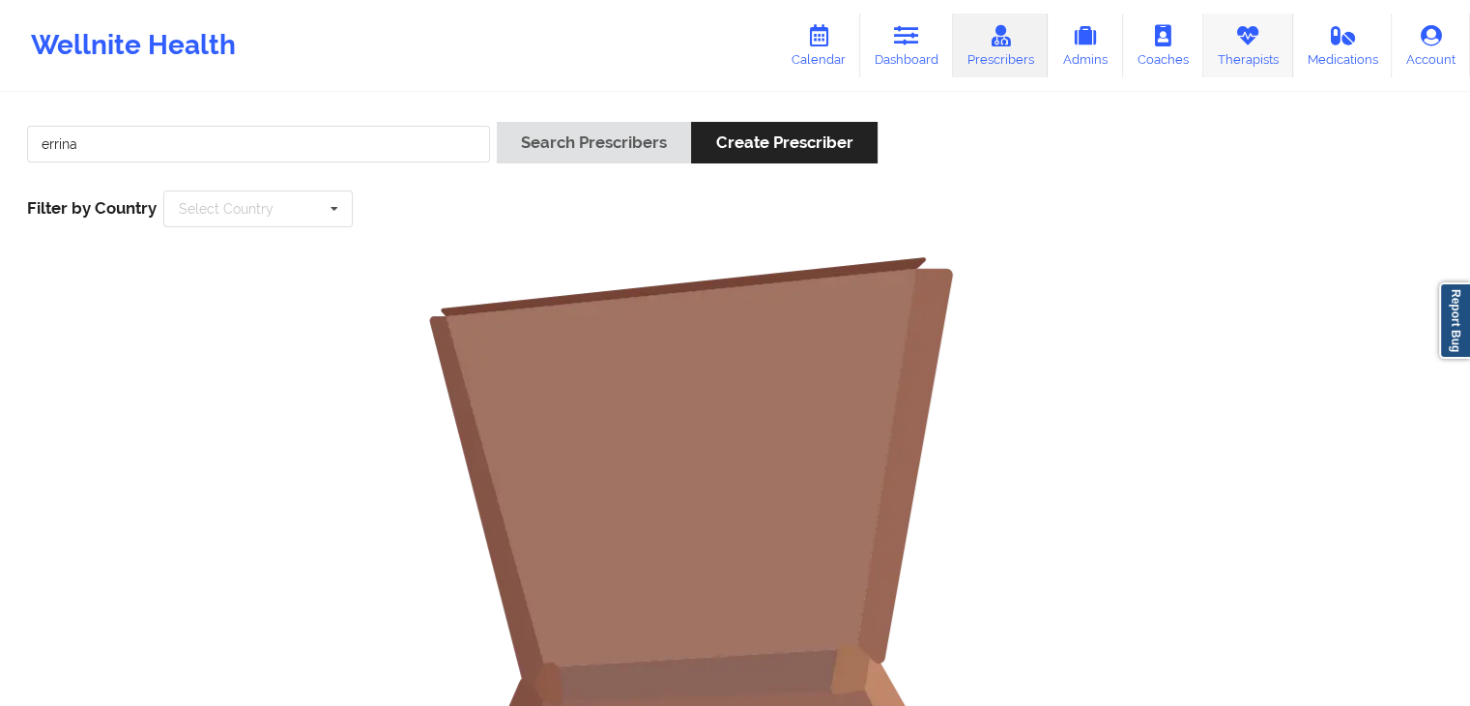
click at [1254, 53] on link "Therapists" at bounding box center [1248, 46] width 90 height 64
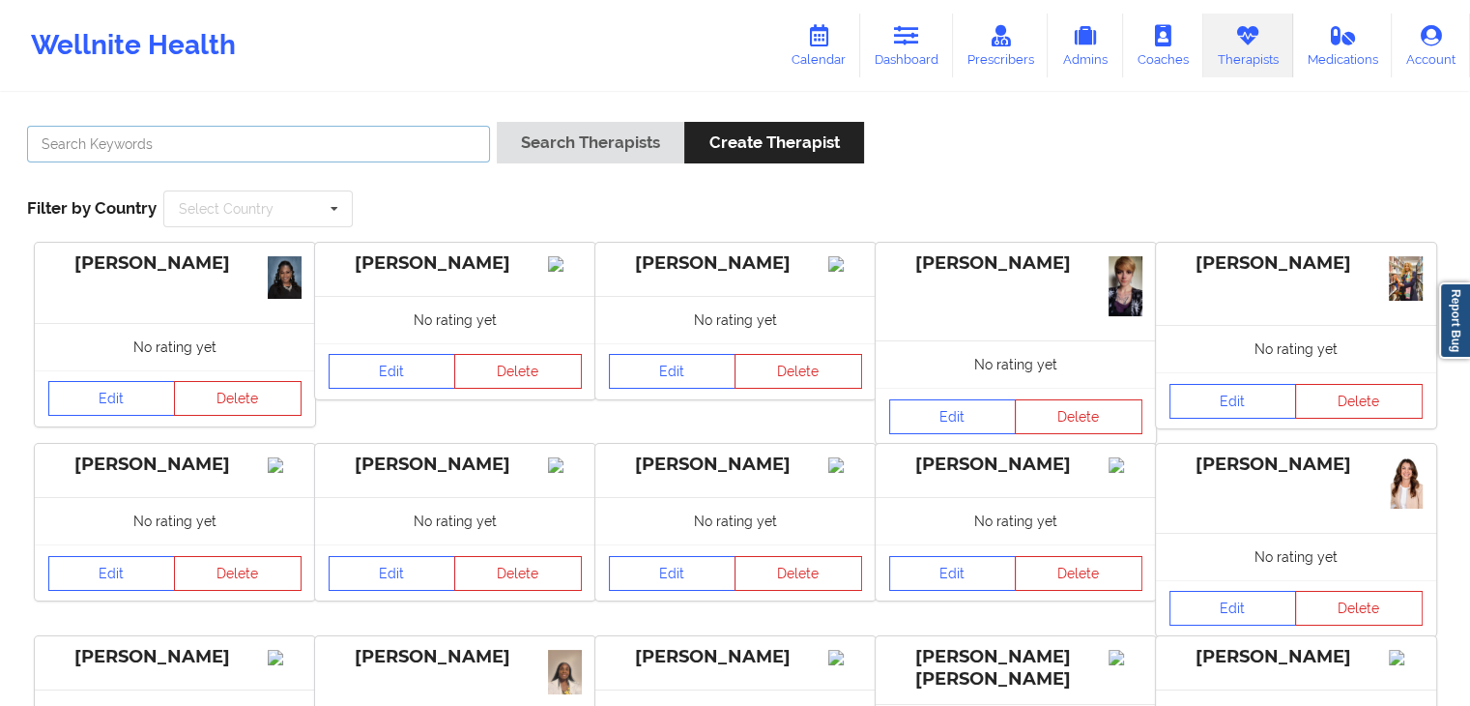
click at [280, 143] on input "text" at bounding box center [258, 144] width 463 height 37
click at [497, 122] on button "Search Therapists" at bounding box center [591, 143] width 188 height 42
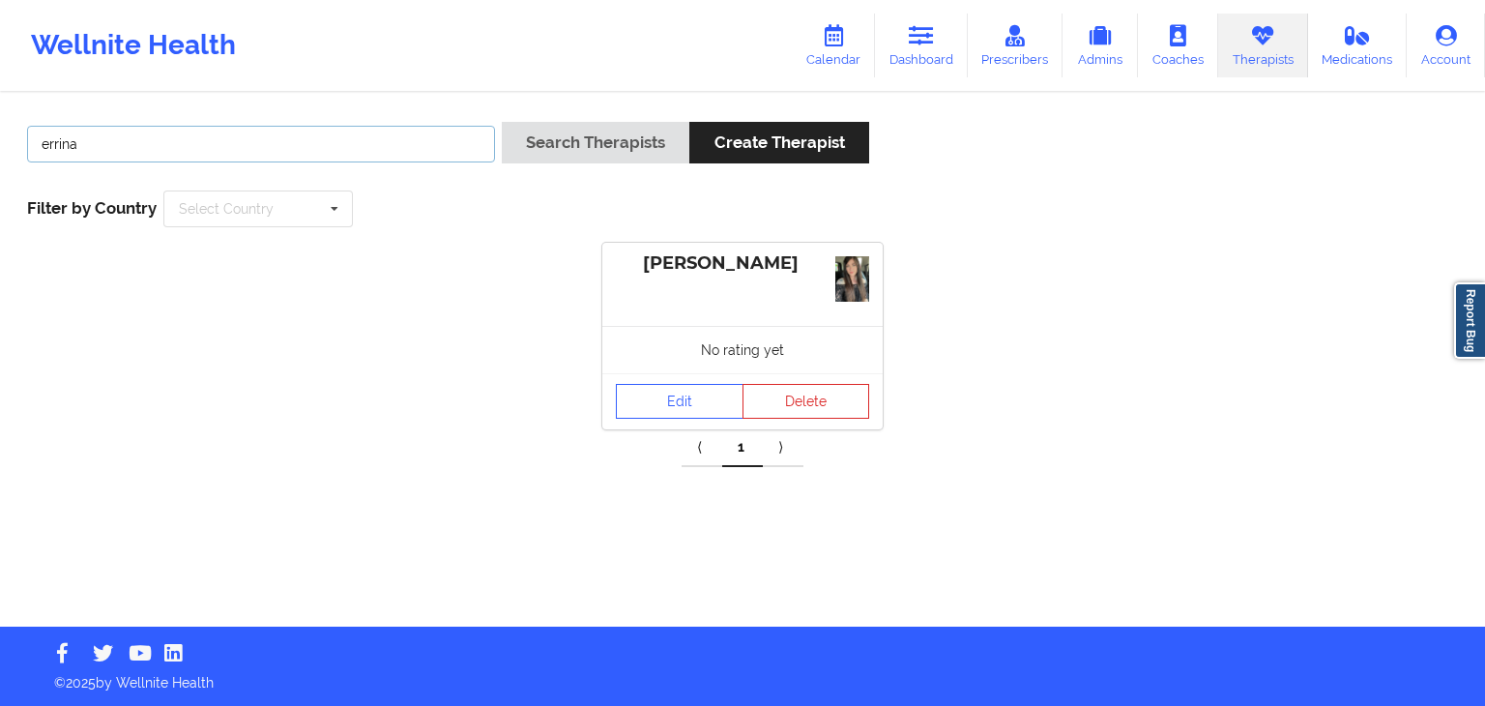
drag, startPoint x: 246, startPoint y: 132, endPoint x: 35, endPoint y: 144, distance: 212.0
click at [35, 144] on input "errina" at bounding box center [261, 144] width 468 height 37
type input "[PERSON_NAME] c"
click at [502, 122] on button "Search Therapists" at bounding box center [596, 143] width 188 height 42
click at [653, 400] on link "Edit" at bounding box center [680, 403] width 128 height 35
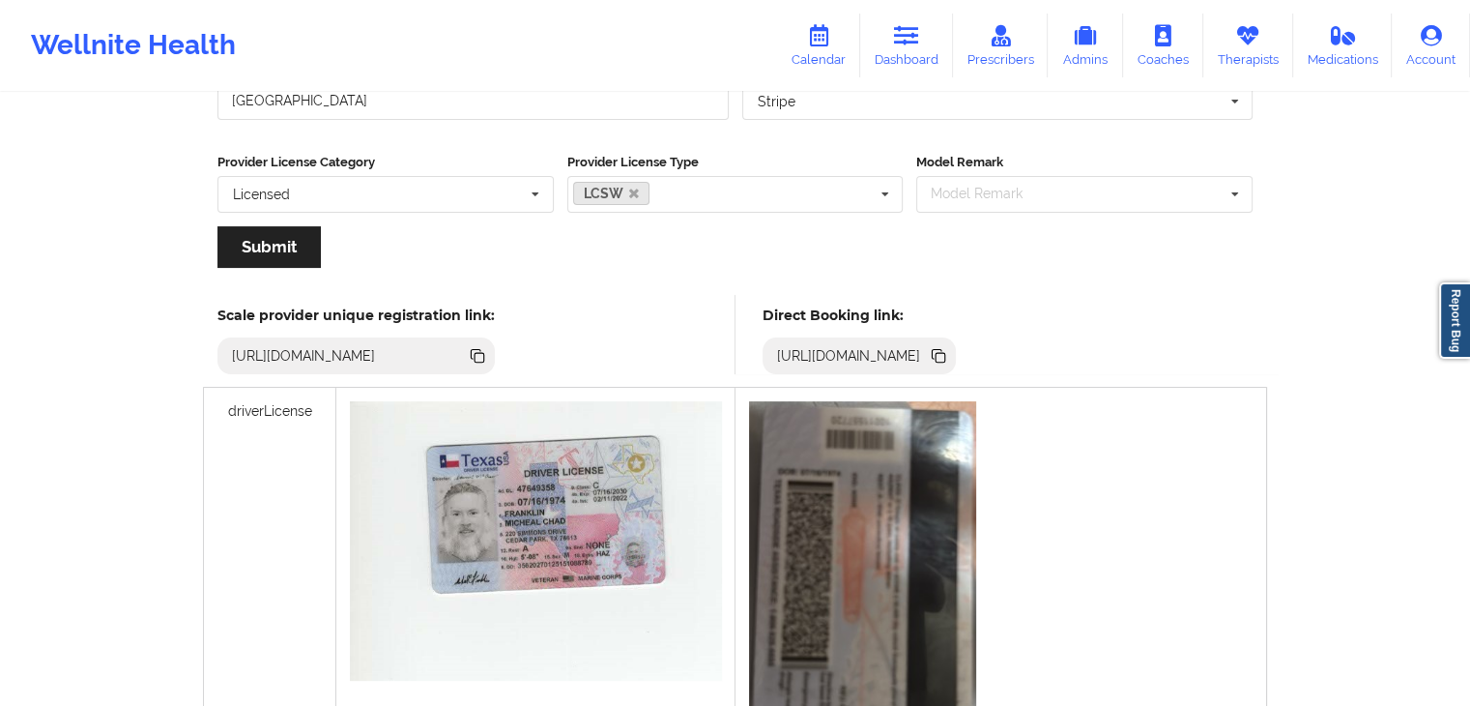
scroll to position [411, 0]
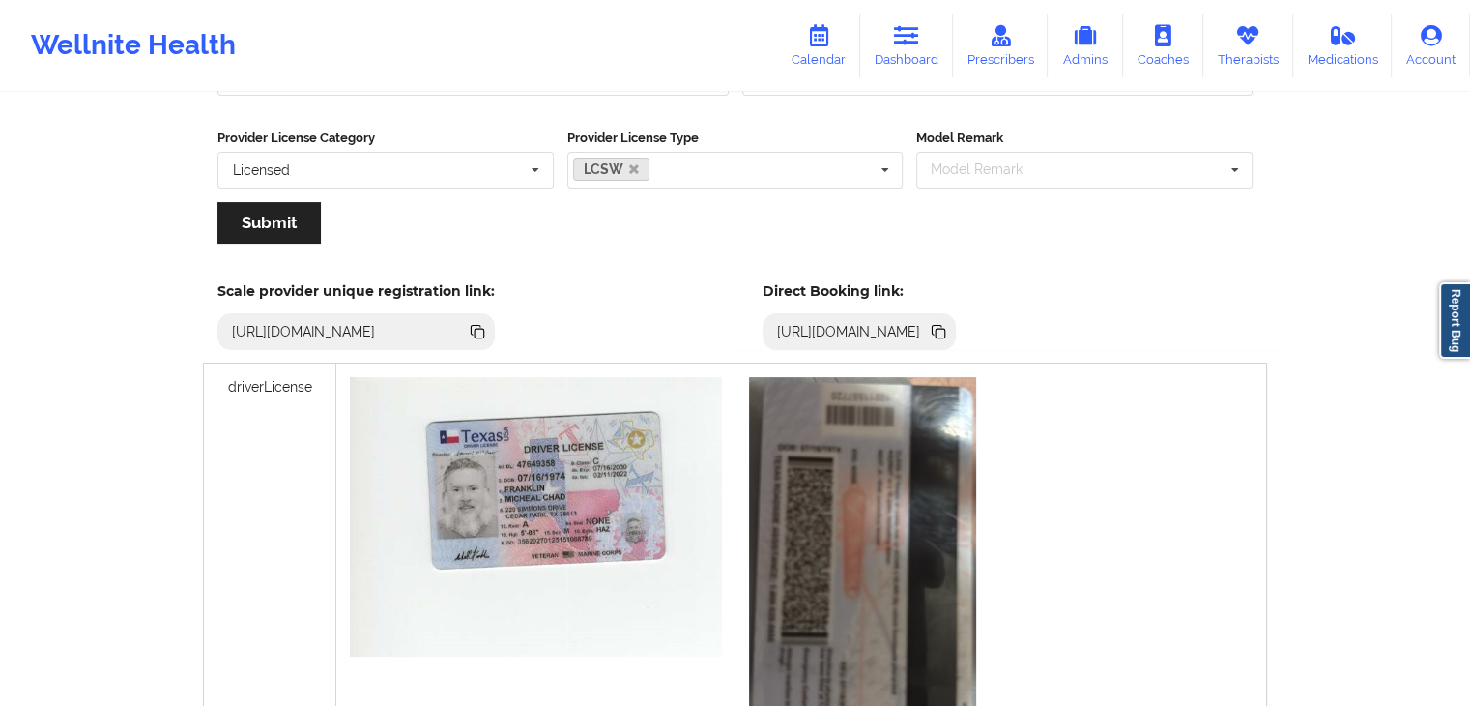
click at [942, 327] on icon at bounding box center [938, 330] width 10 height 10
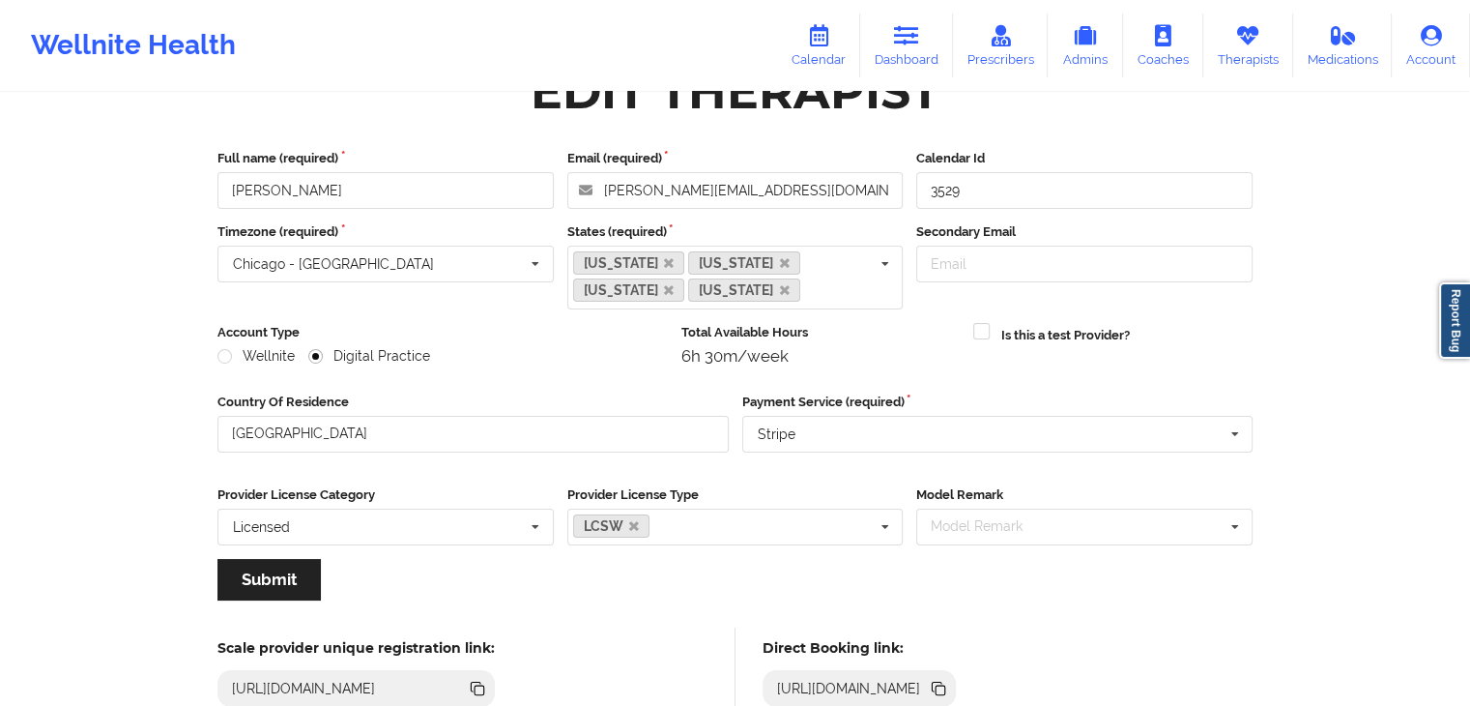
scroll to position [0, 0]
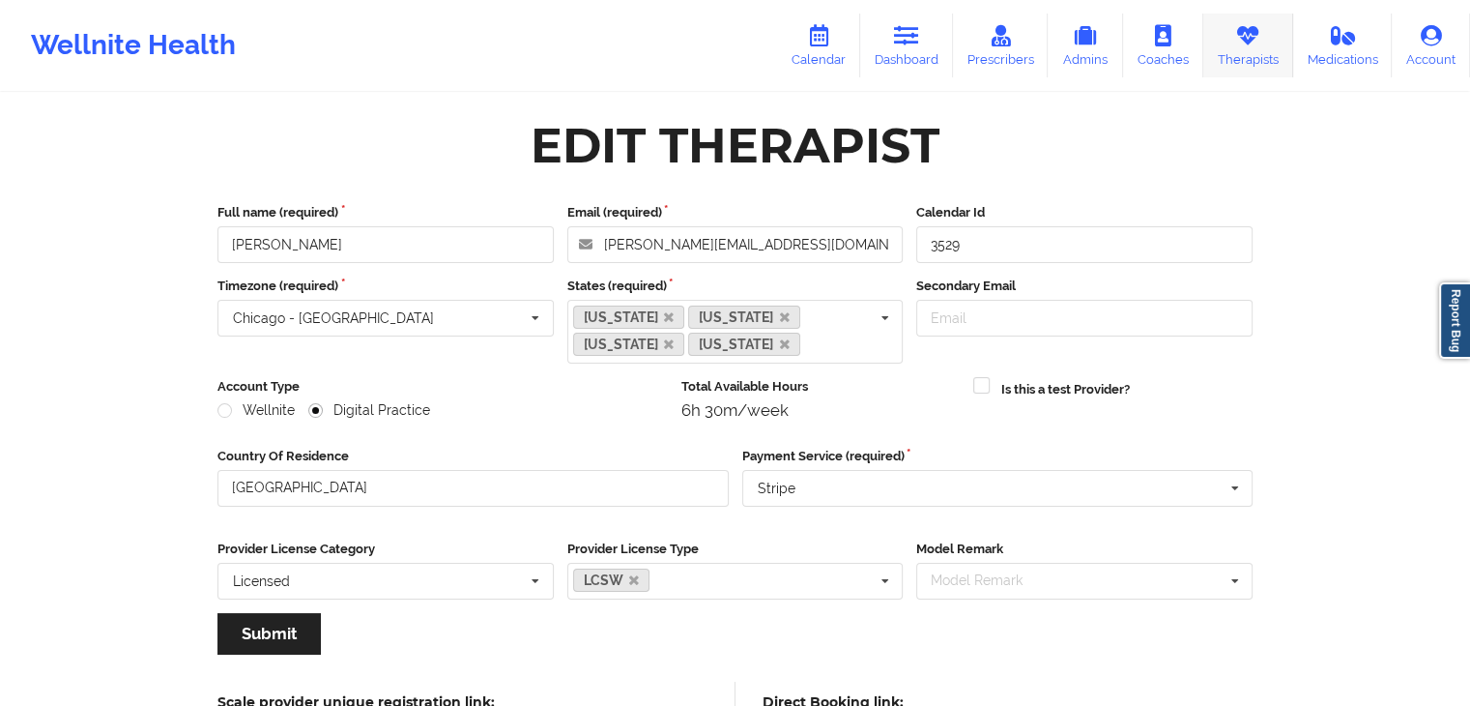
click at [1249, 55] on link "Therapists" at bounding box center [1248, 46] width 90 height 64
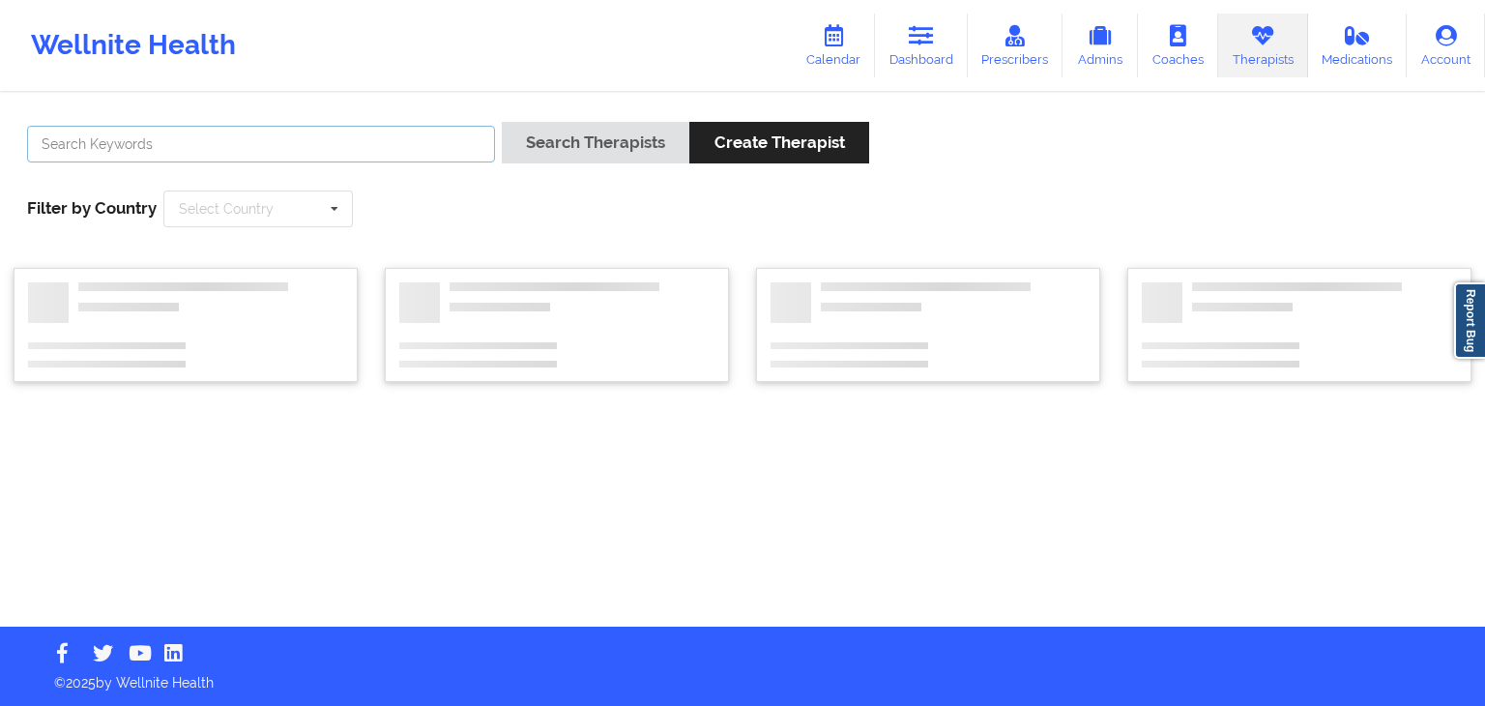
click at [268, 126] on input "text" at bounding box center [261, 144] width 468 height 37
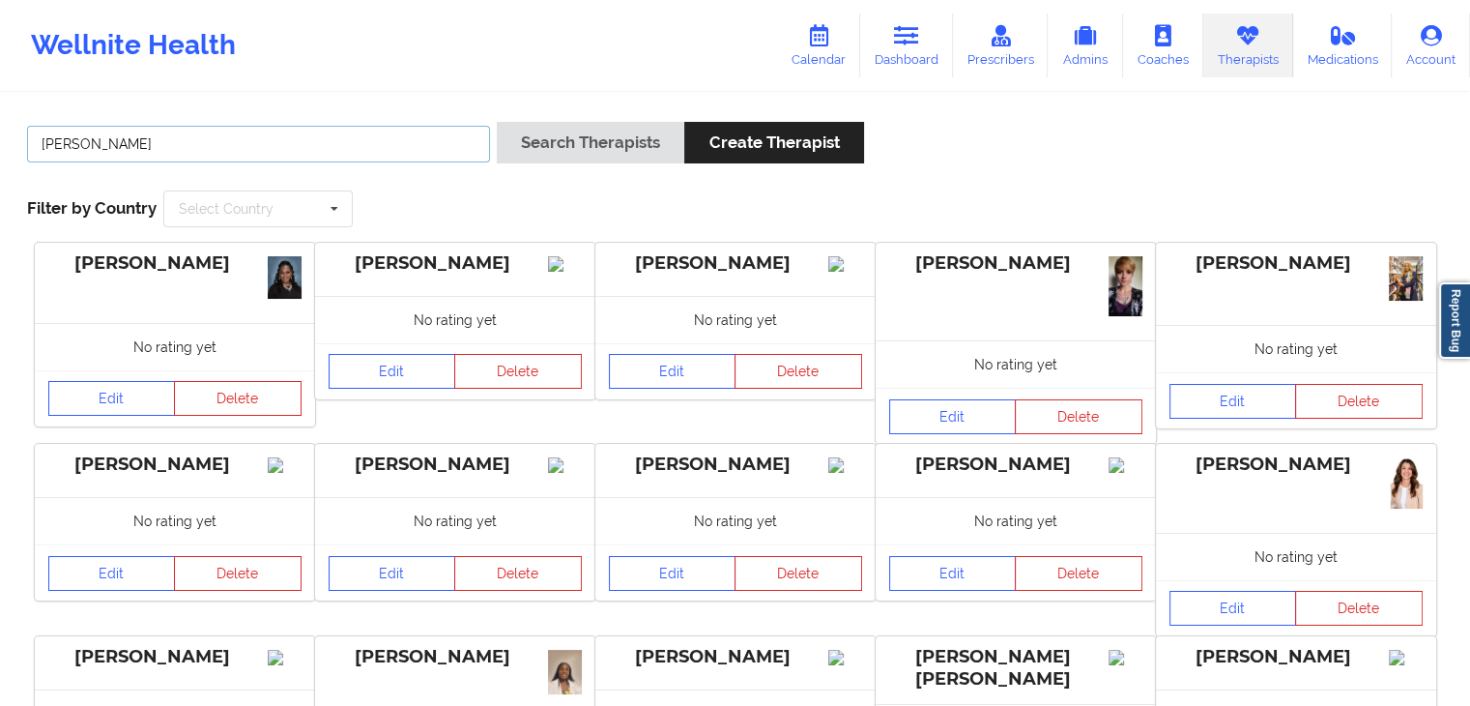
click at [497, 122] on button "Search Therapists" at bounding box center [591, 143] width 188 height 42
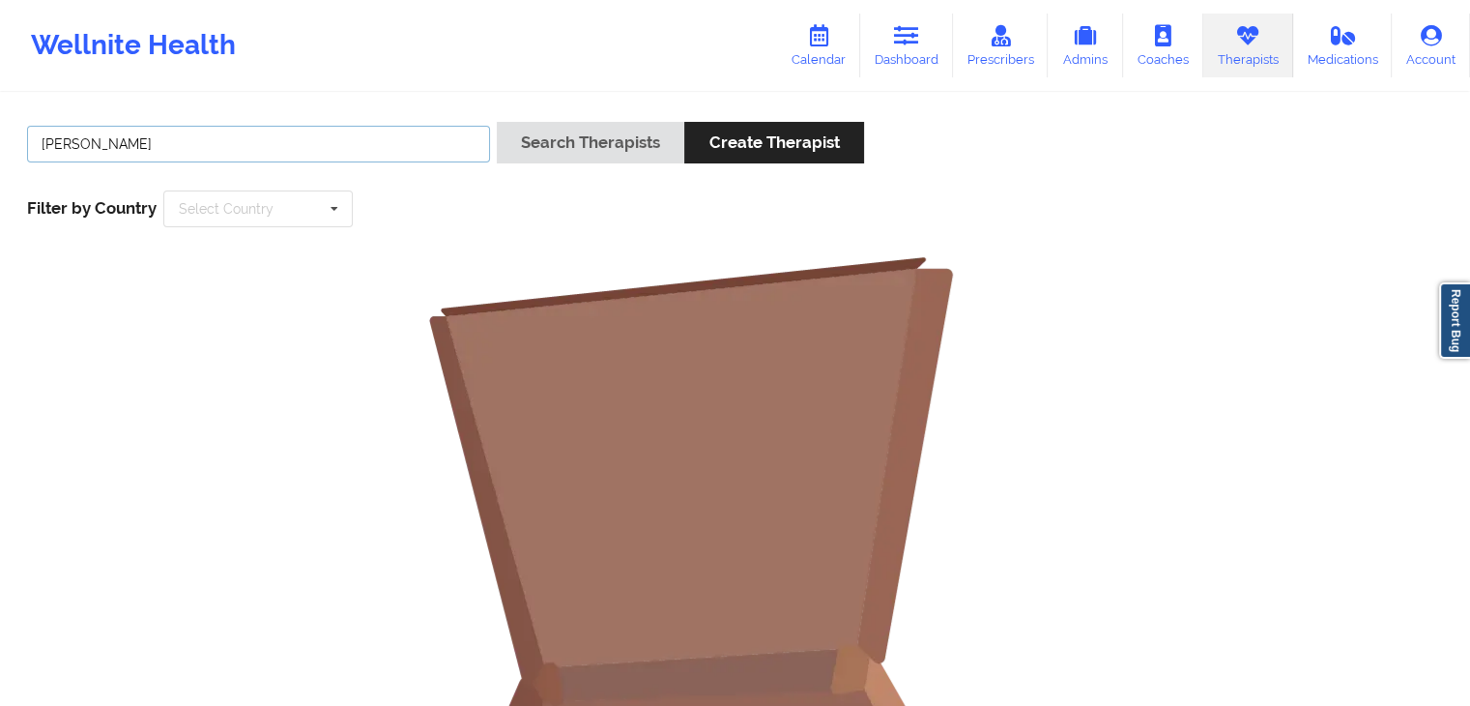
drag, startPoint x: 195, startPoint y: 132, endPoint x: 8, endPoint y: 146, distance: 188.0
click at [8, 146] on div "[PERSON_NAME] Search Therapists Create Therapist Filter by Country Select Count…" at bounding box center [735, 597] width 1470 height 1004
type input "[PERSON_NAME]"
click at [497, 122] on button "Search Therapists" at bounding box center [591, 143] width 188 height 42
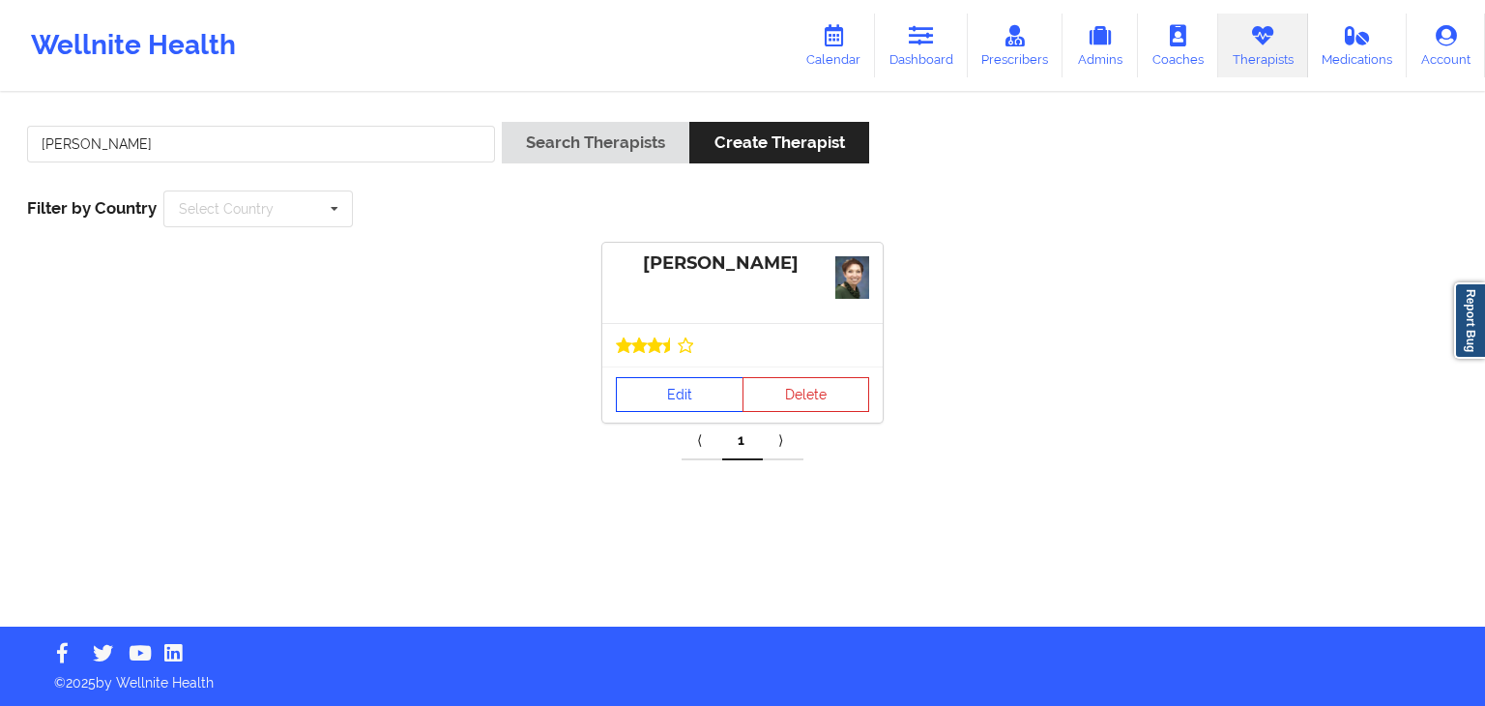
click at [646, 408] on link "Edit" at bounding box center [680, 394] width 128 height 35
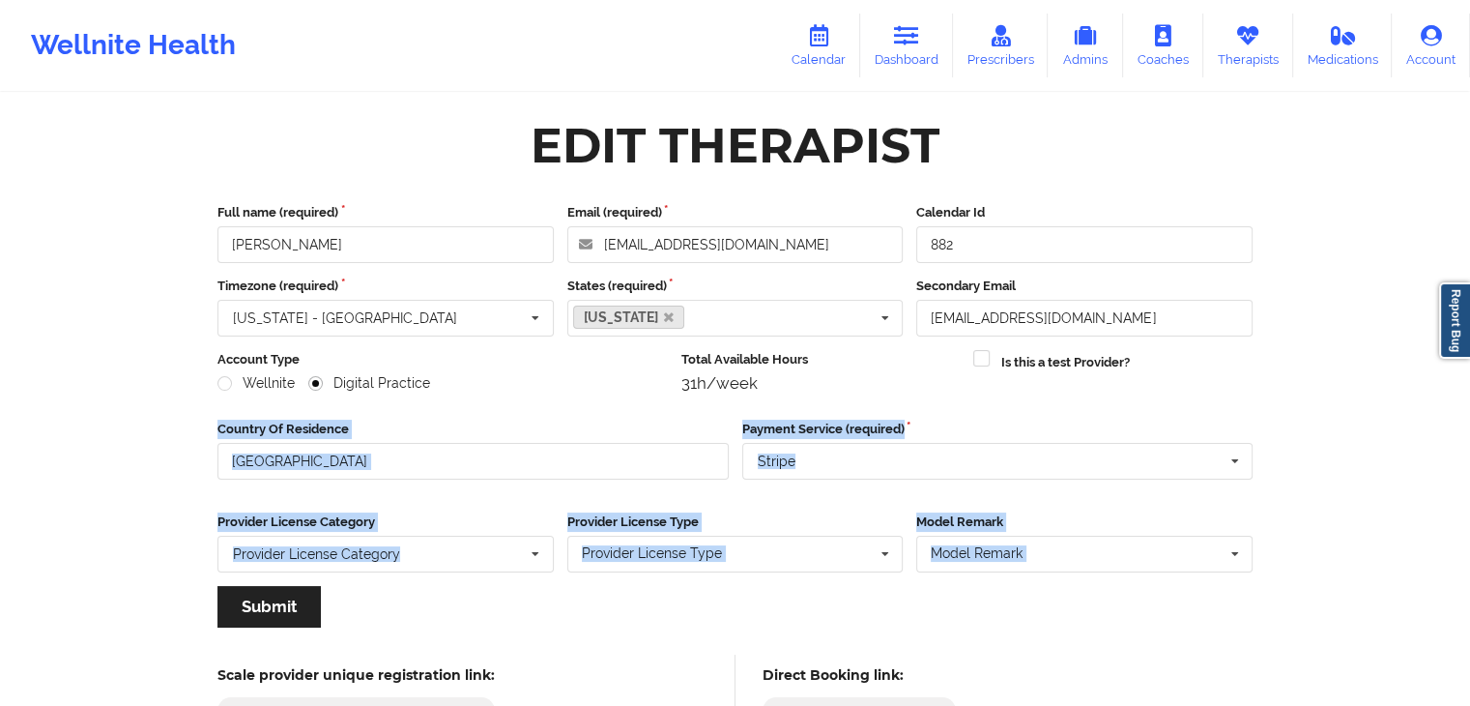
drag, startPoint x: 1471, startPoint y: 560, endPoint x: 1465, endPoint y: 531, distance: 29.6
click at [1470, 581] on html "Wellnite Health Calendar Dashboard Prescribers Admins Coaches Therapists Medica…" at bounding box center [735, 353] width 1470 height 706
click at [1419, 466] on div "Wellnite Health Calendar Dashboard Prescribers Admins Coaches Therapists Medica…" at bounding box center [735, 394] width 1470 height 788
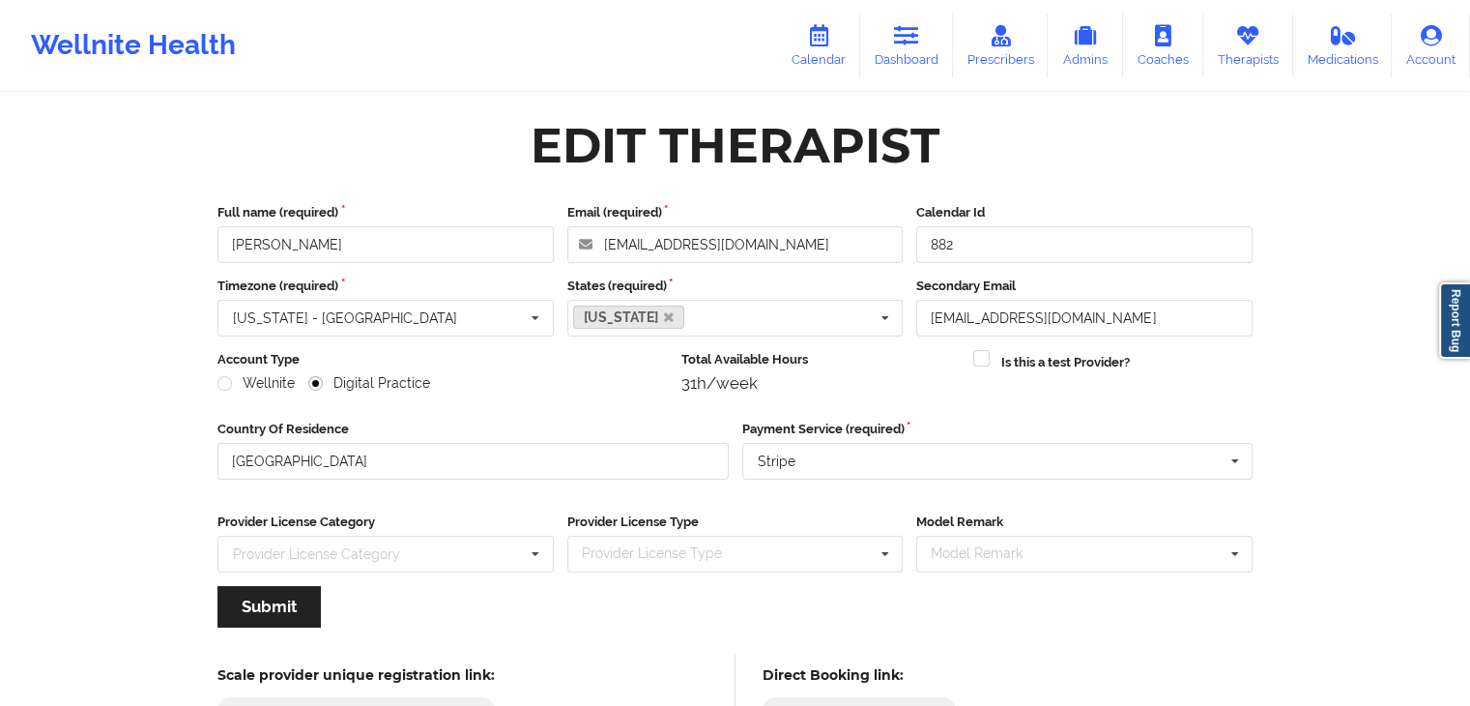
scroll to position [160, 0]
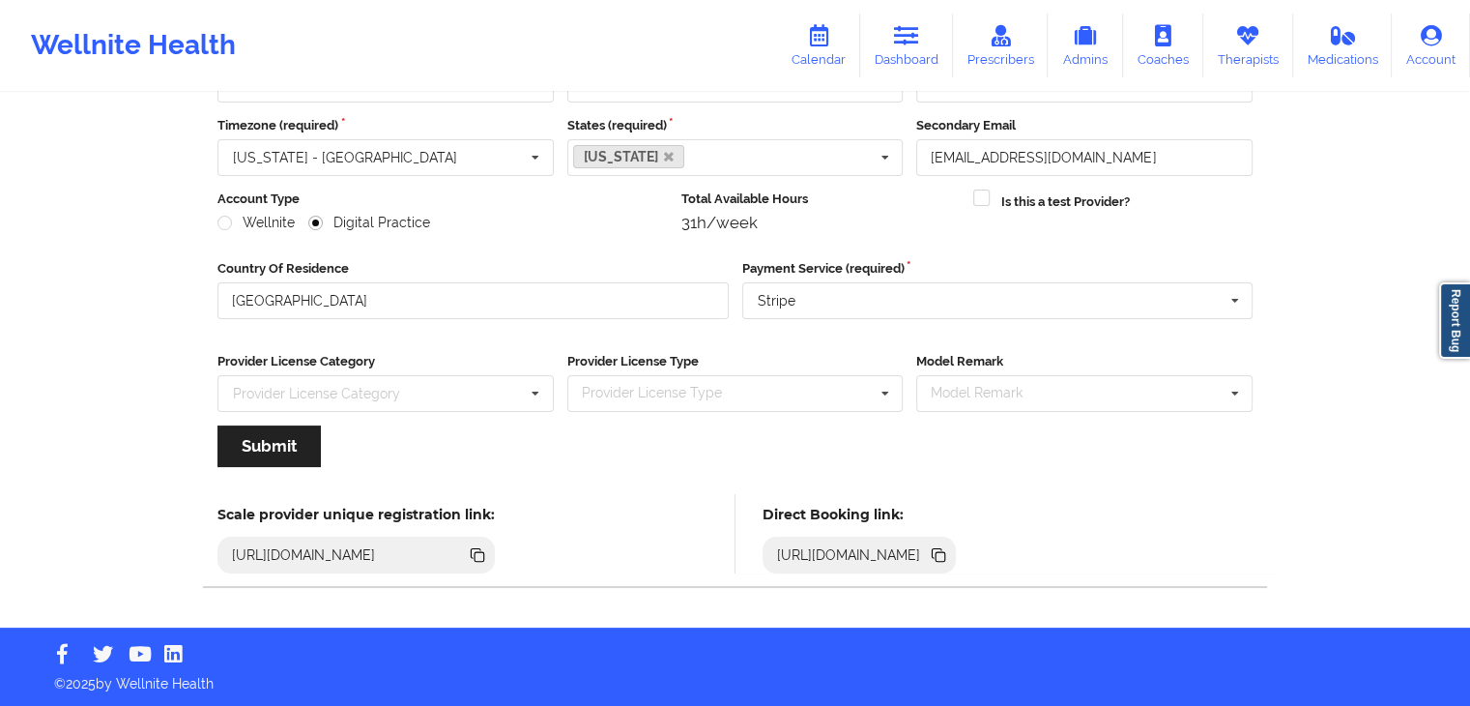
click at [945, 554] on icon at bounding box center [941, 557] width 10 height 10
click at [1235, 49] on link "Therapists" at bounding box center [1248, 46] width 90 height 64
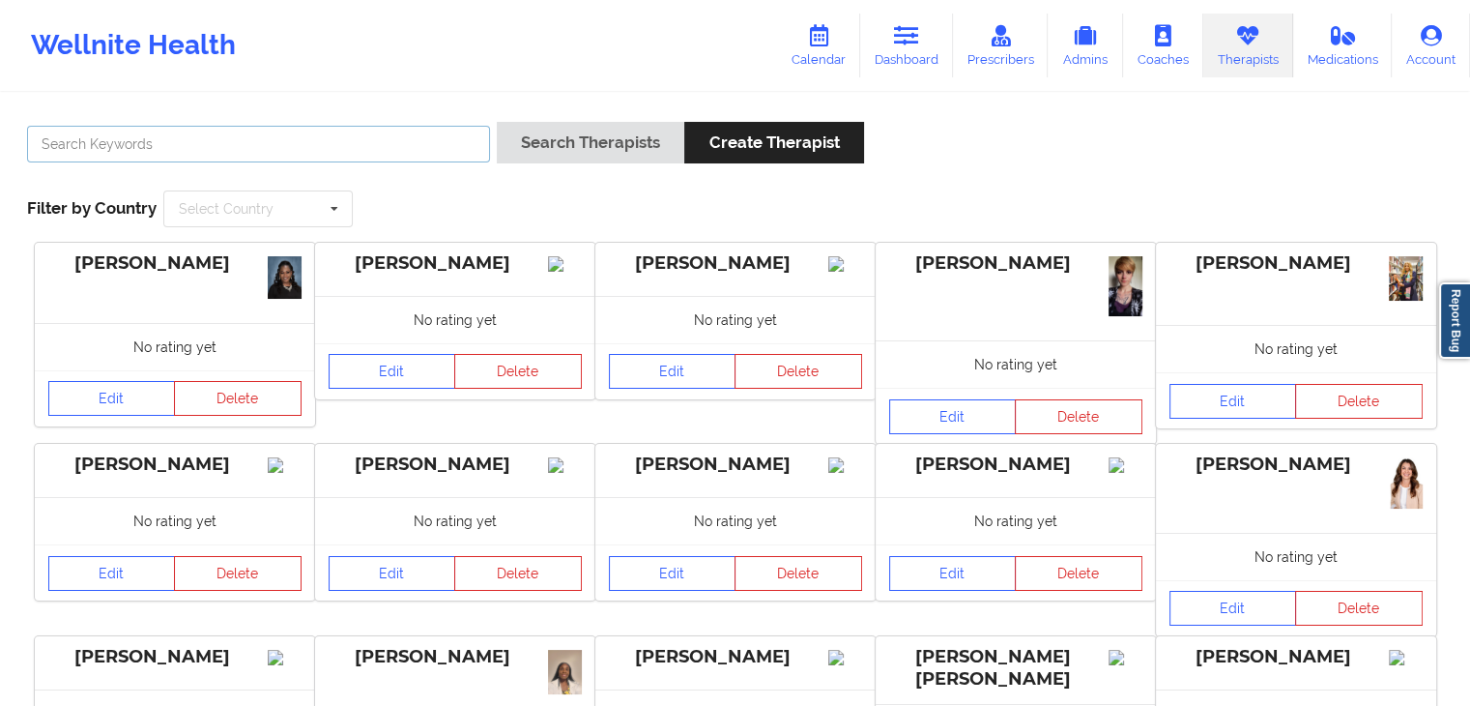
click at [233, 130] on input "text" at bounding box center [258, 144] width 463 height 37
click at [497, 122] on button "Search Therapists" at bounding box center [591, 143] width 188 height 42
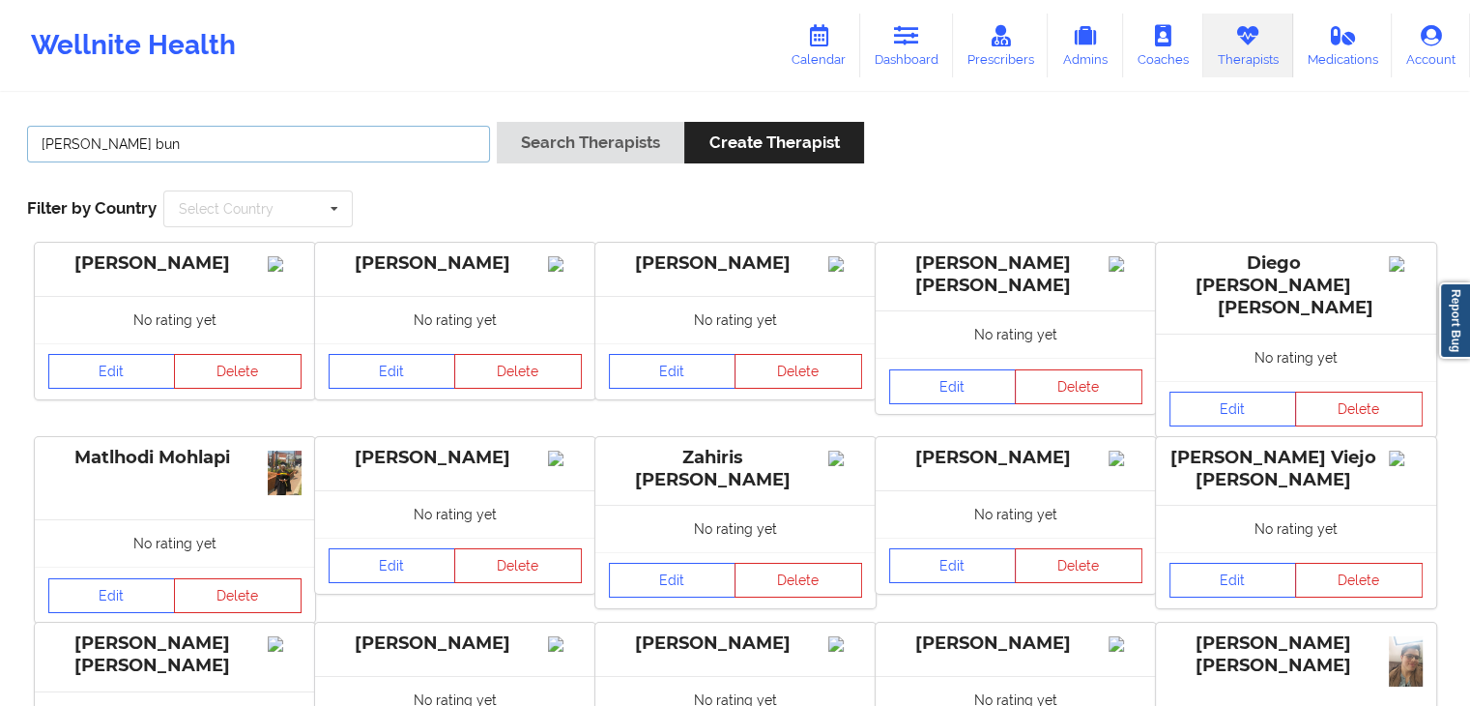
type input "[PERSON_NAME] bun"
click at [497, 122] on button "Search Therapists" at bounding box center [591, 143] width 188 height 42
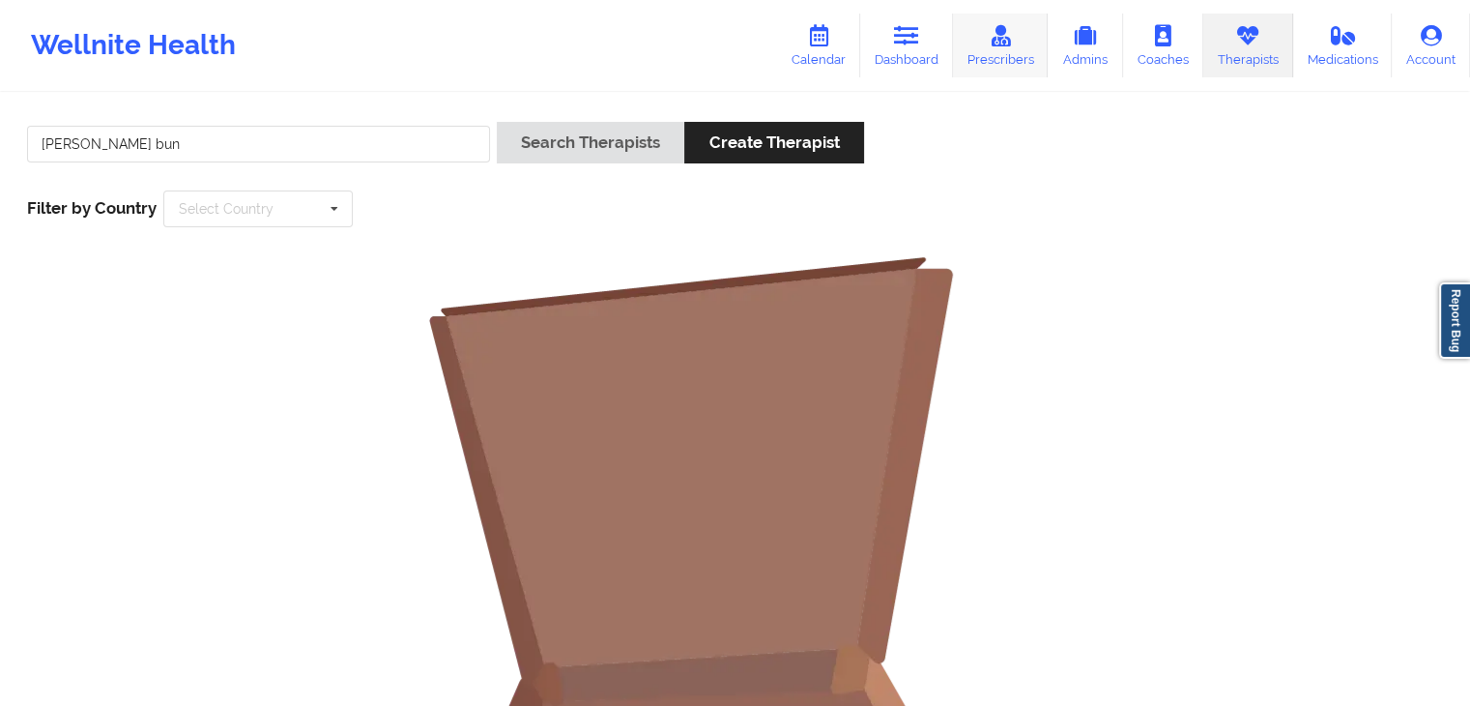
click at [978, 62] on link "Prescribers" at bounding box center [1001, 46] width 96 height 64
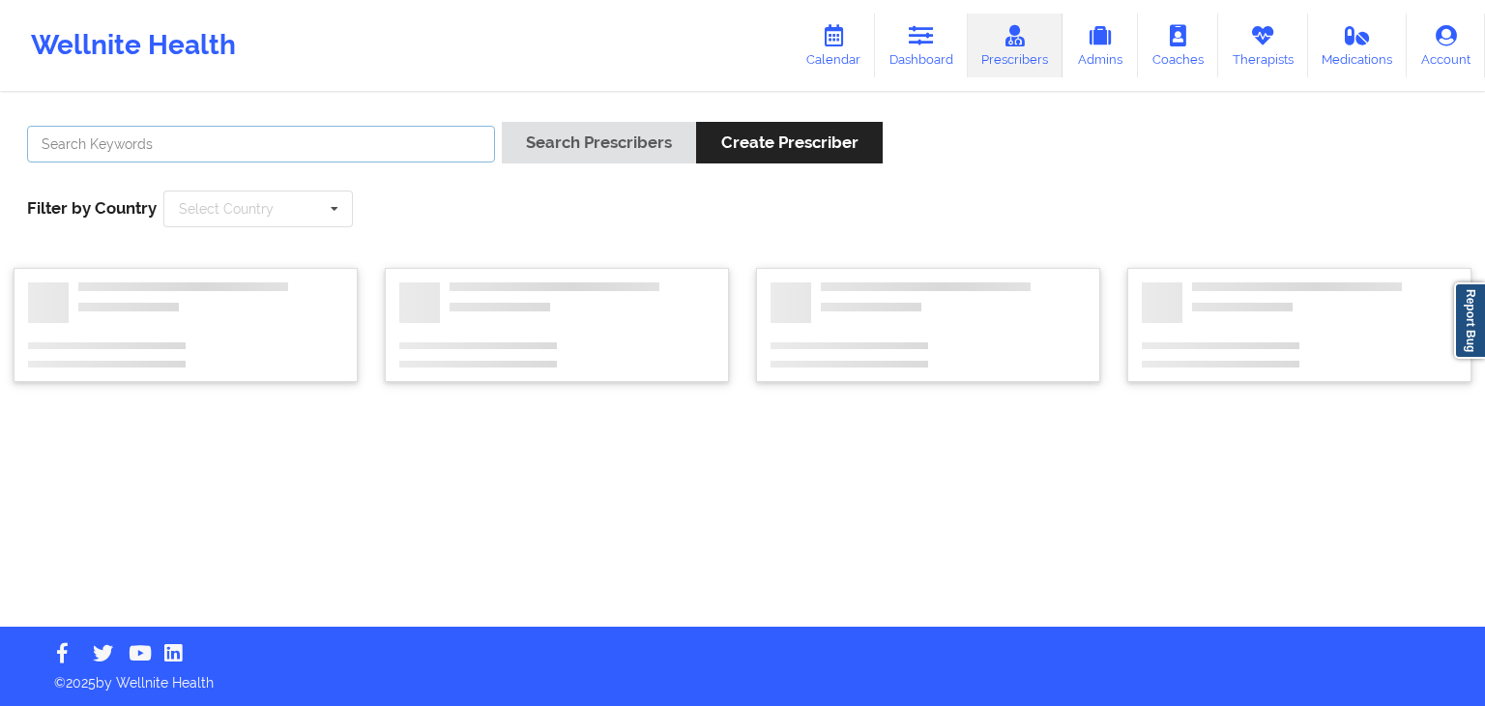
click at [367, 141] on input "text" at bounding box center [261, 144] width 468 height 37
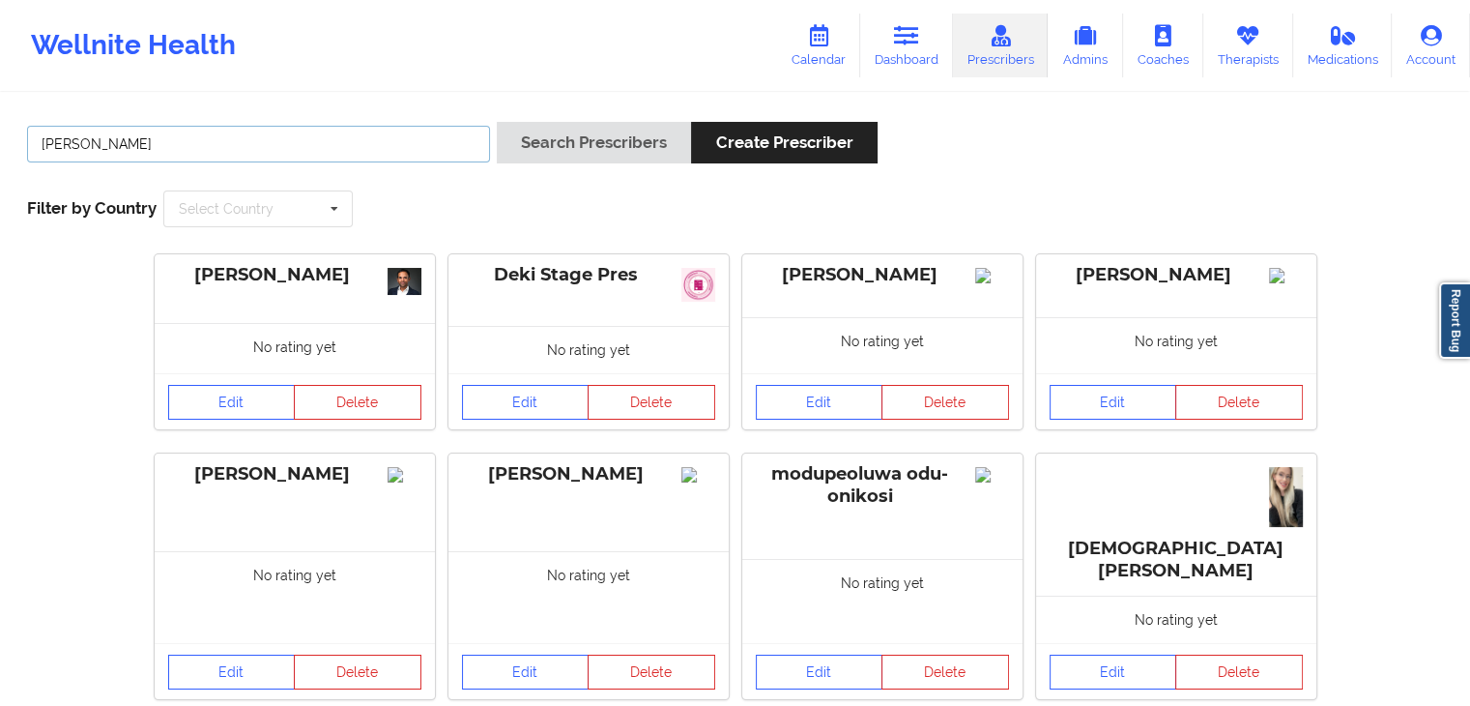
click at [497, 122] on button "Search Prescribers" at bounding box center [594, 143] width 194 height 42
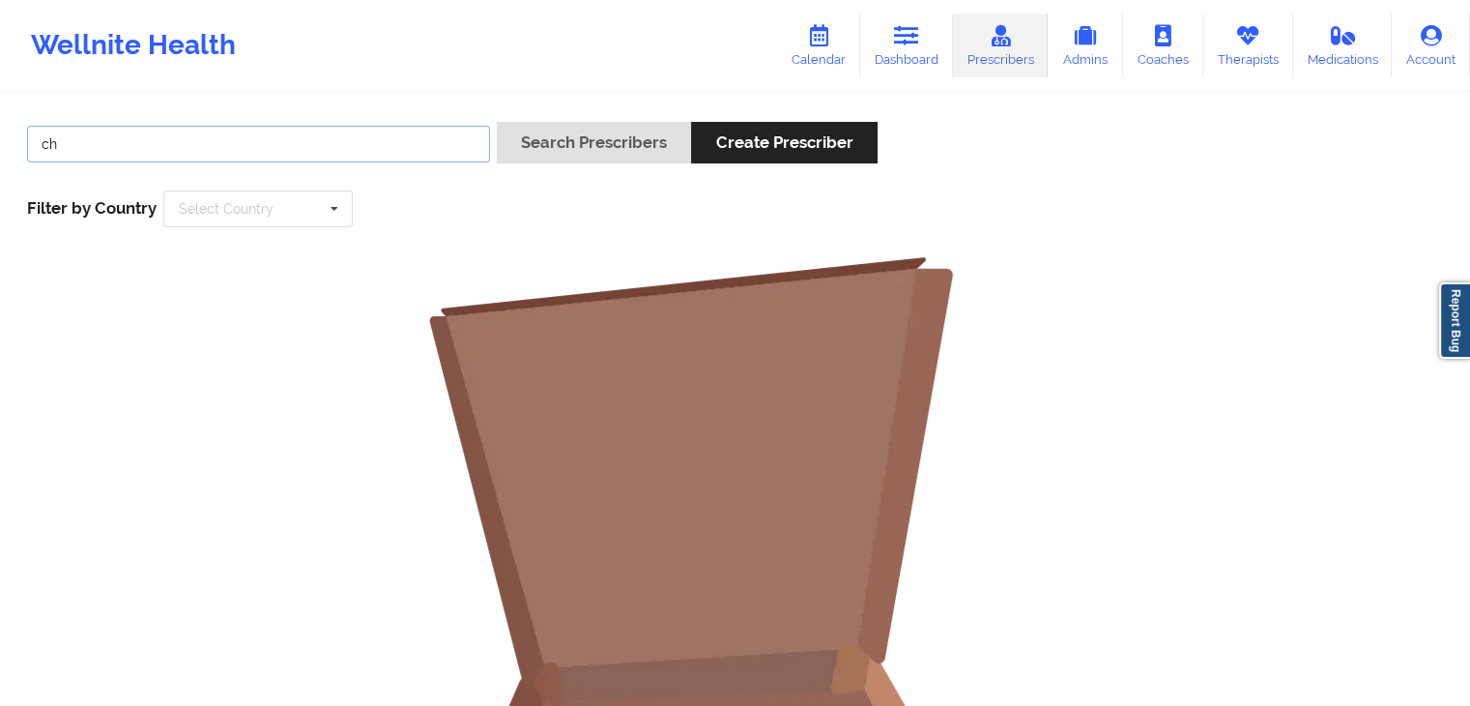
type input "c"
type input "octa"
click at [497, 122] on button "Search Prescribers" at bounding box center [594, 143] width 194 height 42
click at [1234, 51] on link "Therapists" at bounding box center [1248, 46] width 90 height 64
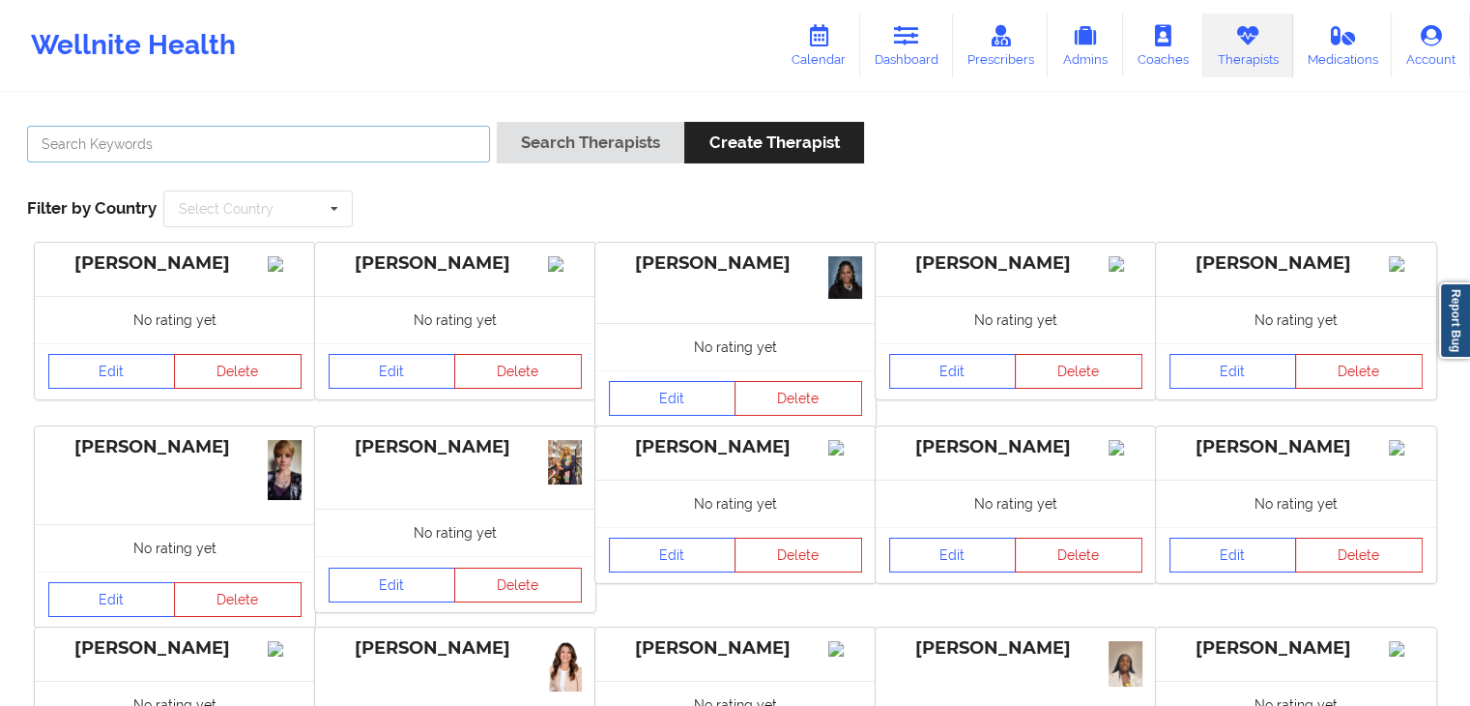
click at [245, 132] on input "text" at bounding box center [258, 144] width 463 height 37
type input "octa"
click at [497, 122] on button "Search Therapists" at bounding box center [591, 143] width 188 height 42
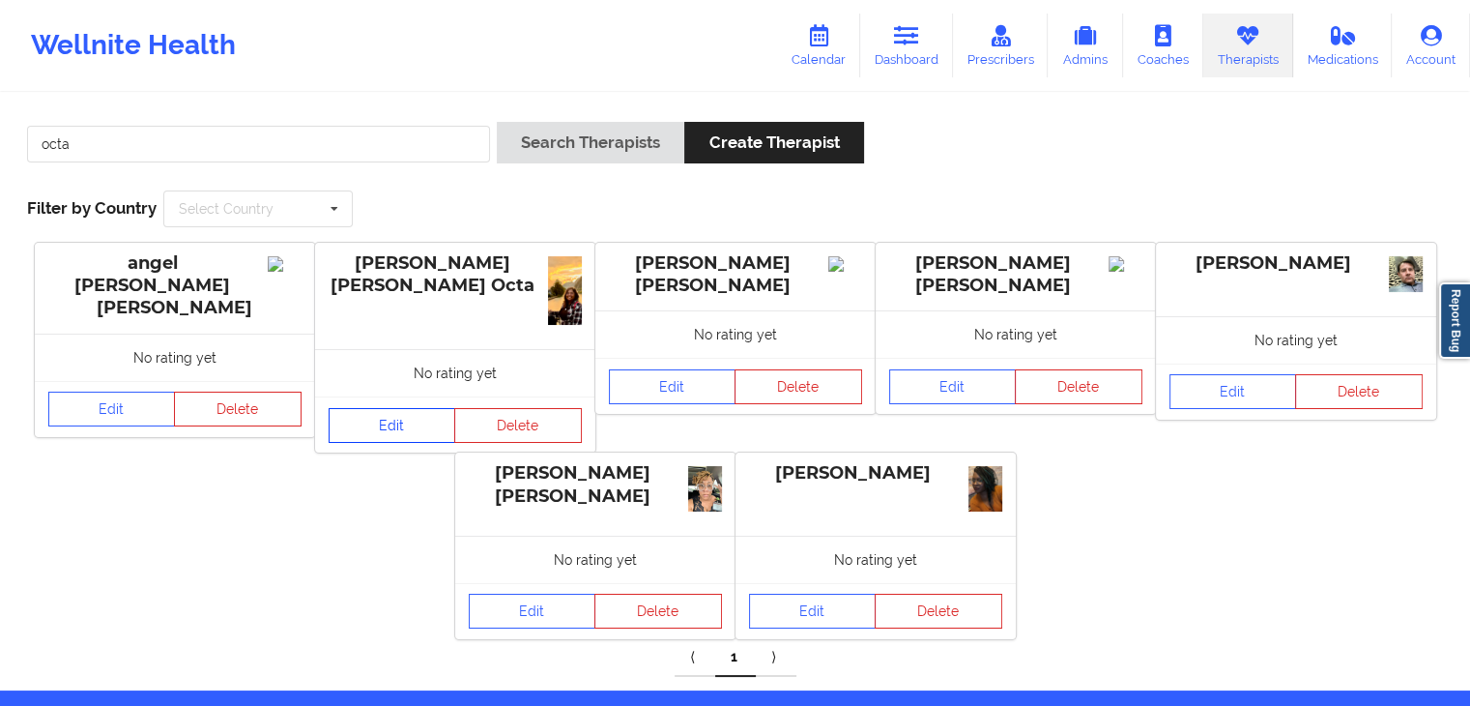
click at [379, 422] on link "Edit" at bounding box center [393, 425] width 128 height 35
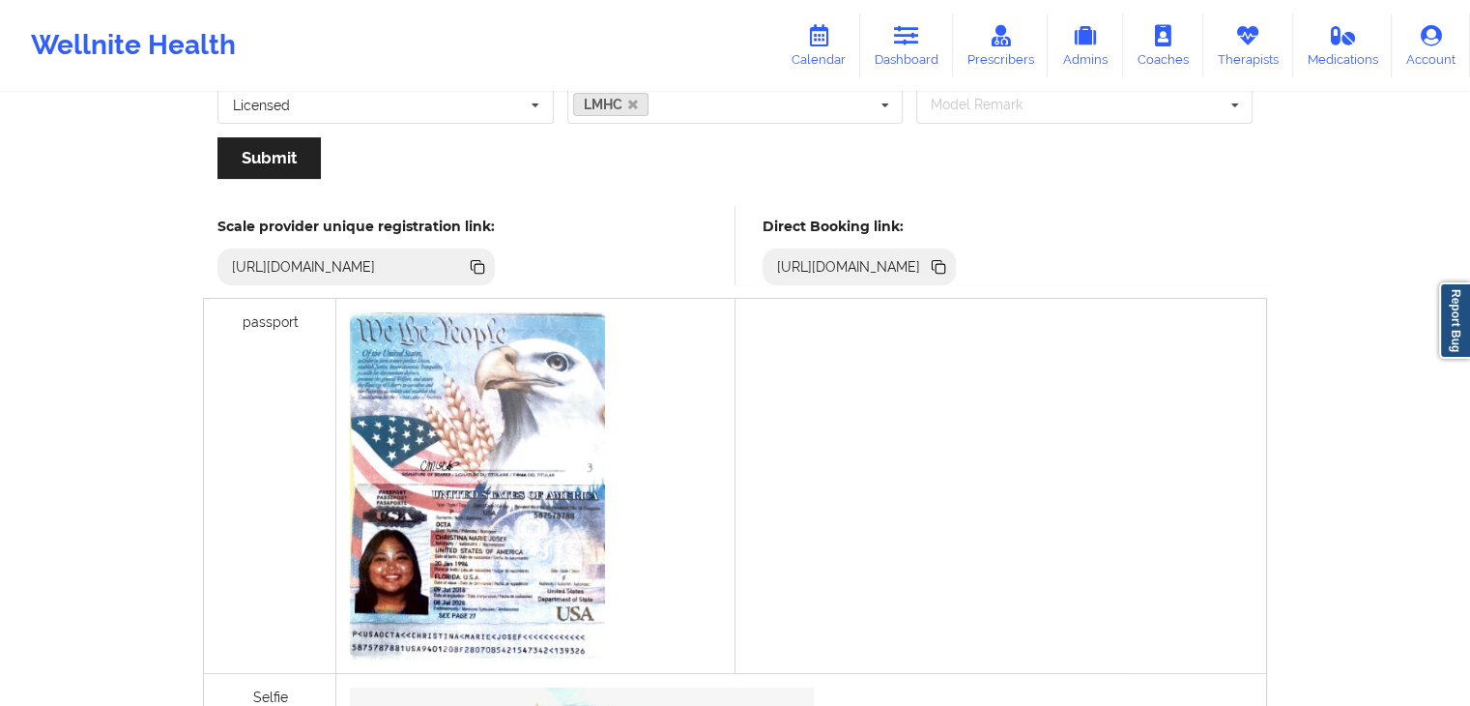
scroll to position [444, 0]
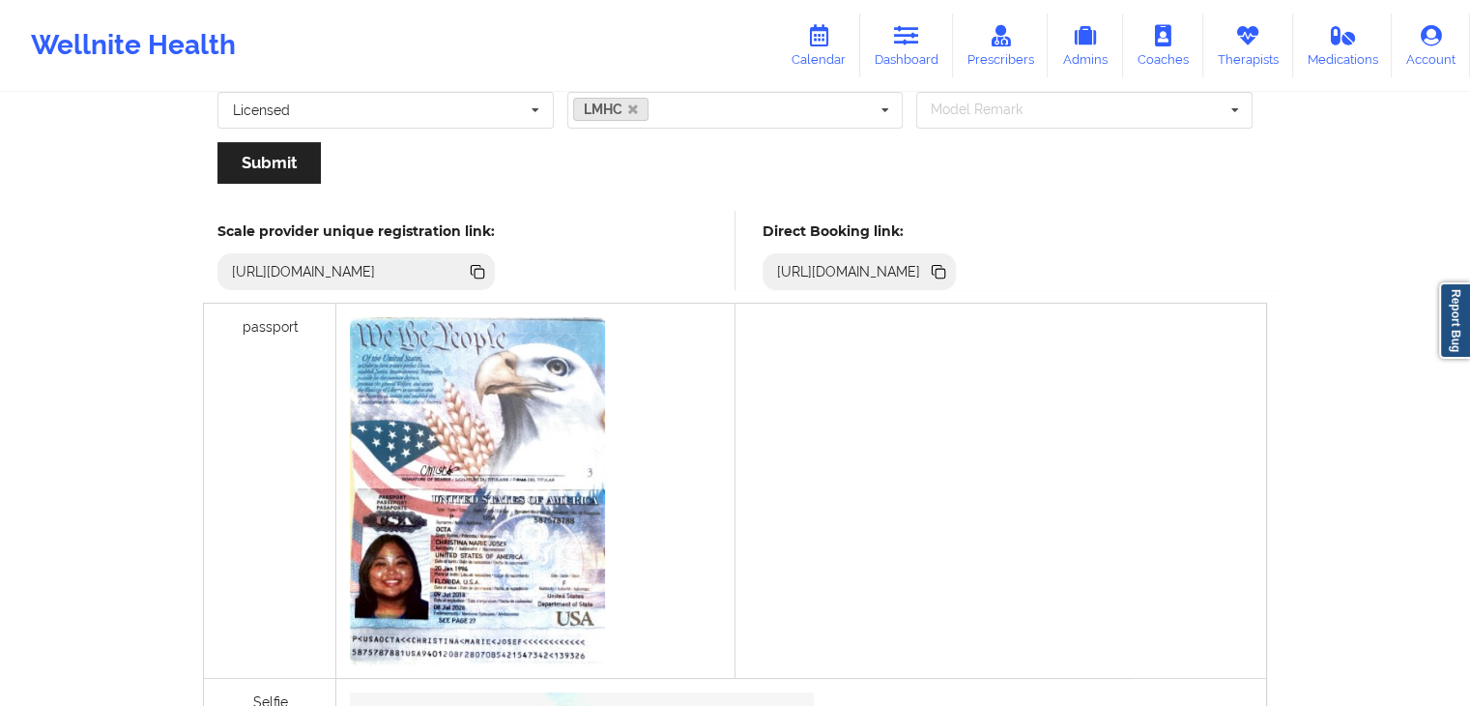
click at [949, 266] on icon at bounding box center [938, 271] width 21 height 21
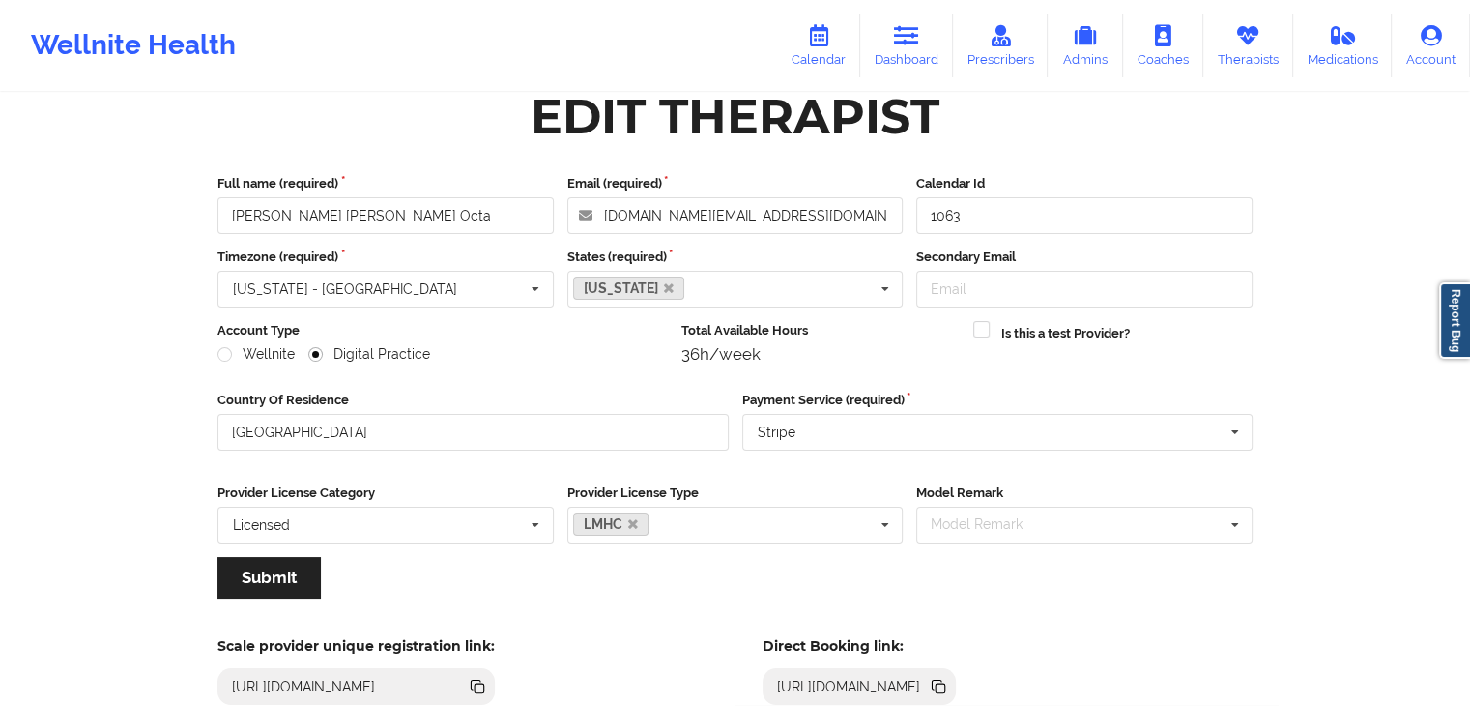
scroll to position [0, 0]
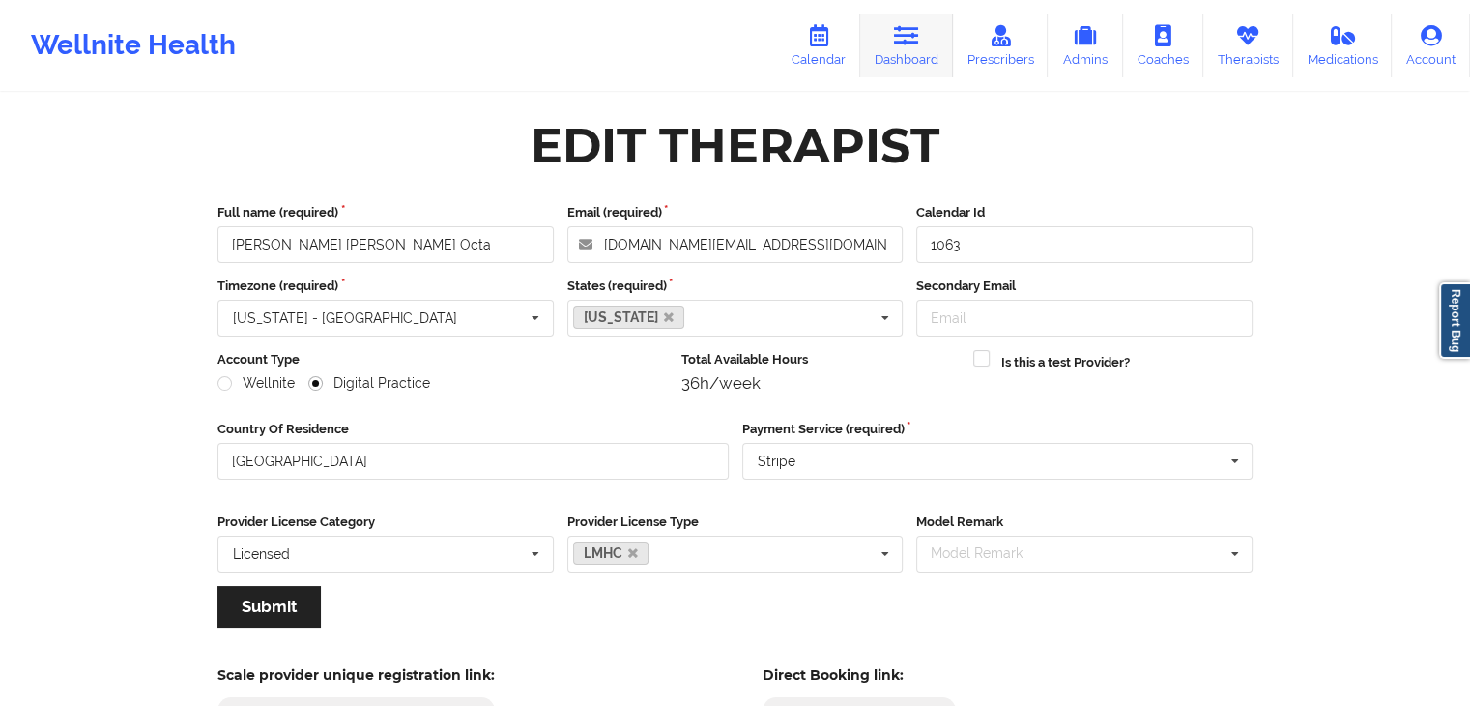
click at [901, 40] on icon at bounding box center [906, 35] width 25 height 21
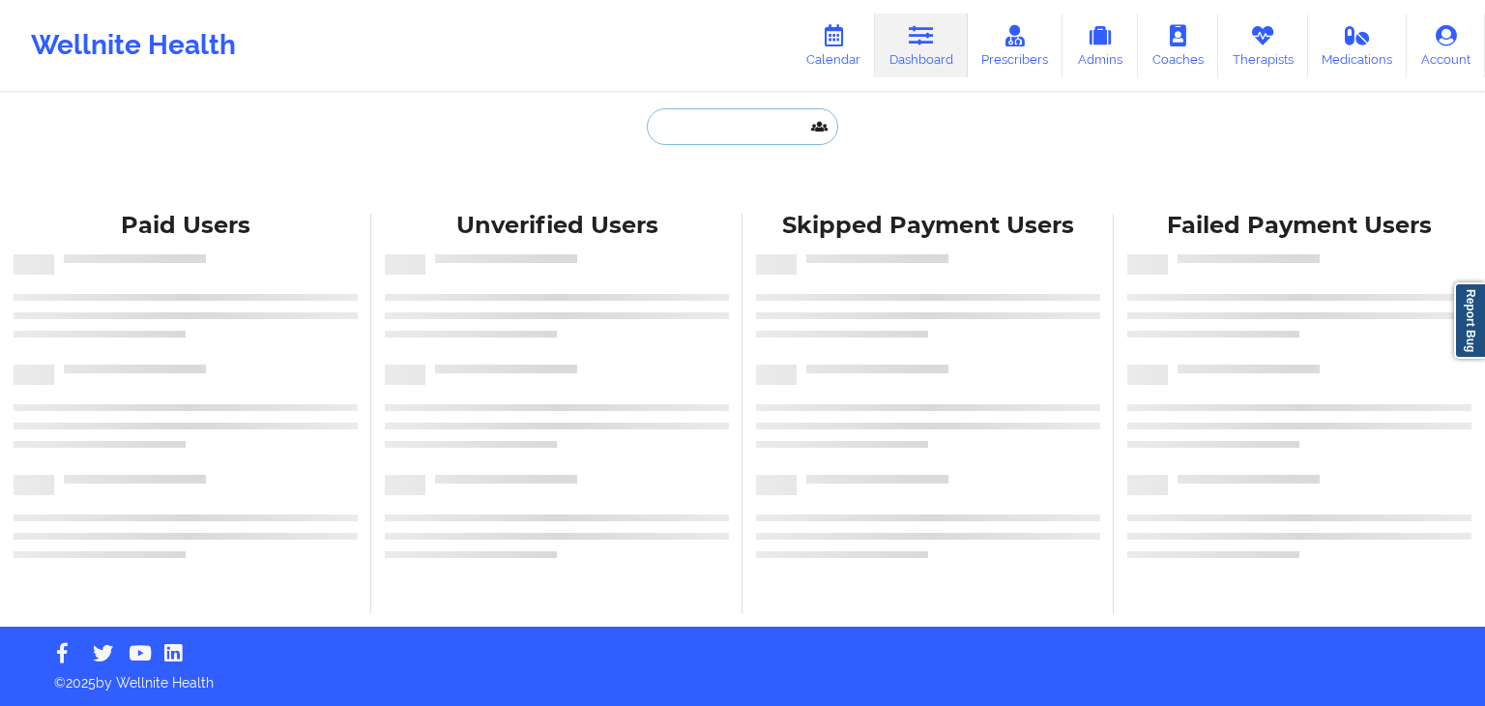
click at [708, 118] on input "text" at bounding box center [742, 126] width 191 height 37
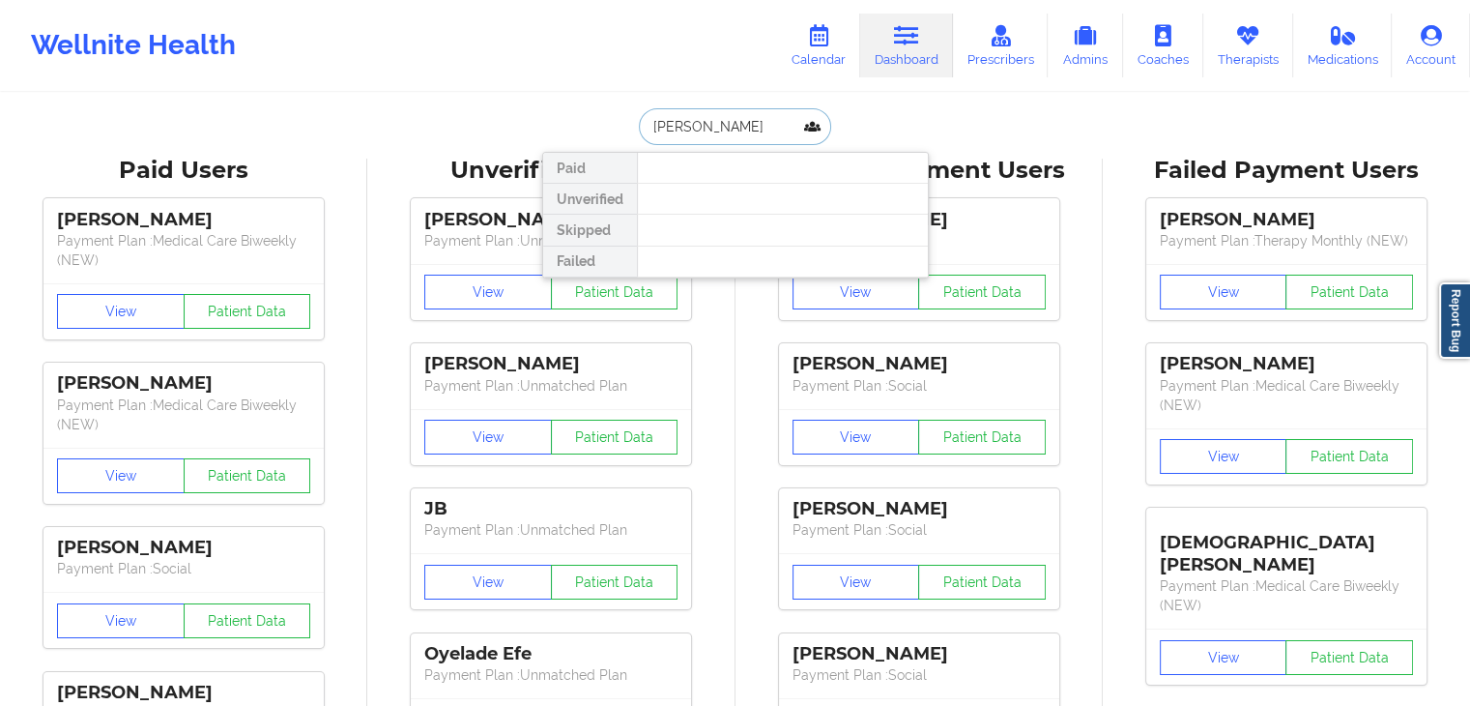
type input "[PERSON_NAME] la"
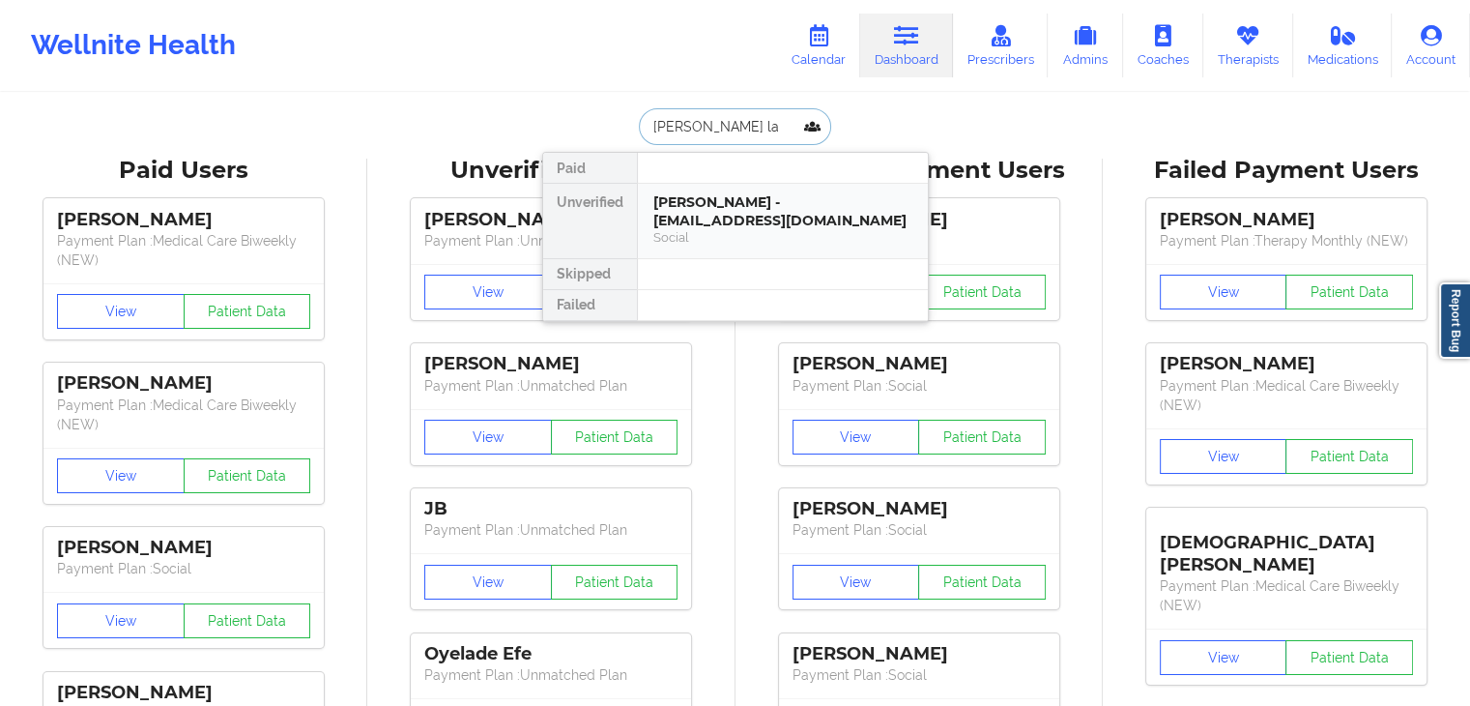
click at [711, 215] on div "[PERSON_NAME] - [EMAIL_ADDRESS][DOMAIN_NAME]" at bounding box center [782, 211] width 259 height 36
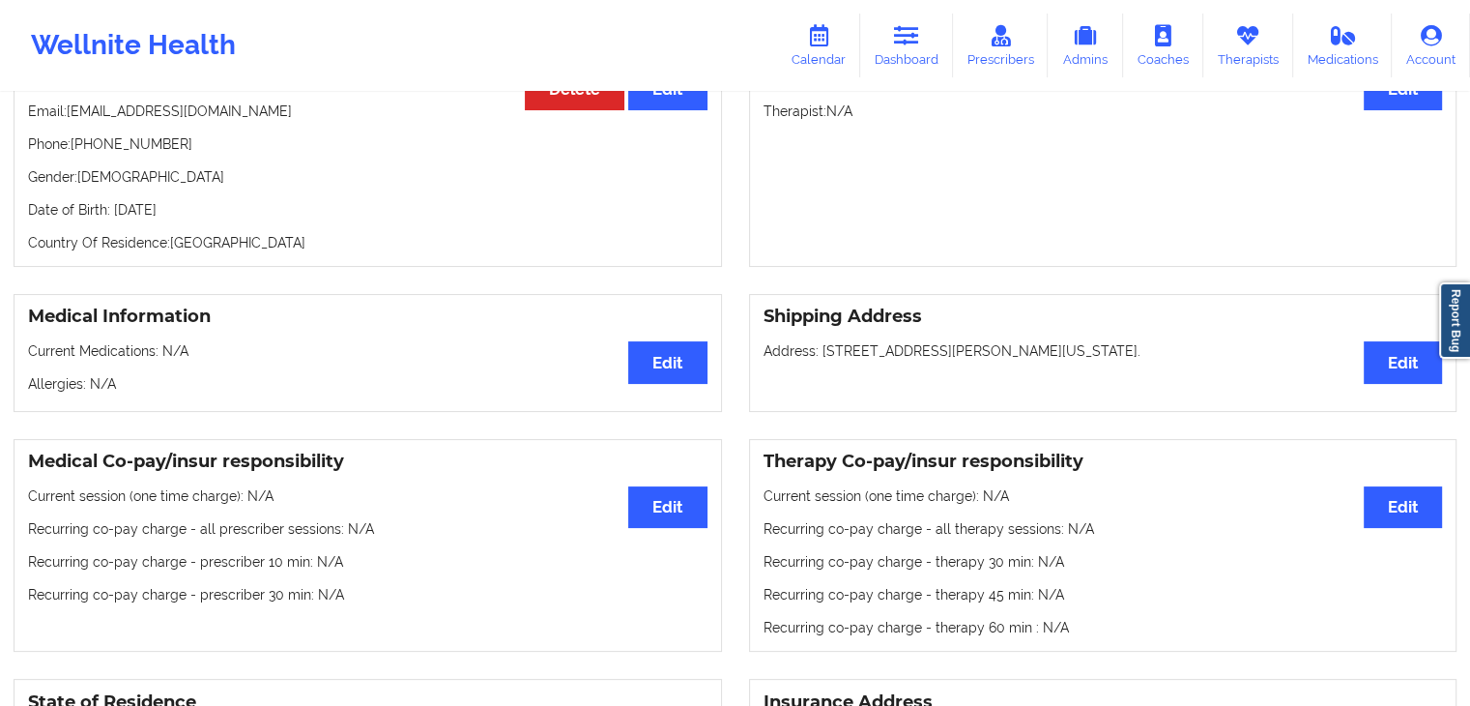
scroll to position [180, 0]
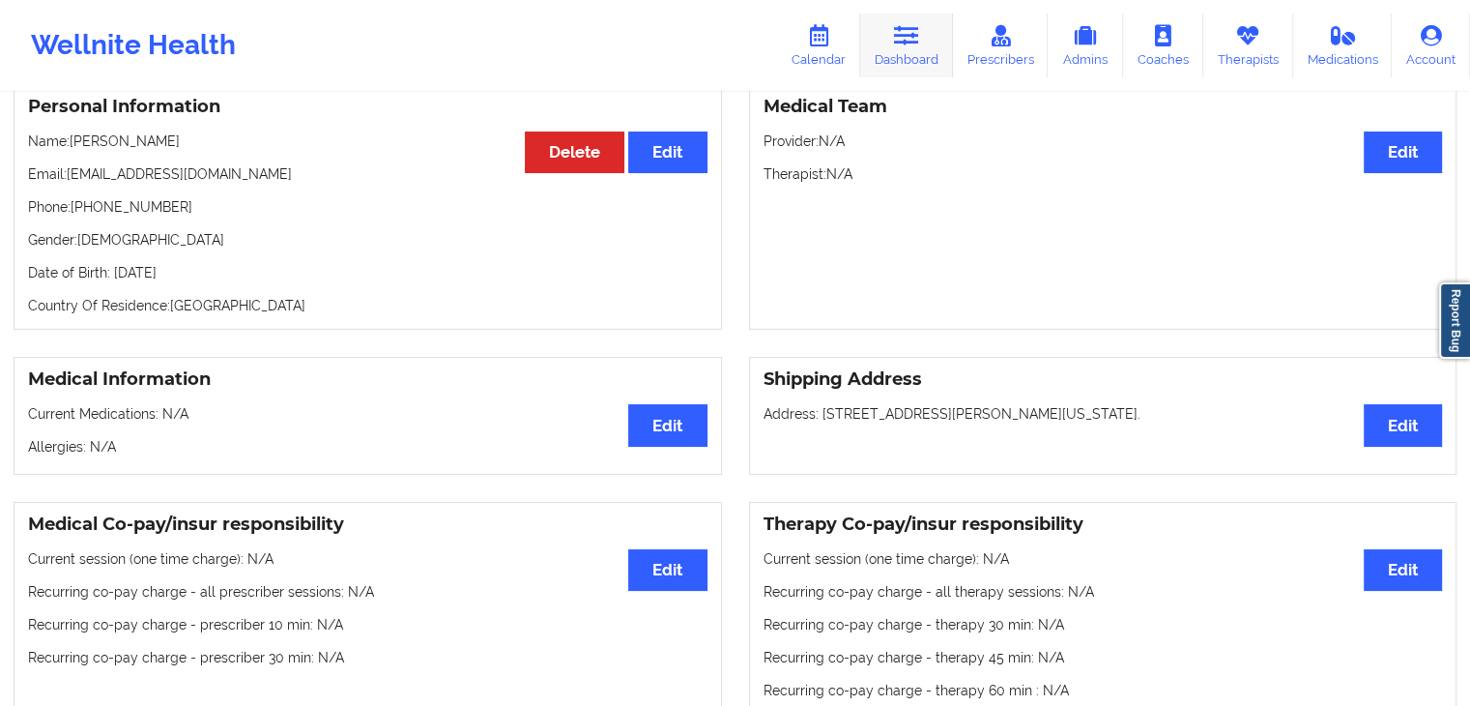
click at [934, 55] on link "Dashboard" at bounding box center [906, 46] width 93 height 64
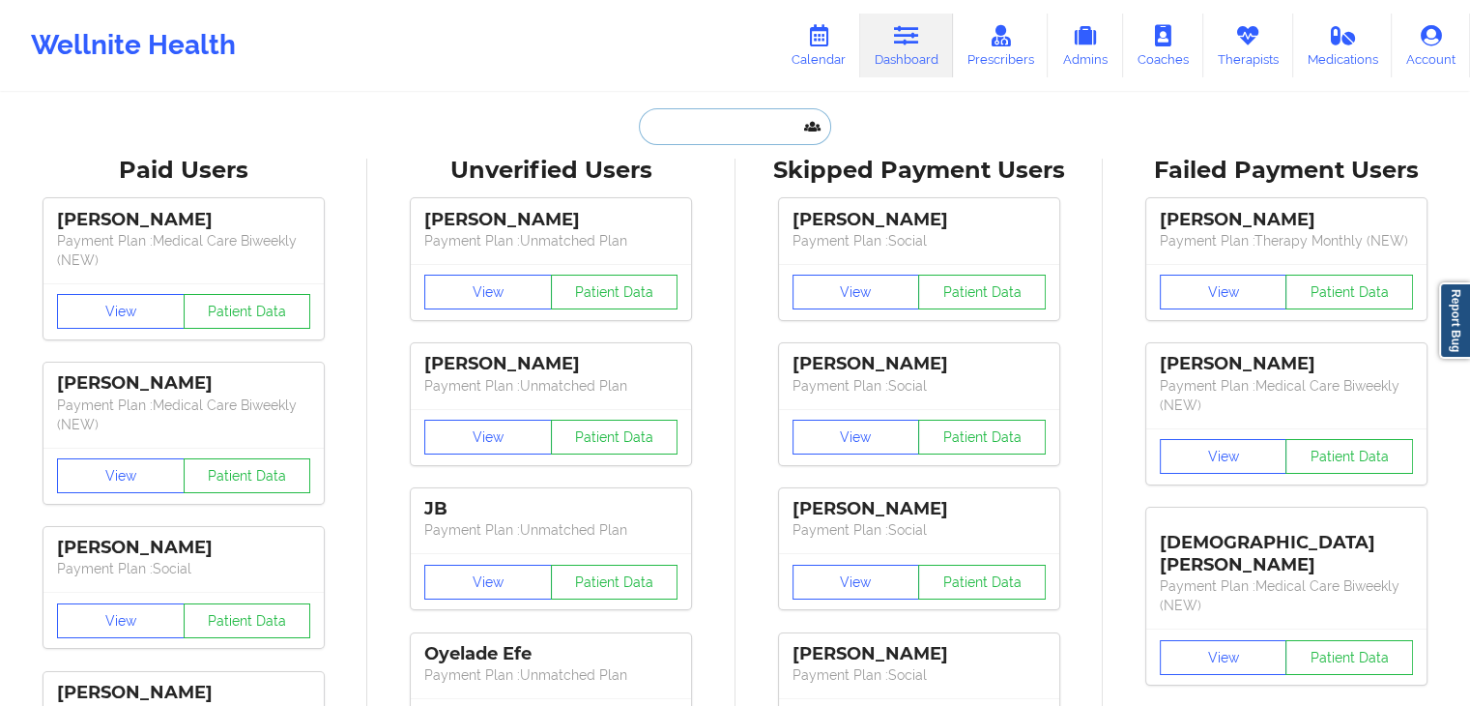
click at [687, 126] on input "text" at bounding box center [734, 126] width 191 height 37
paste input "[EMAIL_ADDRESS][DOMAIN_NAME]"
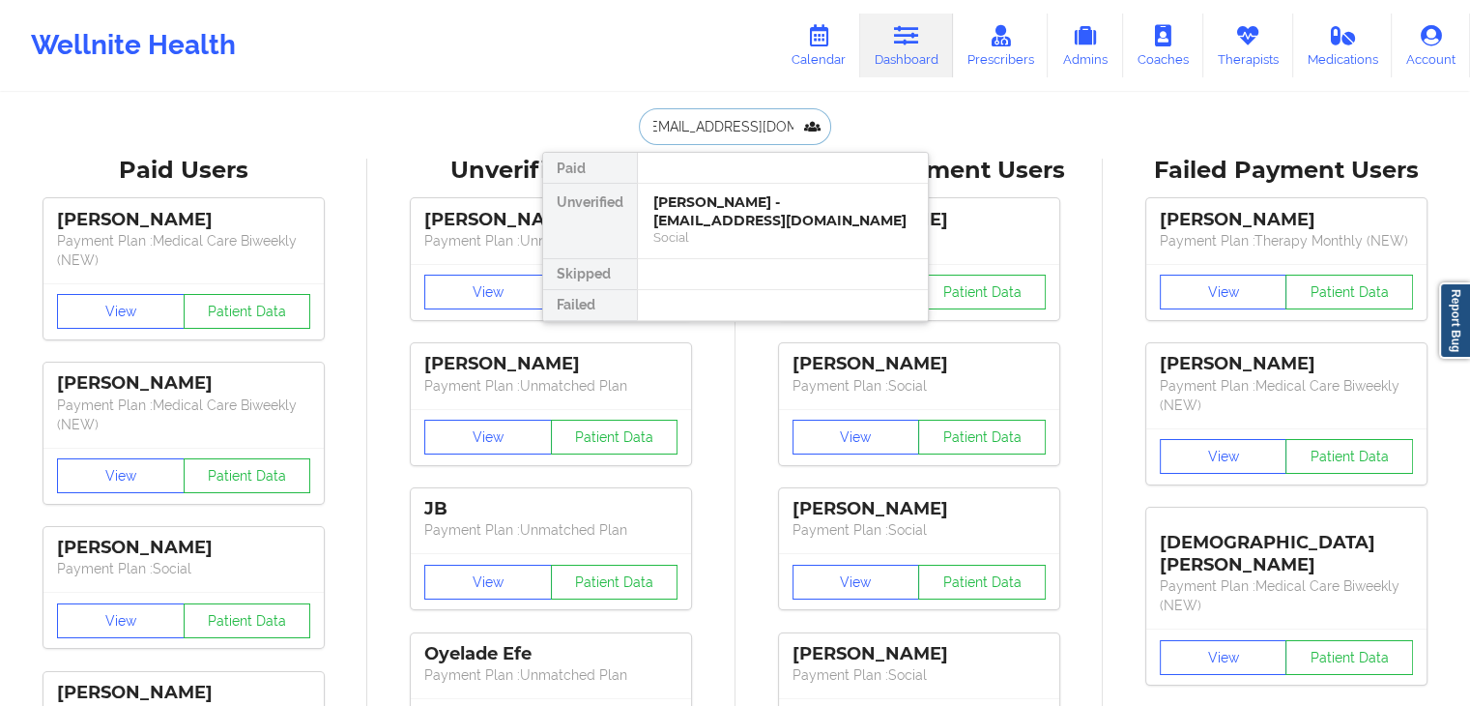
type input "[EMAIL_ADDRESS][DOMAIN_NAME]"
click at [776, 213] on div "Shankara P Varma - [EMAIL_ADDRESS][DOMAIN_NAME]" at bounding box center [782, 211] width 259 height 36
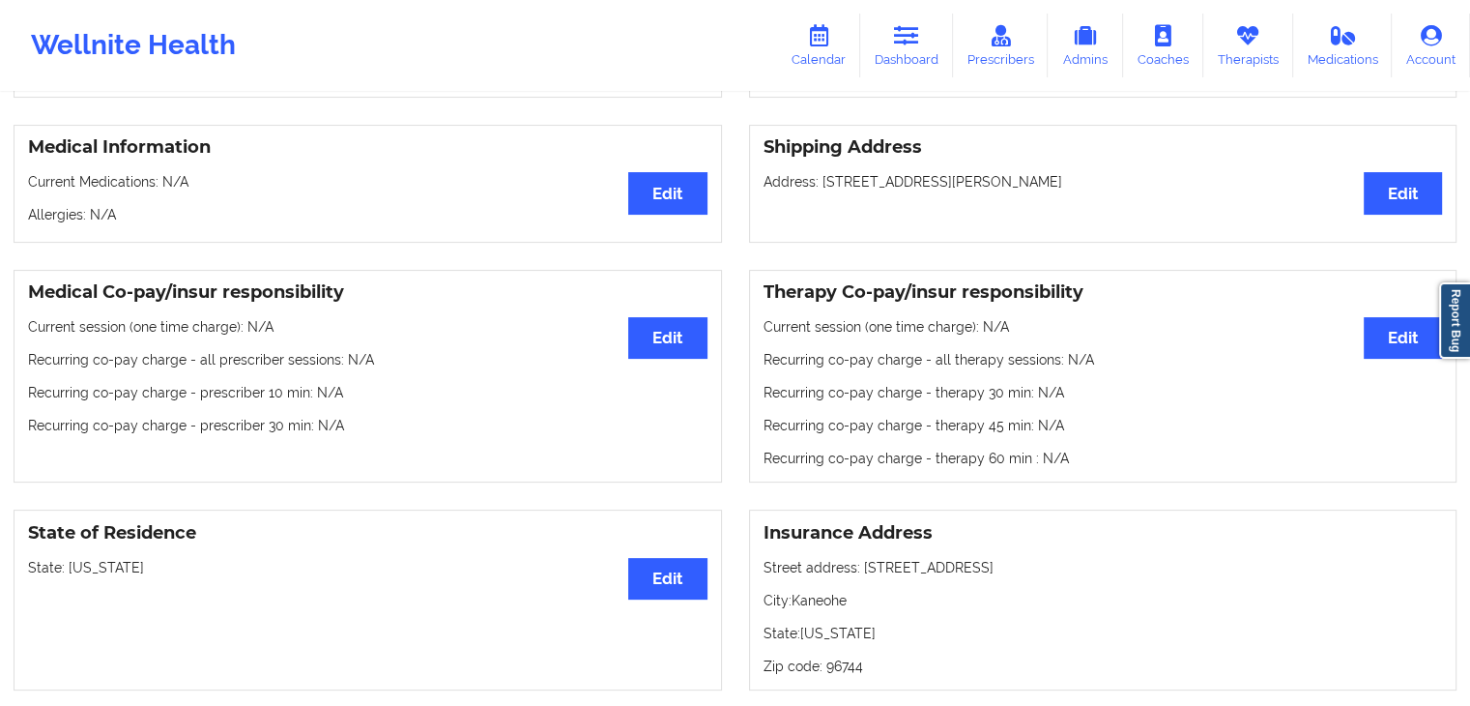
scroll to position [409, 0]
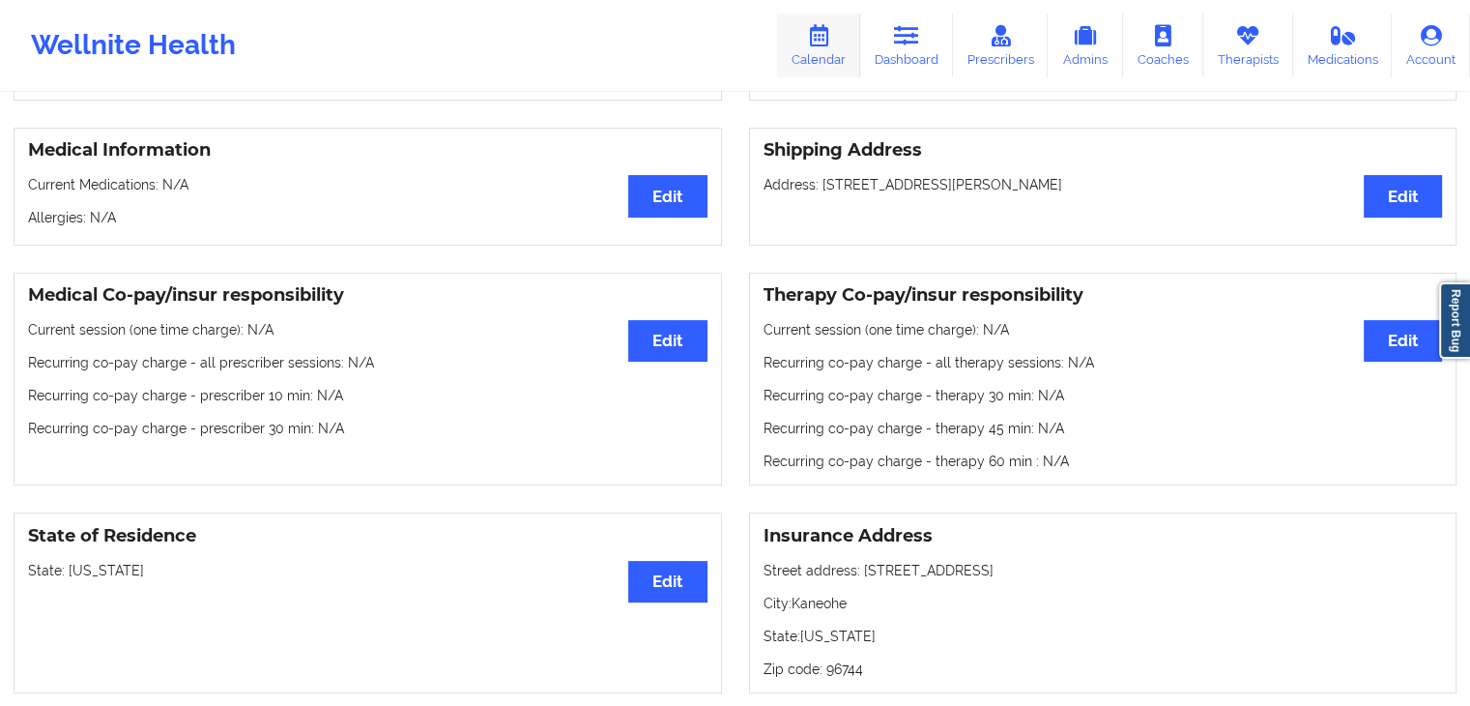
click at [831, 45] on icon at bounding box center [818, 35] width 25 height 21
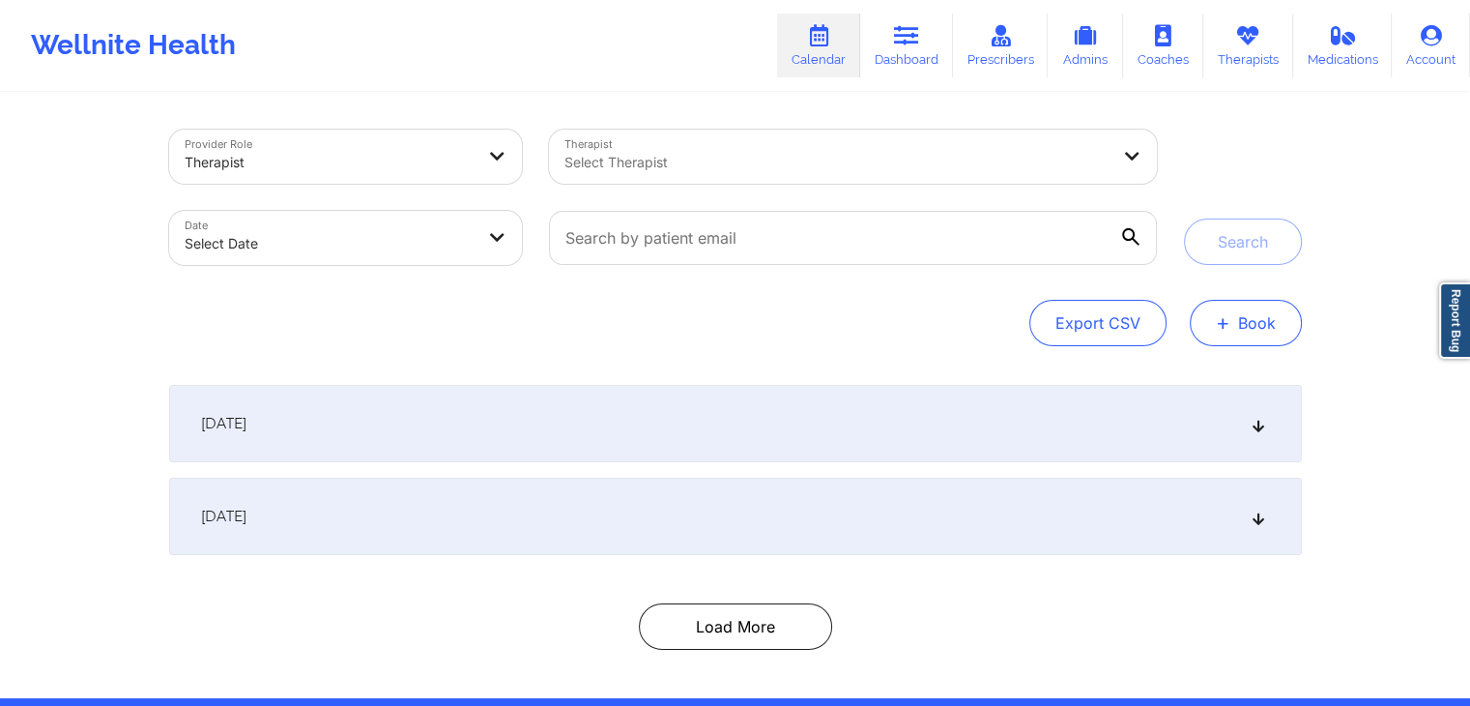
click at [1200, 331] on button "+ Book" at bounding box center [1246, 323] width 112 height 46
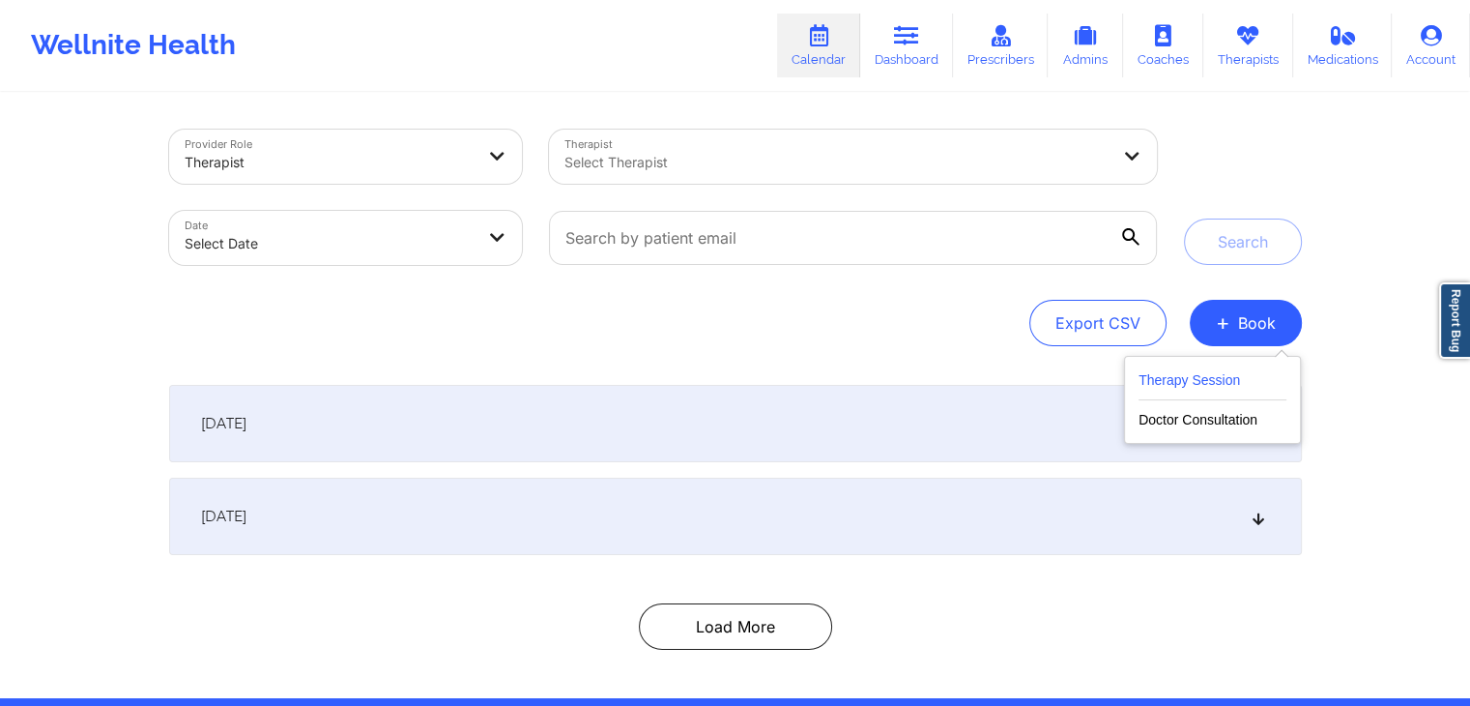
click at [1174, 370] on button "Therapy Session" at bounding box center [1213, 384] width 148 height 32
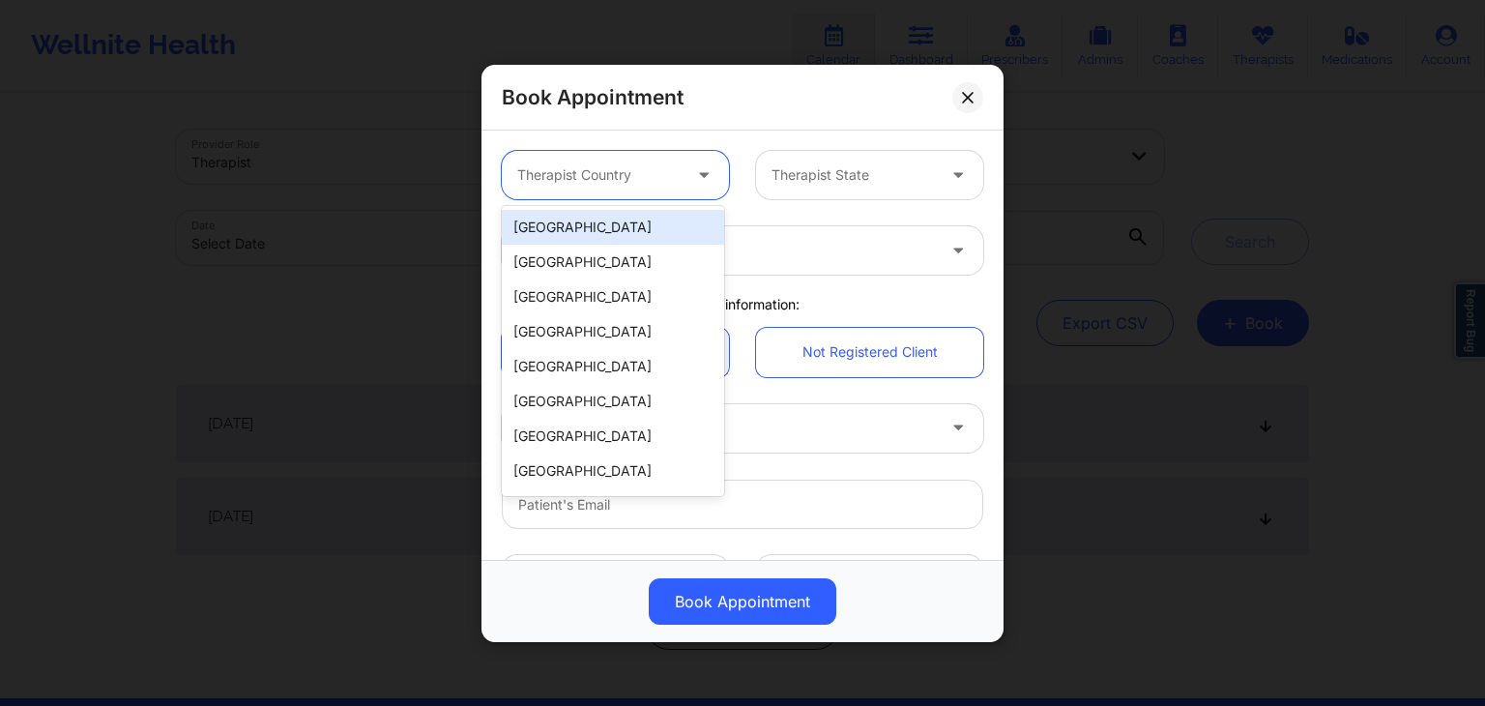
click at [626, 188] on div "Therapist Country" at bounding box center [592, 175] width 181 height 48
click at [593, 226] on div "[GEOGRAPHIC_DATA]" at bounding box center [613, 227] width 222 height 35
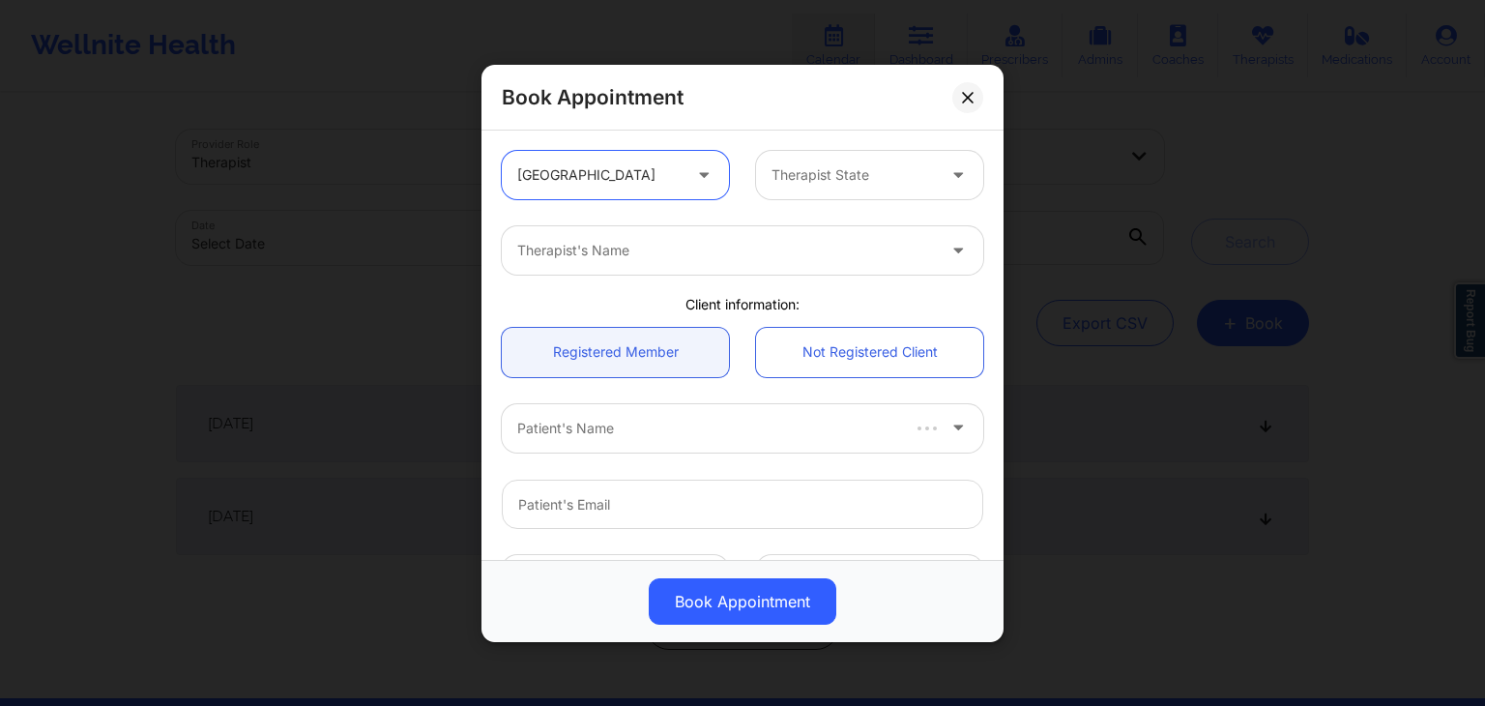
click at [808, 183] on div at bounding box center [852, 174] width 163 height 23
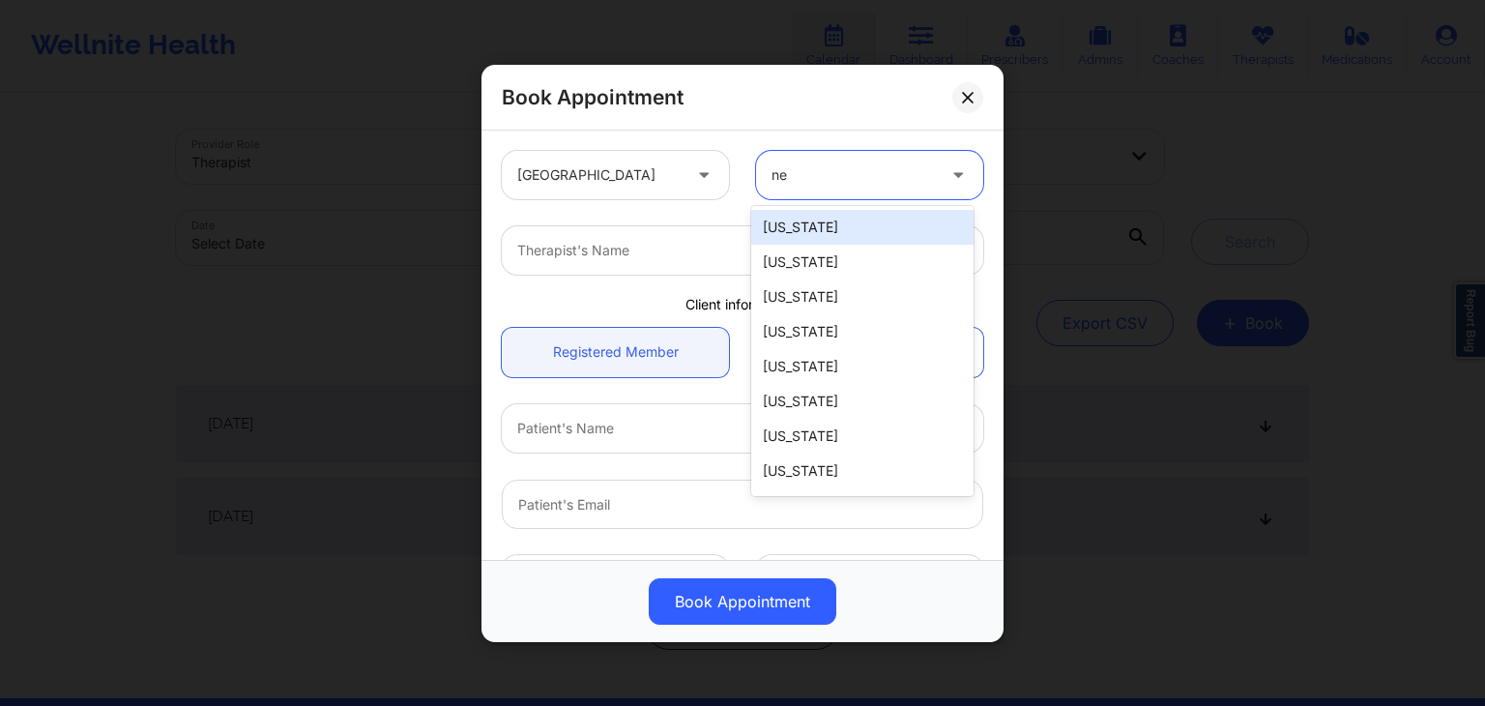
type input "new"
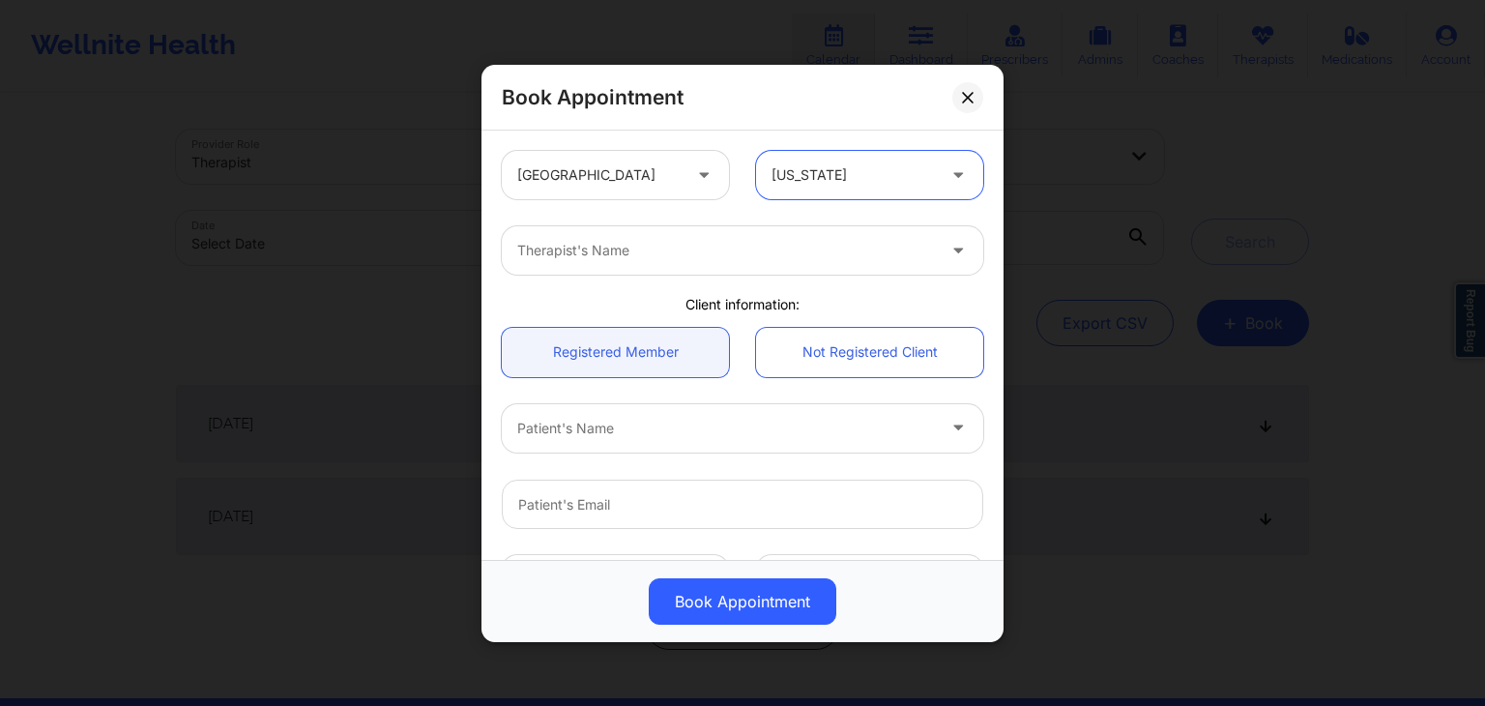
click at [808, 183] on div at bounding box center [852, 174] width 163 height 23
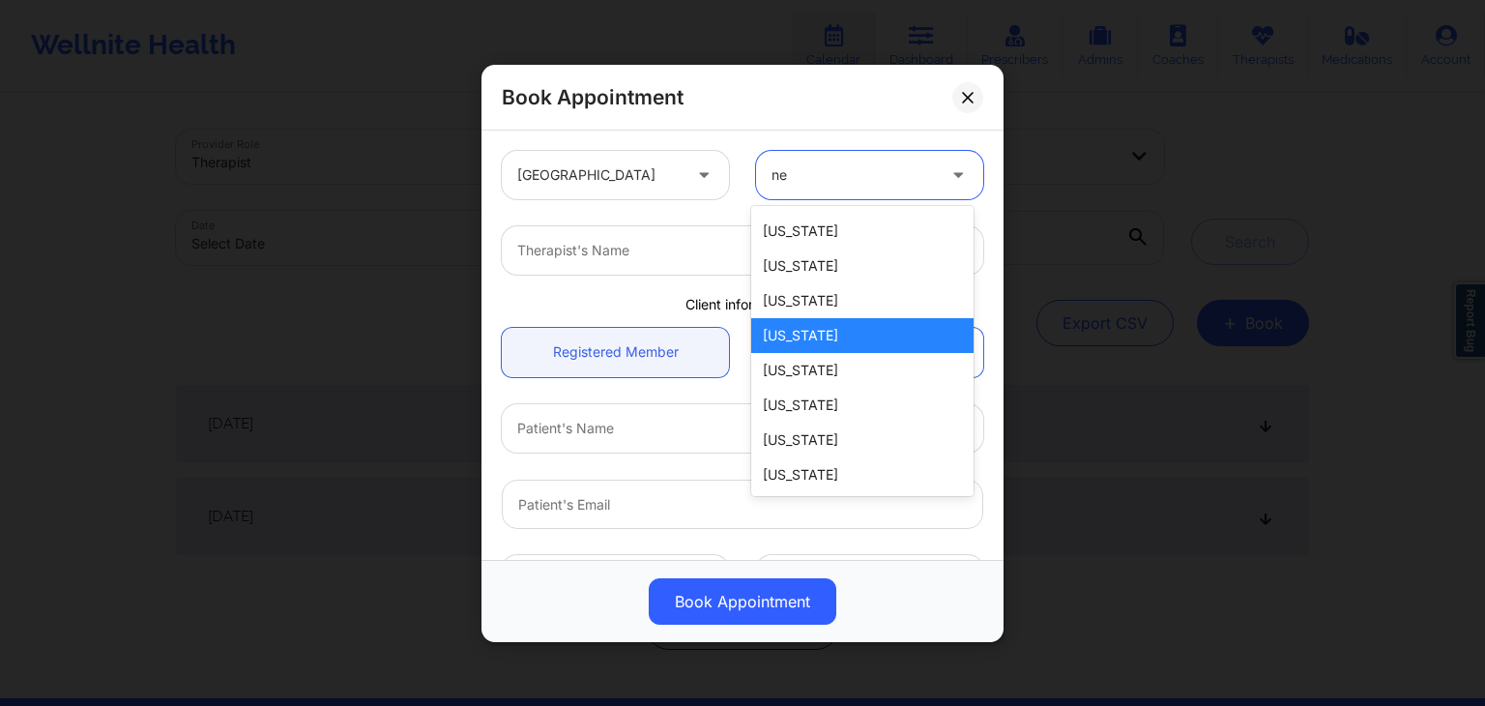
scroll to position [39, 0]
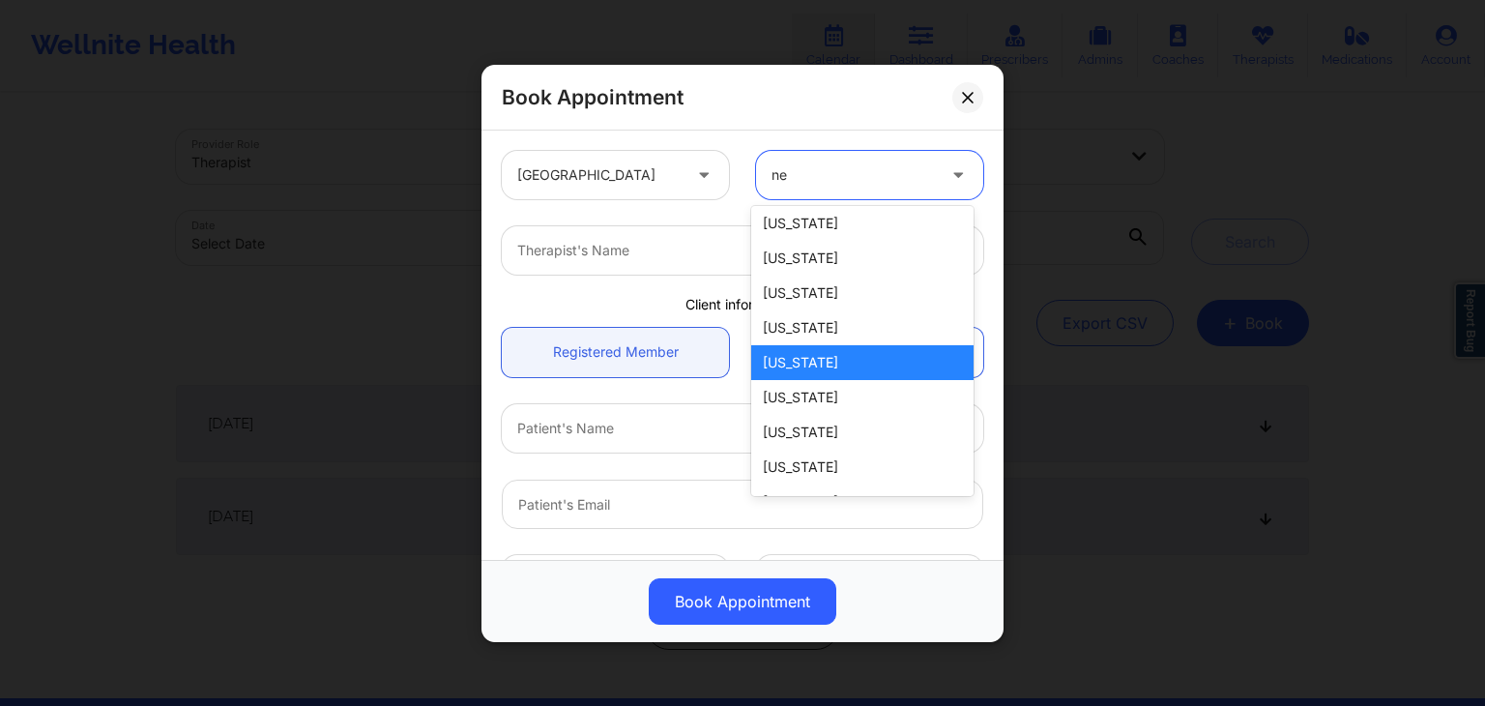
type input "new"
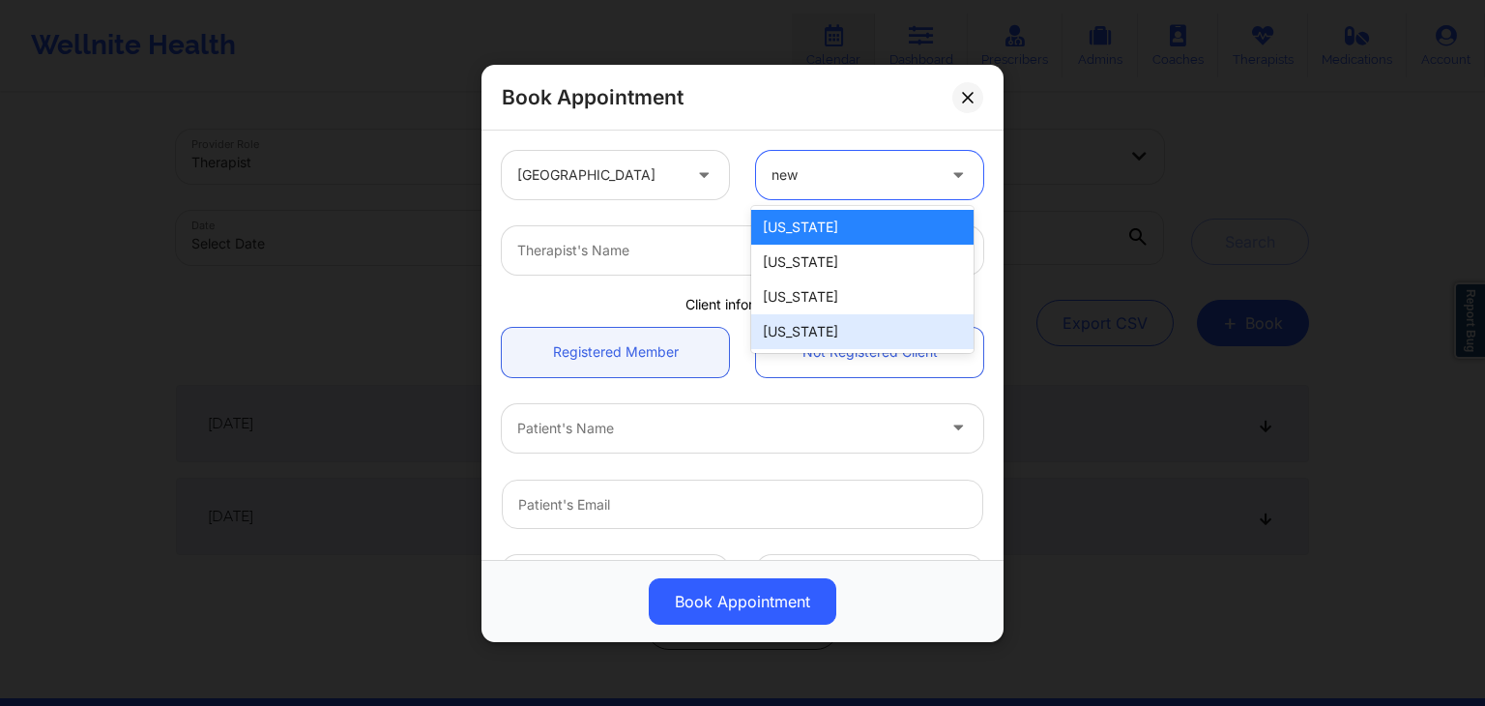
click at [793, 330] on div "[US_STATE]" at bounding box center [862, 331] width 222 height 35
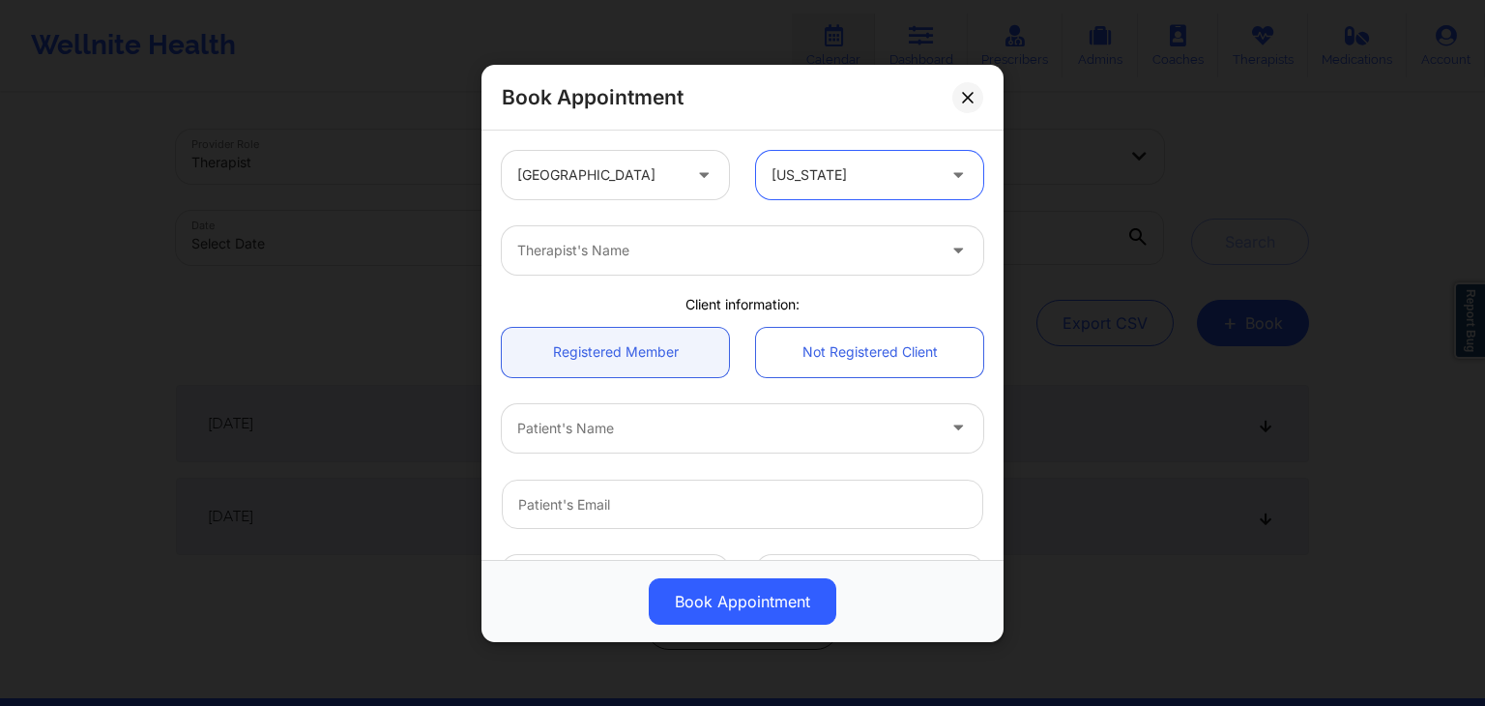
click at [696, 246] on div at bounding box center [726, 250] width 418 height 23
type input "[PERSON_NAME]"
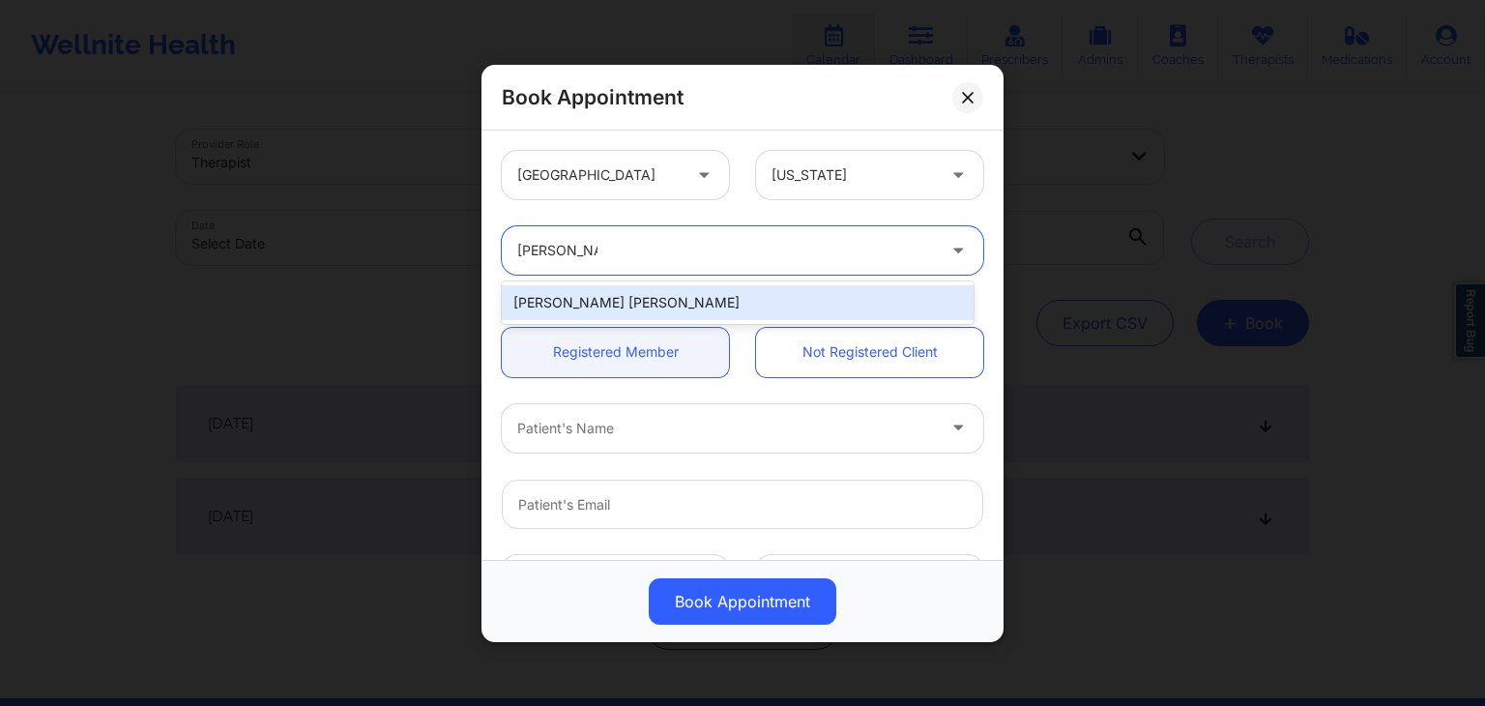
click at [706, 307] on div "[PERSON_NAME] [PERSON_NAME]" at bounding box center [738, 302] width 472 height 35
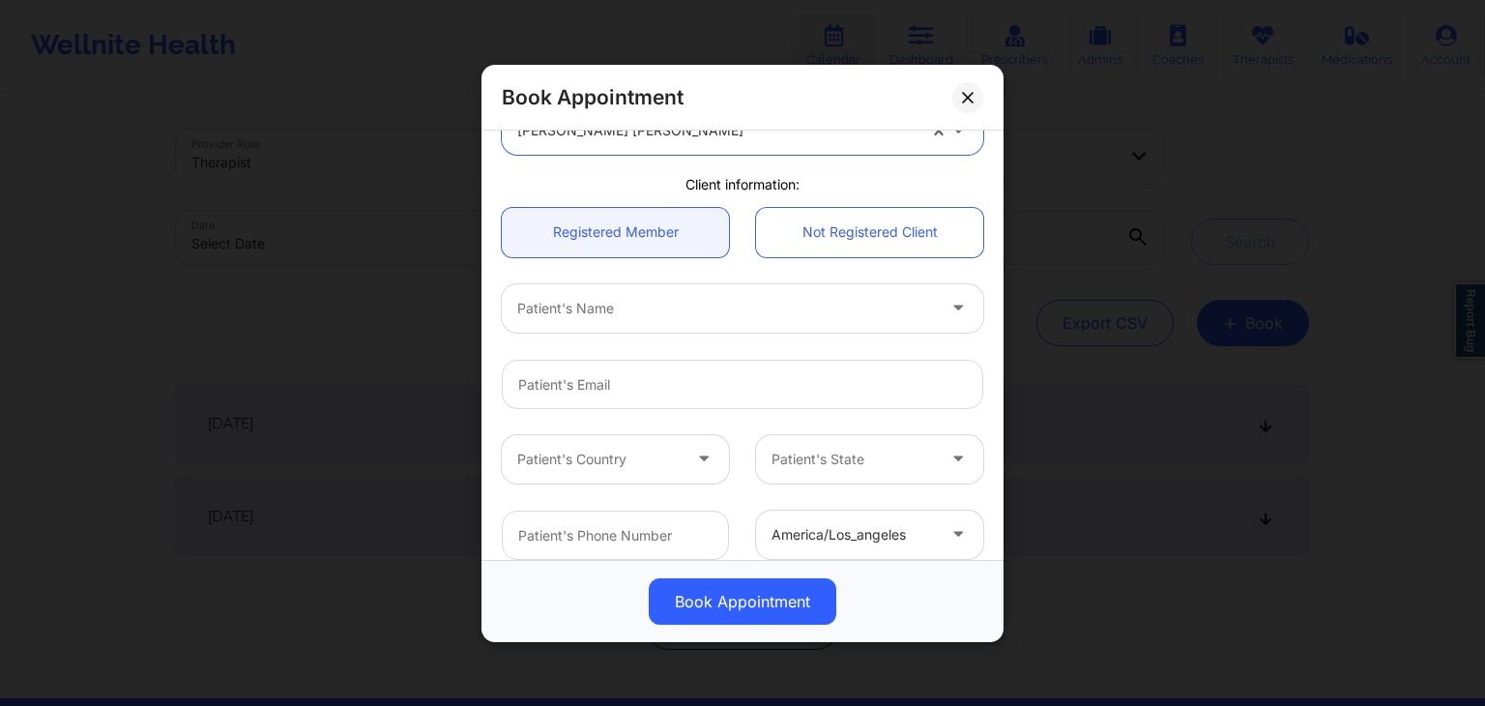
scroll to position [123, 0]
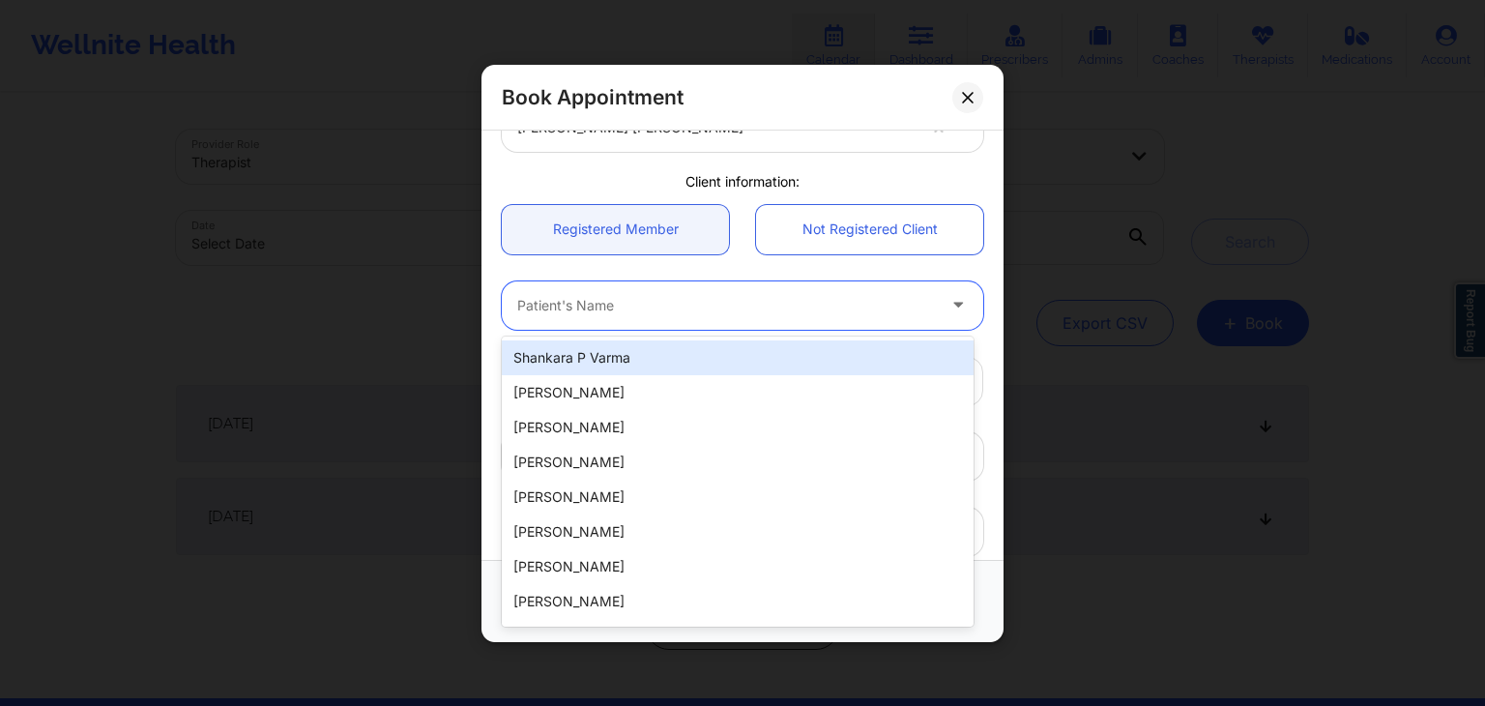
click at [657, 305] on div at bounding box center [726, 304] width 418 height 23
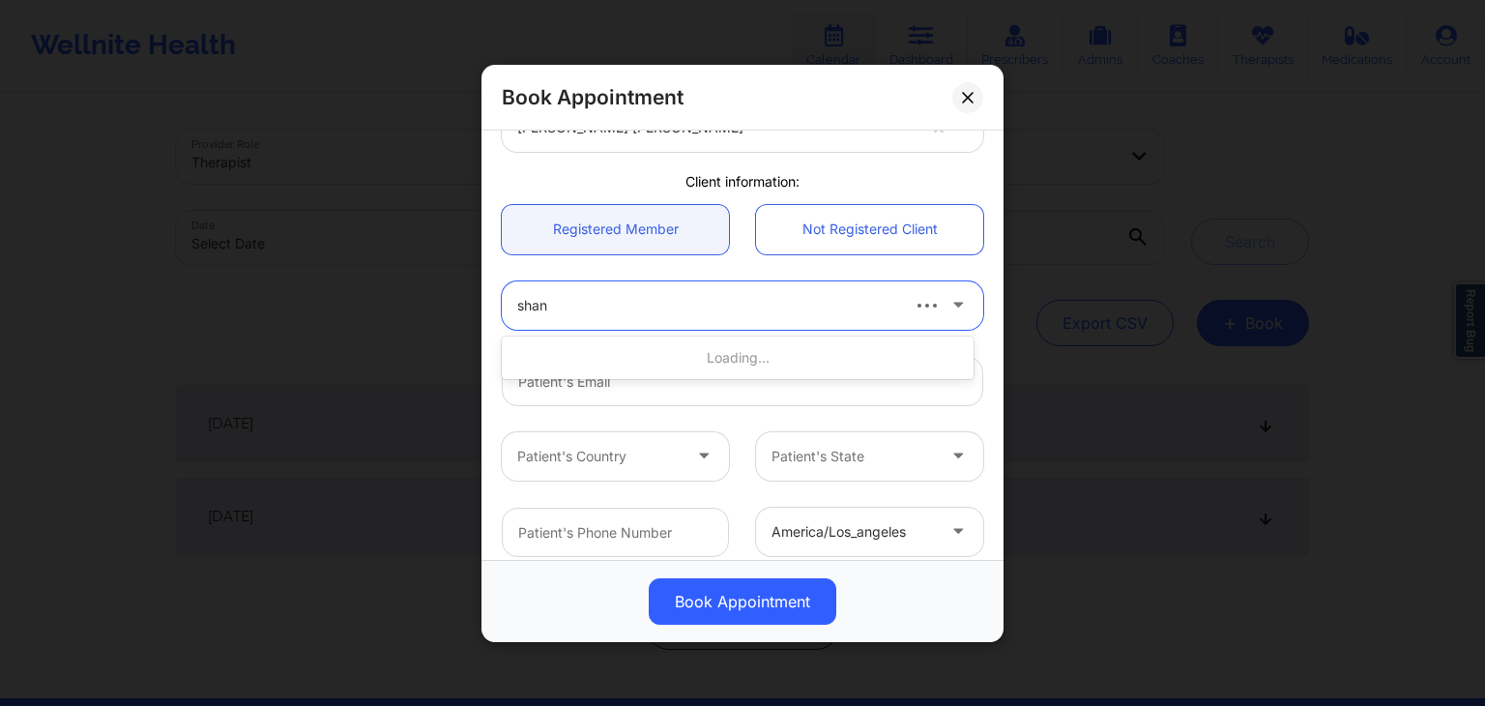
type input "shank"
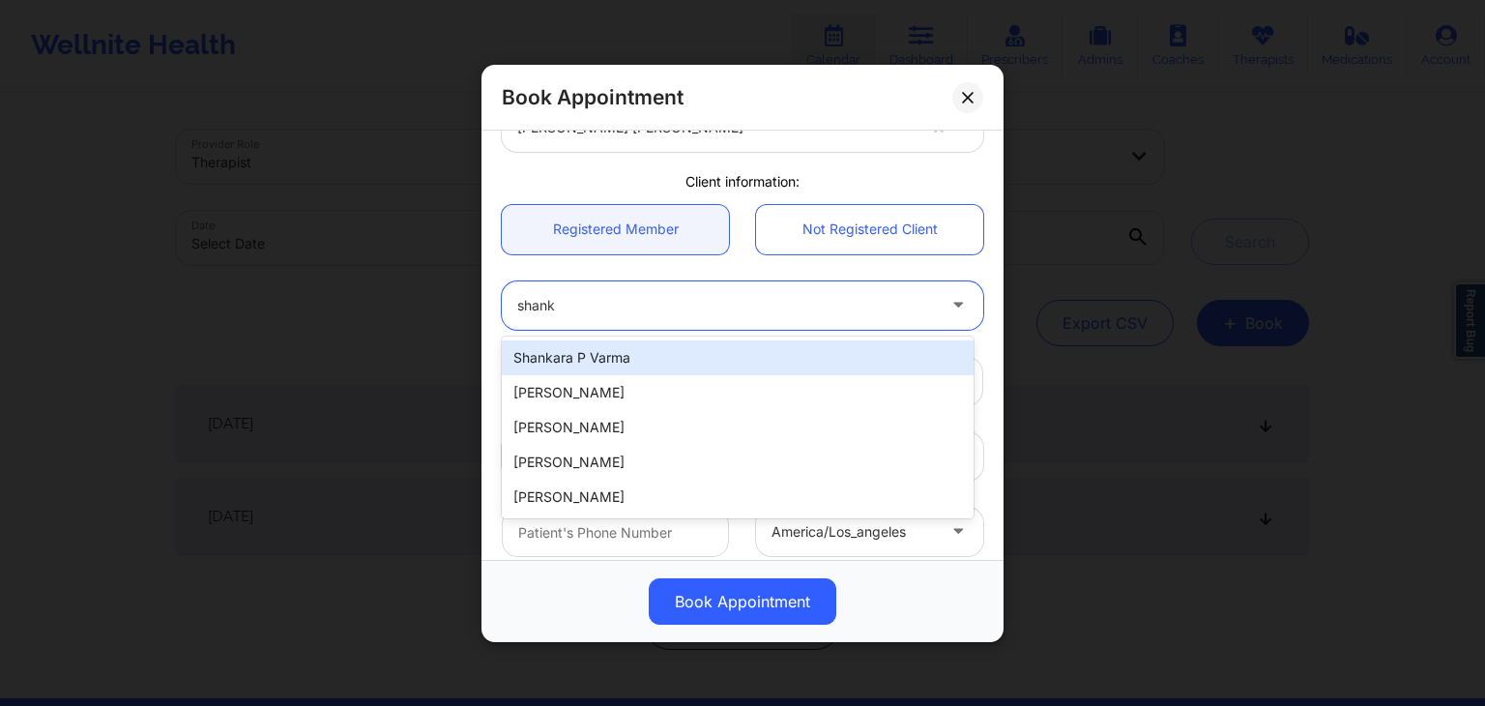
click at [650, 347] on div "Shankara P Varma" at bounding box center [738, 357] width 472 height 35
type input "[EMAIL_ADDRESS][DOMAIN_NAME]"
type input "[PHONE_NUMBER]"
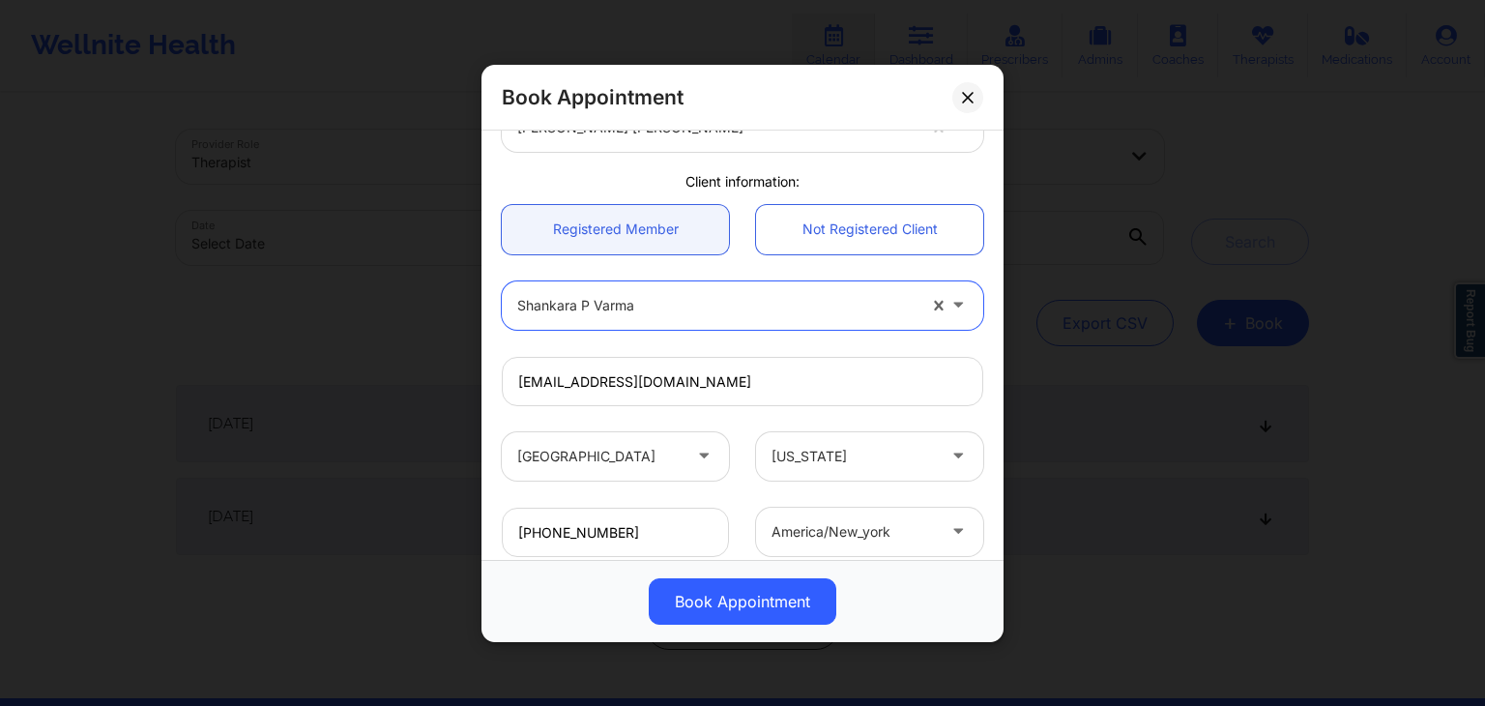
scroll to position [391, 0]
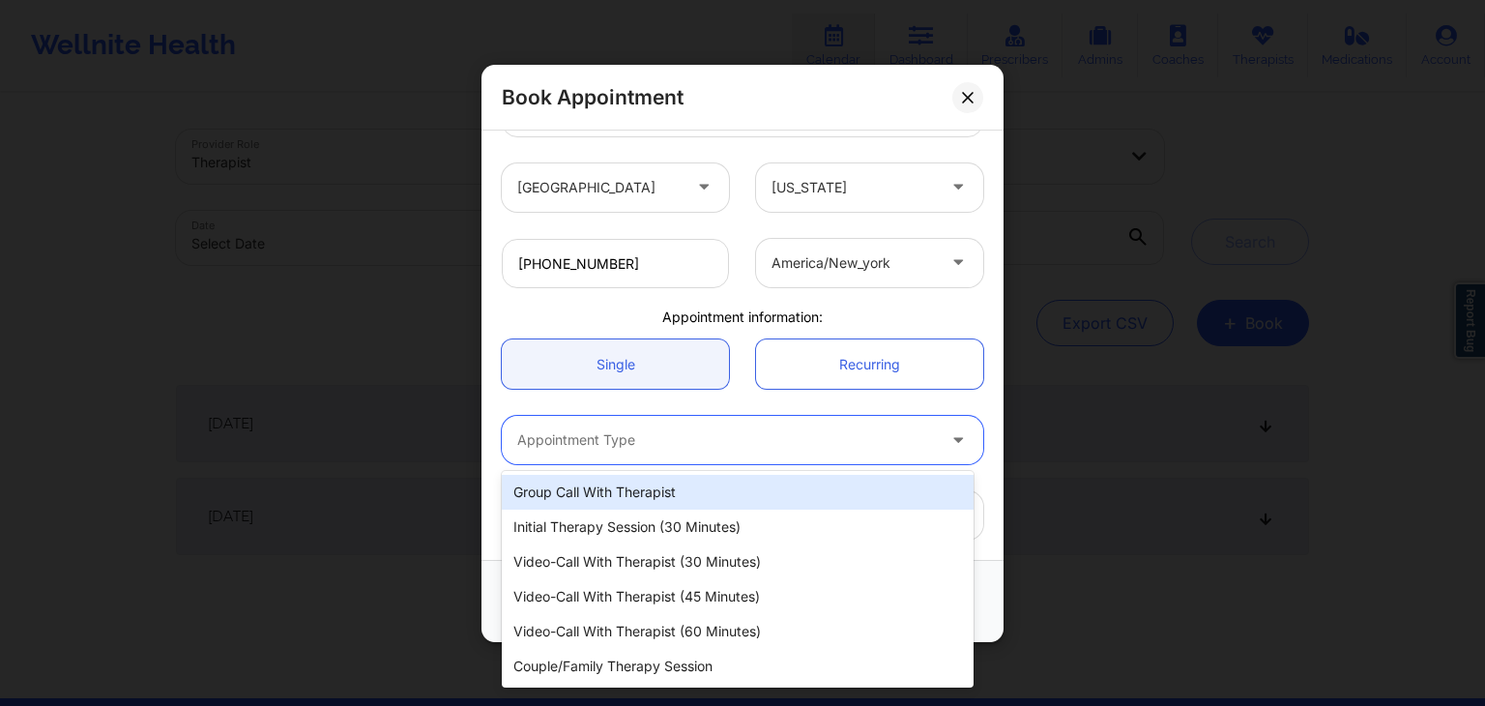
click at [631, 453] on div "Appointment Type" at bounding box center [719, 440] width 435 height 48
click at [633, 507] on div "Group Call with Therapist" at bounding box center [738, 492] width 472 height 35
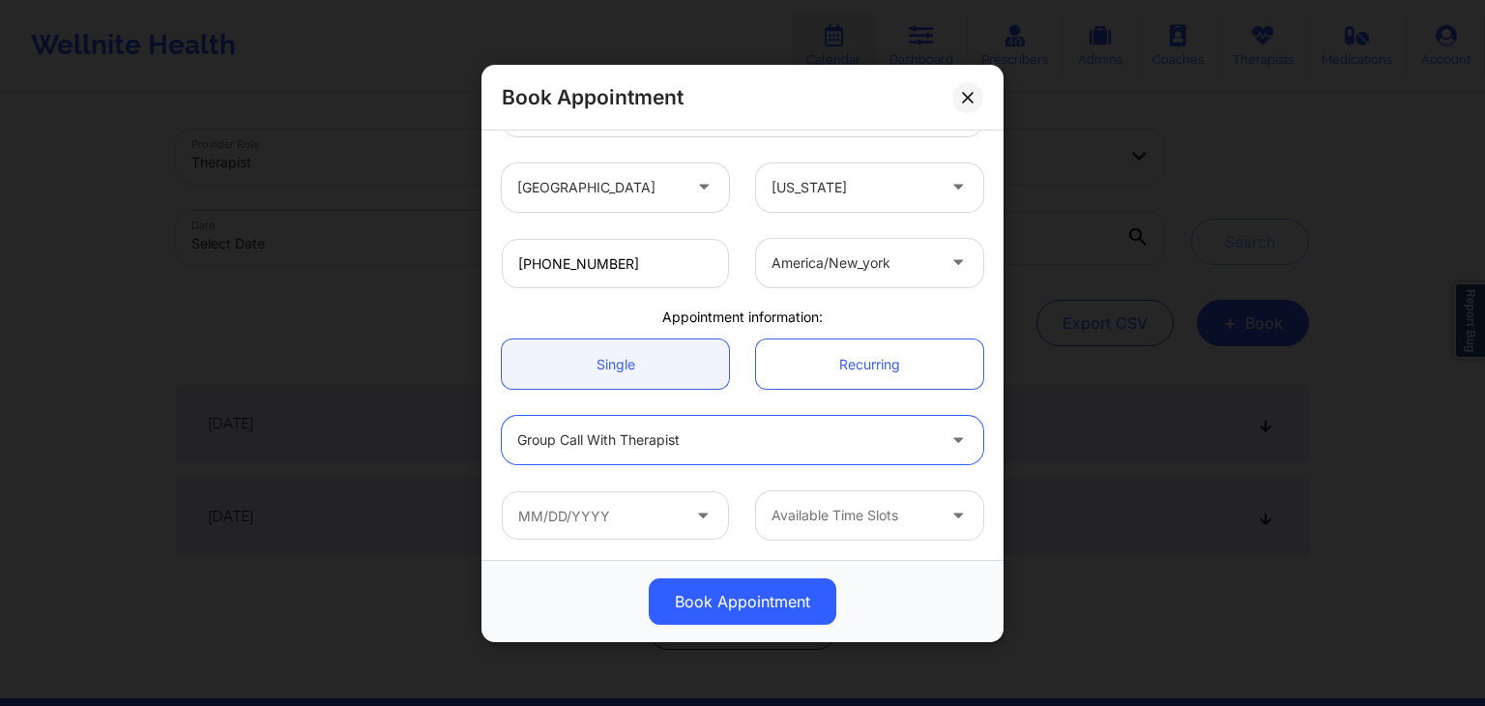
click at [621, 434] on div at bounding box center [726, 439] width 418 height 23
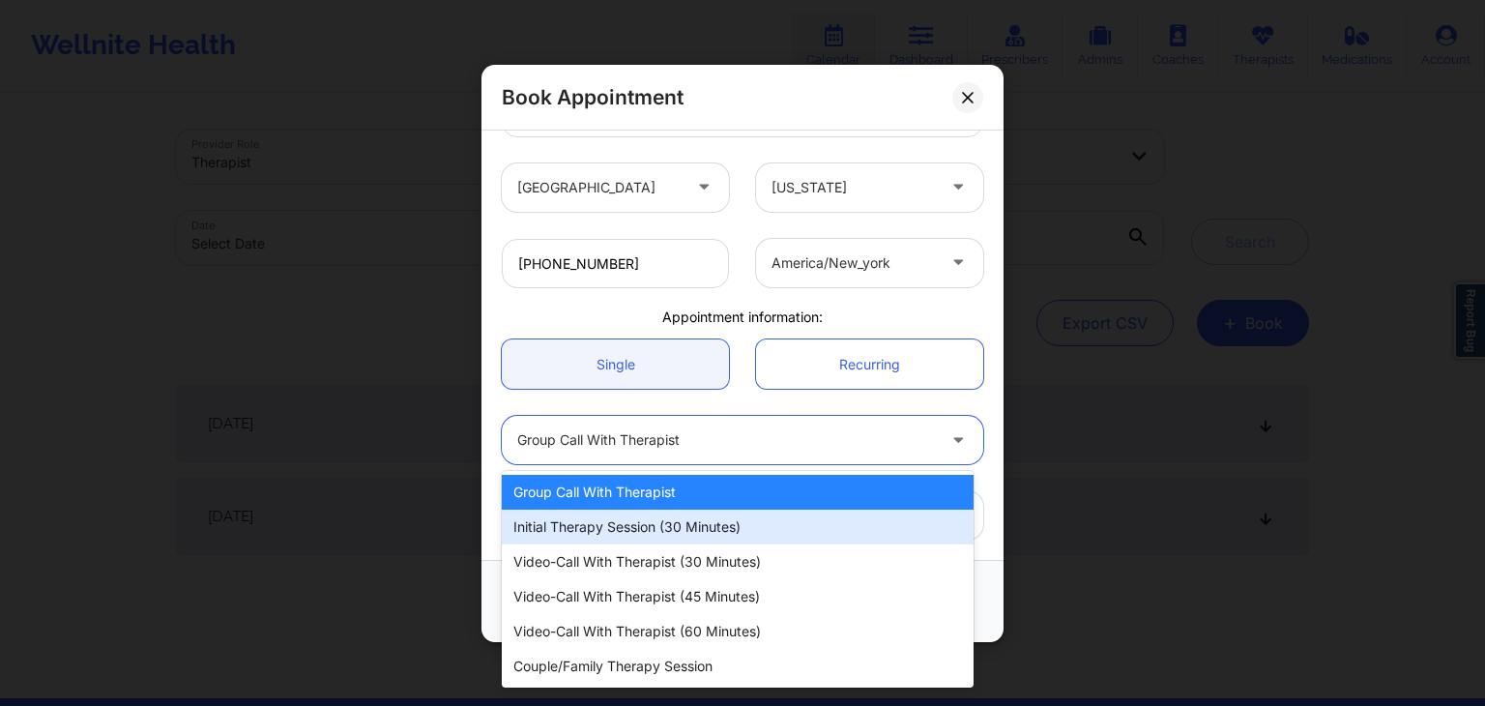
click at [622, 520] on div "Initial Therapy Session (30 minutes)" at bounding box center [738, 526] width 472 height 35
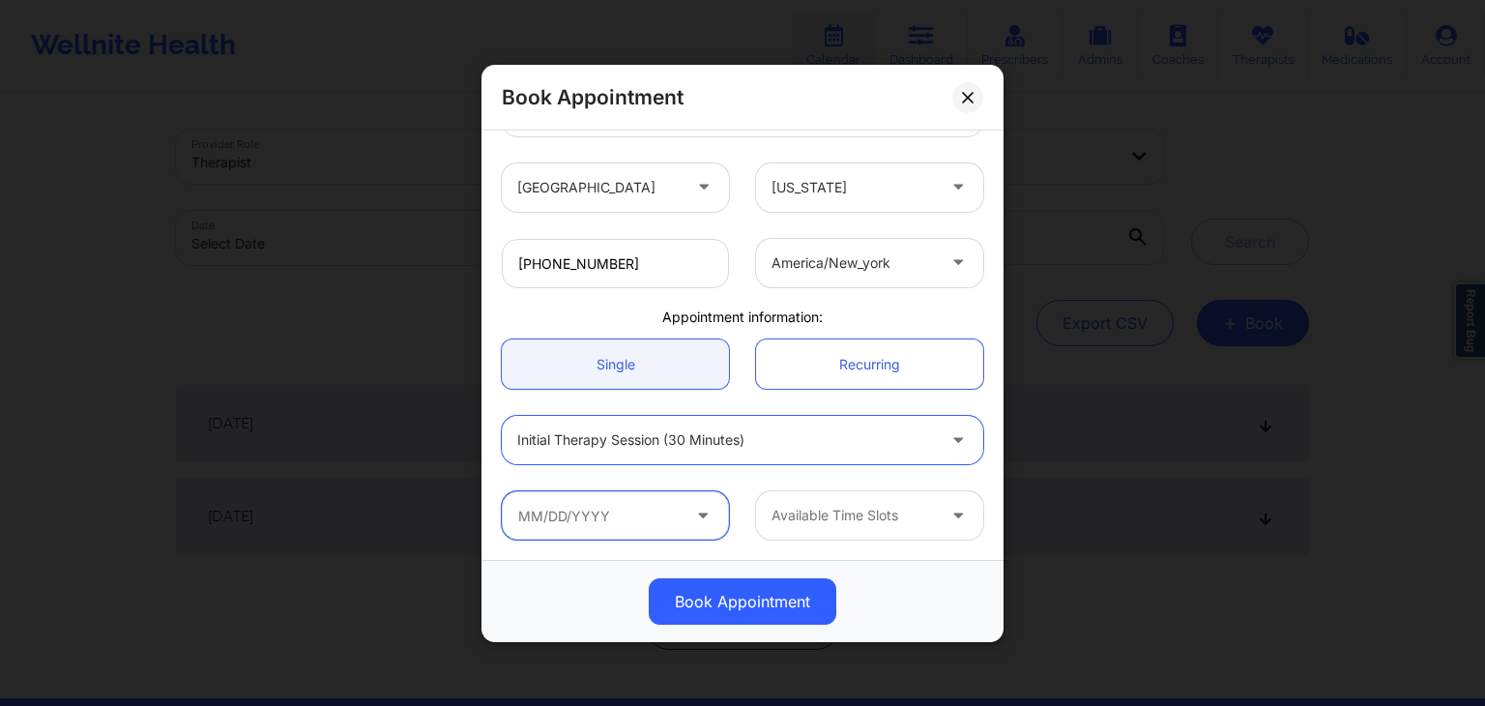
click at [611, 510] on input "text" at bounding box center [615, 515] width 227 height 48
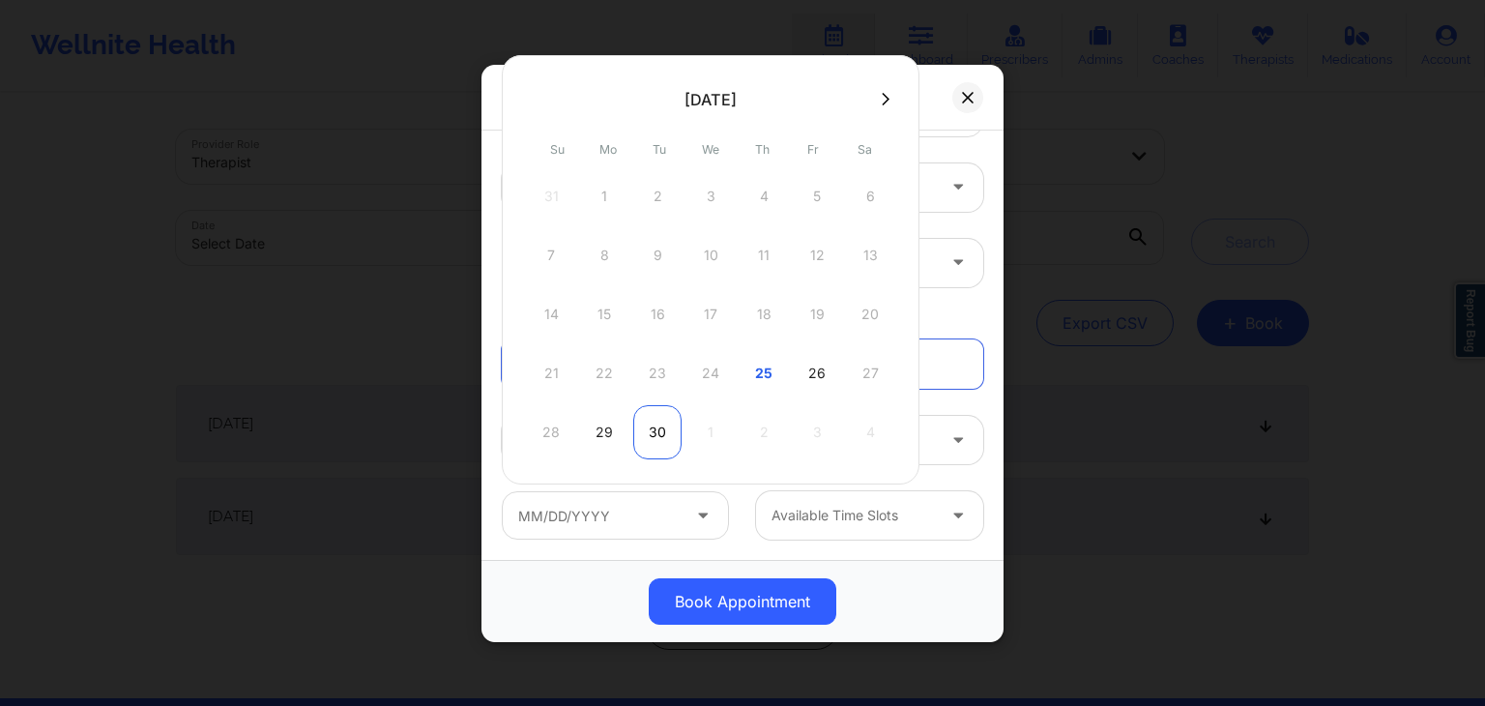
click at [634, 419] on div "30" at bounding box center [657, 432] width 48 height 54
type input "[DATE]"
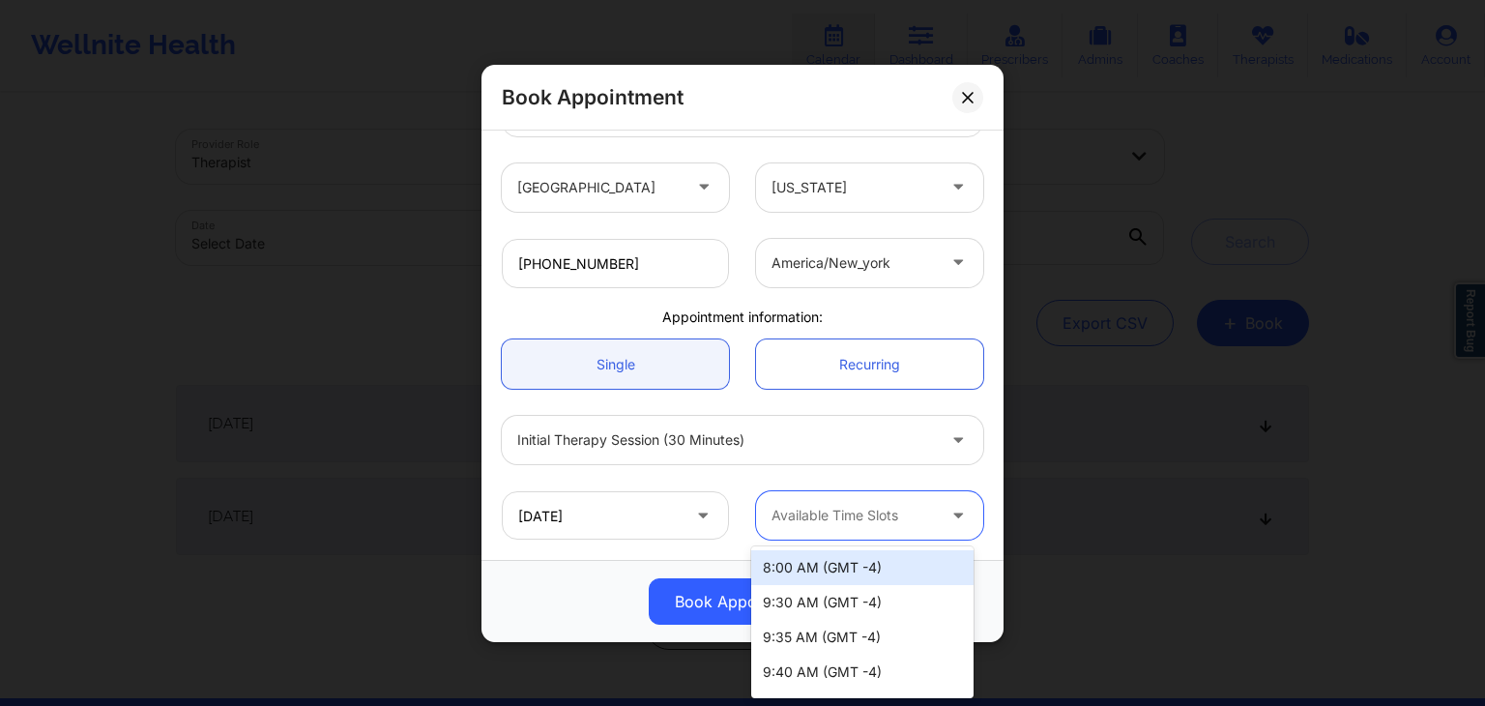
click at [850, 523] on div at bounding box center [852, 515] width 163 height 23
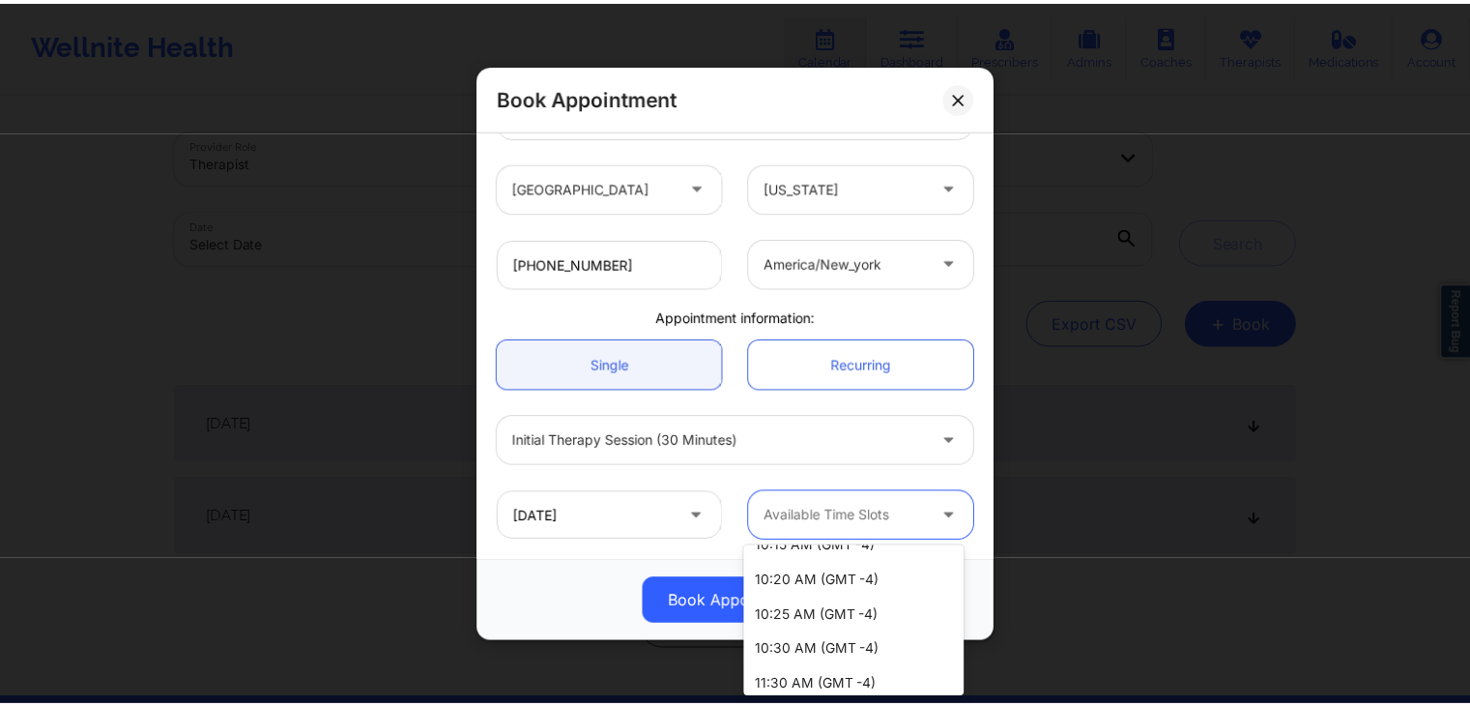
scroll to position [384, 0]
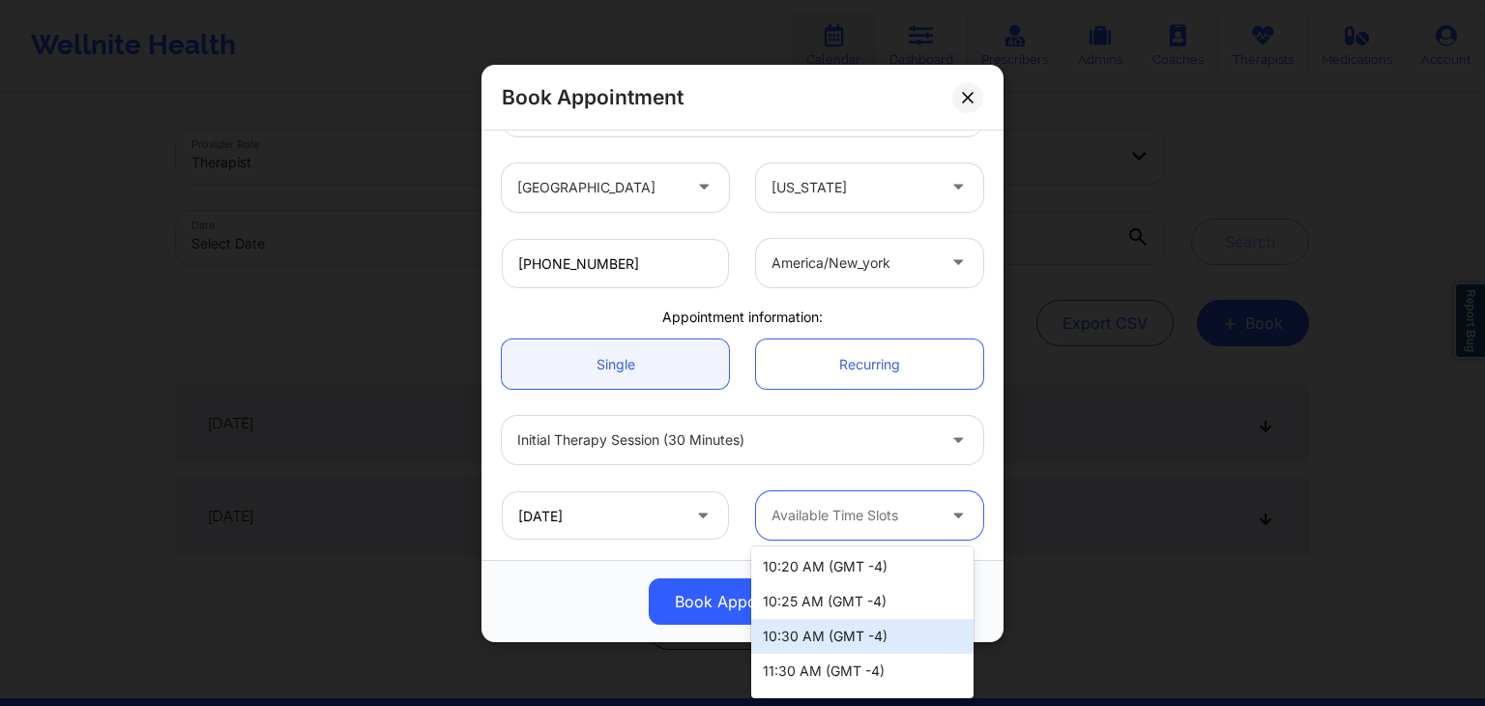
click at [867, 635] on div "10:30 AM (GMT -4)" at bounding box center [862, 636] width 222 height 35
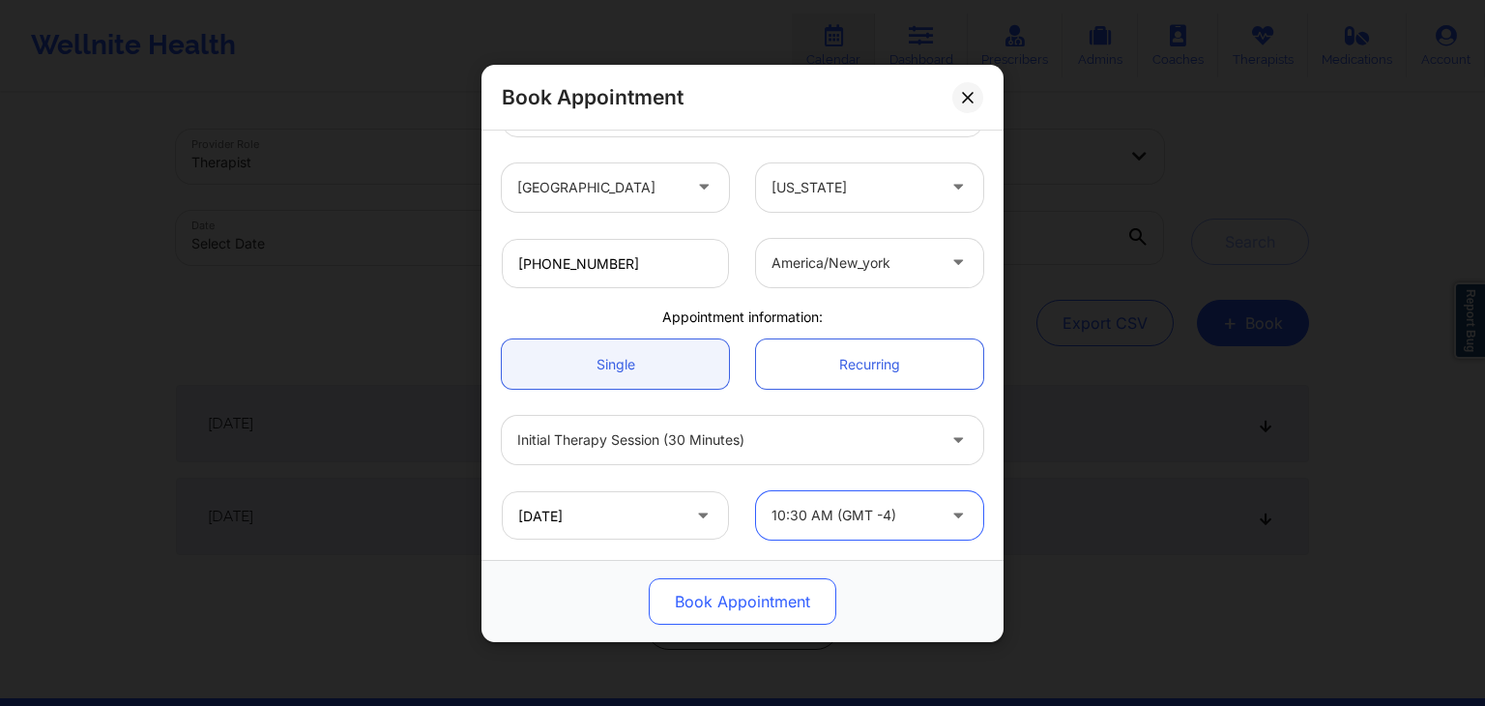
click at [734, 602] on button "Book Appointment" at bounding box center [743, 601] width 188 height 46
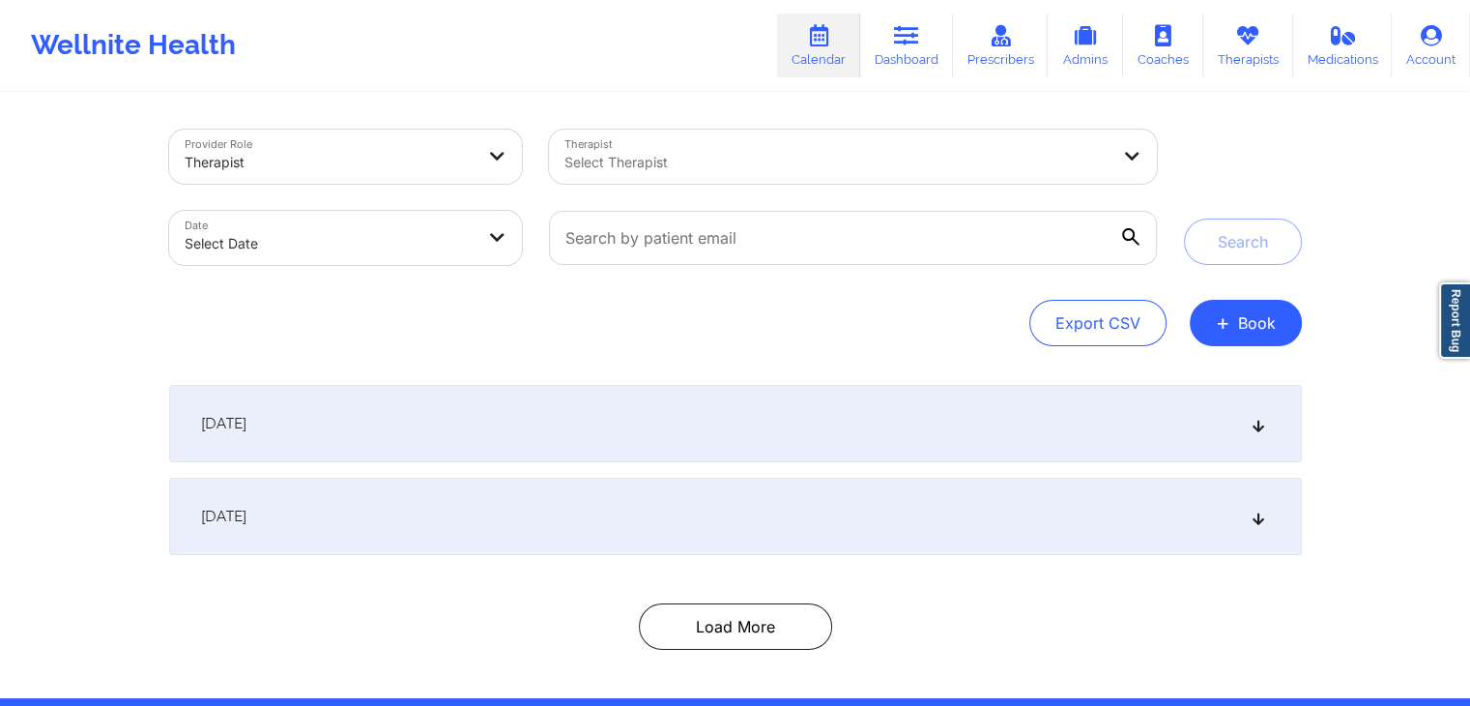
click at [732, 268] on div at bounding box center [852, 237] width 634 height 81
click at [674, 235] on input "text" at bounding box center [852, 238] width 607 height 54
paste input "[EMAIL_ADDRESS][DOMAIN_NAME]"
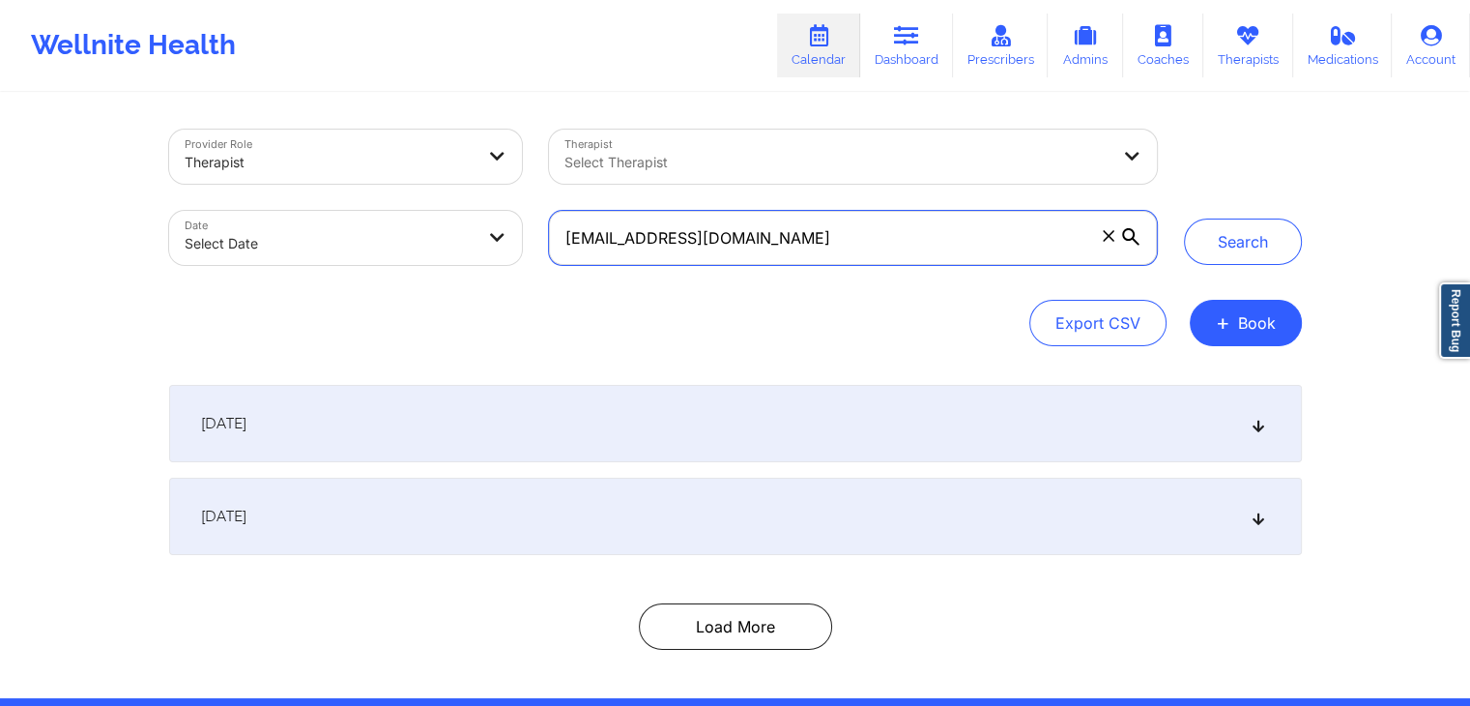
type input "[EMAIL_ADDRESS][DOMAIN_NAME]"
click at [1184, 218] on button "Search" at bounding box center [1243, 241] width 118 height 46
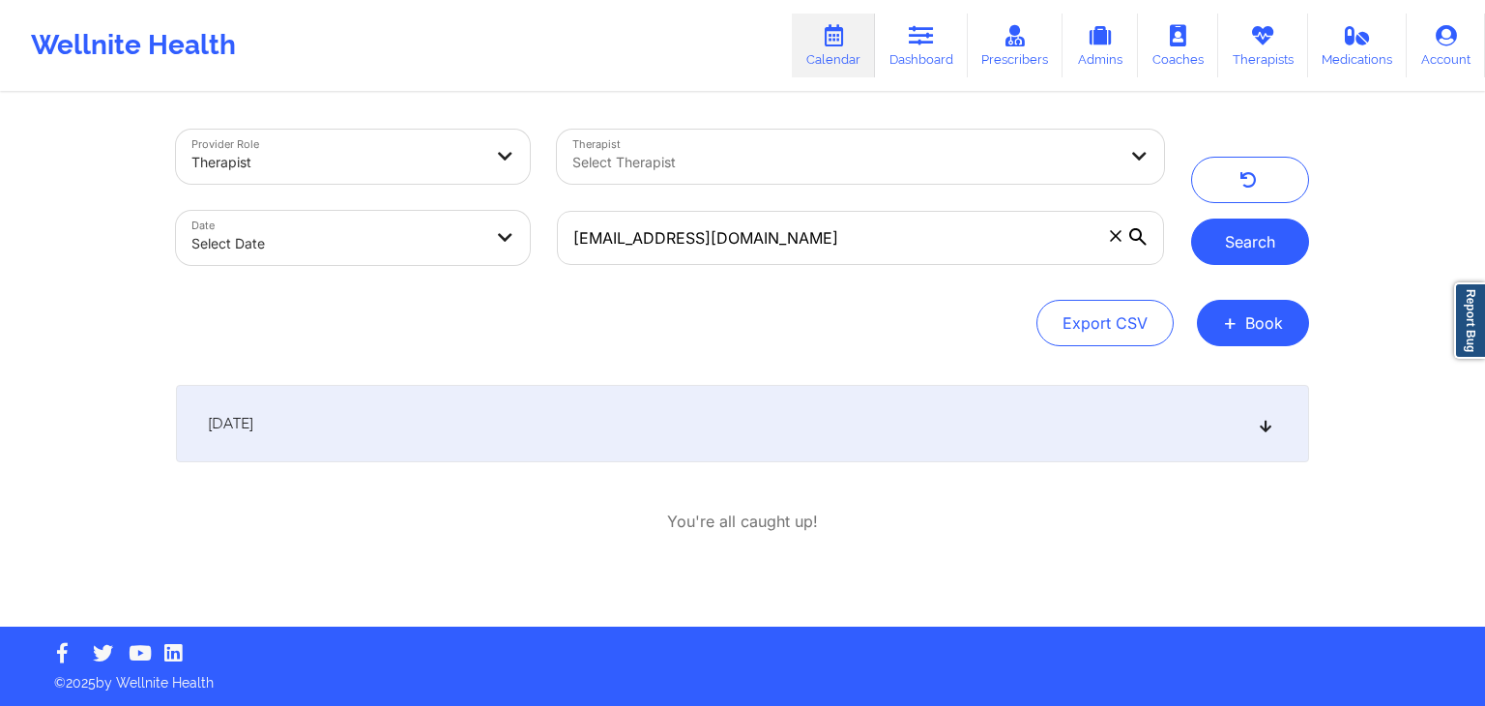
click at [1245, 244] on button "Search" at bounding box center [1250, 241] width 118 height 46
click at [1055, 449] on div "[DATE]" at bounding box center [742, 423] width 1133 height 77
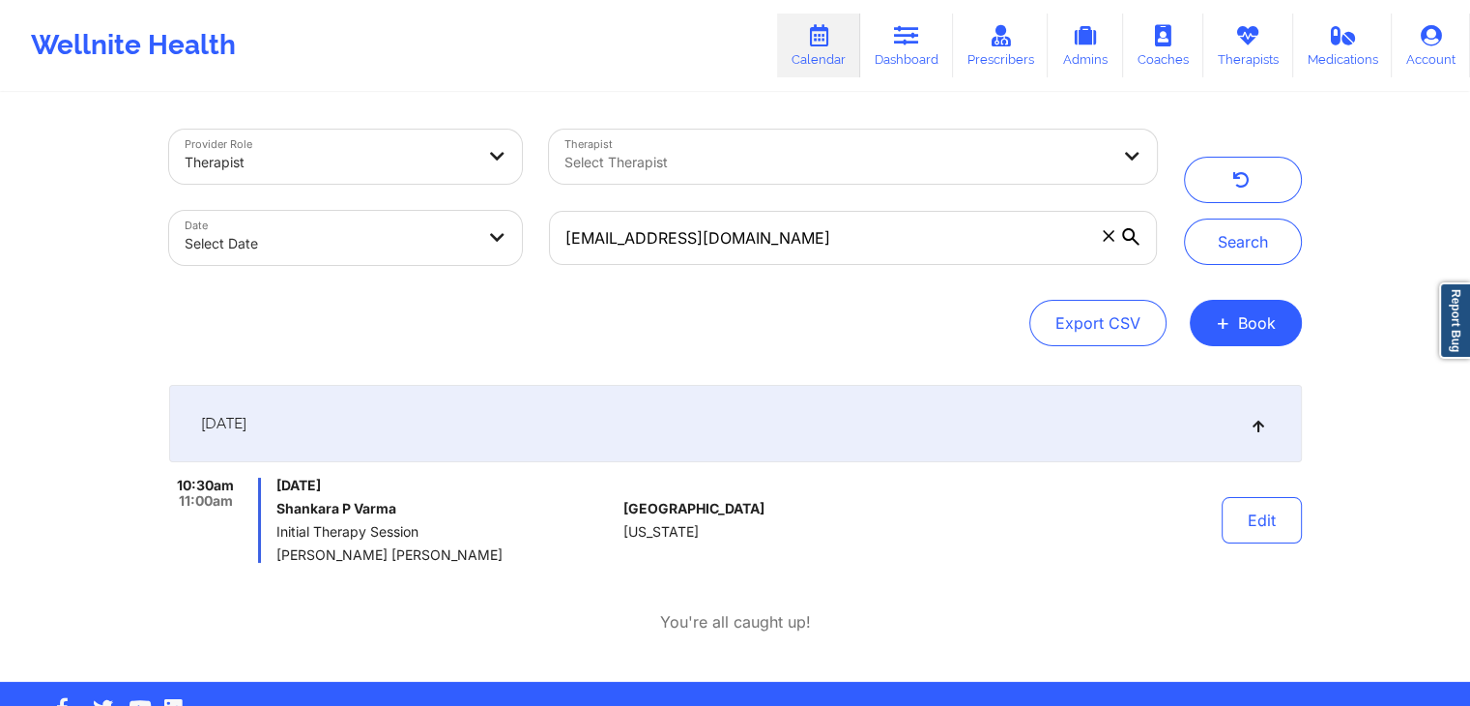
drag, startPoint x: 276, startPoint y: 487, endPoint x: 469, endPoint y: 554, distance: 203.6
click at [469, 554] on div "[DATE] [PERSON_NAME] Initial Therapy Session [PERSON_NAME] [PERSON_NAME]" at bounding box center [445, 519] width 339 height 85
copy div "[DATE] [PERSON_NAME] Initial Therapy Session [PERSON_NAME] [PERSON_NAME]"
click at [919, 40] on icon at bounding box center [906, 35] width 25 height 21
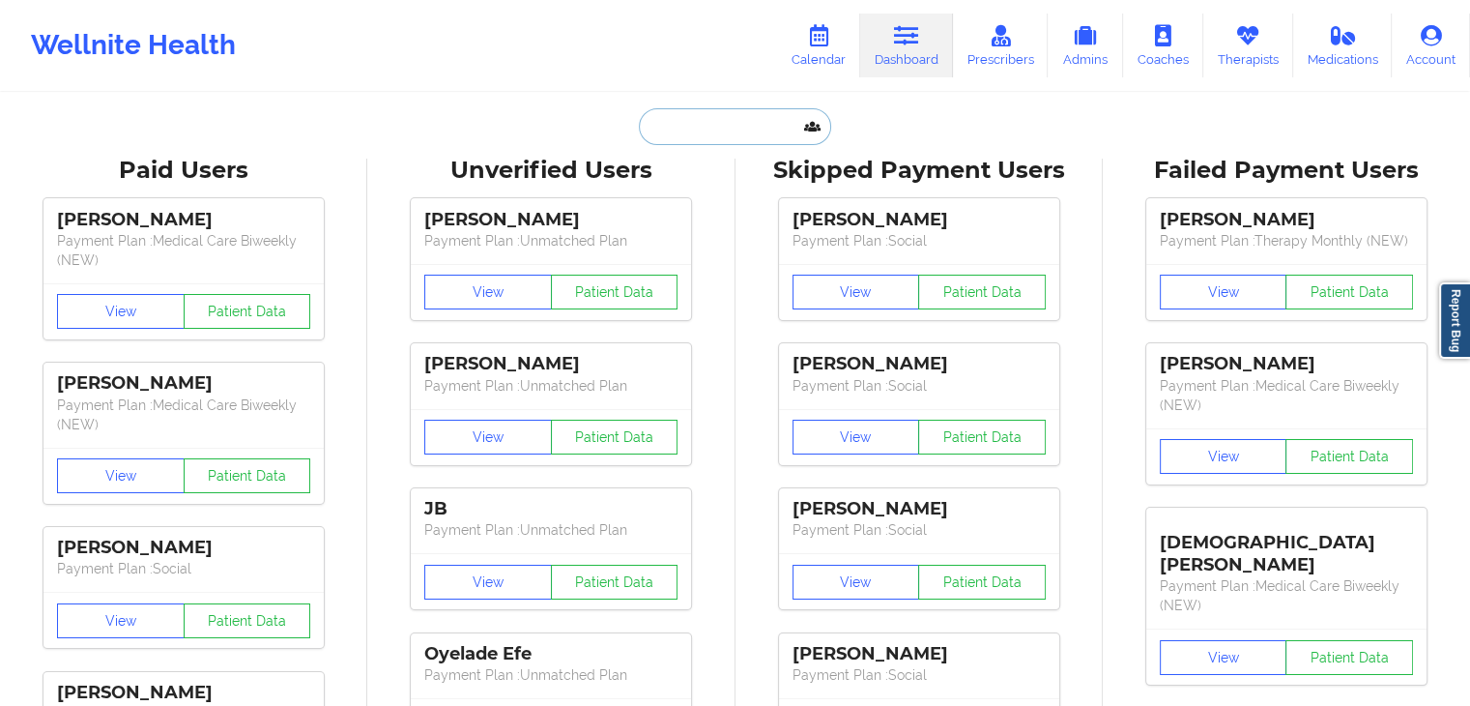
click at [724, 114] on input "text" at bounding box center [734, 126] width 191 height 37
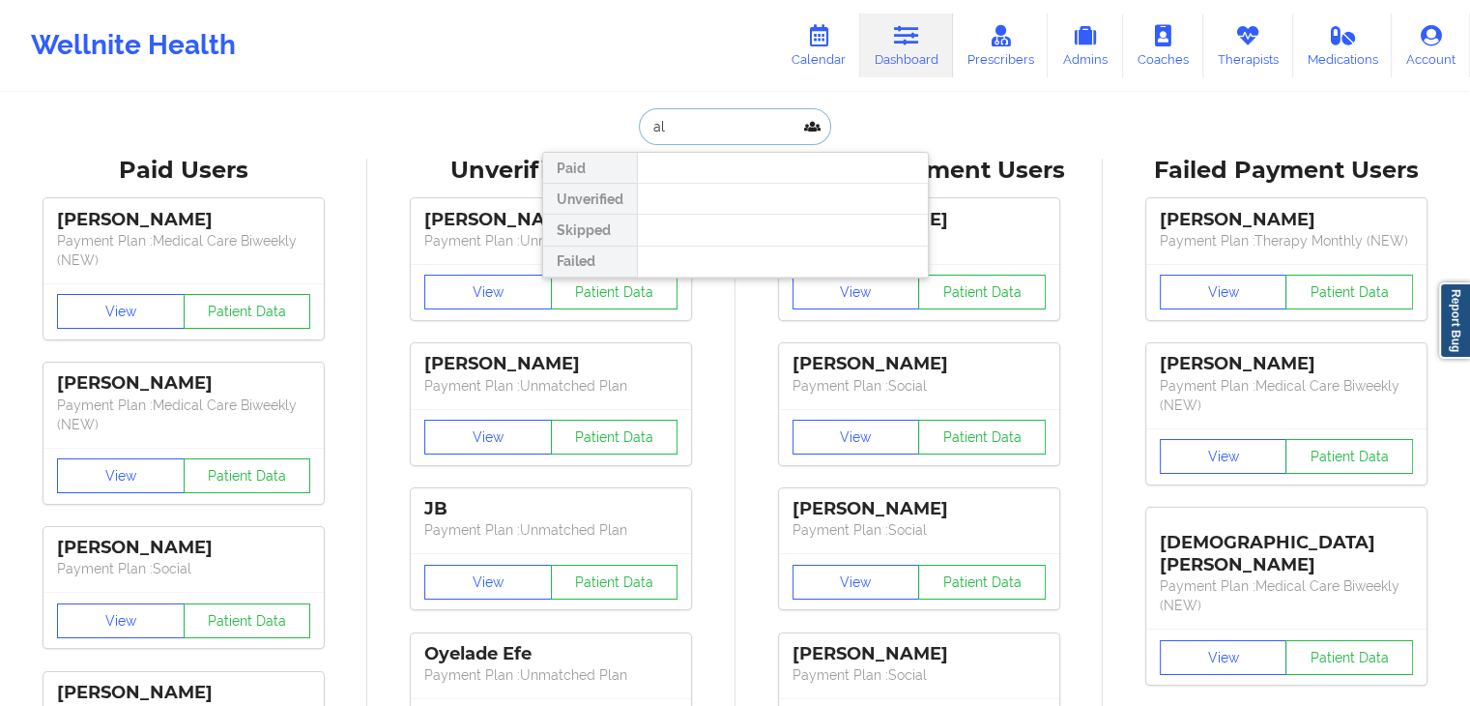
type input "a"
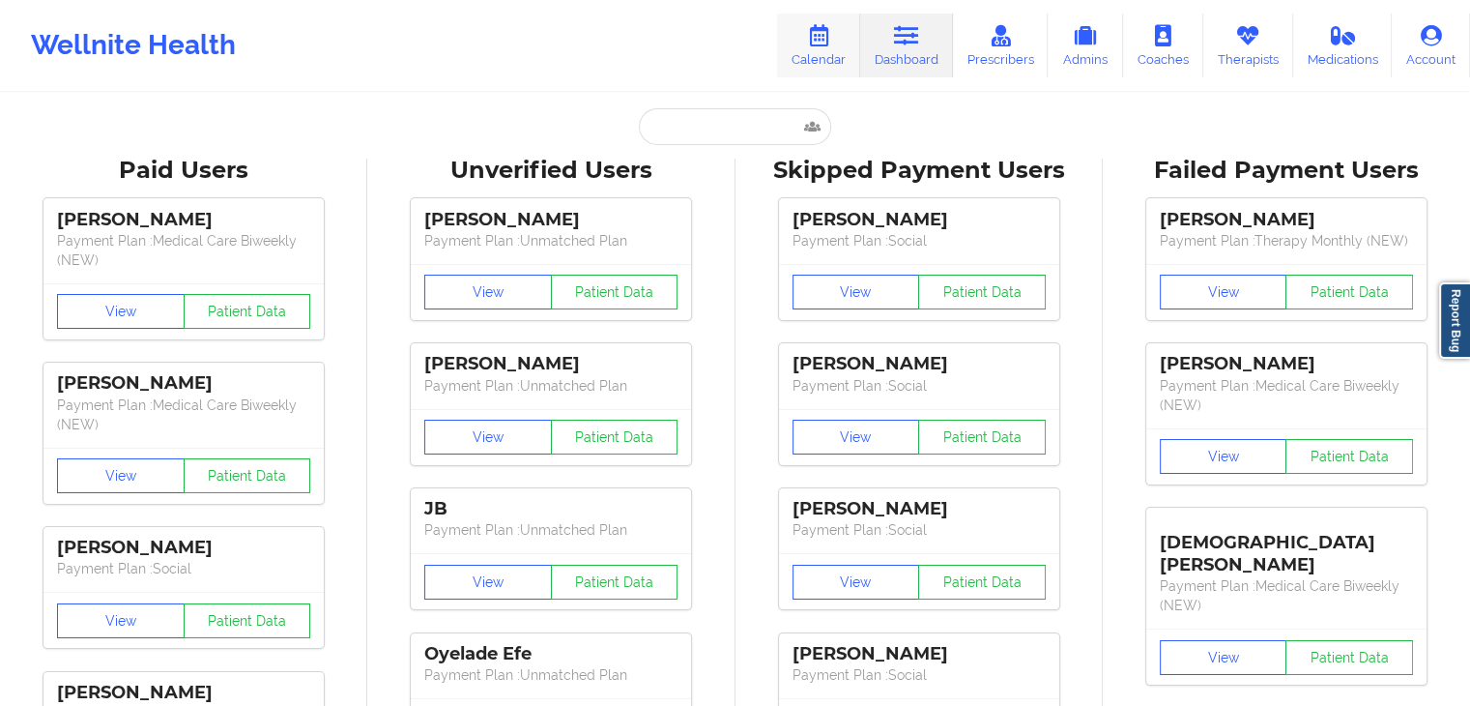
click at [843, 51] on link "Calendar" at bounding box center [818, 46] width 83 height 64
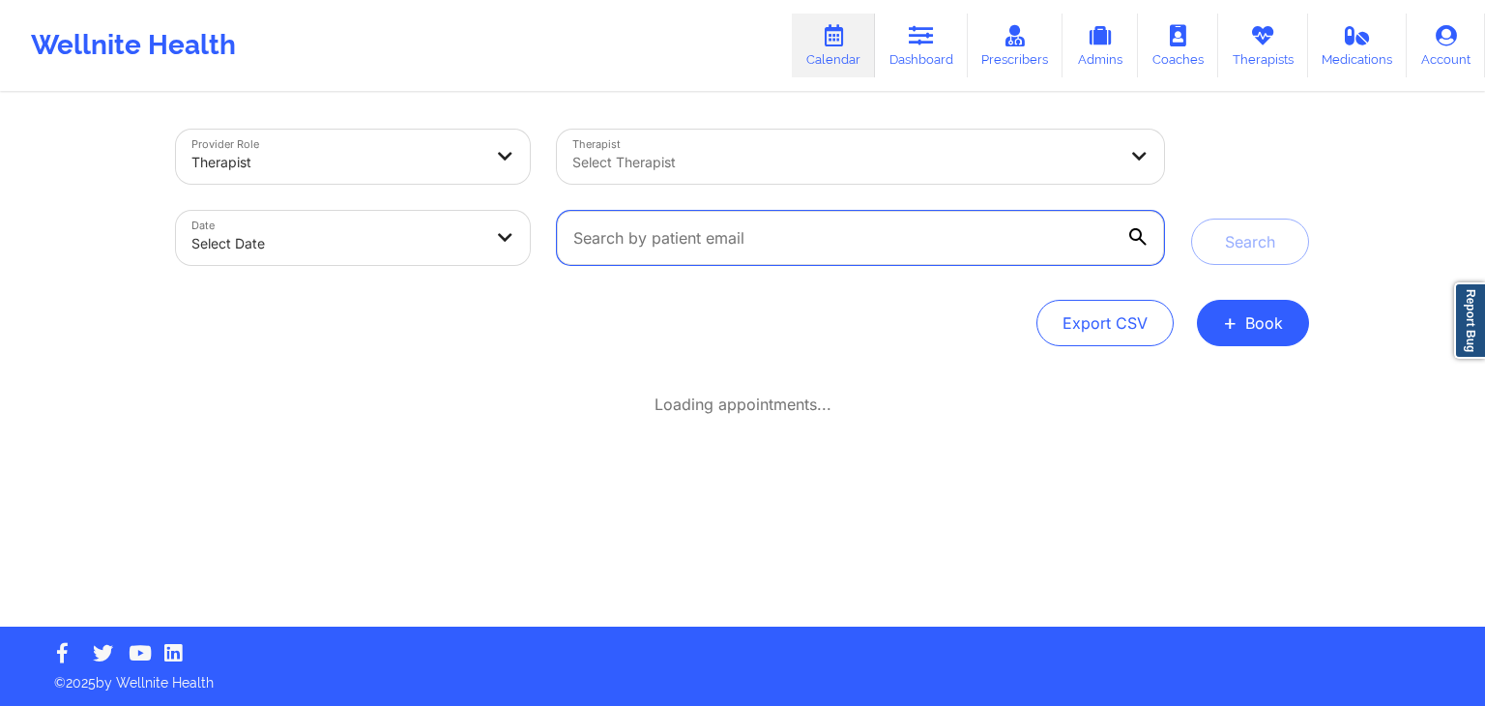
click at [812, 239] on input "text" at bounding box center [860, 238] width 607 height 54
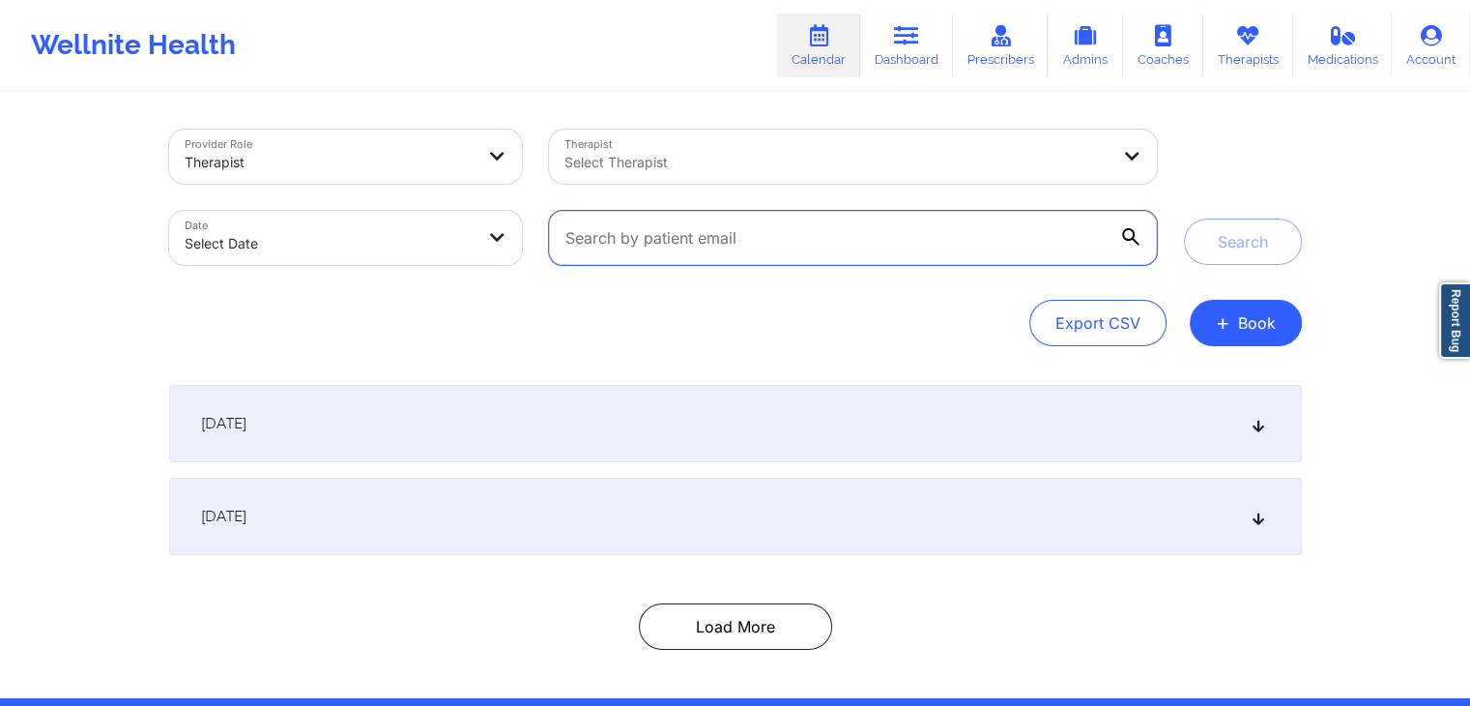
click at [812, 239] on input "text" at bounding box center [852, 238] width 607 height 54
paste input "[EMAIL_ADDRESS][DOMAIN_NAME]"
click at [1184, 218] on button "Search" at bounding box center [1243, 241] width 118 height 46
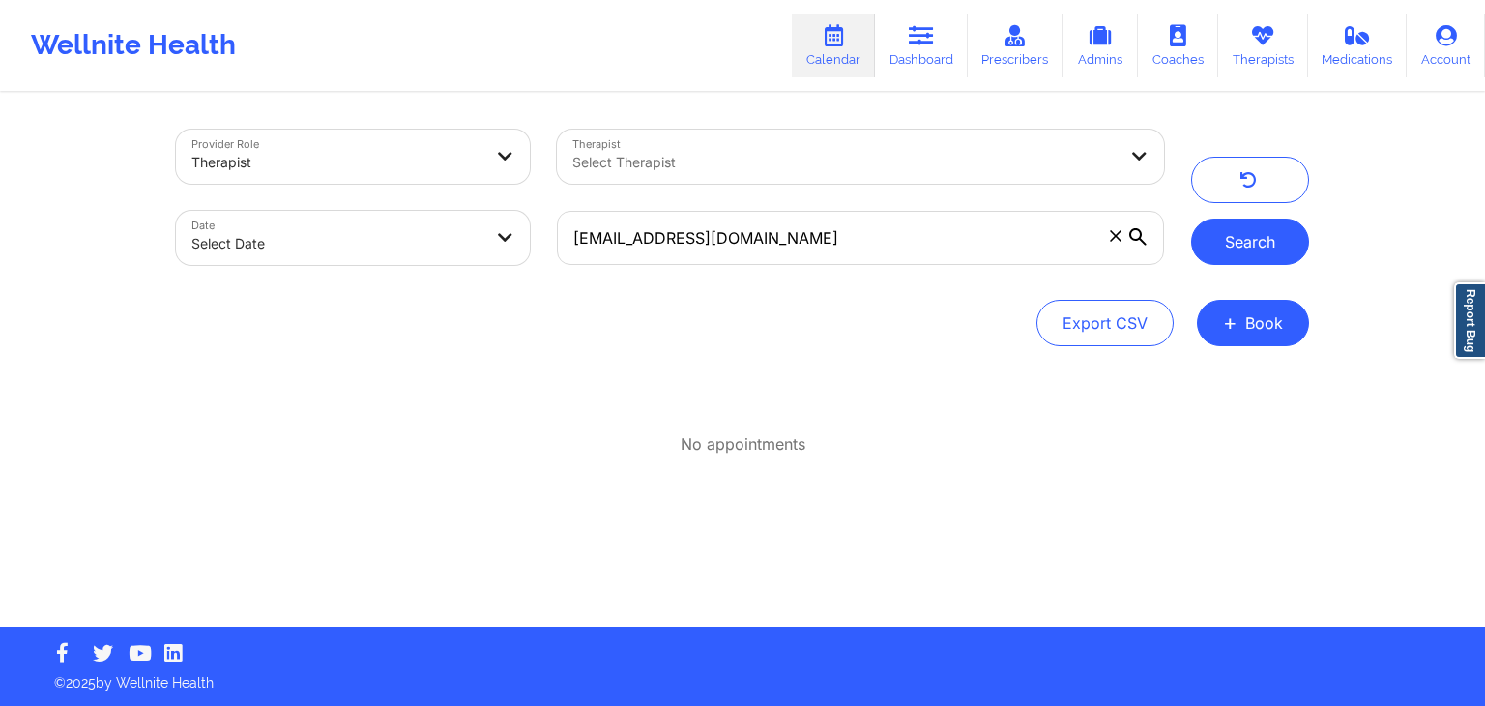
click at [1253, 256] on button "Search" at bounding box center [1250, 241] width 118 height 46
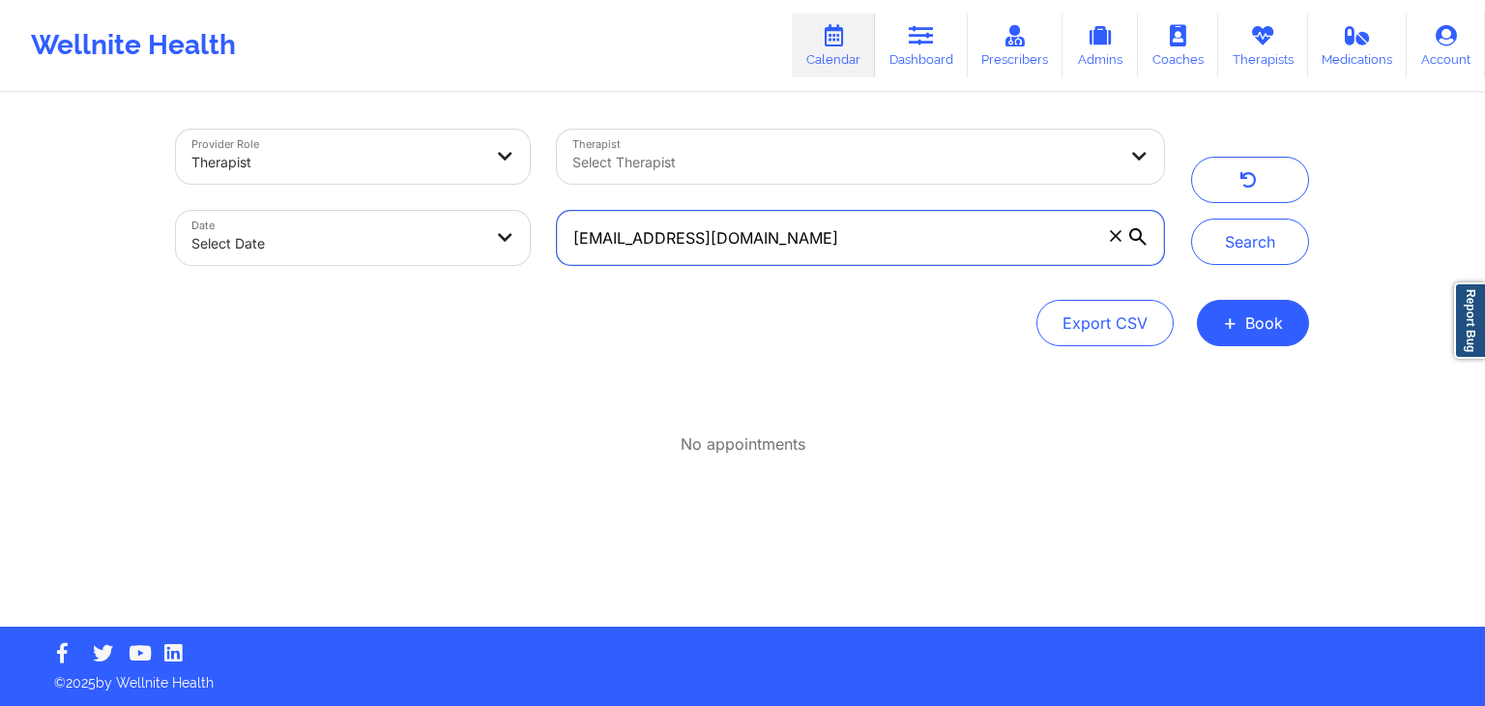
drag, startPoint x: 854, startPoint y: 235, endPoint x: 565, endPoint y: 228, distance: 289.1
click at [565, 228] on input "[EMAIL_ADDRESS][DOMAIN_NAME]" at bounding box center [860, 238] width 607 height 54
paste input "[EMAIL_ADDRESS][DOMAIN_NAME]"
type input "[EMAIL_ADDRESS][DOMAIN_NAME]"
click at [1191, 218] on button "Search" at bounding box center [1250, 241] width 118 height 46
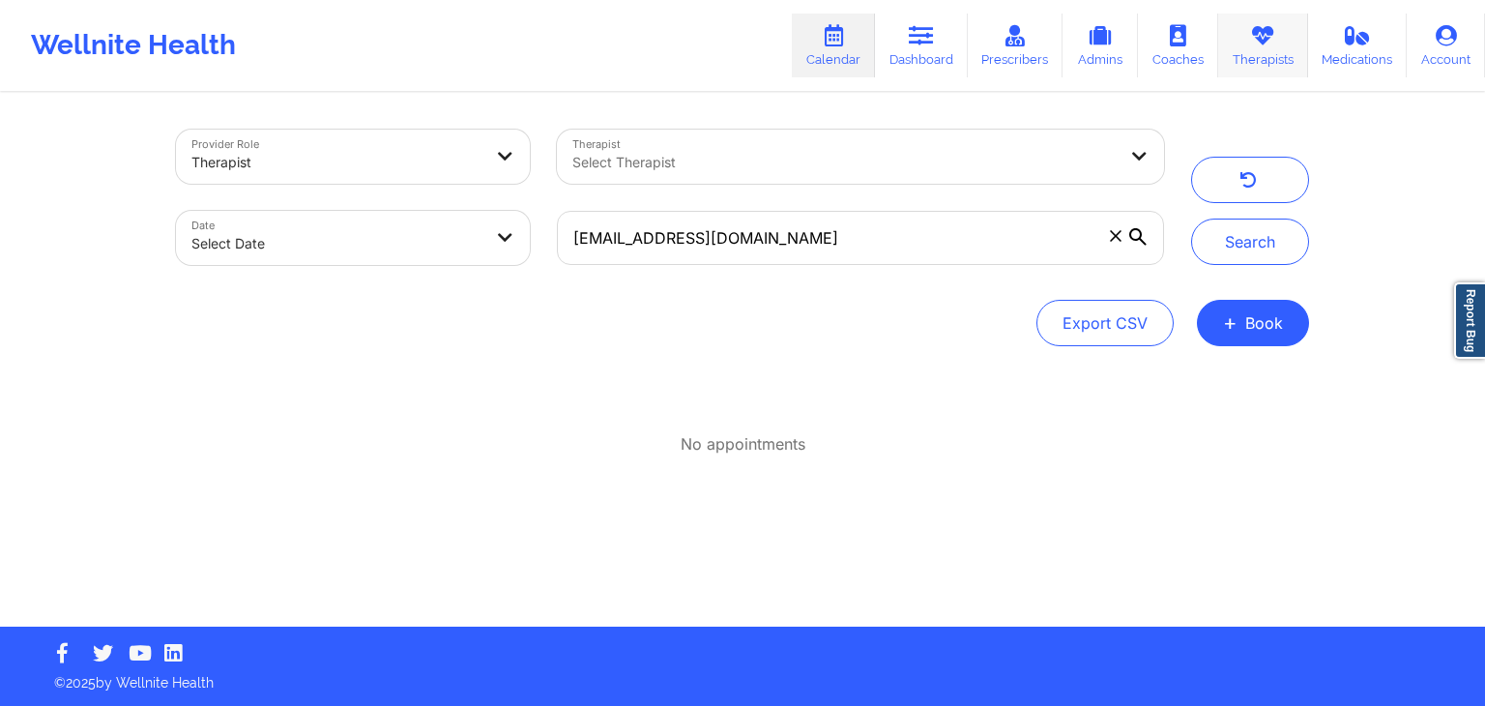
click at [1256, 59] on link "Therapists" at bounding box center [1263, 46] width 90 height 64
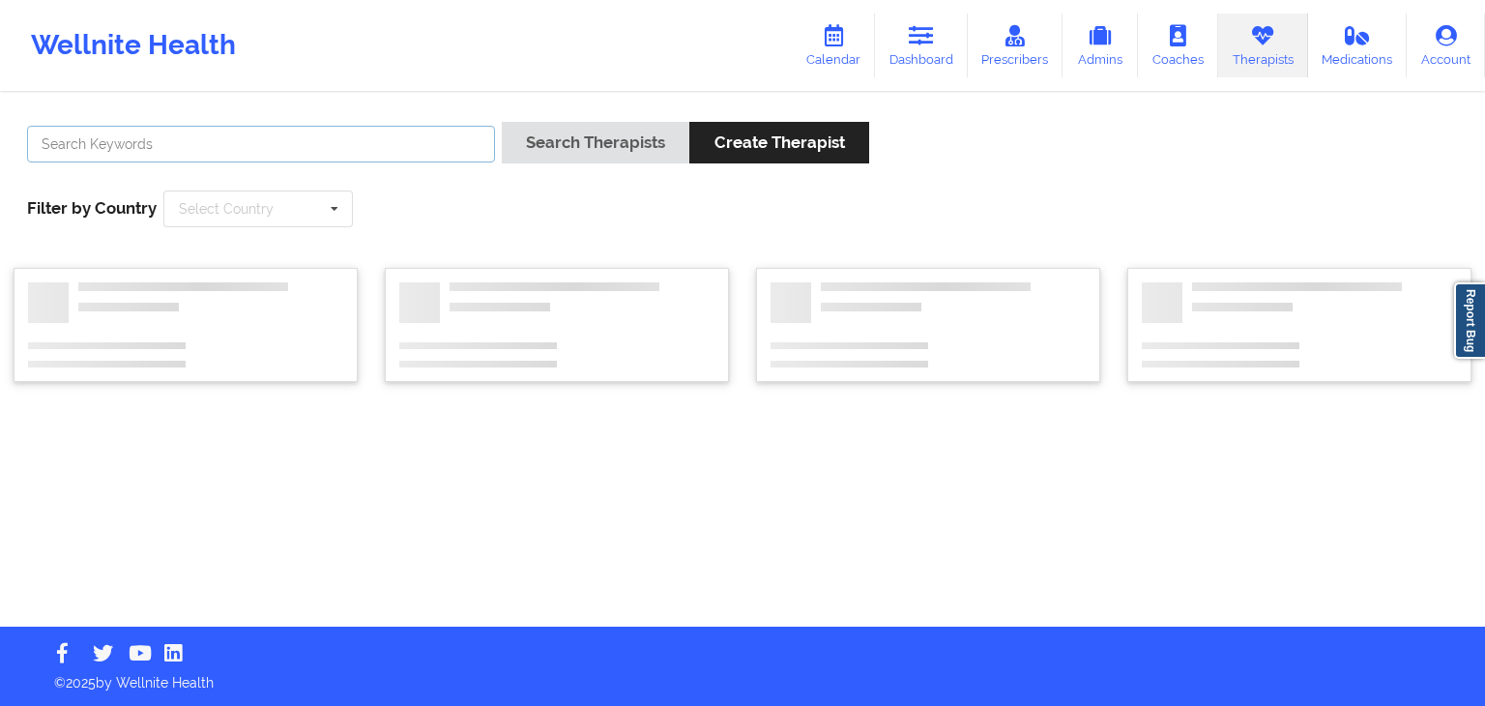
click at [240, 132] on input "text" at bounding box center [261, 144] width 468 height 37
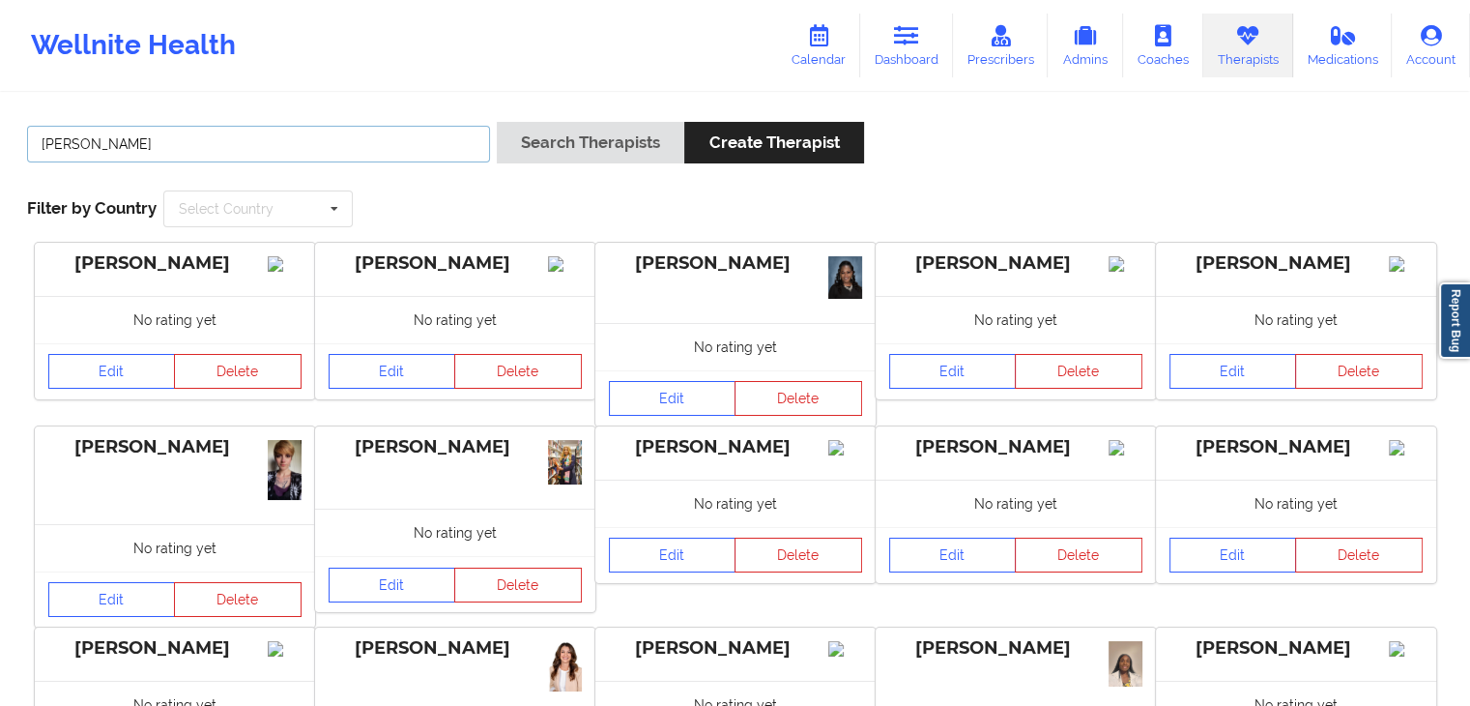
click at [497, 122] on button "Search Therapists" at bounding box center [591, 143] width 188 height 42
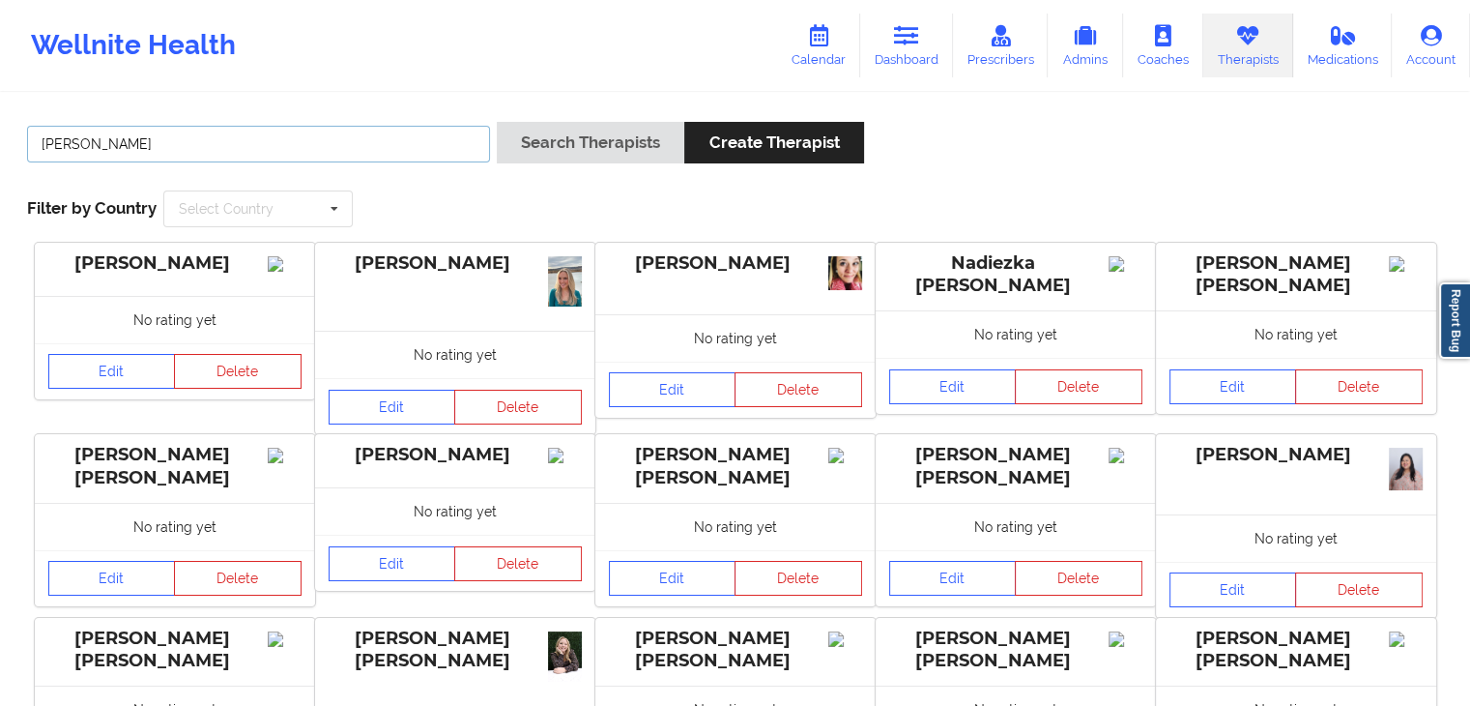
click at [497, 122] on button "Search Therapists" at bounding box center [591, 143] width 188 height 42
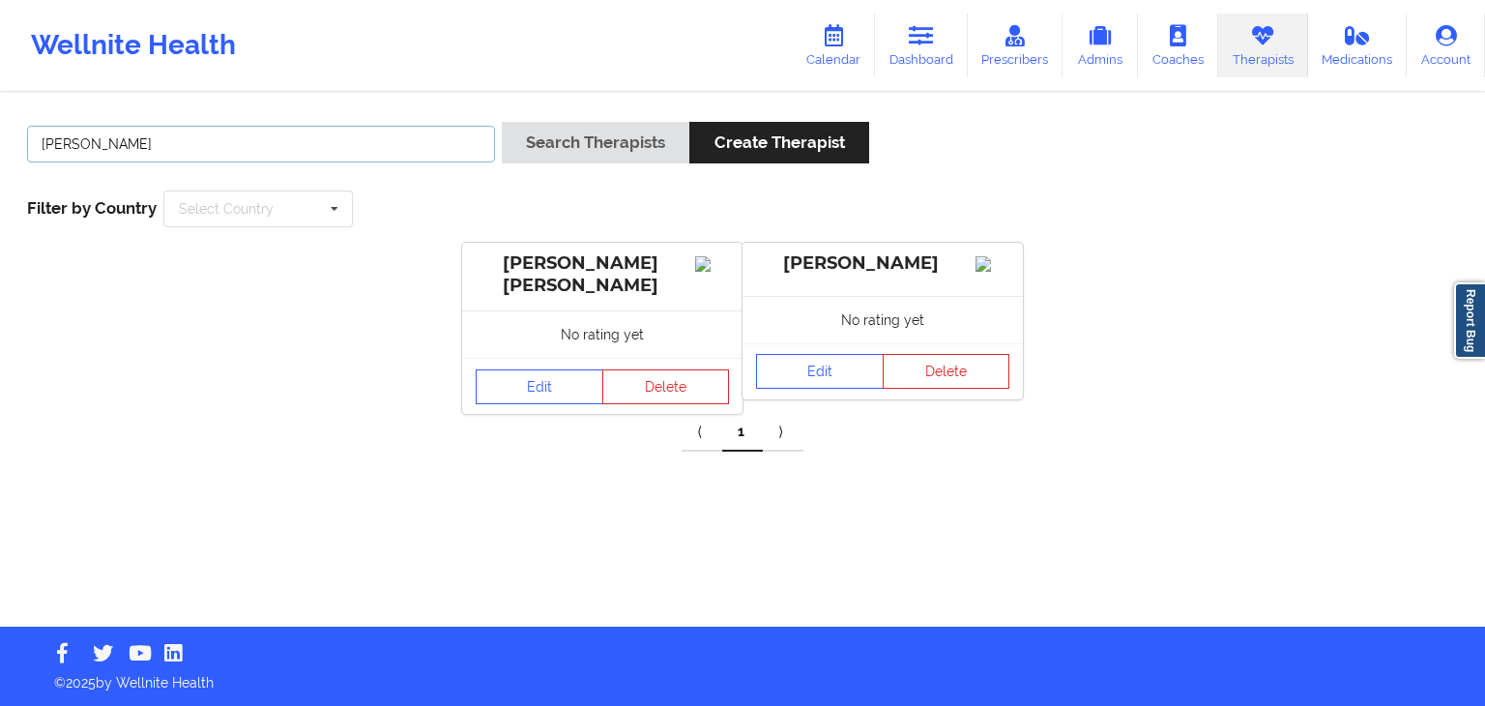
drag, startPoint x: 221, startPoint y: 148, endPoint x: 23, endPoint y: 137, distance: 198.4
click at [23, 137] on div "[PERSON_NAME]" at bounding box center [260, 149] width 481 height 55
click at [502, 122] on button "Search Therapists" at bounding box center [596, 143] width 188 height 42
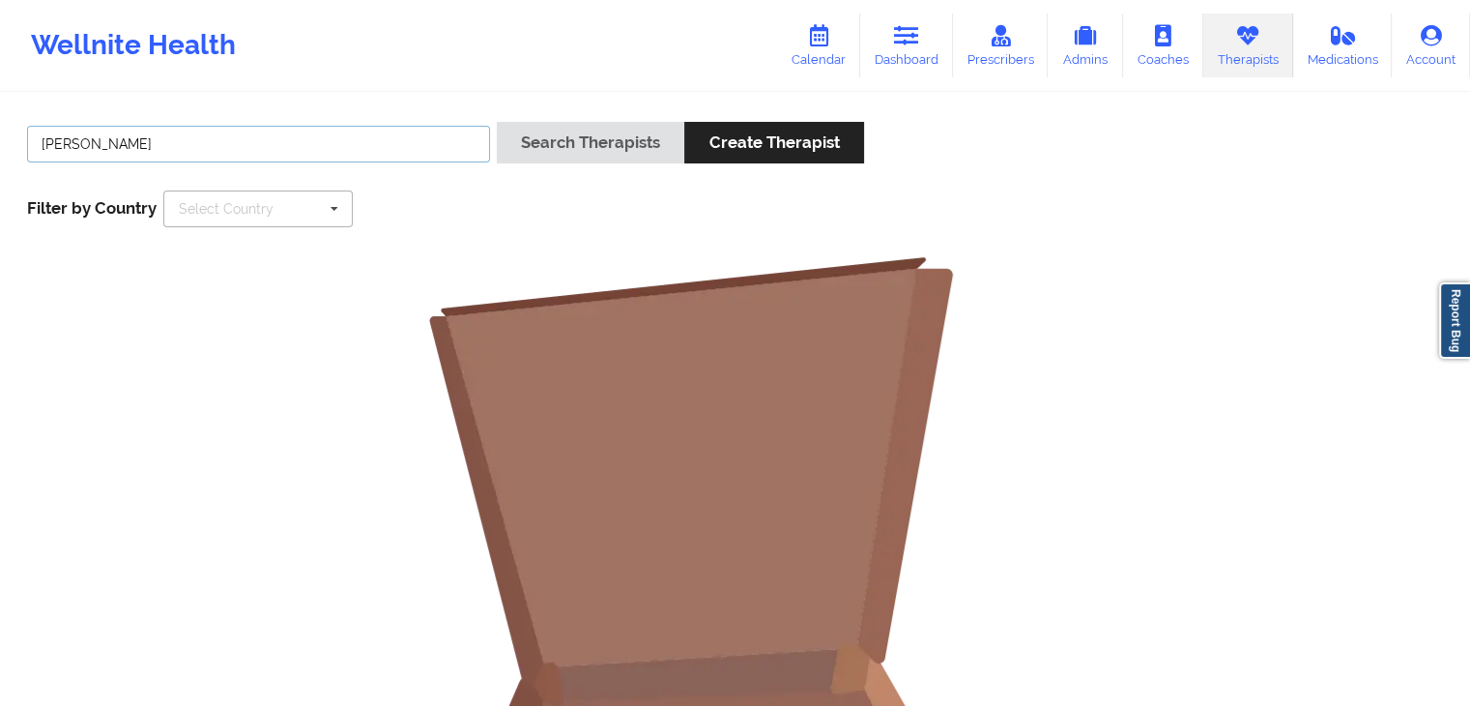
click at [497, 122] on button "Search Therapists" at bounding box center [591, 143] width 188 height 42
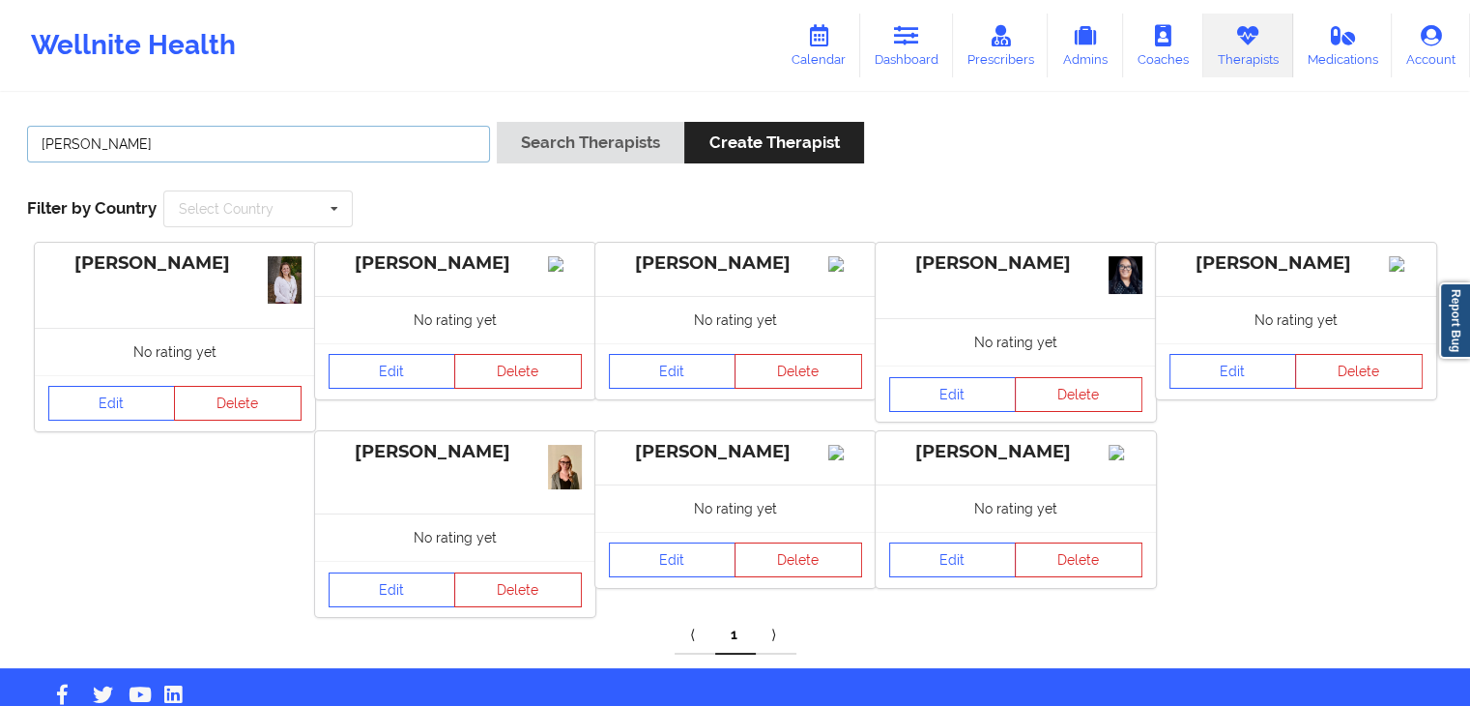
click at [282, 143] on input "[PERSON_NAME]" at bounding box center [258, 144] width 463 height 37
click at [497, 122] on button "Search Therapists" at bounding box center [591, 143] width 188 height 42
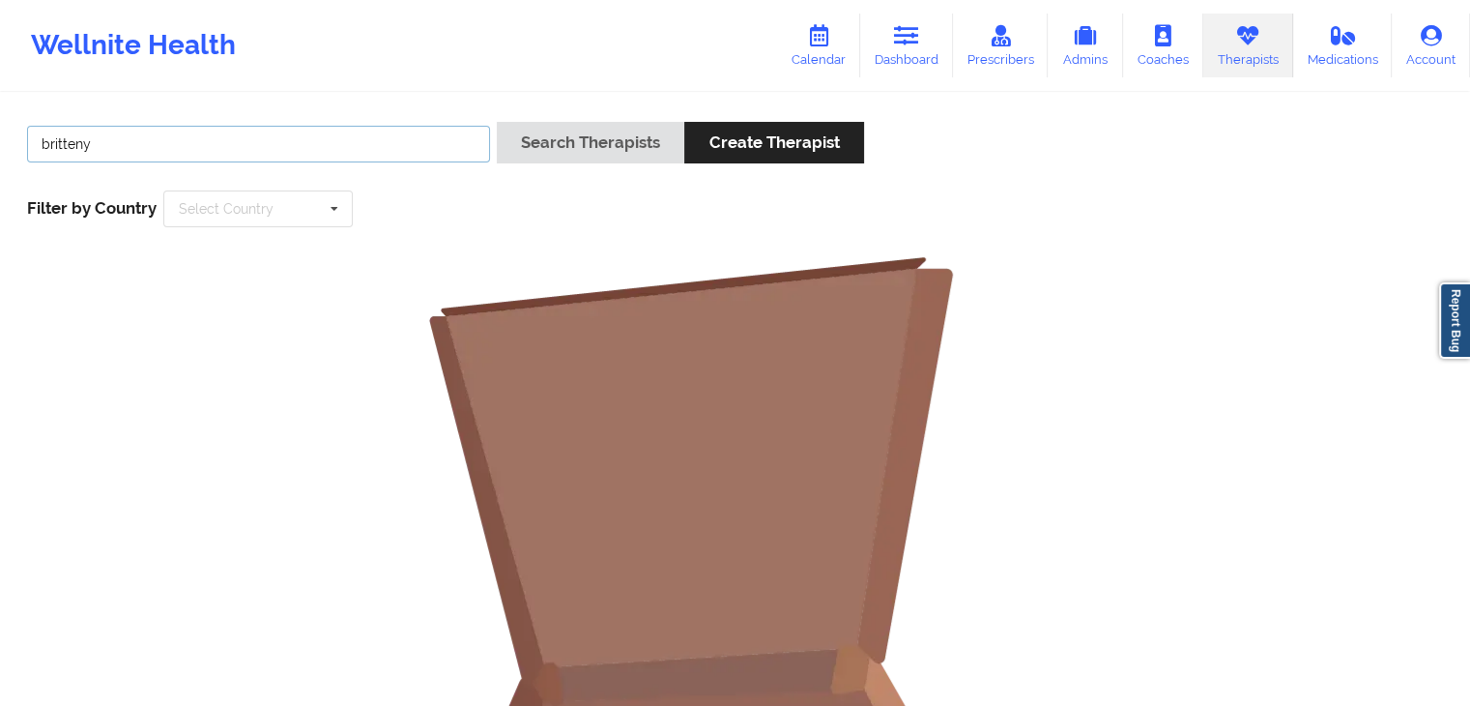
click at [497, 122] on button "Search Therapists" at bounding box center [591, 143] width 188 height 42
drag, startPoint x: 293, startPoint y: 142, endPoint x: 43, endPoint y: 144, distance: 250.3
click at [43, 144] on input "britteny" at bounding box center [258, 144] width 463 height 37
paste input "[EMAIL_ADDRESS][DOMAIN_NAME]"
type input "[EMAIL_ADDRESS][DOMAIN_NAME]"
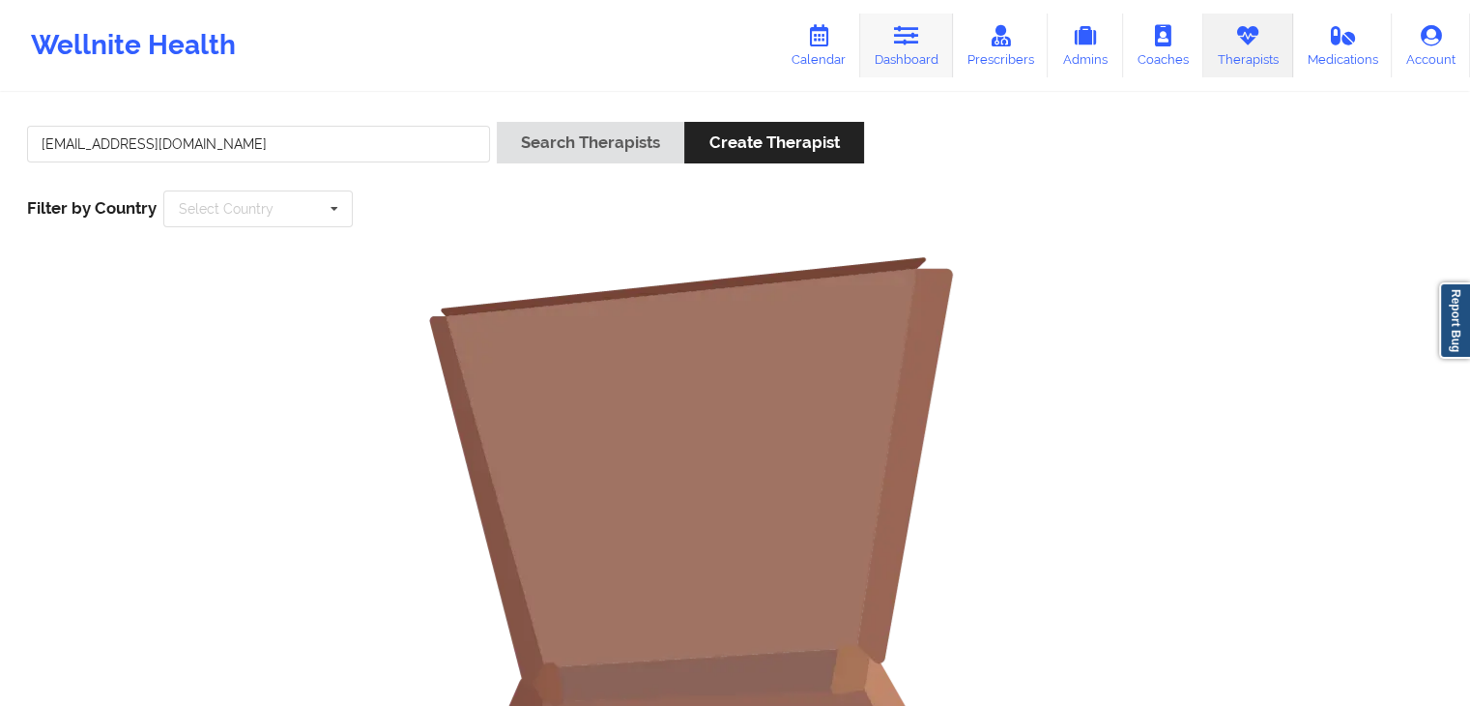
click at [925, 35] on link "Dashboard" at bounding box center [906, 46] width 93 height 64
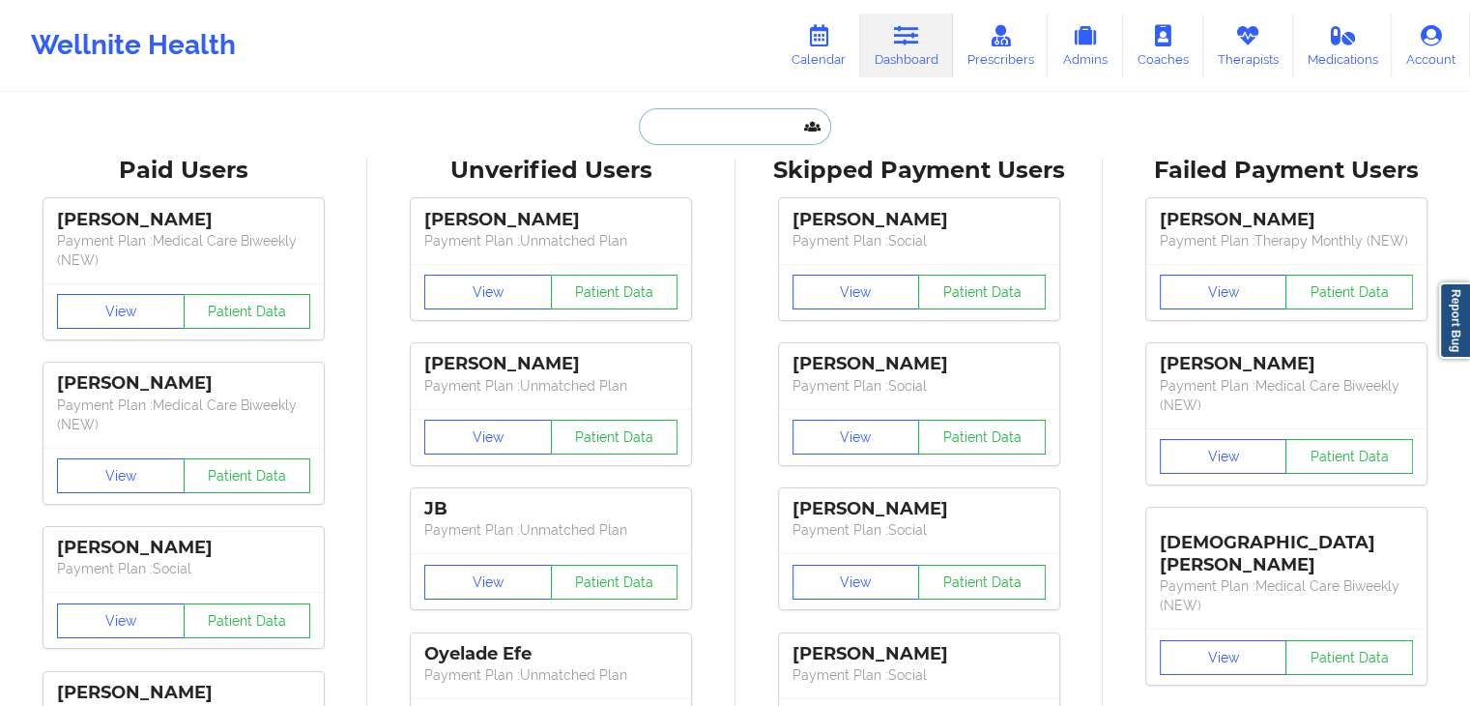
click at [701, 129] on input "text" at bounding box center [734, 126] width 191 height 37
paste input "[EMAIL_ADDRESS][DOMAIN_NAME]"
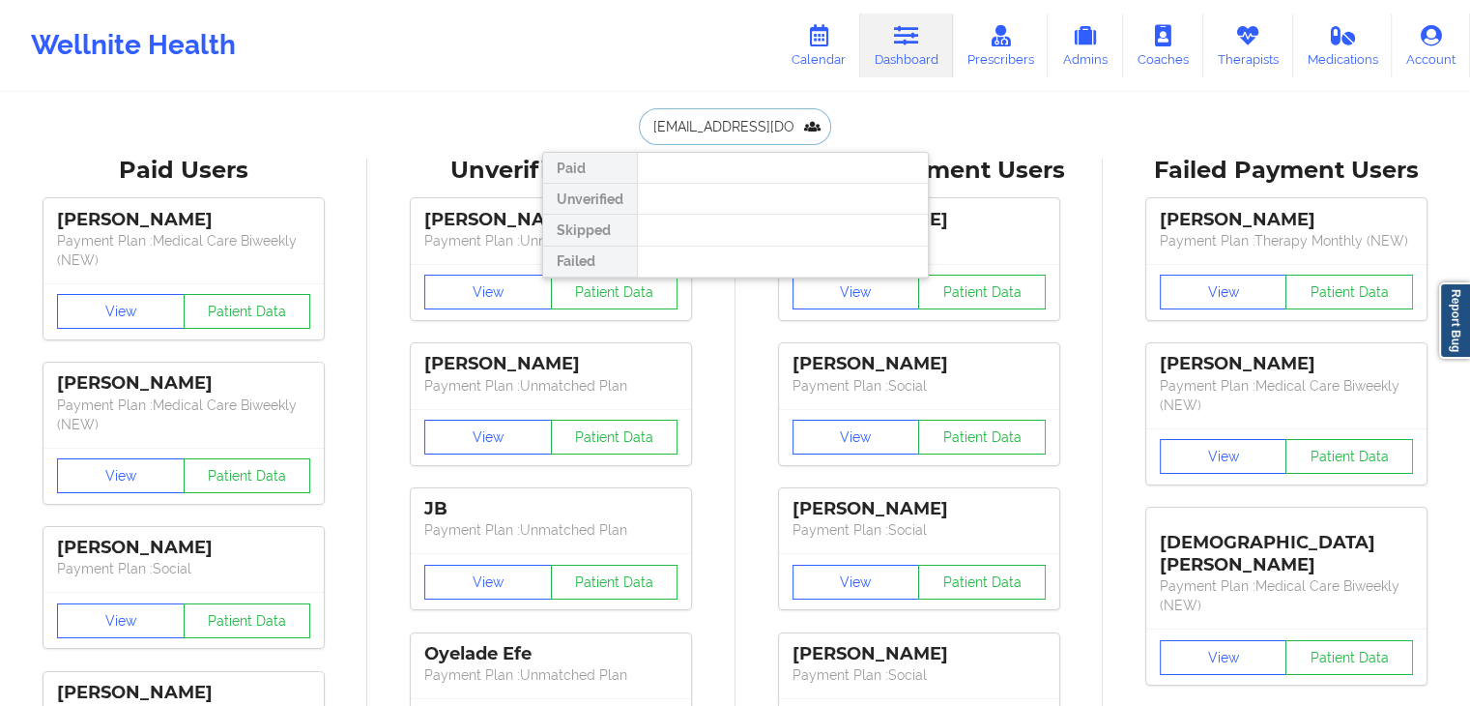
scroll to position [0, 58]
type input "[EMAIL_ADDRESS][DOMAIN_NAME]"
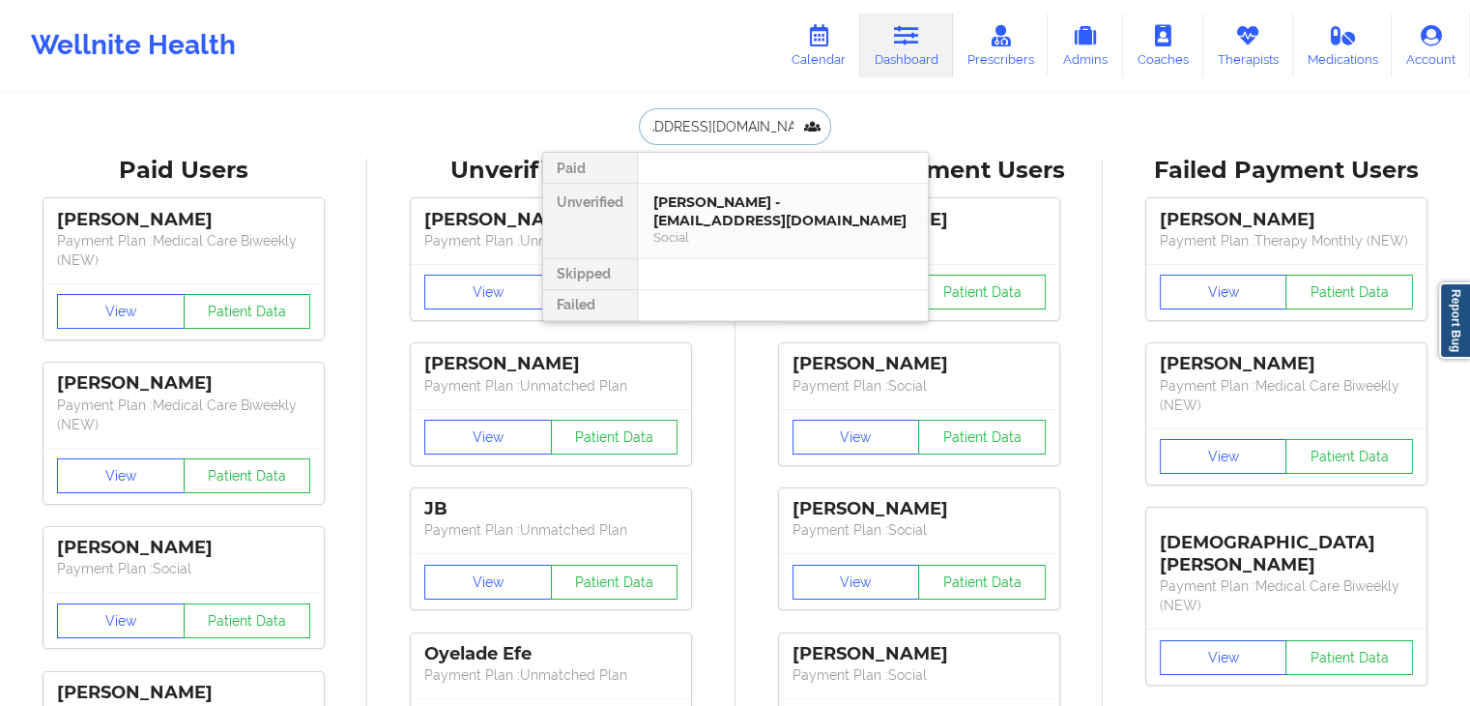
click at [763, 221] on div "[PERSON_NAME] - [EMAIL_ADDRESS][DOMAIN_NAME]" at bounding box center [782, 211] width 259 height 36
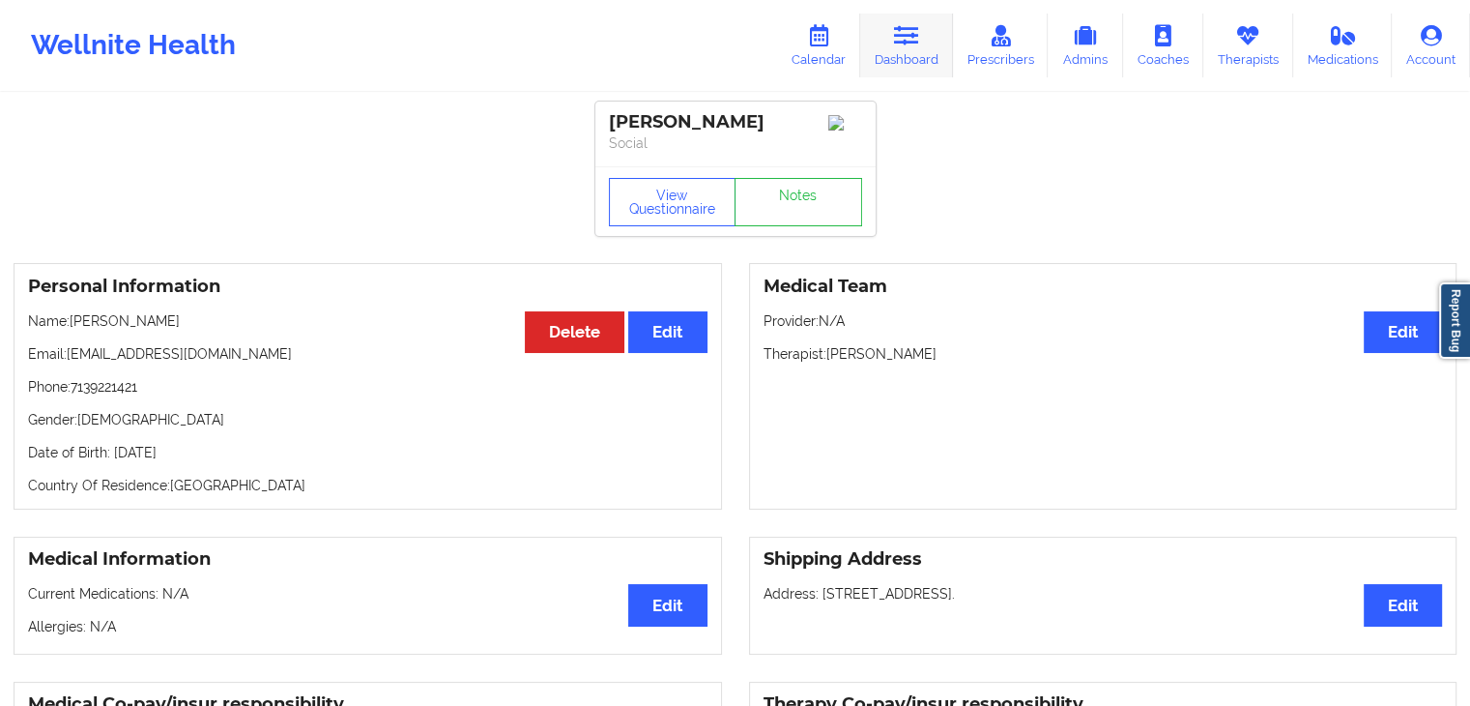
click at [908, 35] on icon at bounding box center [906, 35] width 25 height 21
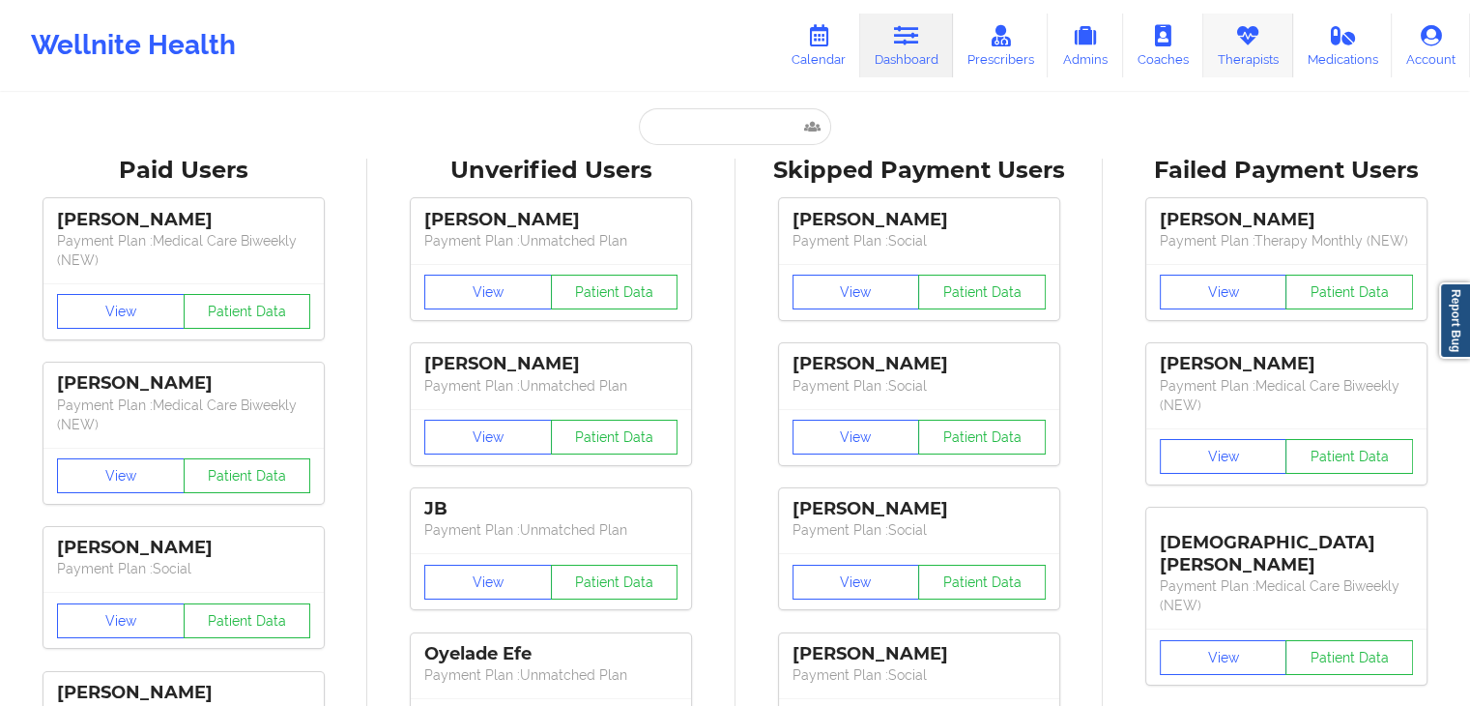
click at [1238, 44] on icon at bounding box center [1247, 35] width 25 height 21
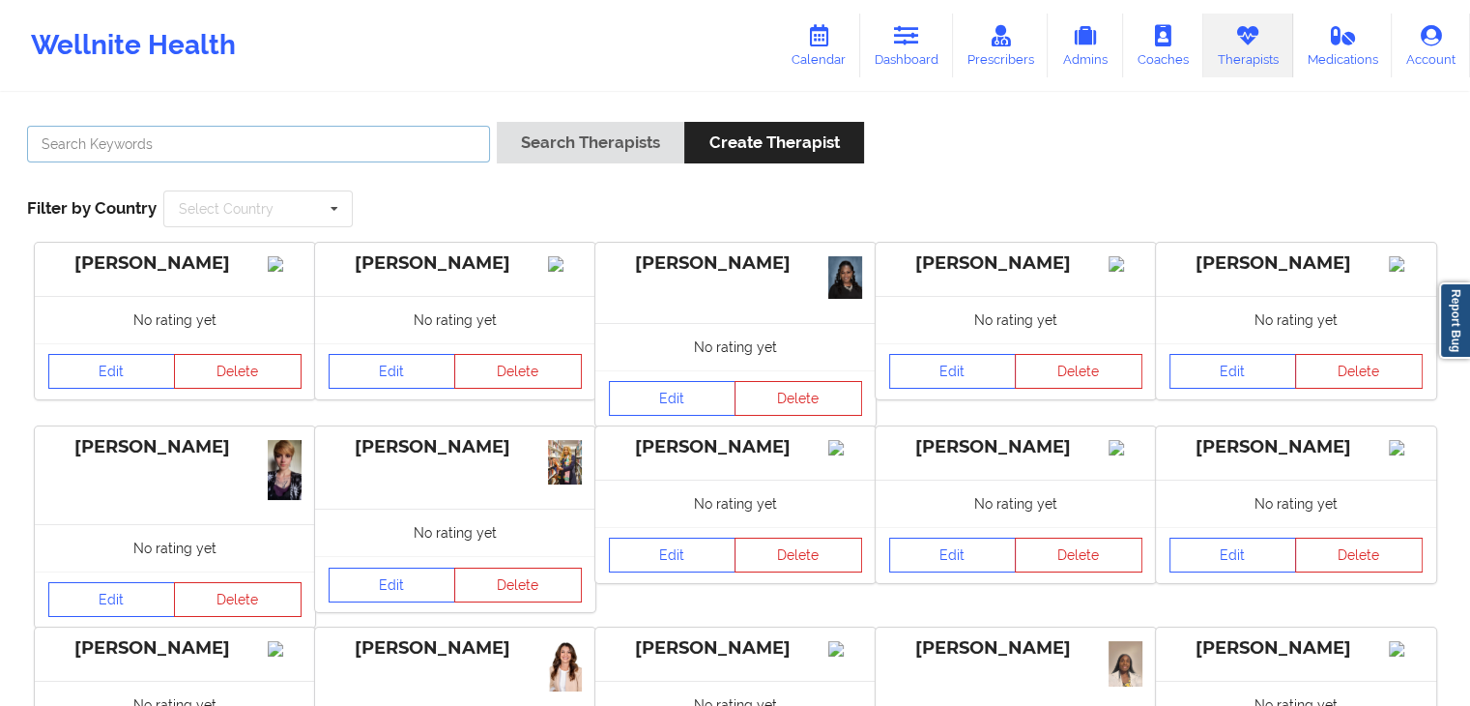
click at [447, 130] on input "text" at bounding box center [258, 144] width 463 height 37
type input "[PERSON_NAME]"
click at [497, 122] on button "Search Therapists" at bounding box center [591, 143] width 188 height 42
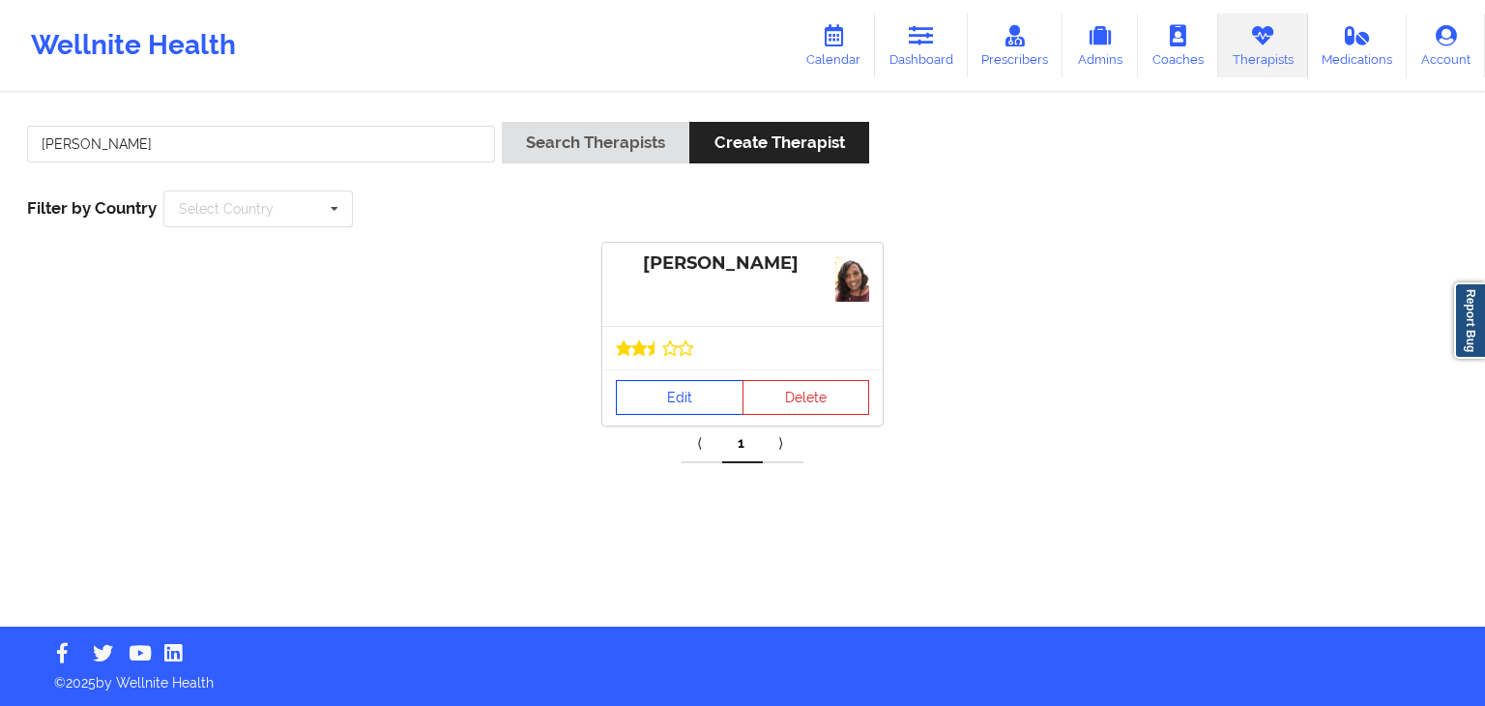
click at [660, 399] on link "Edit" at bounding box center [680, 397] width 128 height 35
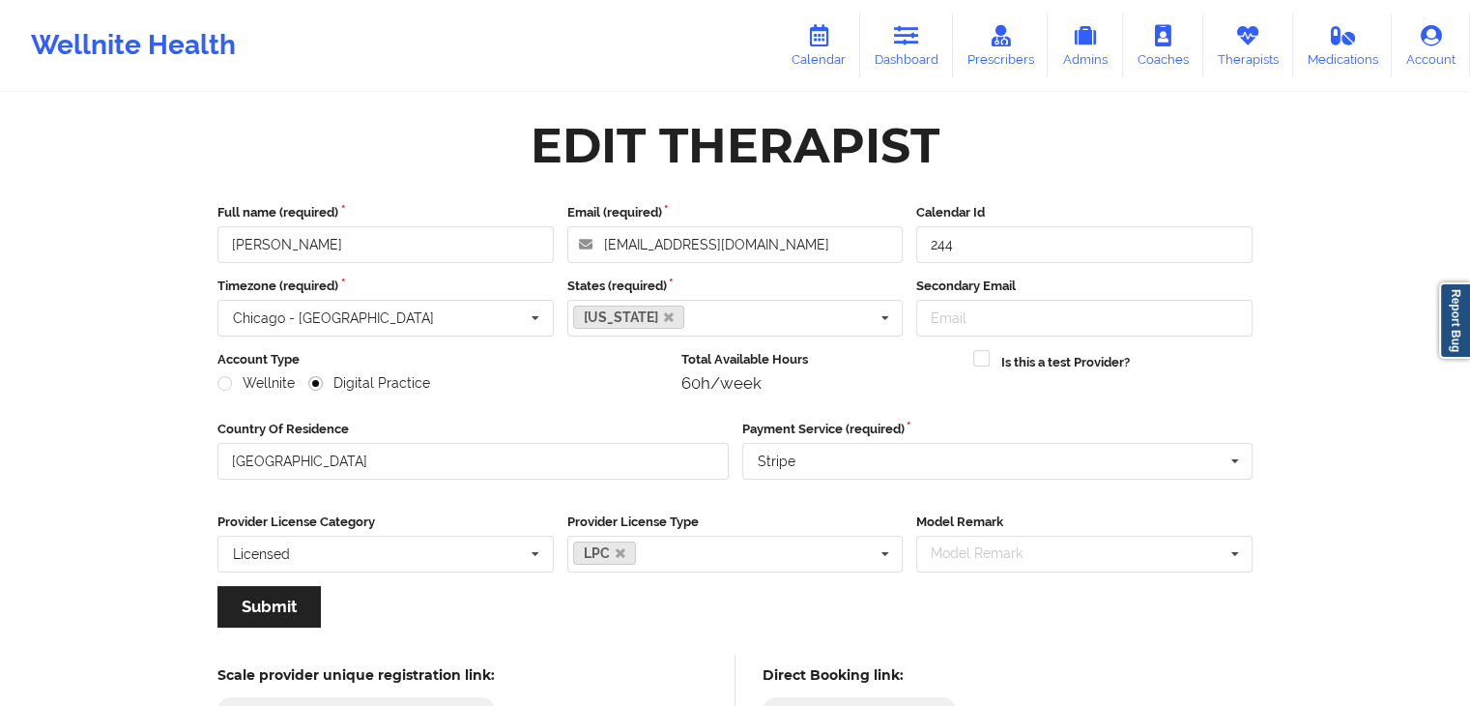
scroll to position [160, 0]
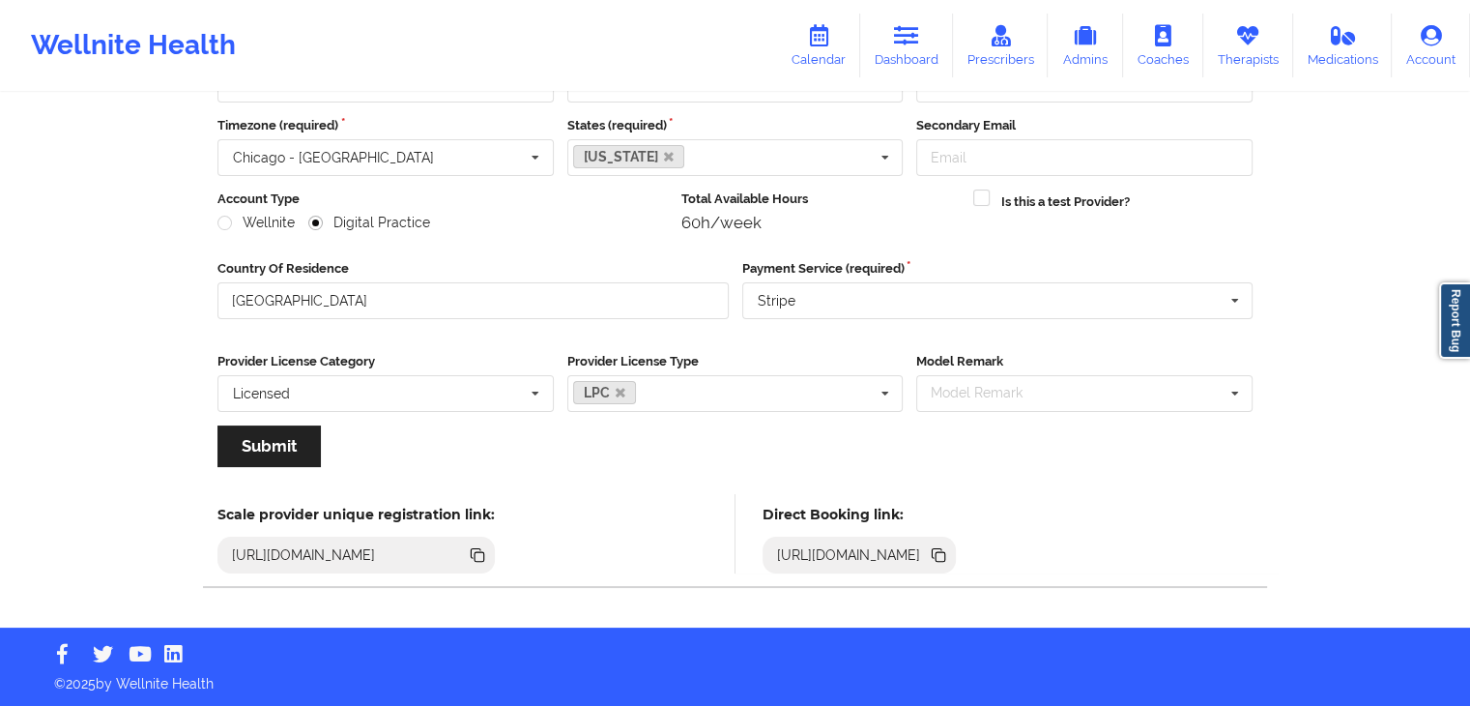
click at [949, 559] on icon at bounding box center [938, 554] width 21 height 21
click at [889, 55] on link "Dashboard" at bounding box center [906, 46] width 93 height 64
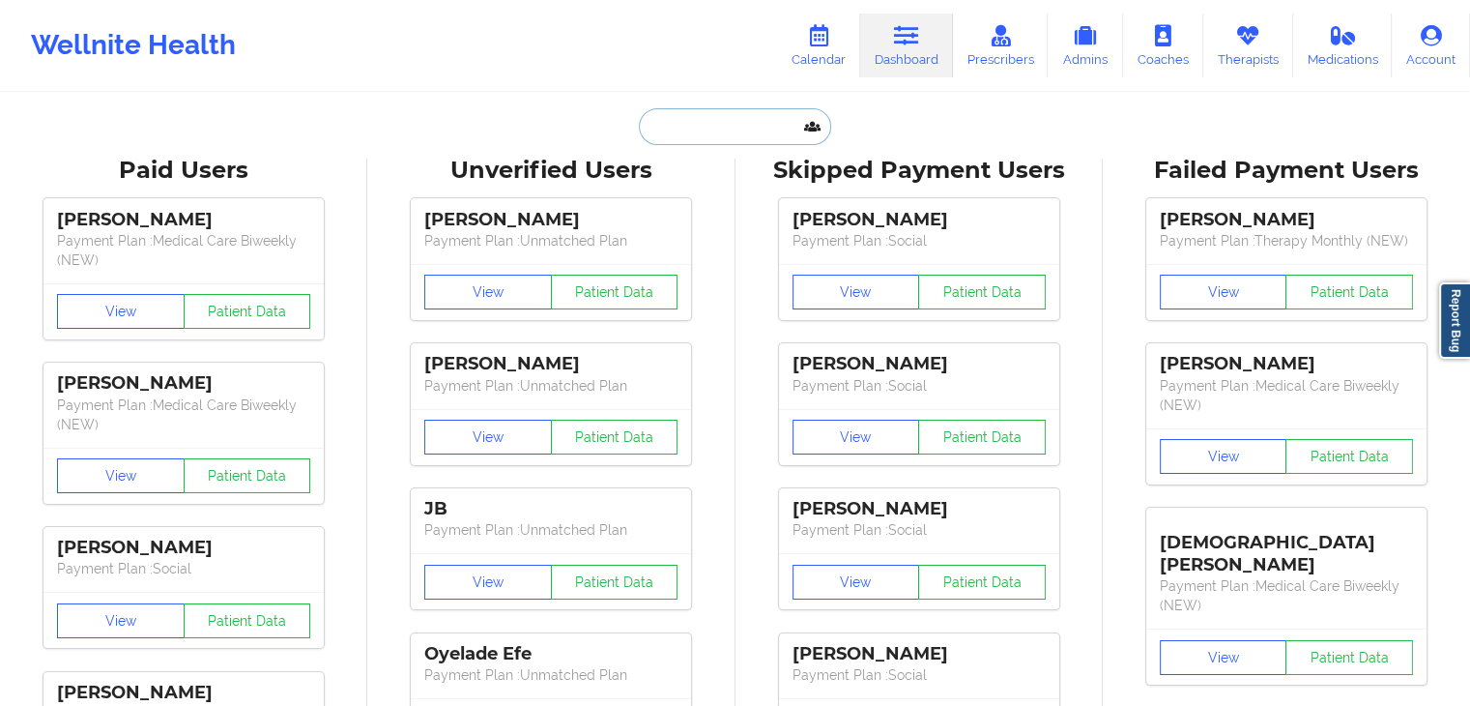
click at [743, 114] on input "text" at bounding box center [734, 126] width 191 height 37
paste input "[EMAIL_ADDRESS][DOMAIN_NAME]"
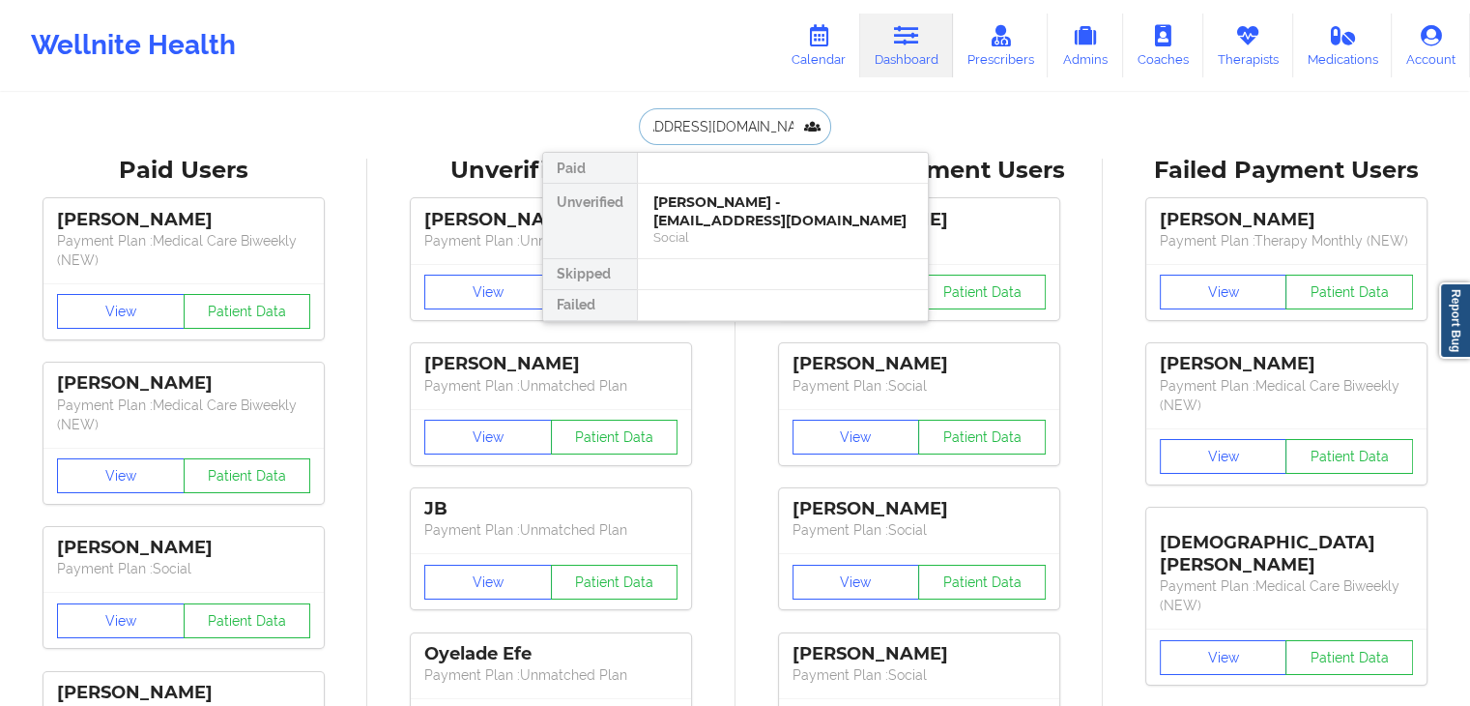
type input "[EMAIL_ADDRESS][DOMAIN_NAME]"
click at [739, 200] on div "[PERSON_NAME] - [EMAIL_ADDRESS][DOMAIN_NAME]" at bounding box center [782, 211] width 259 height 36
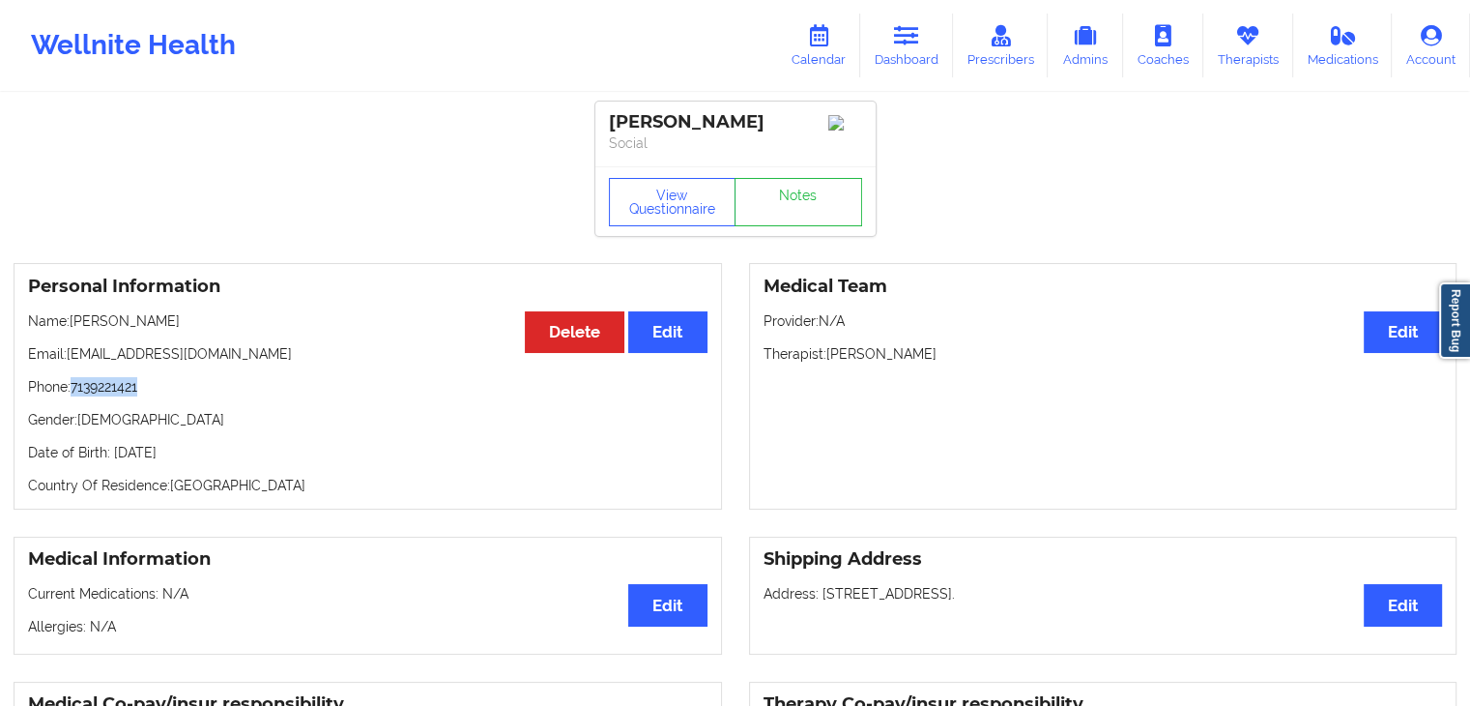
drag, startPoint x: 148, startPoint y: 391, endPoint x: 70, endPoint y: 390, distance: 78.3
click at [70, 390] on p "Phone: [PHONE_NUMBER]" at bounding box center [367, 386] width 679 height 19
copy p "7139221421"
click at [895, 43] on link "Dashboard" at bounding box center [906, 46] width 93 height 64
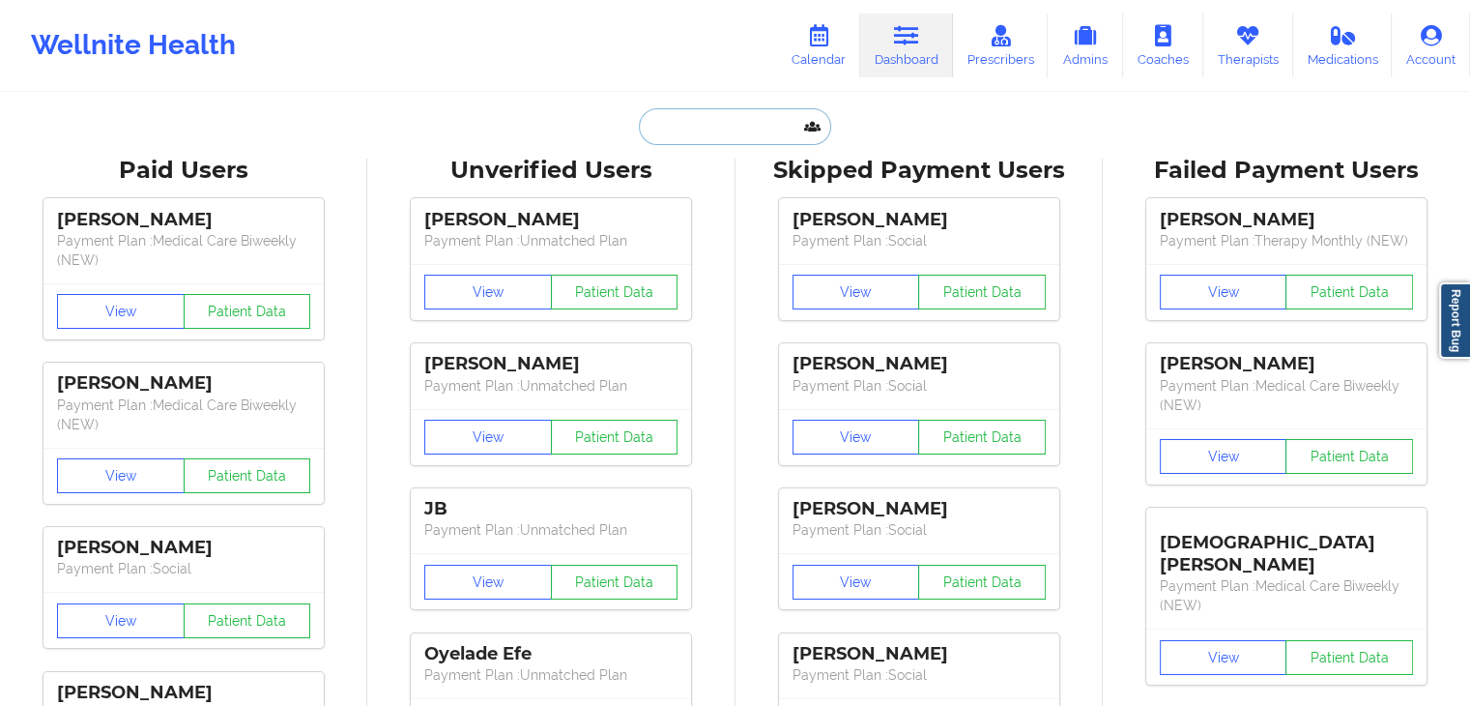
click at [737, 130] on input "text" at bounding box center [734, 126] width 191 height 37
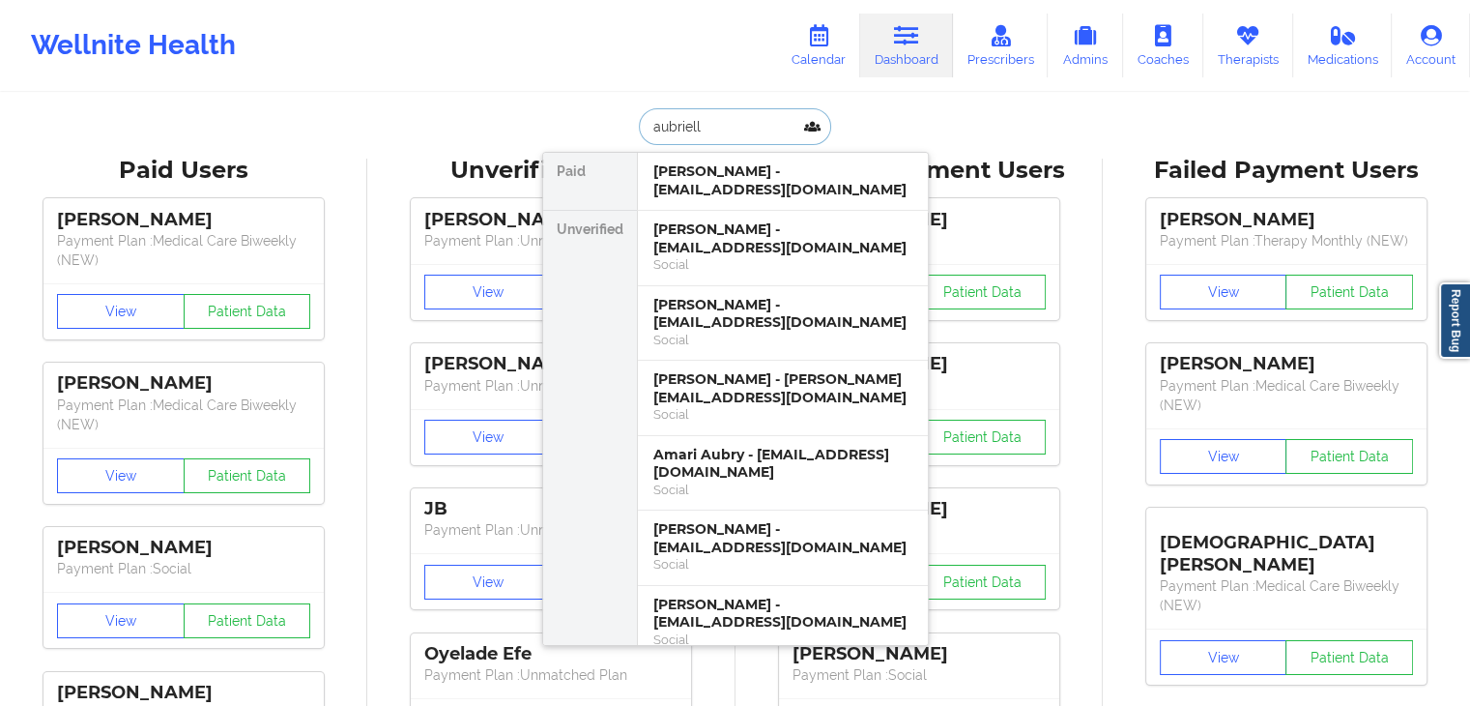
type input "aubrielle"
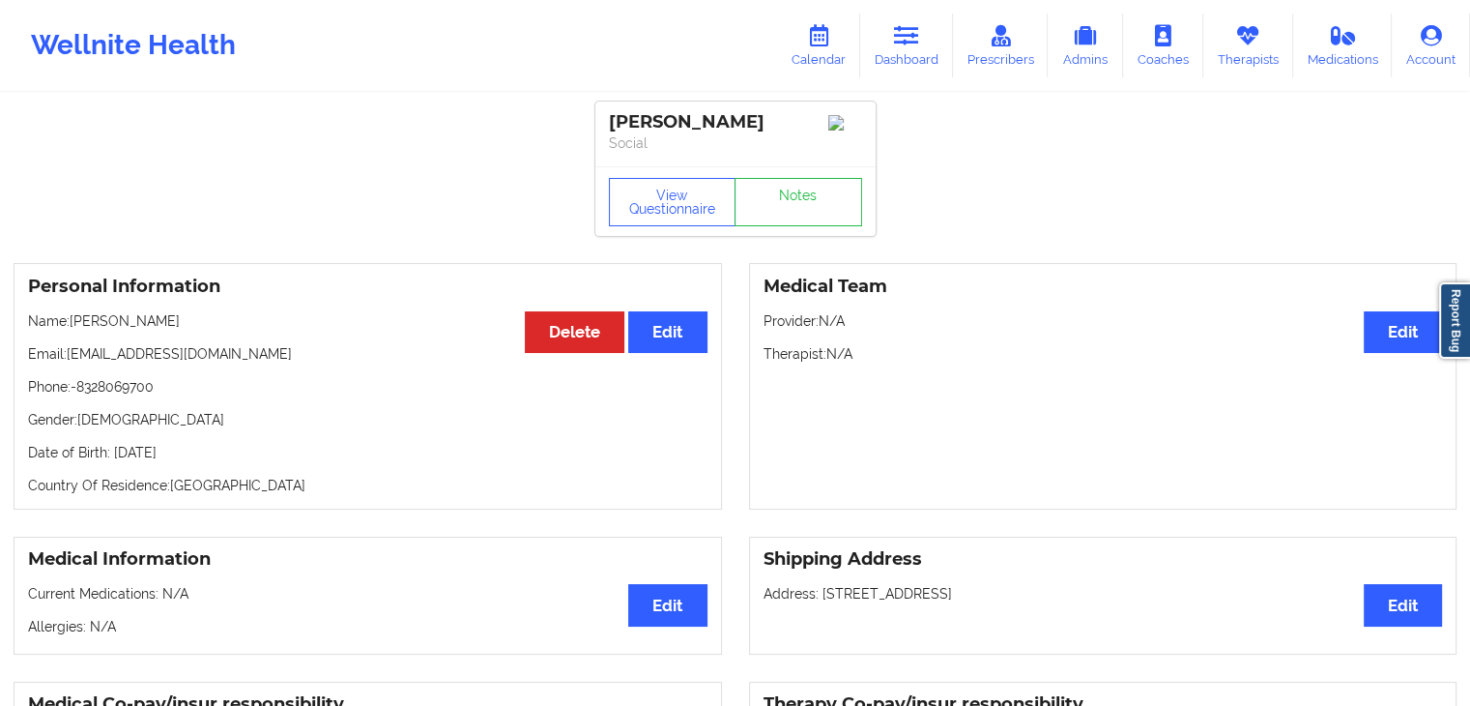
drag, startPoint x: 287, startPoint y: 357, endPoint x: 69, endPoint y: 359, distance: 218.5
click at [69, 359] on p "Email: [EMAIL_ADDRESS][DOMAIN_NAME]" at bounding box center [367, 353] width 679 height 19
copy p "[EMAIL_ADDRESS][DOMAIN_NAME]"
drag, startPoint x: 158, startPoint y: 384, endPoint x: 81, endPoint y: 387, distance: 76.4
click at [81, 387] on p "Phone: -8328069700" at bounding box center [367, 386] width 679 height 19
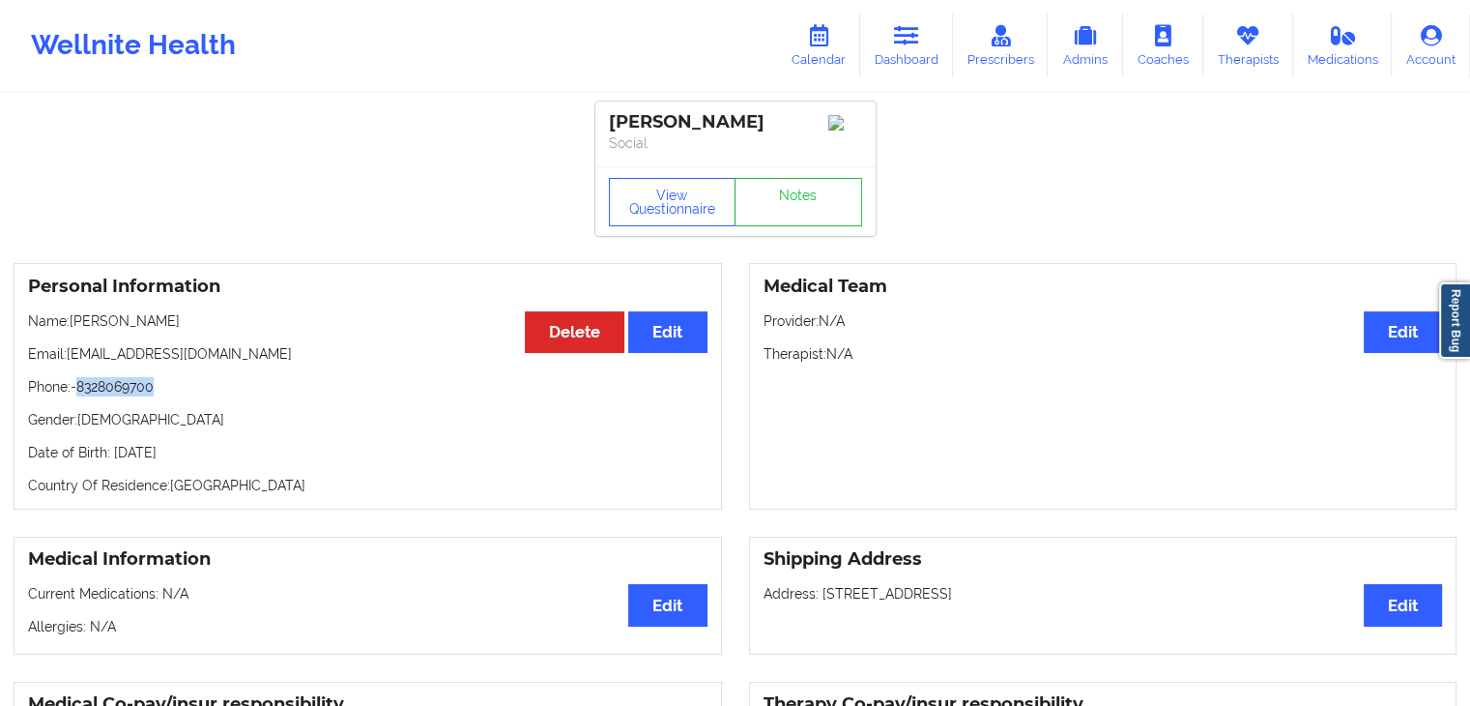
copy p "8328069700"
drag, startPoint x: 240, startPoint y: 357, endPoint x: 69, endPoint y: 358, distance: 171.1
click at [69, 358] on p "Email: [EMAIL_ADDRESS][DOMAIN_NAME]" at bounding box center [367, 353] width 679 height 19
drag, startPoint x: 150, startPoint y: 393, endPoint x: 75, endPoint y: 391, distance: 74.5
click at [75, 391] on p "Phone: [PHONE_NUMBER]" at bounding box center [367, 386] width 679 height 19
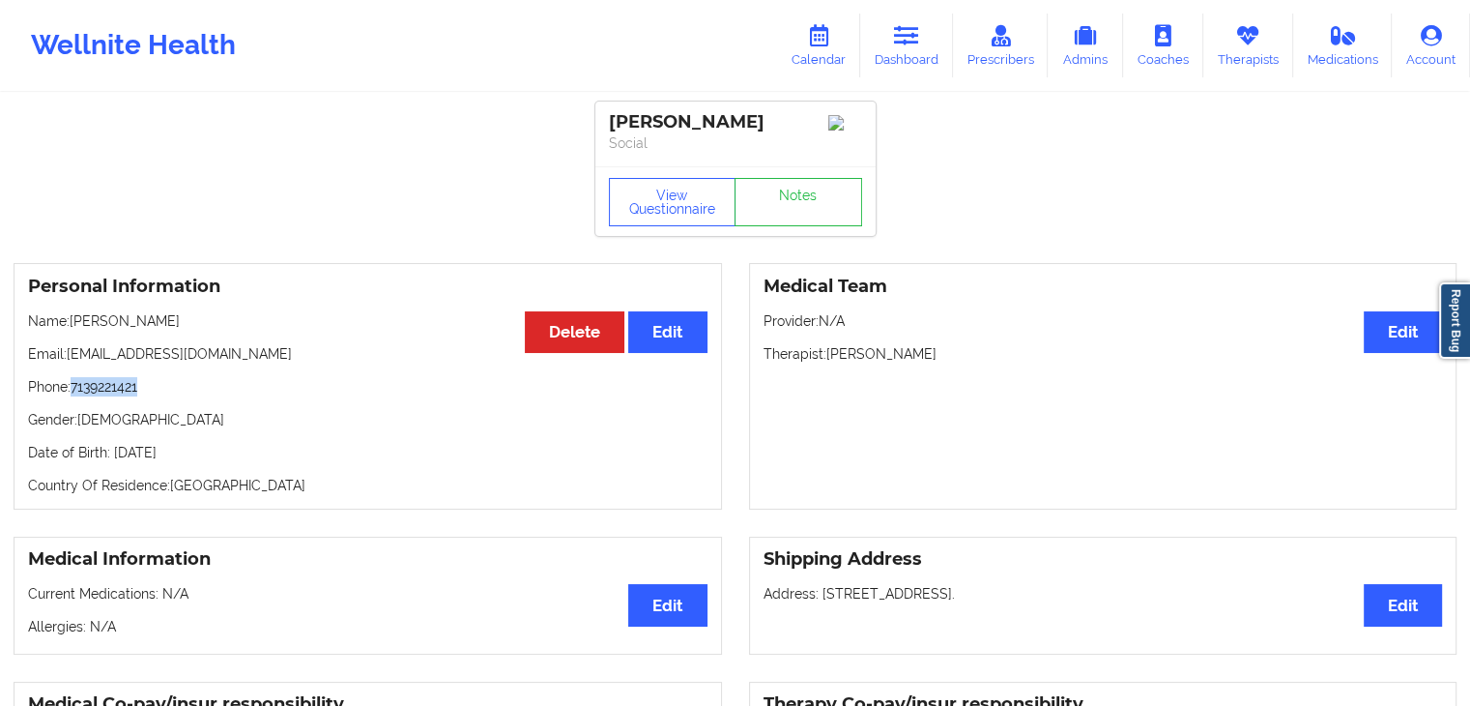
copy p "7139221421"
click at [948, 49] on link "Dashboard" at bounding box center [906, 46] width 93 height 64
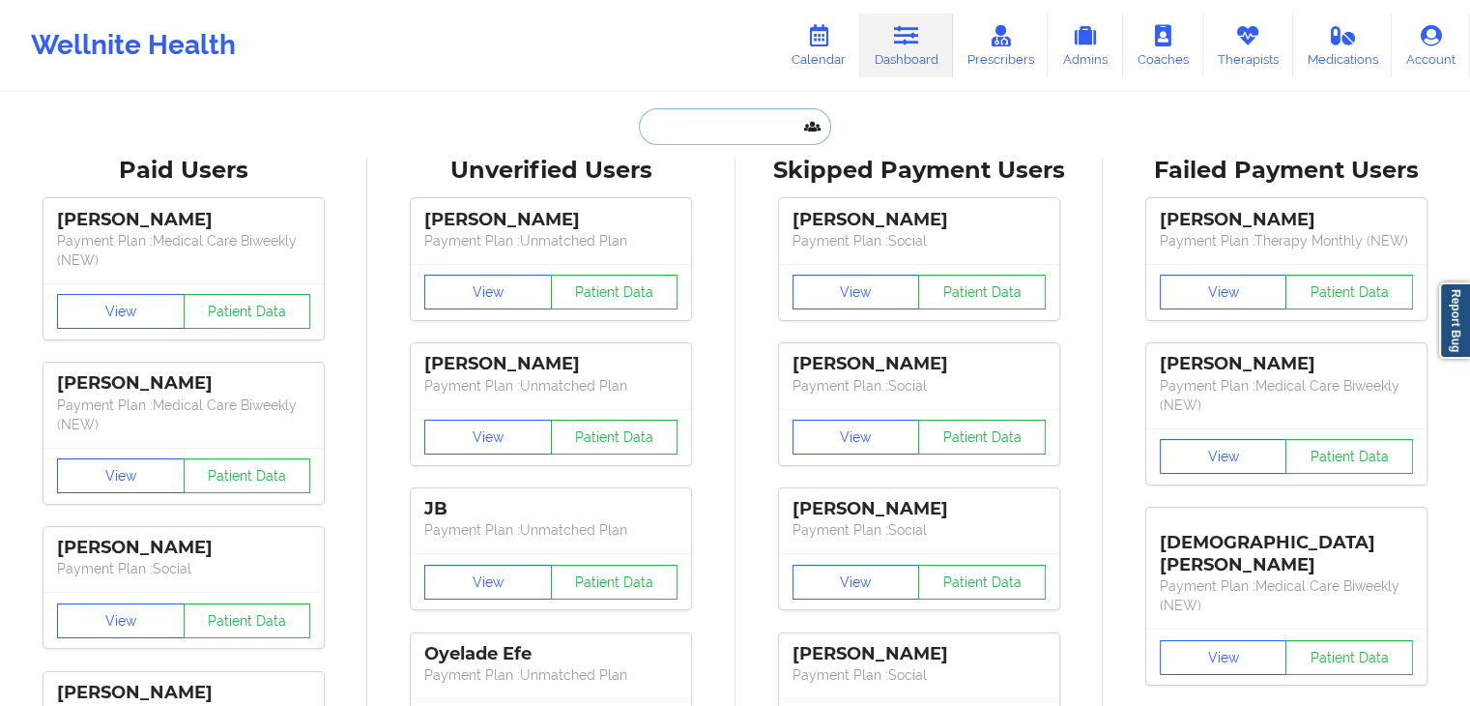
click at [694, 113] on input "text" at bounding box center [734, 126] width 191 height 37
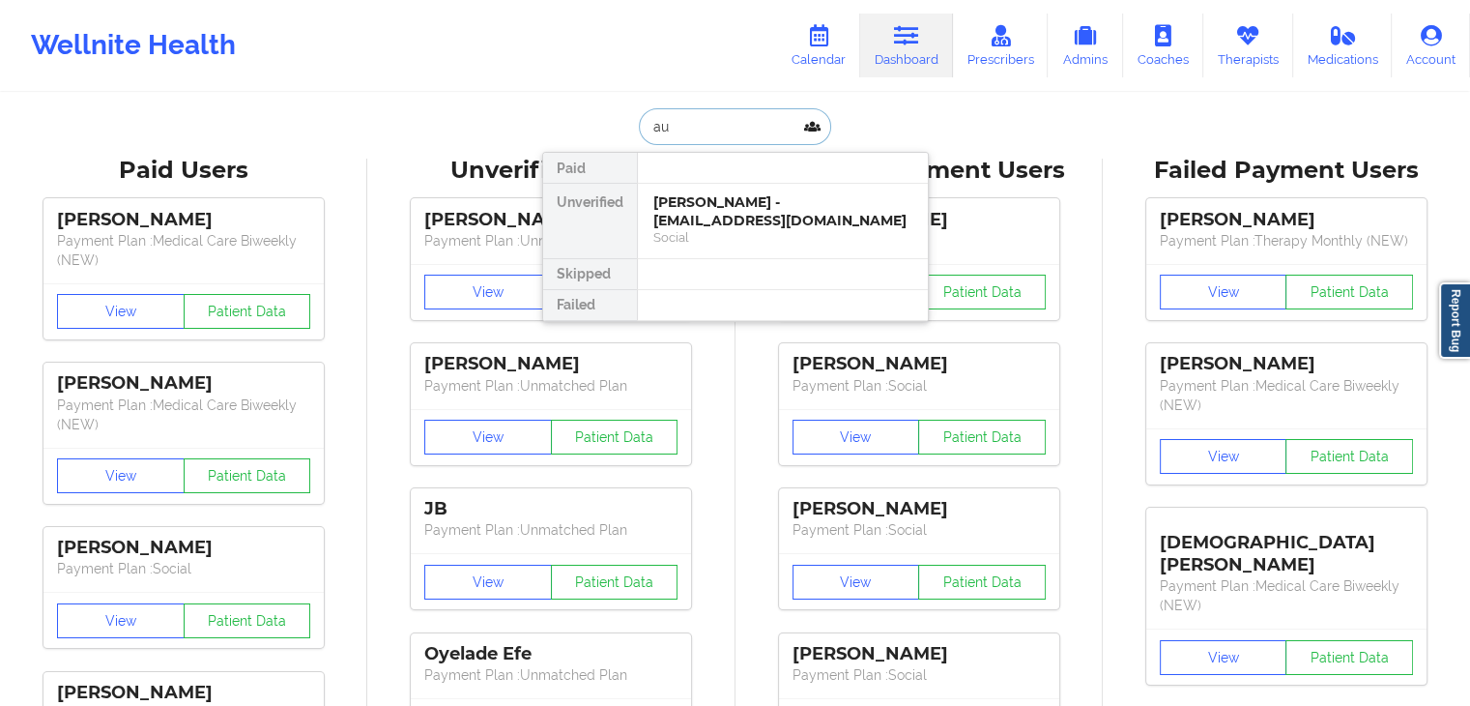
type input "aub"
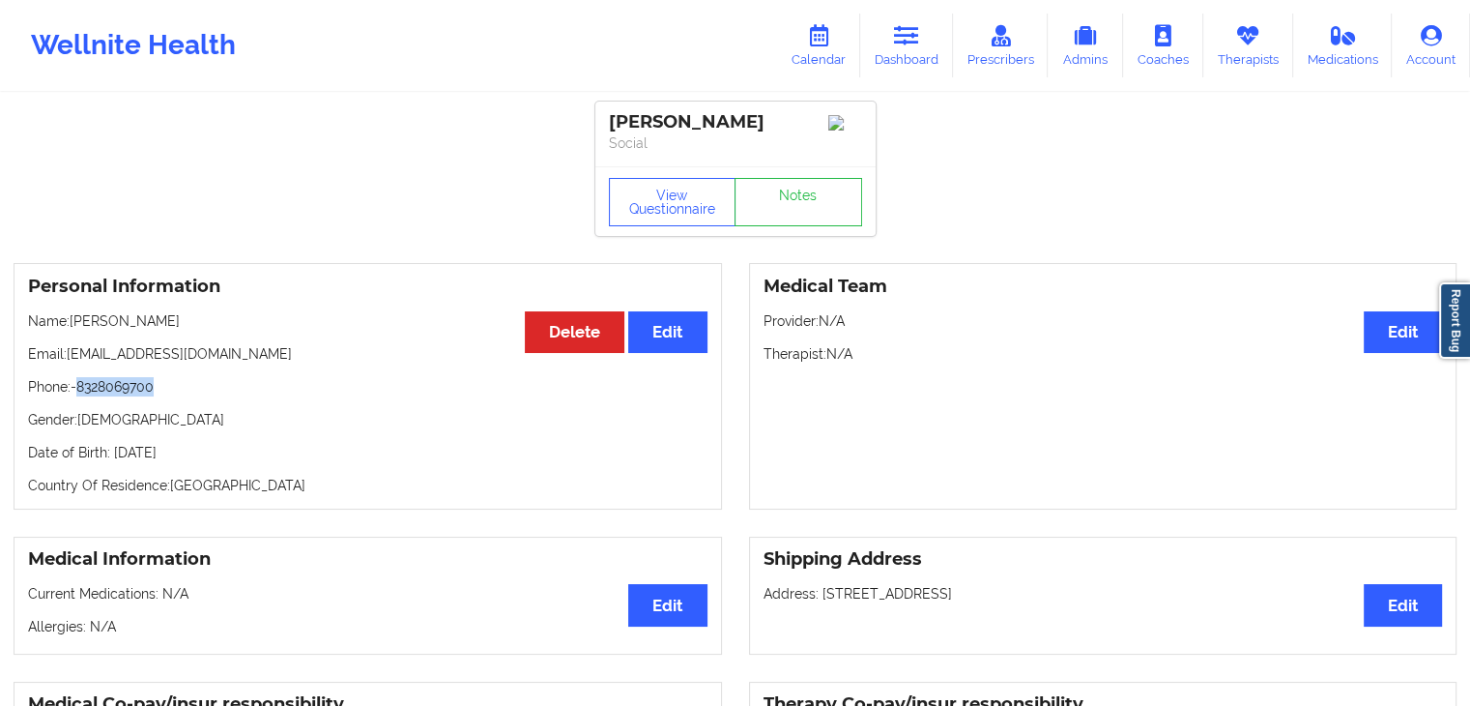
drag, startPoint x: 162, startPoint y: 398, endPoint x: 80, endPoint y: 388, distance: 82.8
click at [80, 388] on p "Phone: -8328069700" at bounding box center [367, 386] width 679 height 19
copy p "8328069700"
